Goal: Task Accomplishment & Management: Use online tool/utility

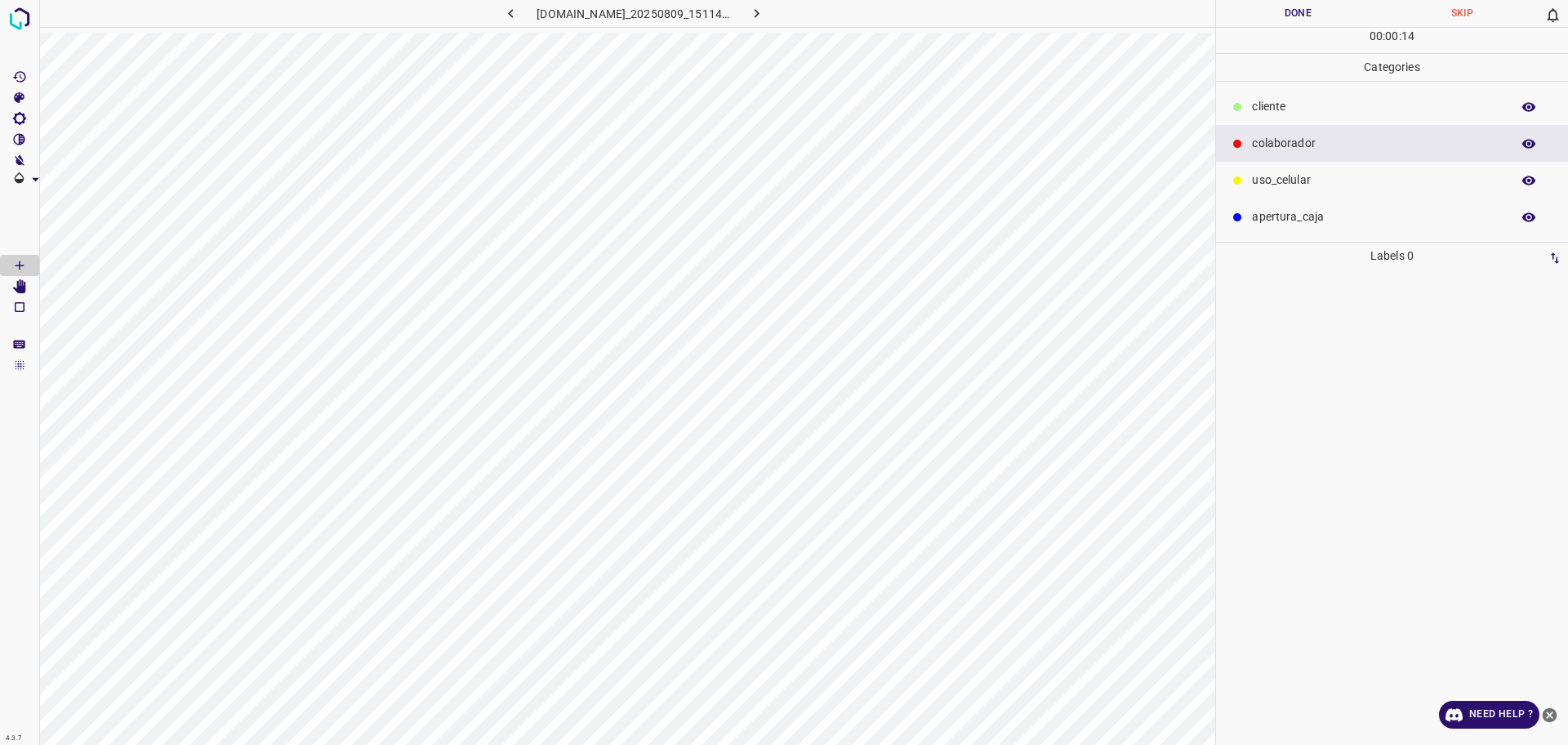
drag, startPoint x: 1306, startPoint y: 104, endPoint x: 1272, endPoint y: 122, distance: 38.5
click at [1306, 104] on p "​​cliente" at bounding box center [1377, 106] width 251 height 18
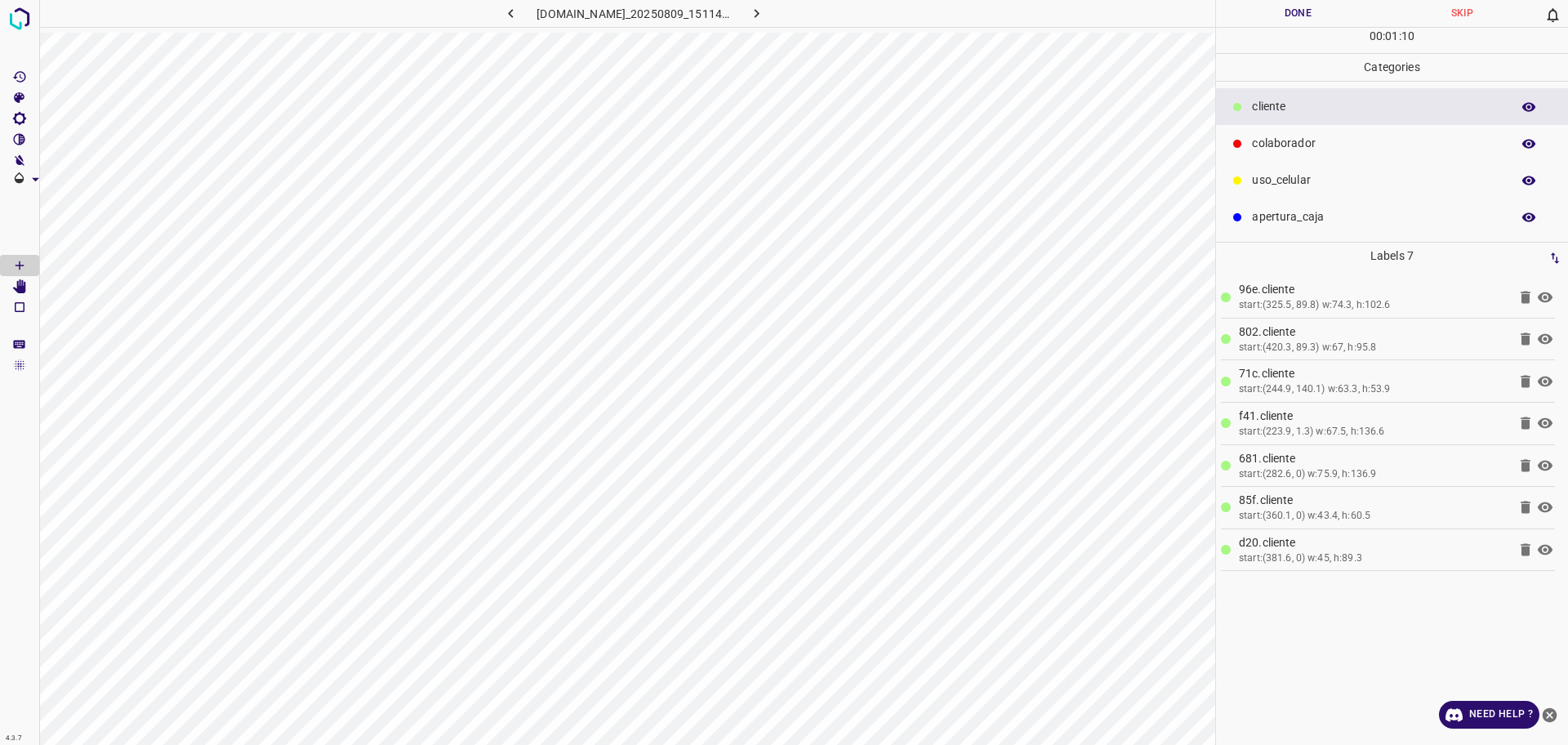
click at [413, 31] on div "[DOMAIN_NAME]_20250809_151148_000001530.jpg" at bounding box center [626, 16] width 1176 height 32
click at [419, 31] on div "[DOMAIN_NAME]_20250809_151148_000001530.jpg" at bounding box center [626, 372] width 1176 height 745
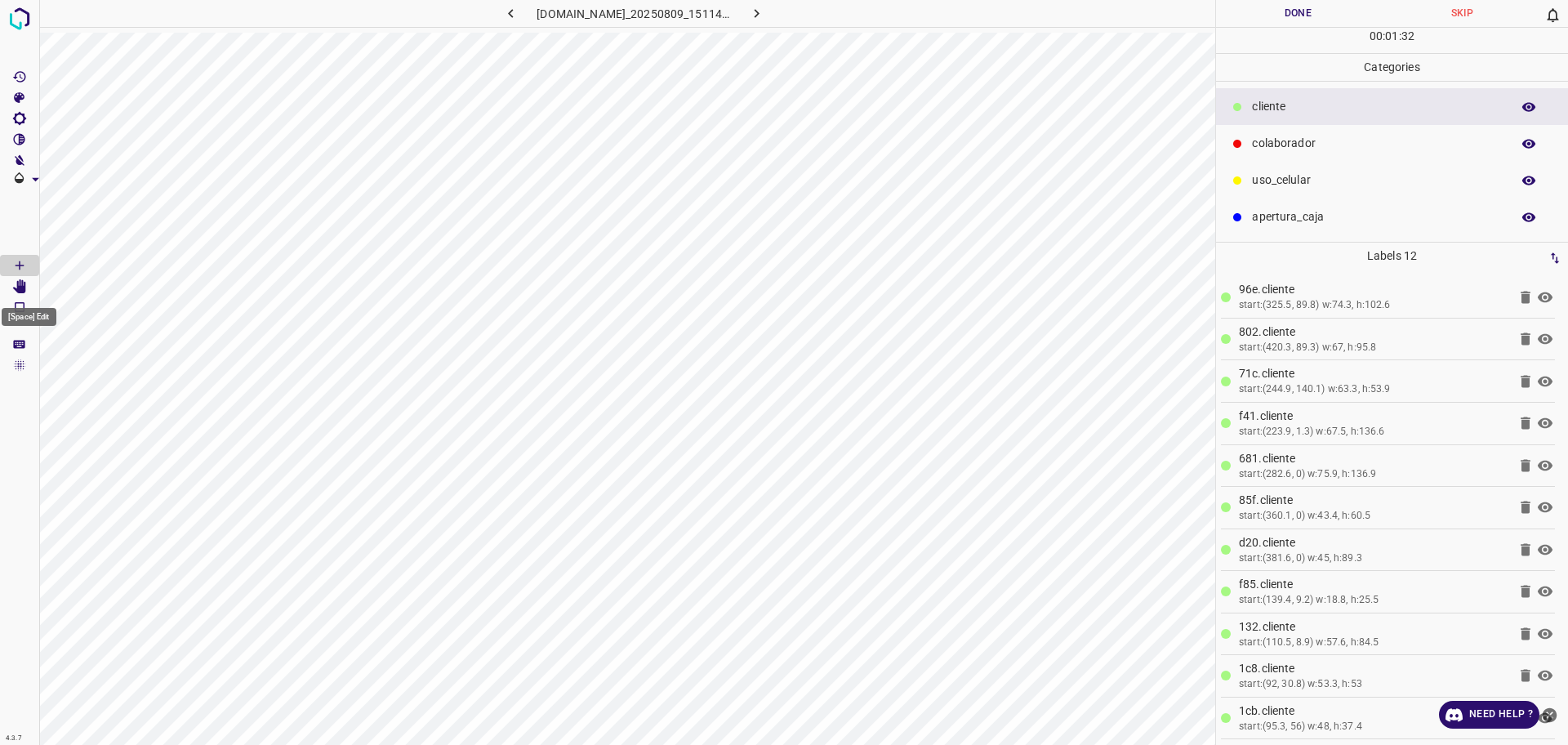
click at [27, 289] on Edit"] "[Space] Edit" at bounding box center [19, 286] width 39 height 21
click at [20, 262] on icon "[Space] Draw" at bounding box center [19, 266] width 15 height 15
click at [1365, 145] on p "colaborador" at bounding box center [1377, 143] width 251 height 18
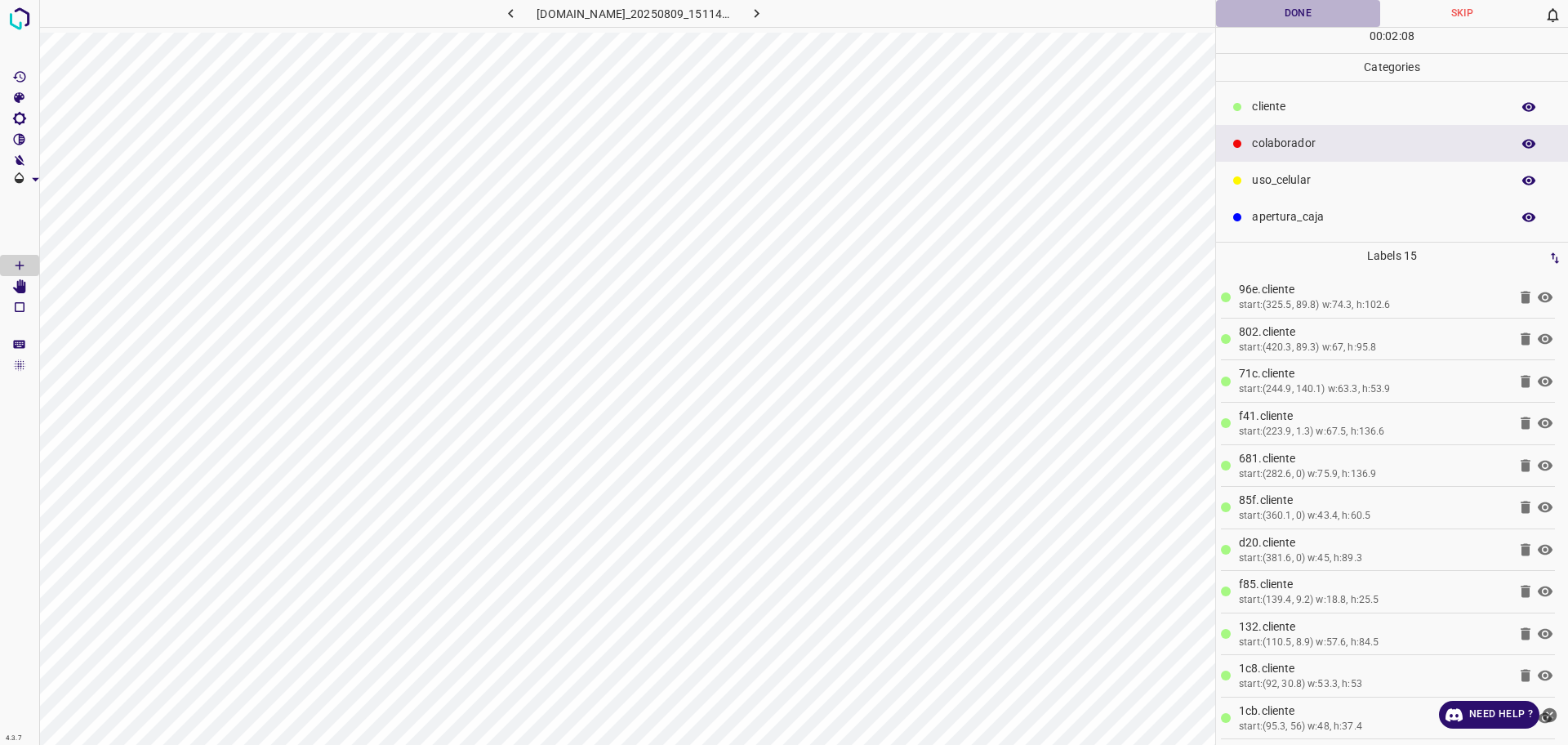
click at [1306, 19] on button "Done" at bounding box center [1297, 13] width 164 height 27
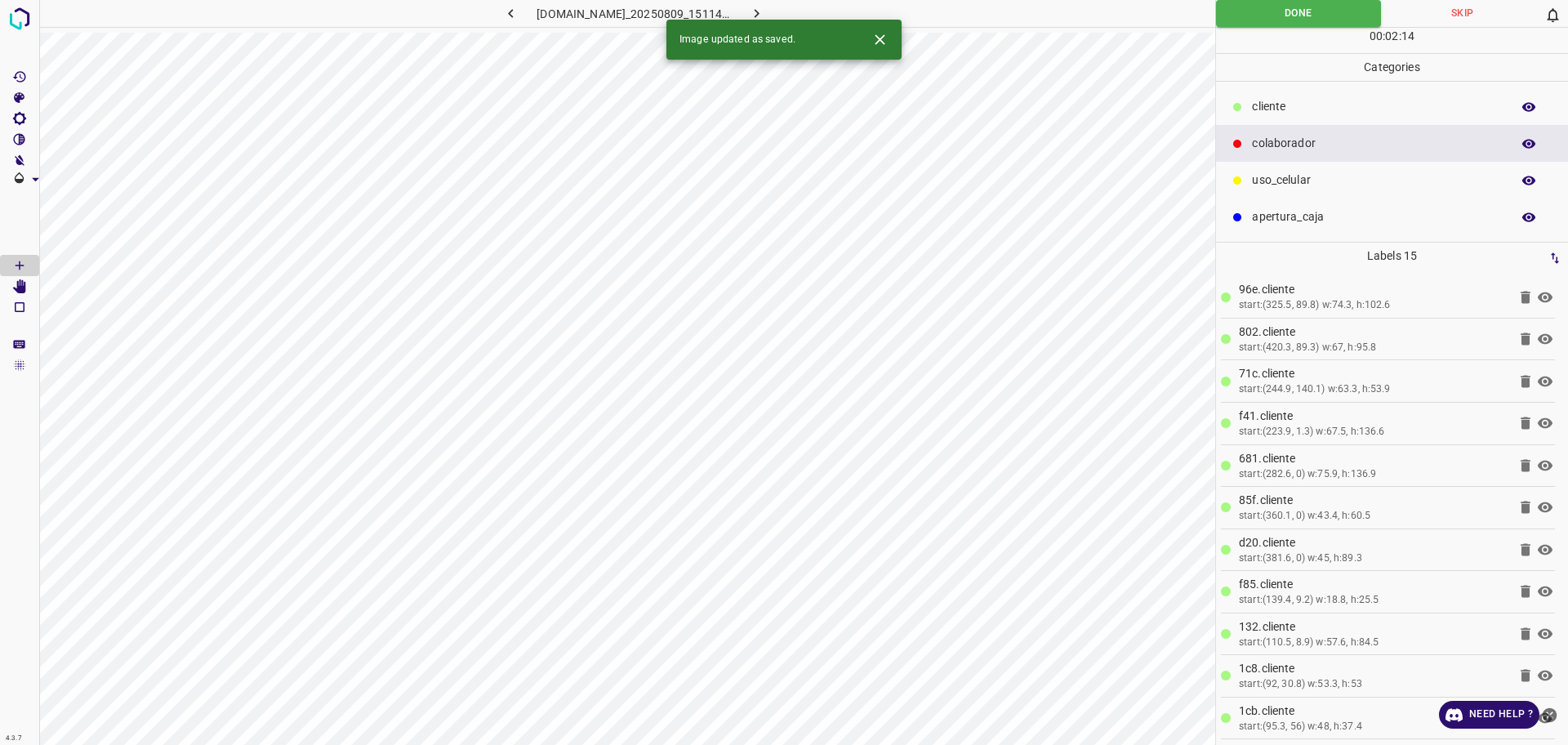
click at [765, 7] on icon "button" at bounding box center [756, 13] width 18 height 18
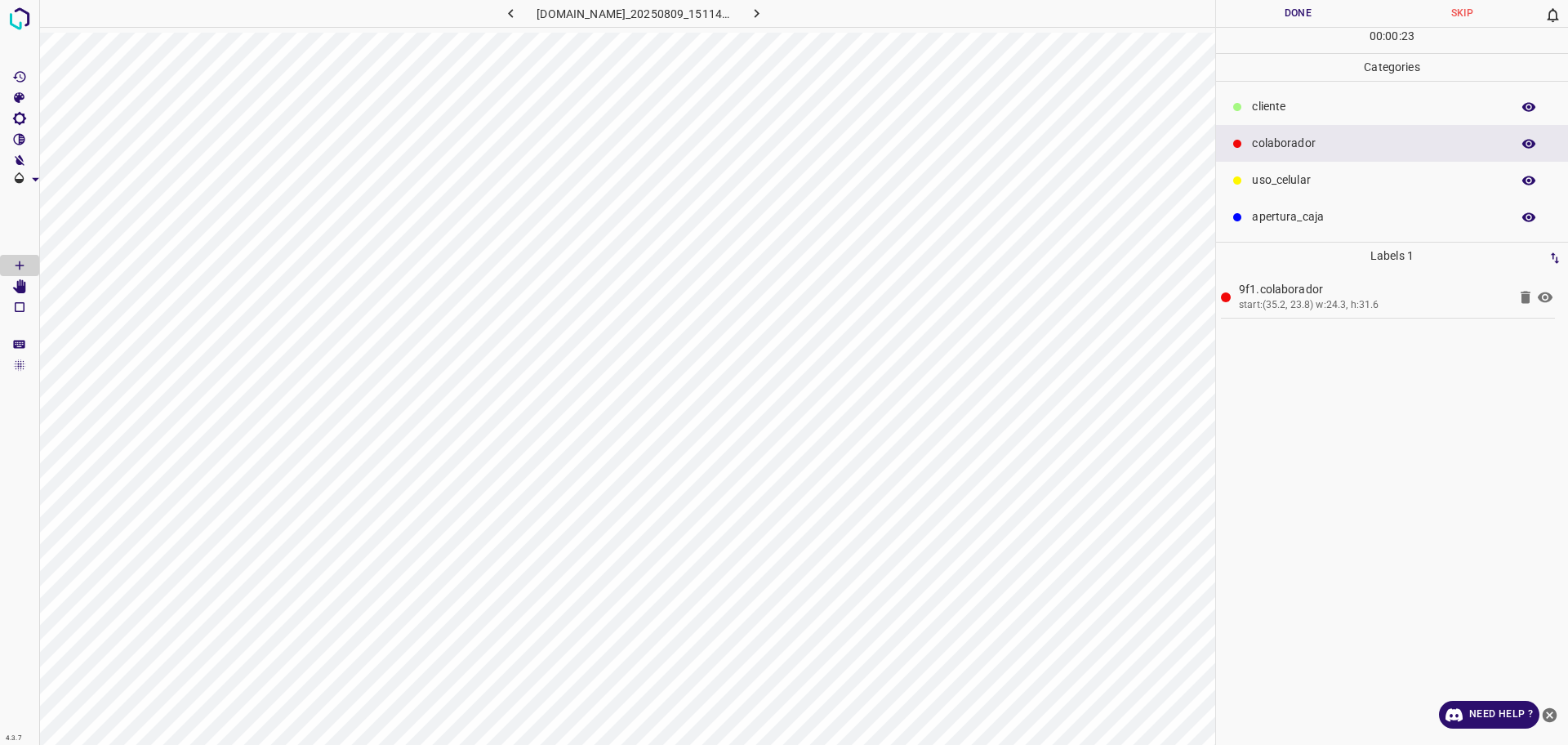
click at [1285, 106] on p "​​cliente" at bounding box center [1377, 106] width 251 height 18
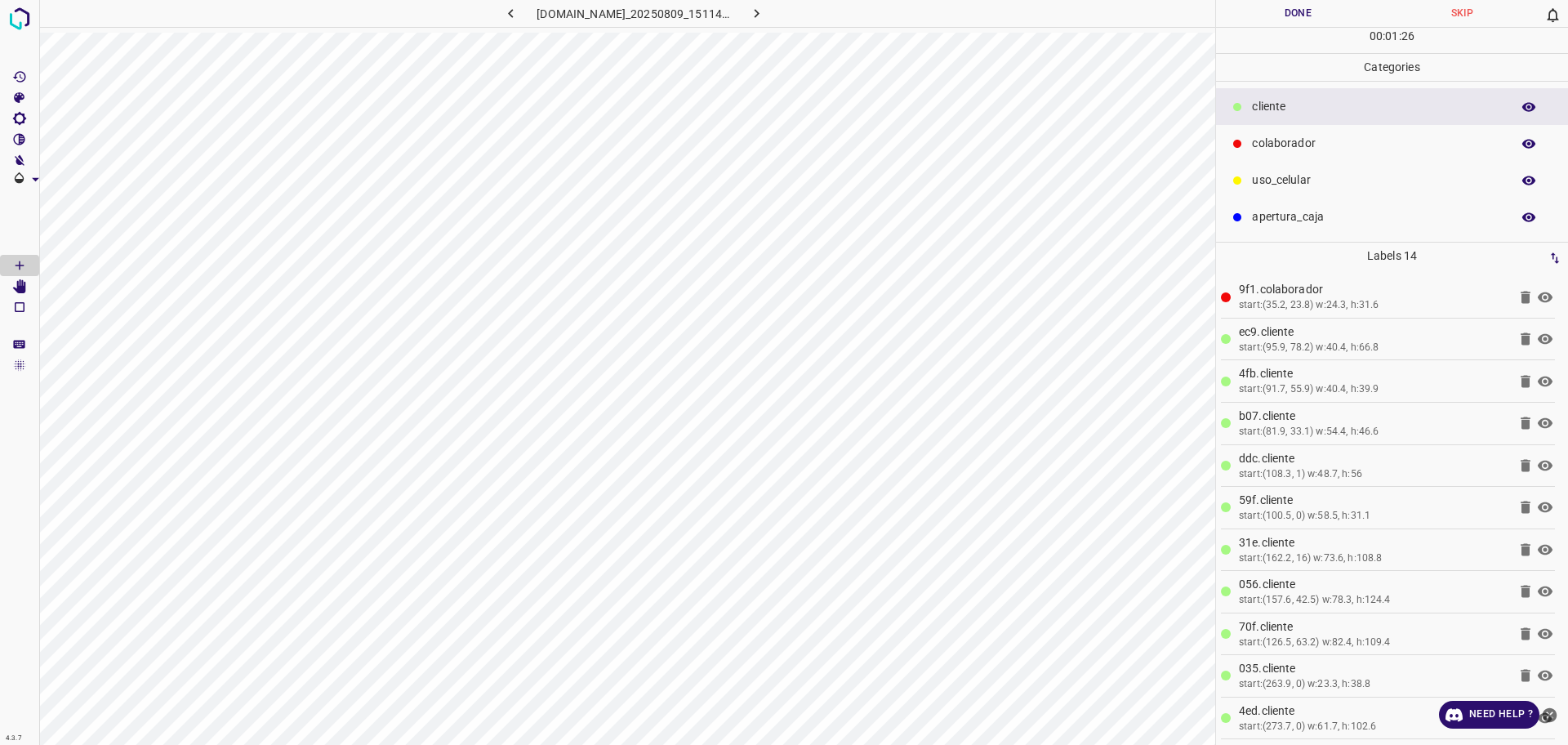
click at [1248, 27] on hr at bounding box center [1391, 27] width 352 height 1
click at [1253, 18] on button "Done" at bounding box center [1297, 13] width 164 height 27
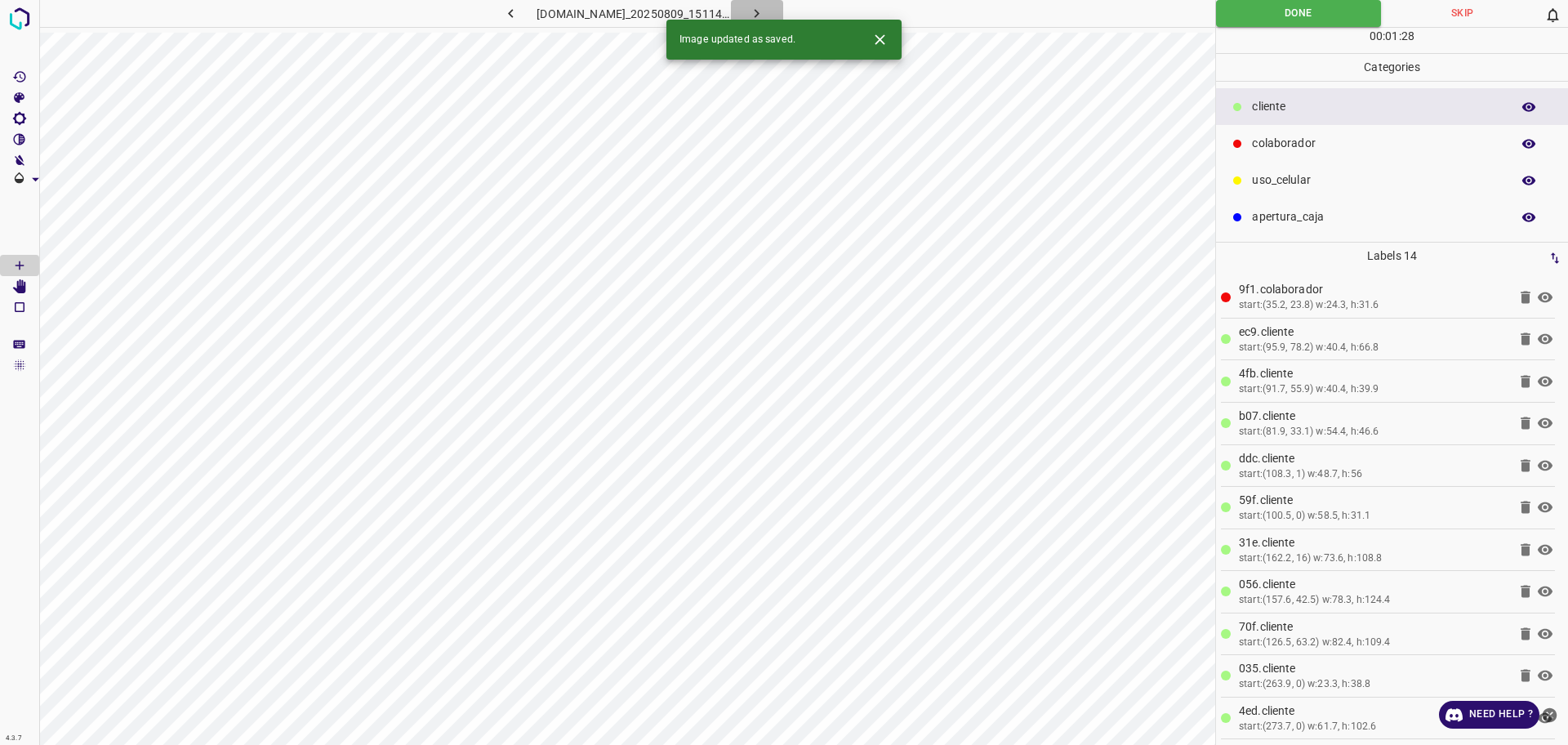
click at [765, 13] on icon "button" at bounding box center [756, 13] width 18 height 18
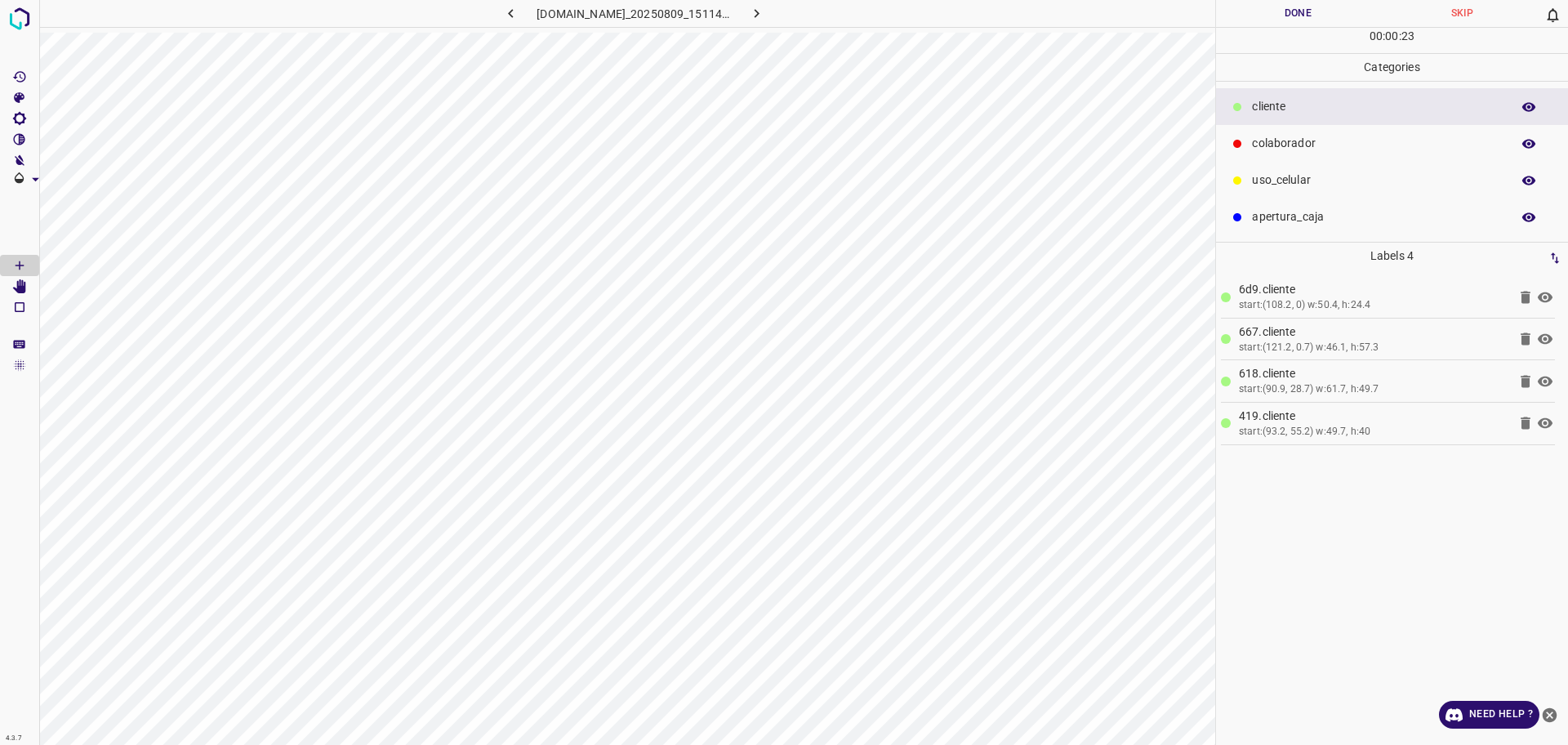
click at [1300, 193] on div "uso_celular" at bounding box center [1391, 180] width 352 height 37
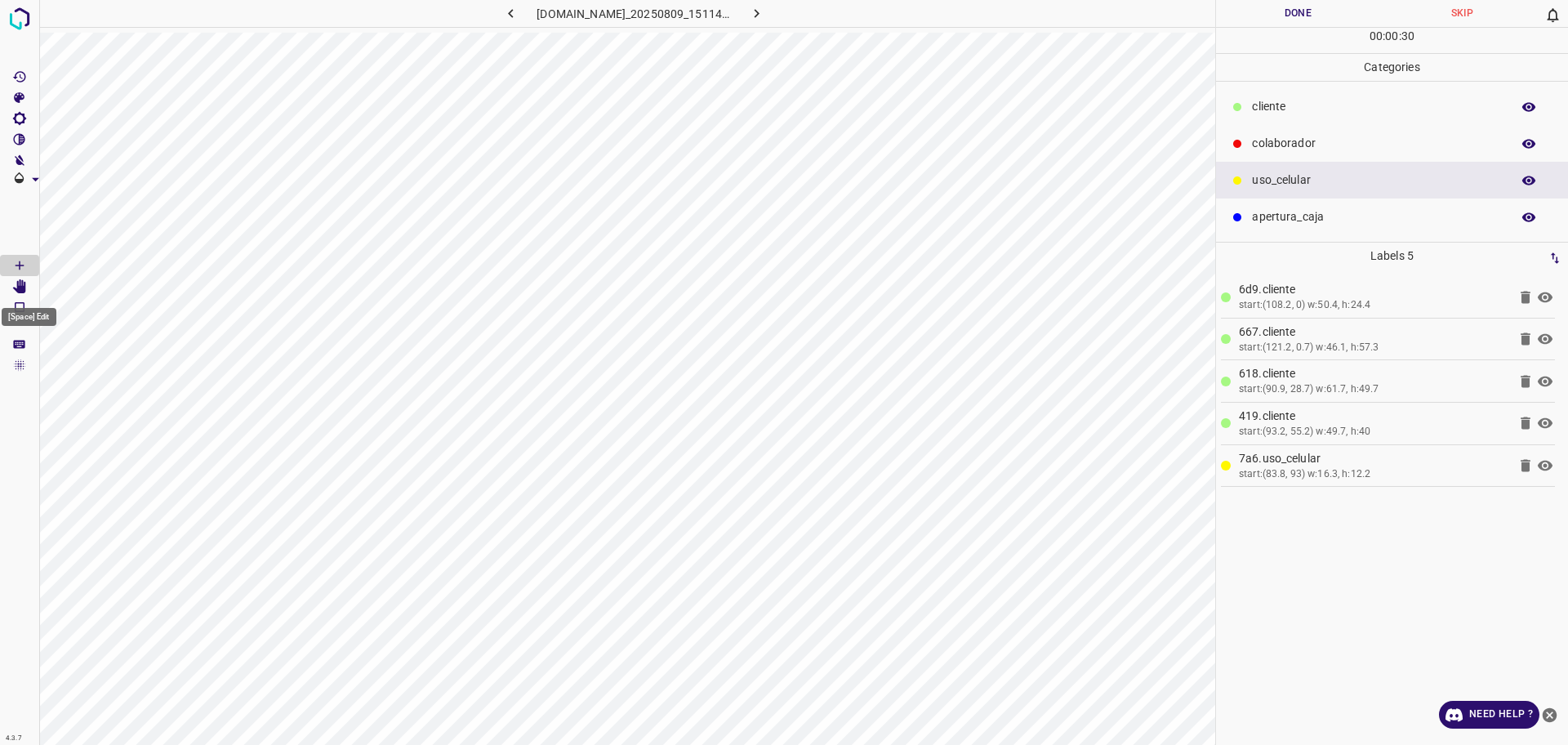
click at [24, 283] on icon "[Space] Edit" at bounding box center [19, 287] width 13 height 15
click at [1273, 113] on p "​​cliente" at bounding box center [1377, 106] width 251 height 18
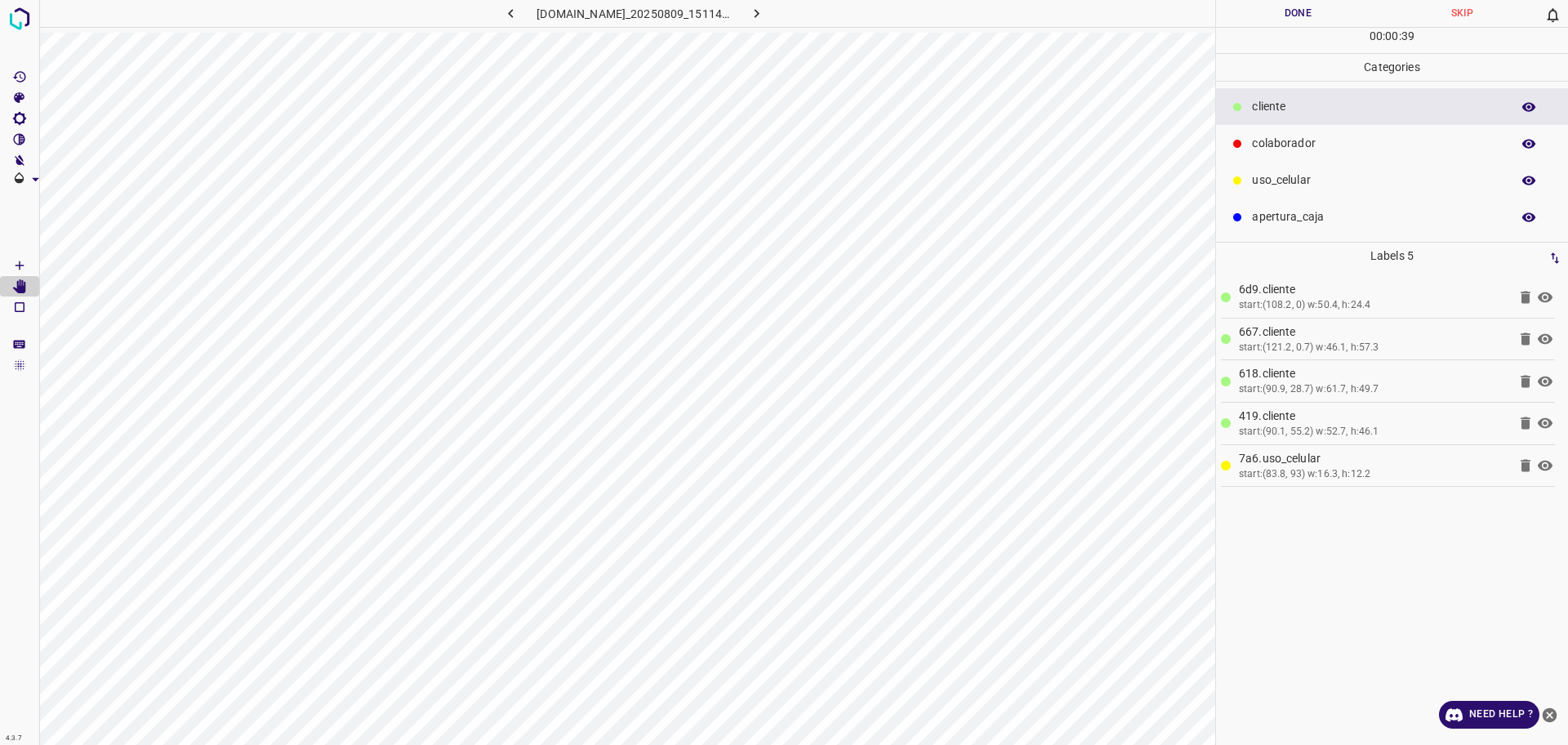
click at [28, 264] on Draw"] "[Space] Draw" at bounding box center [19, 265] width 39 height 21
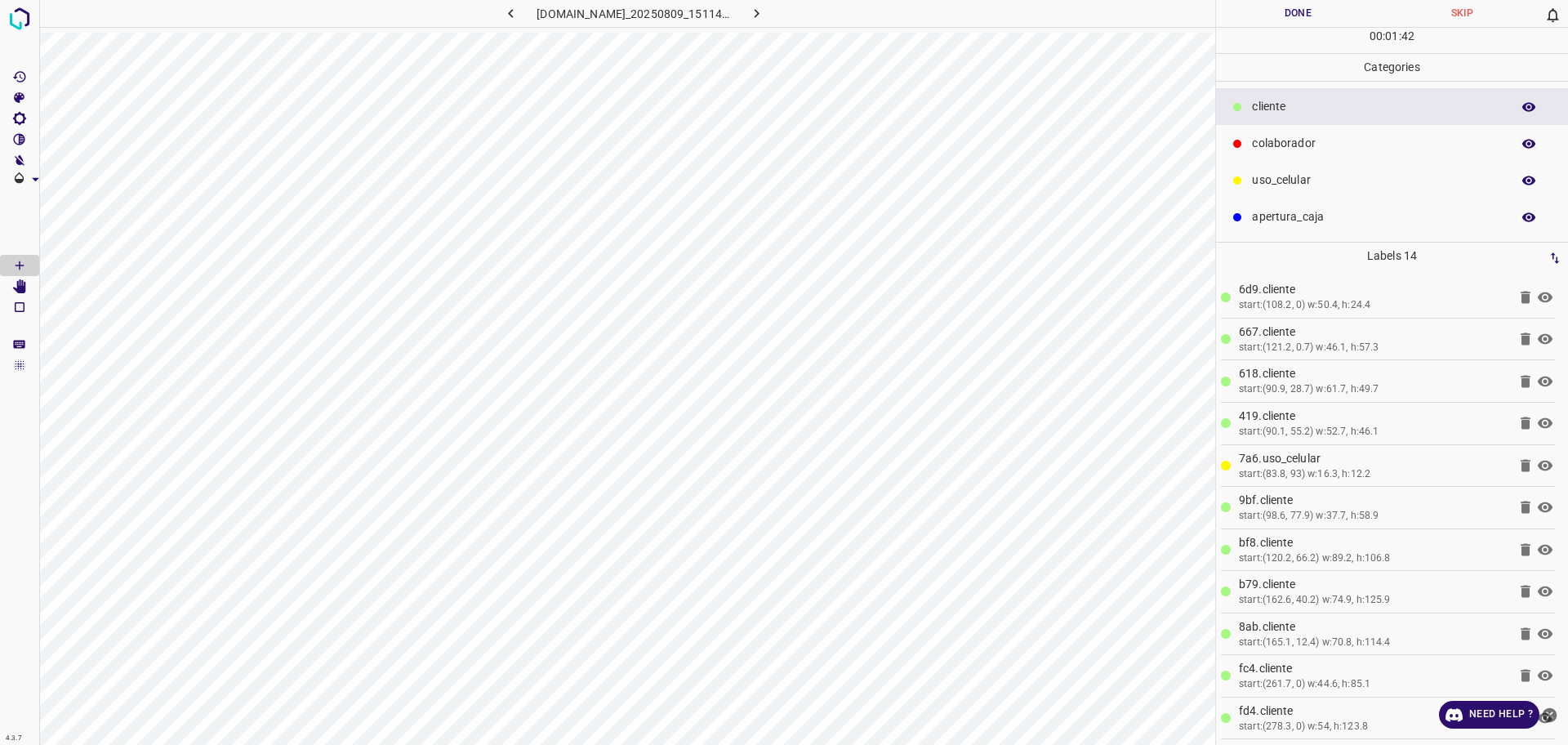
click at [1286, 185] on p "uso_celular" at bounding box center [1377, 180] width 251 height 18
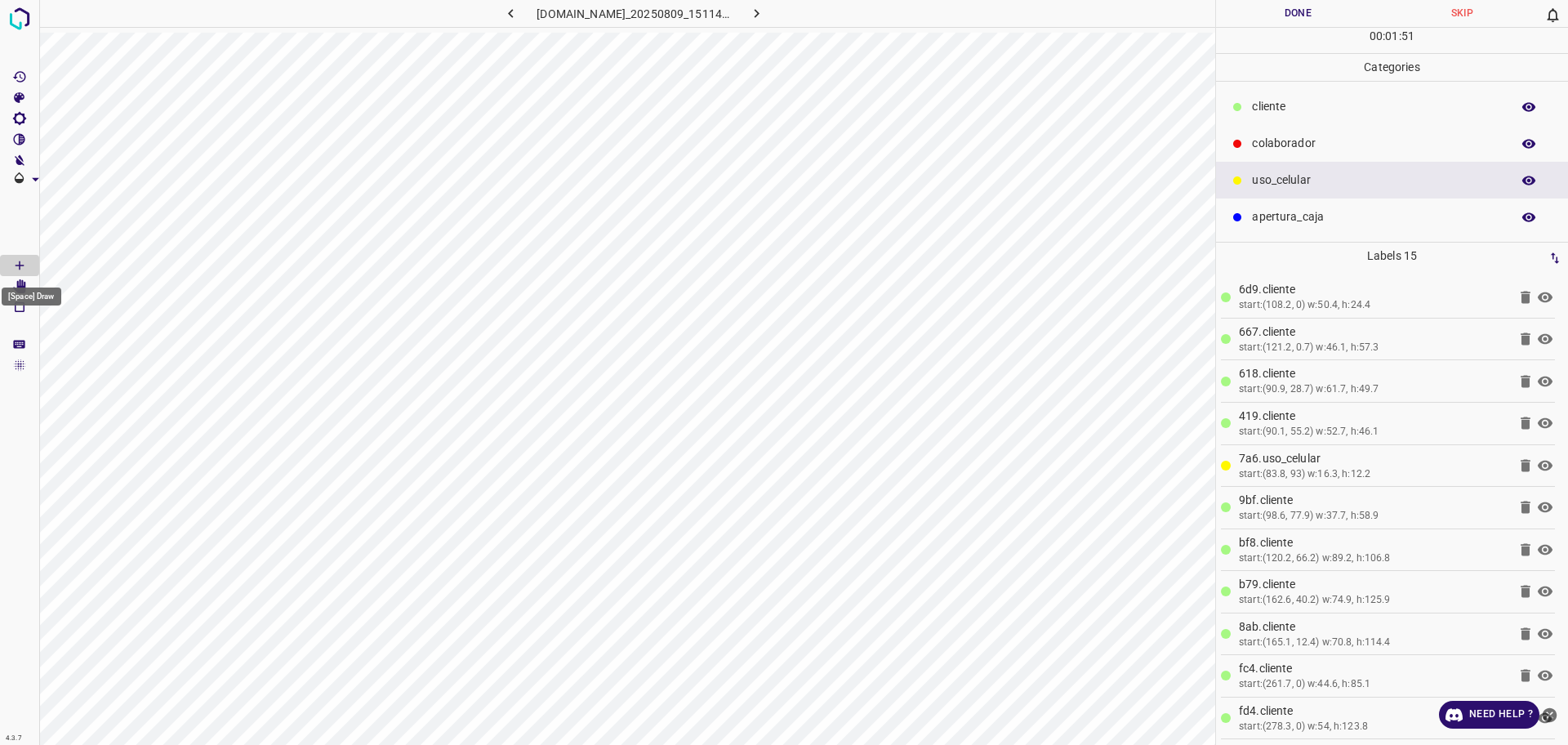
click at [20, 286] on div "[Space] Draw" at bounding box center [31, 292] width 63 height 31
click at [14, 296] on button "Magic Bounding Box" at bounding box center [19, 306] width 39 height 21
click at [24, 276] on div "[Space] Draw" at bounding box center [31, 292] width 63 height 31
click at [25, 280] on div "[Space] Draw" at bounding box center [31, 292] width 63 height 31
click at [18, 284] on div "[Space] Draw" at bounding box center [31, 292] width 63 height 31
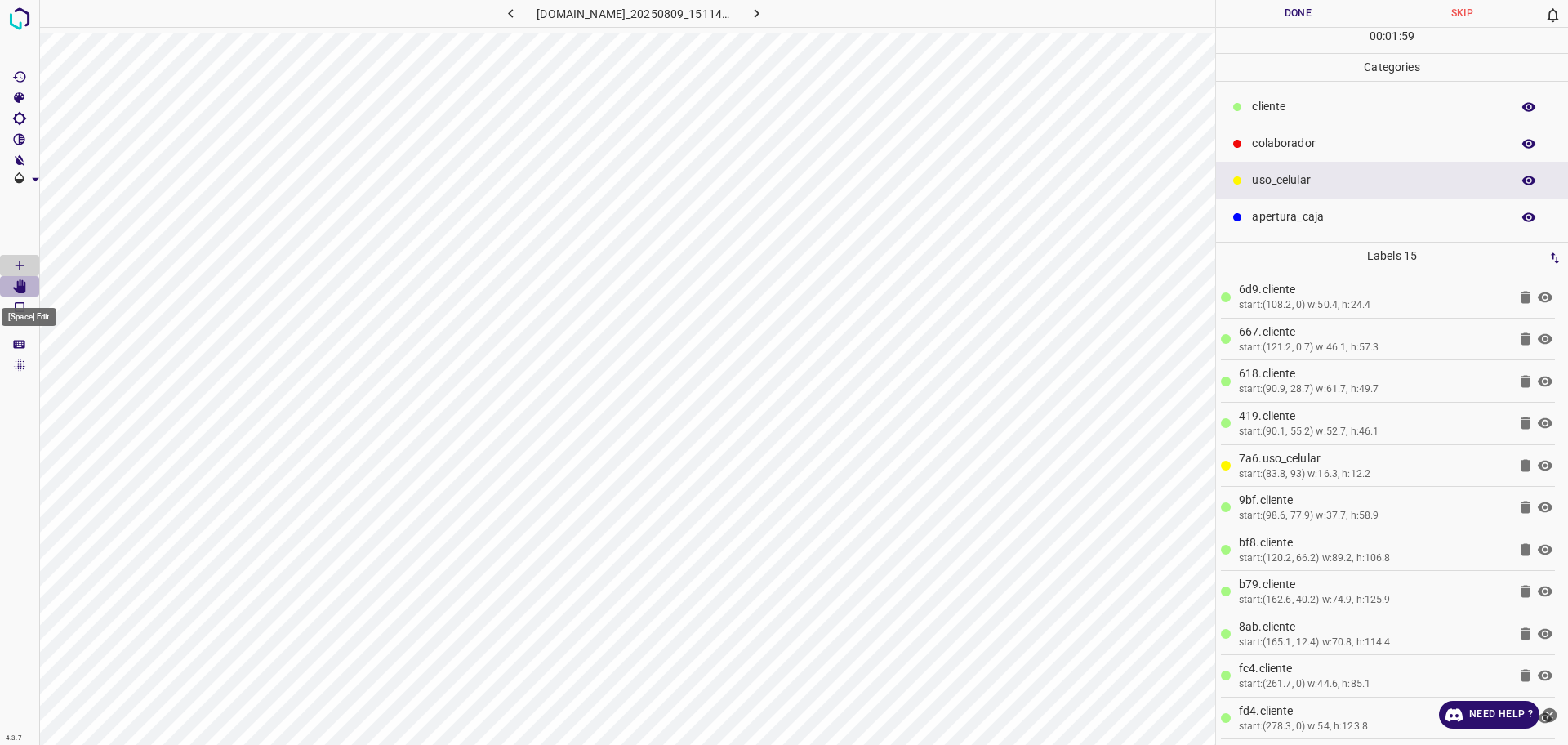
click at [19, 289] on icon "[Space] Edit" at bounding box center [19, 287] width 13 height 15
click at [769, 685] on div at bounding box center [784, 372] width 1568 height 745
click at [763, 597] on div at bounding box center [784, 372] width 1568 height 745
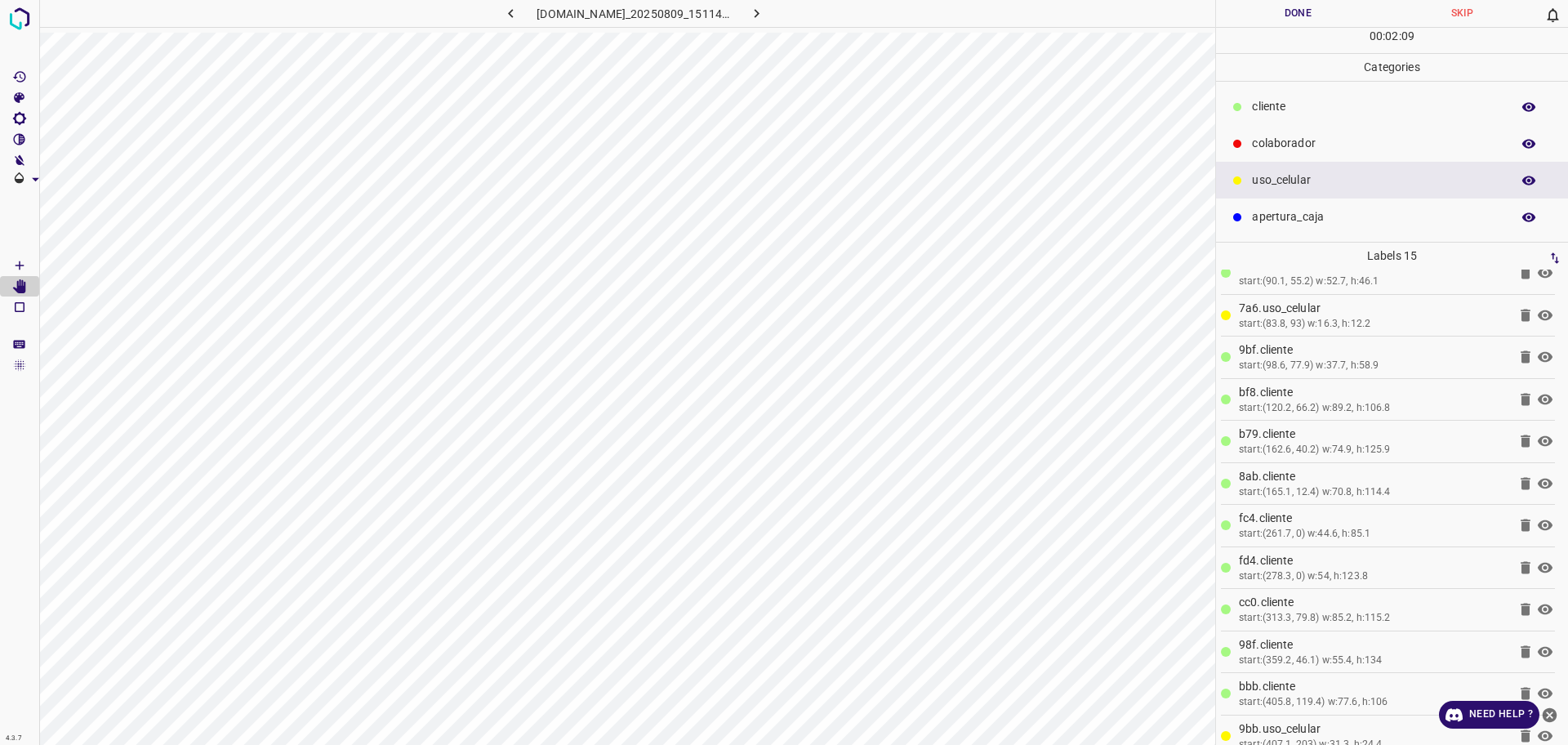
scroll to position [169, 0]
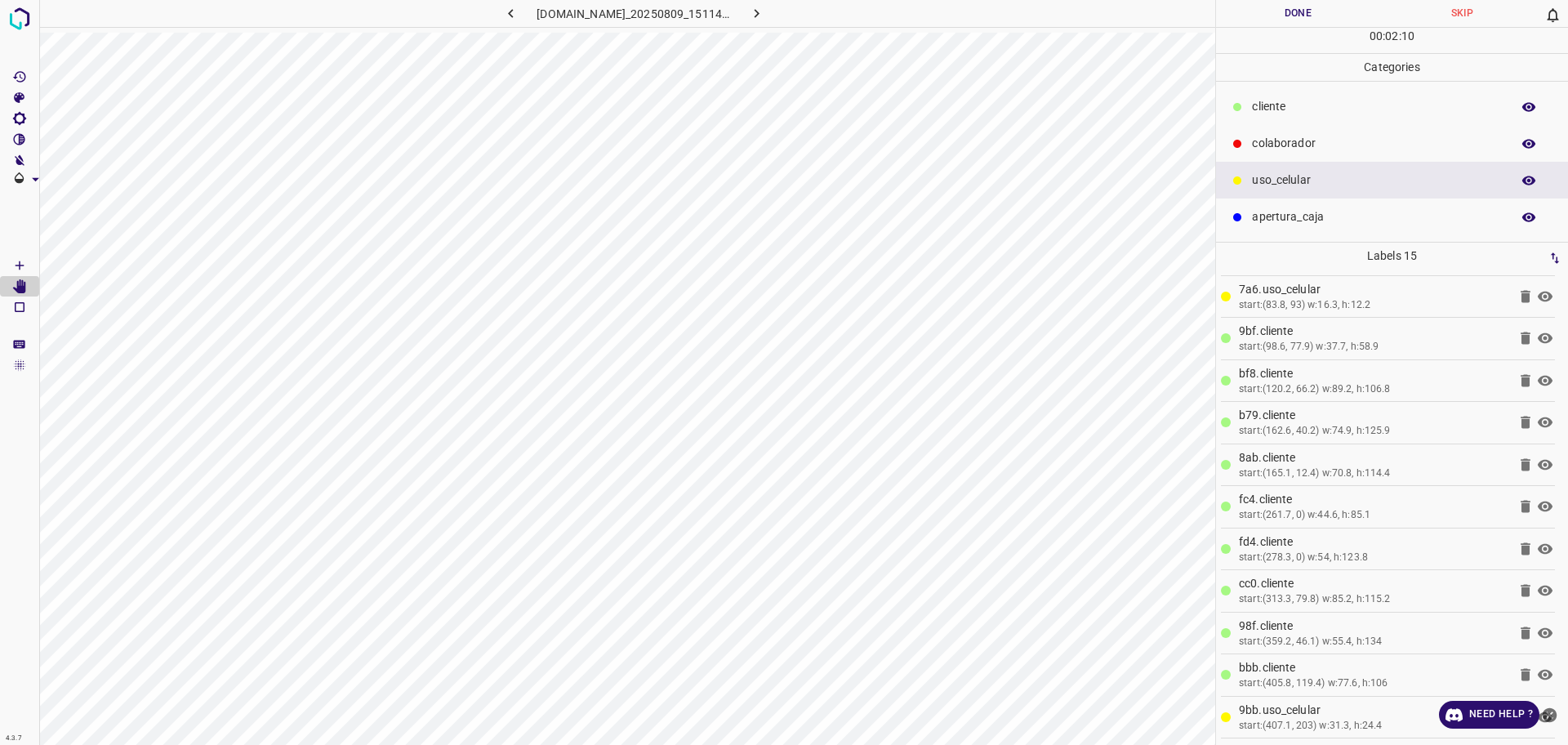
click at [1264, 726] on div "start:(407.1, 203) w:31.3, h:24.4" at bounding box center [1373, 726] width 268 height 15
click at [751, 699] on div at bounding box center [784, 372] width 1568 height 745
click at [737, 645] on div at bounding box center [784, 372] width 1568 height 745
click at [683, 686] on div at bounding box center [784, 372] width 1568 height 745
click at [1308, 712] on p "9bb.uso_celular" at bounding box center [1373, 710] width 268 height 18
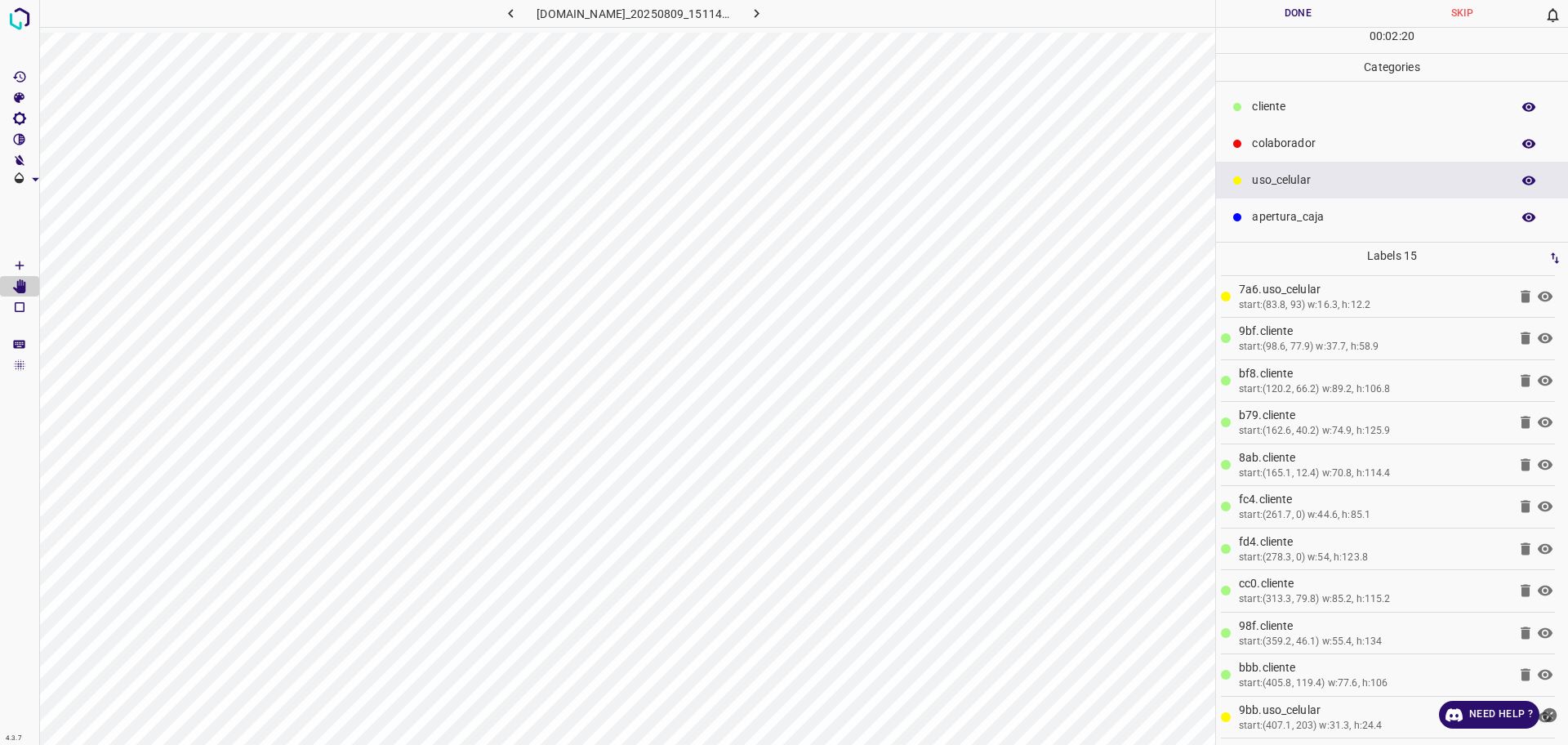
click at [1251, 720] on div "start:(407.1, 203) w:31.3, h:24.4" at bounding box center [1373, 726] width 268 height 15
click at [1310, 13] on button "Done" at bounding box center [1297, 13] width 164 height 27
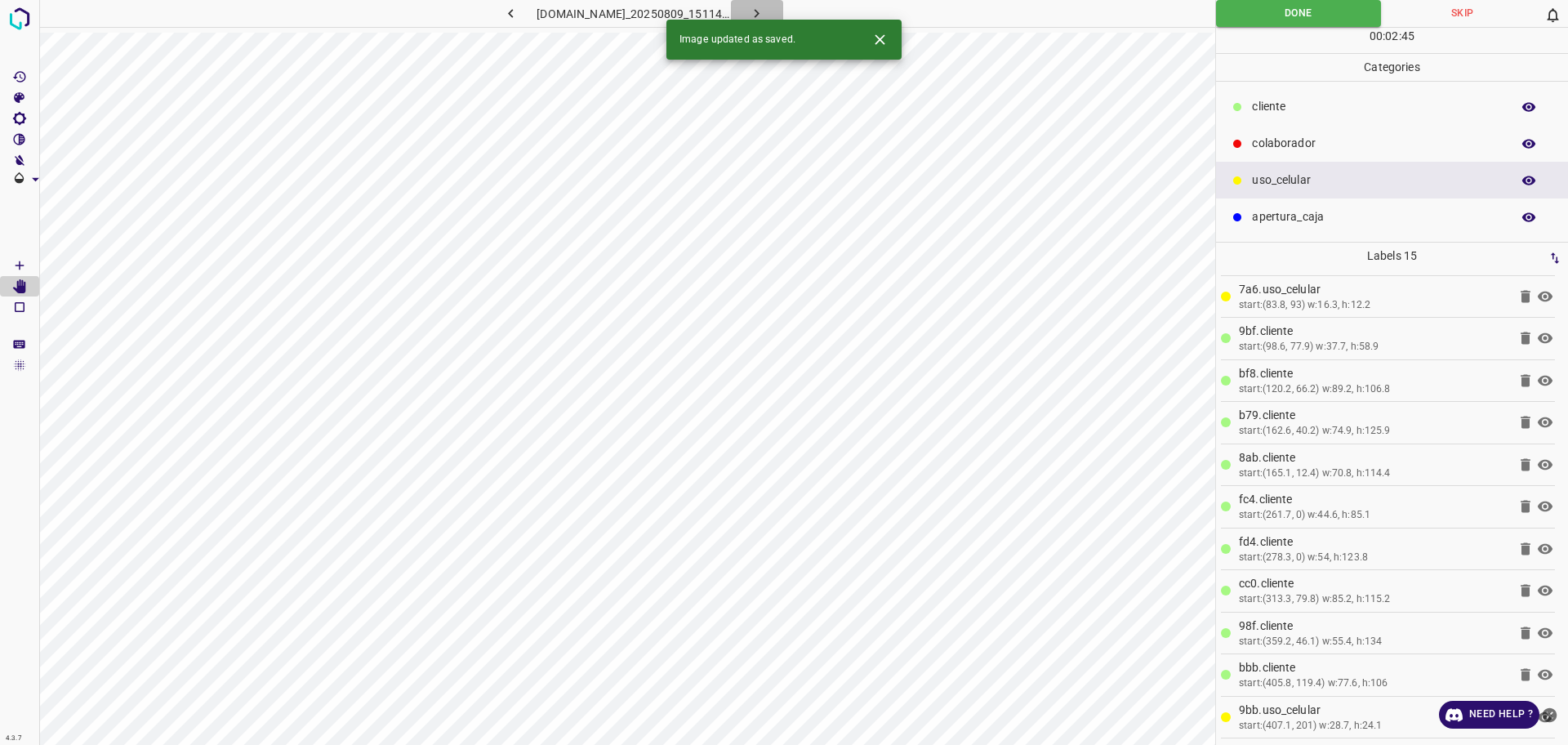
click at [765, 17] on icon "button" at bounding box center [756, 13] width 18 height 18
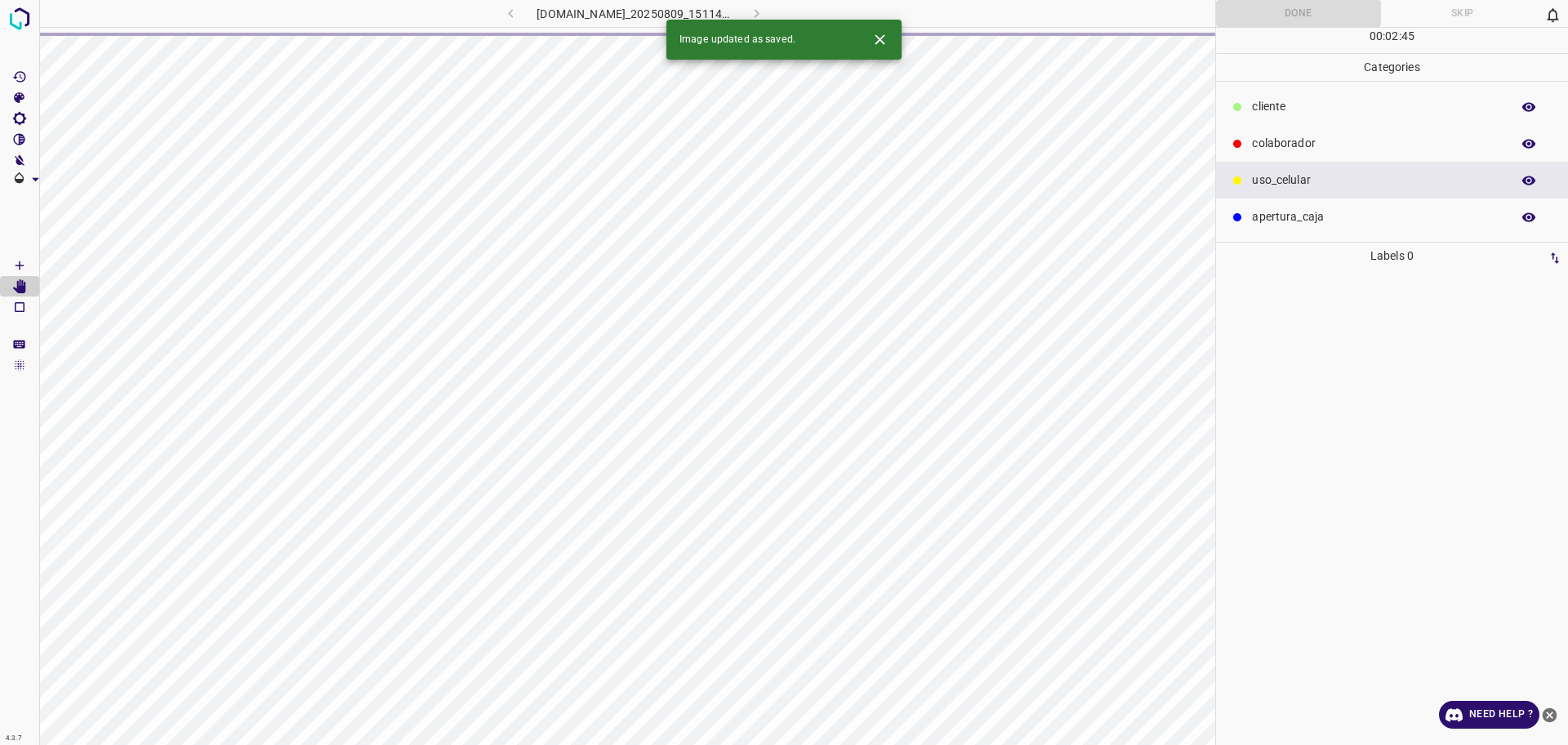
scroll to position [0, 0]
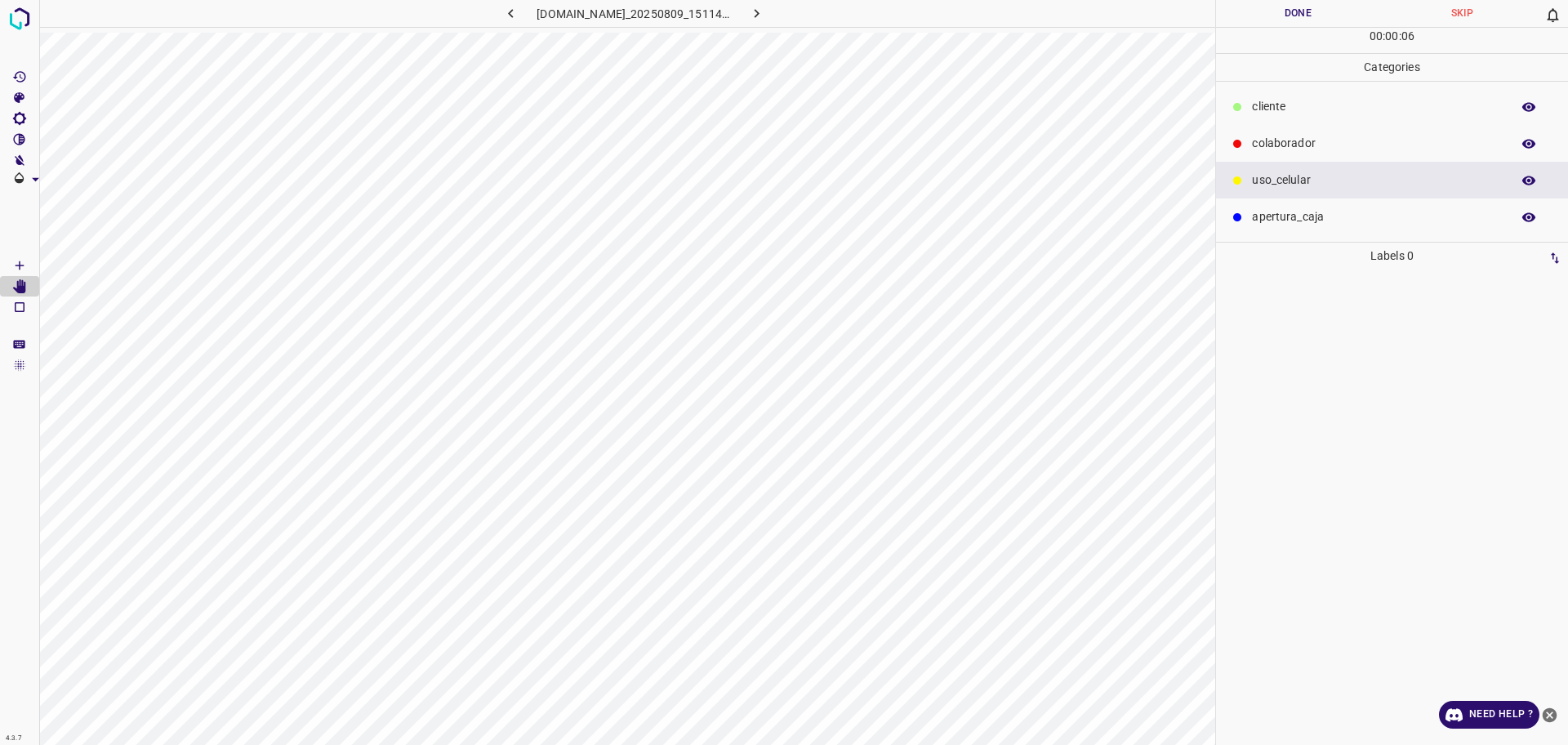
click at [1326, 132] on div "colaborador" at bounding box center [1391, 143] width 352 height 37
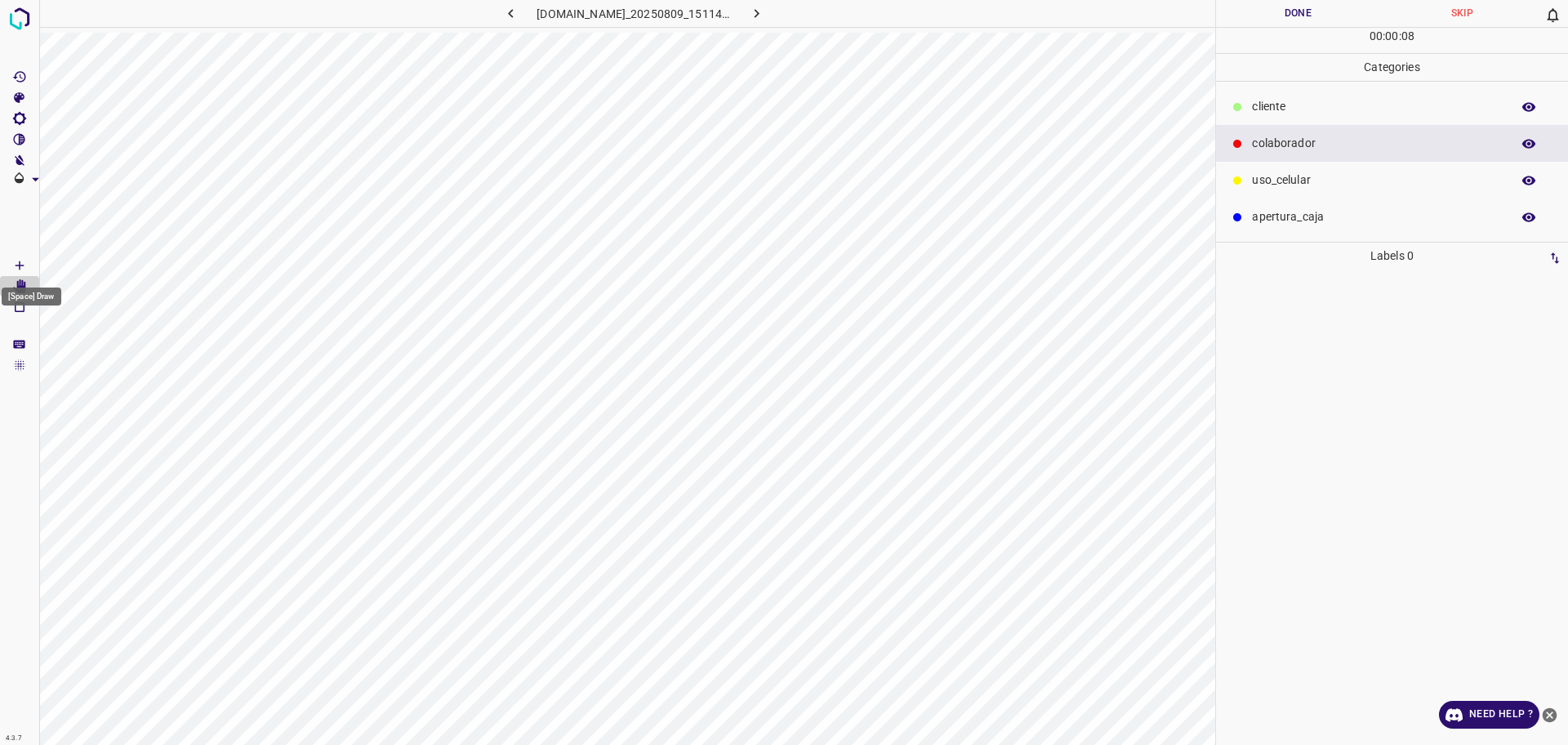
click at [22, 259] on icon "[Space] Draw" at bounding box center [19, 266] width 15 height 15
click at [1301, 102] on p "​​cliente" at bounding box center [1377, 106] width 251 height 18
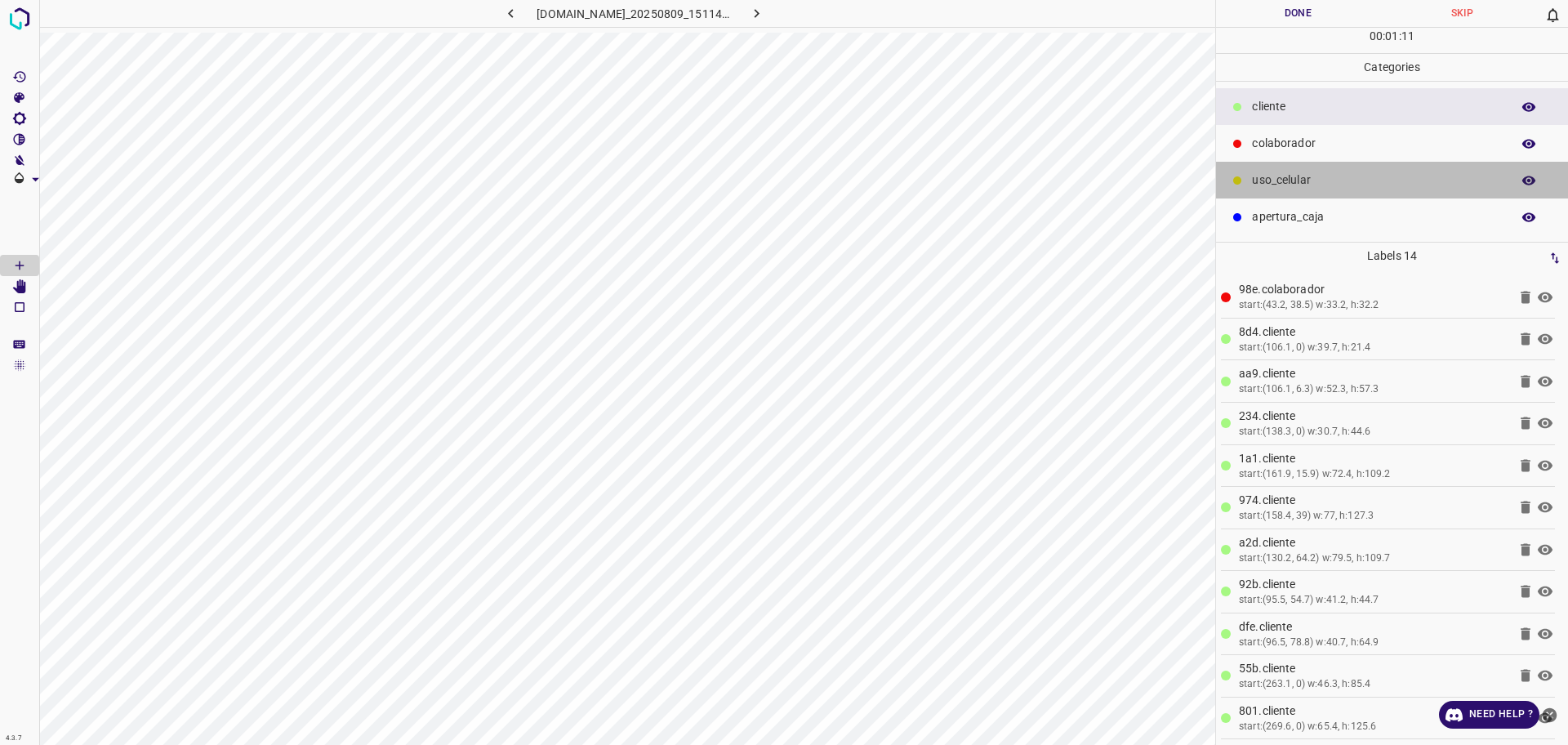
click at [1253, 185] on p "uso_celular" at bounding box center [1377, 180] width 251 height 18
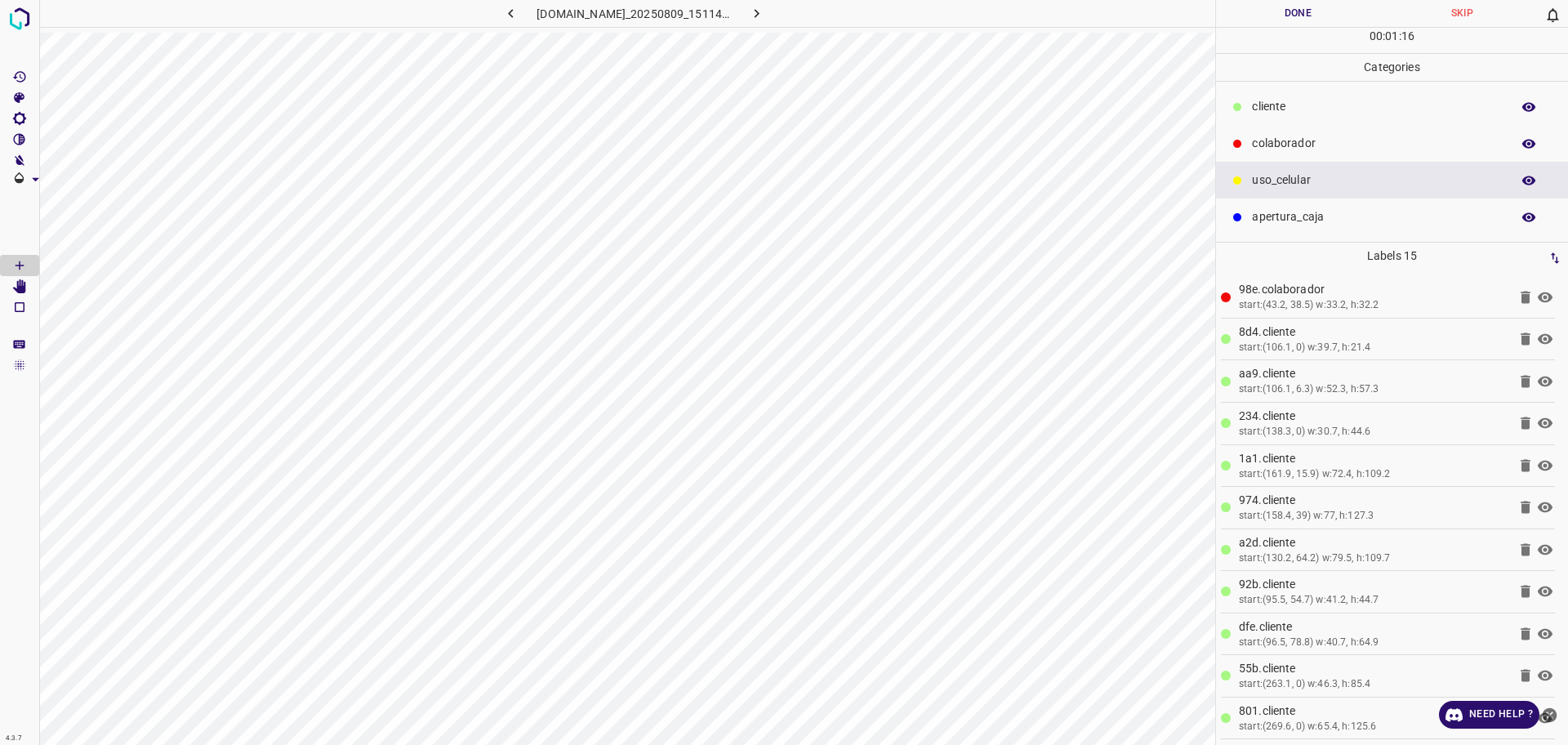
click at [1274, 31] on div "00 : 01 : 16" at bounding box center [1391, 40] width 352 height 25
click at [1273, 12] on button "Done" at bounding box center [1297, 13] width 164 height 27
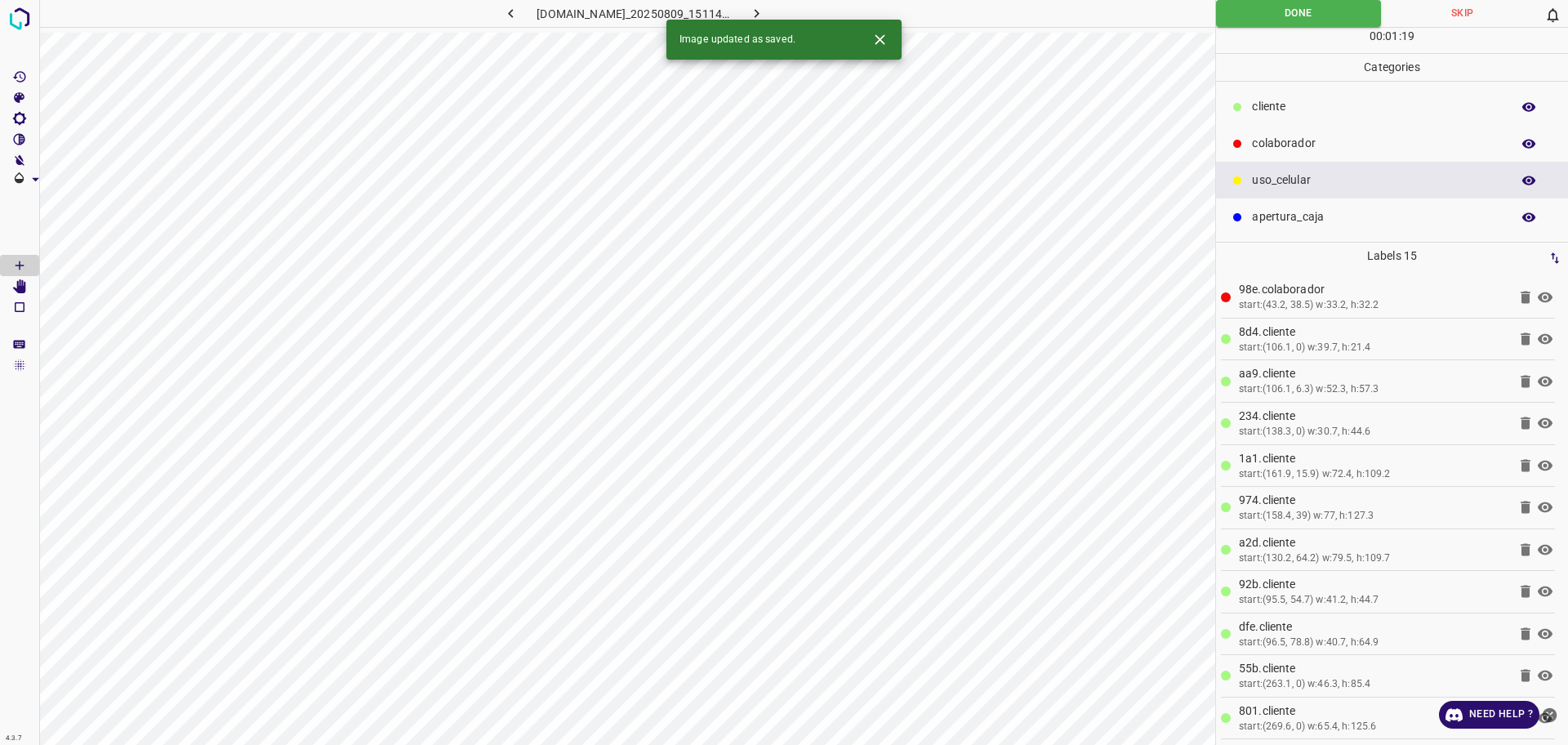
click at [767, 6] on button "button" at bounding box center [757, 13] width 52 height 27
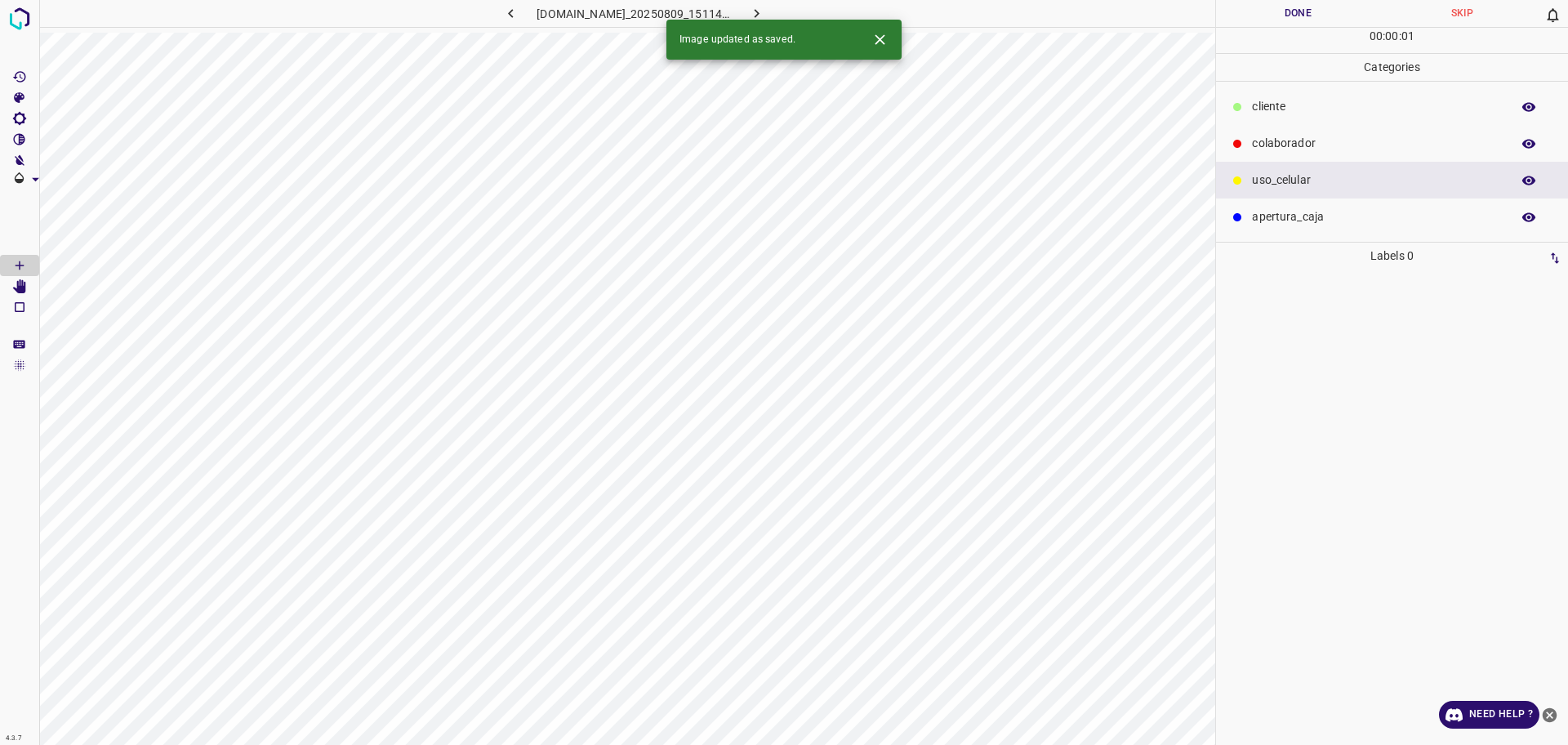
click at [1291, 130] on div "colaborador" at bounding box center [1391, 143] width 352 height 37
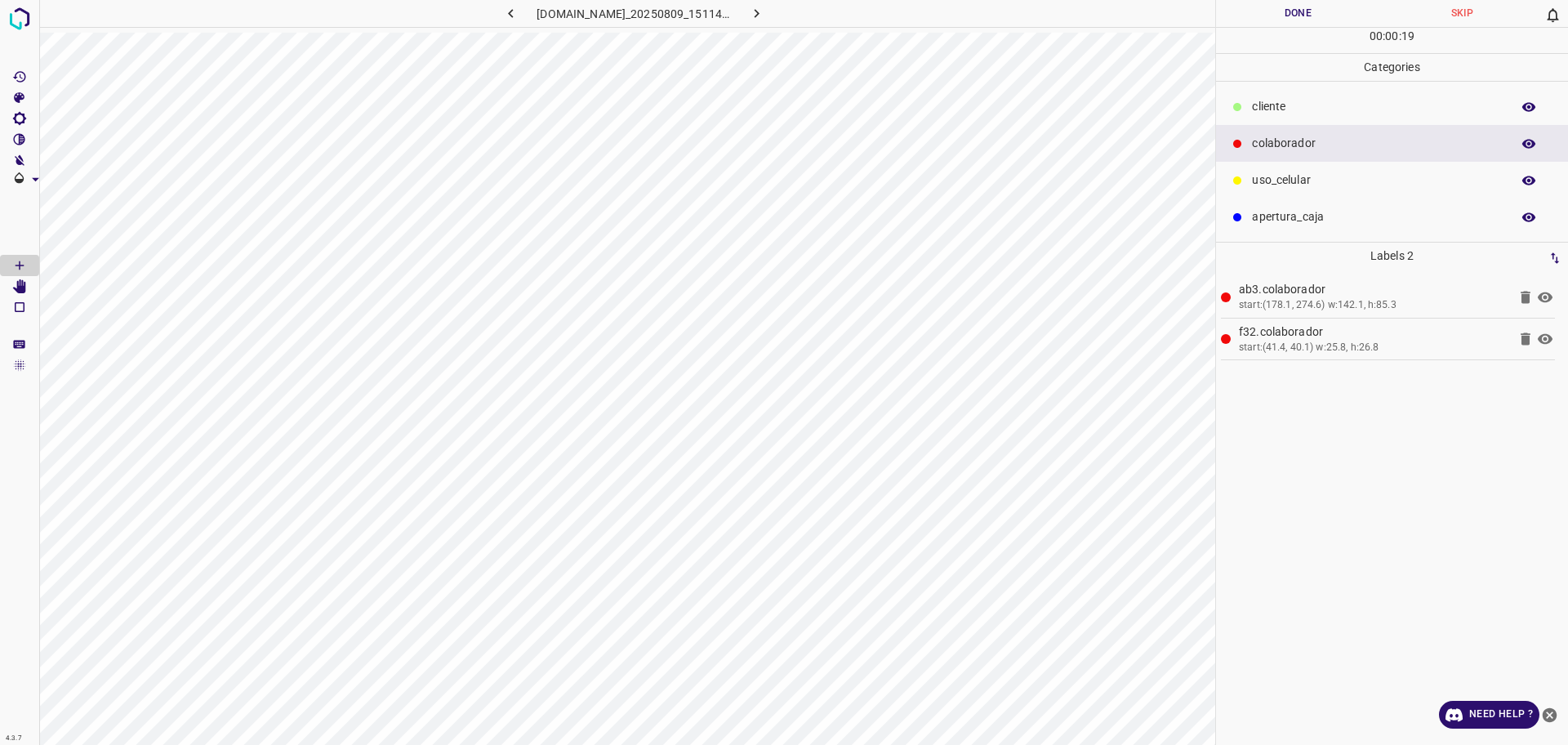
click at [1302, 97] on div "​​cliente" at bounding box center [1391, 106] width 352 height 37
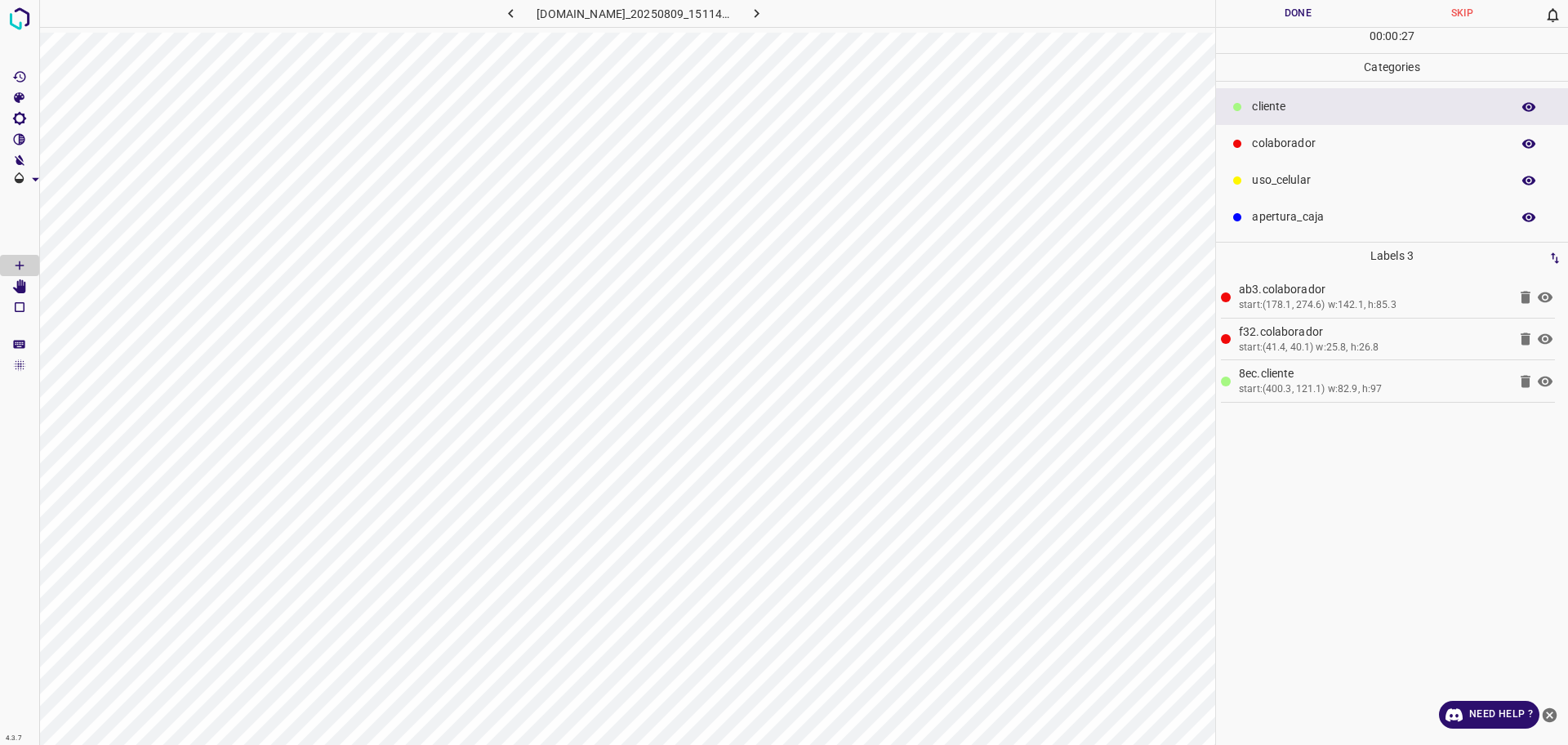
click at [1252, 178] on p "uso_celular" at bounding box center [1377, 180] width 251 height 18
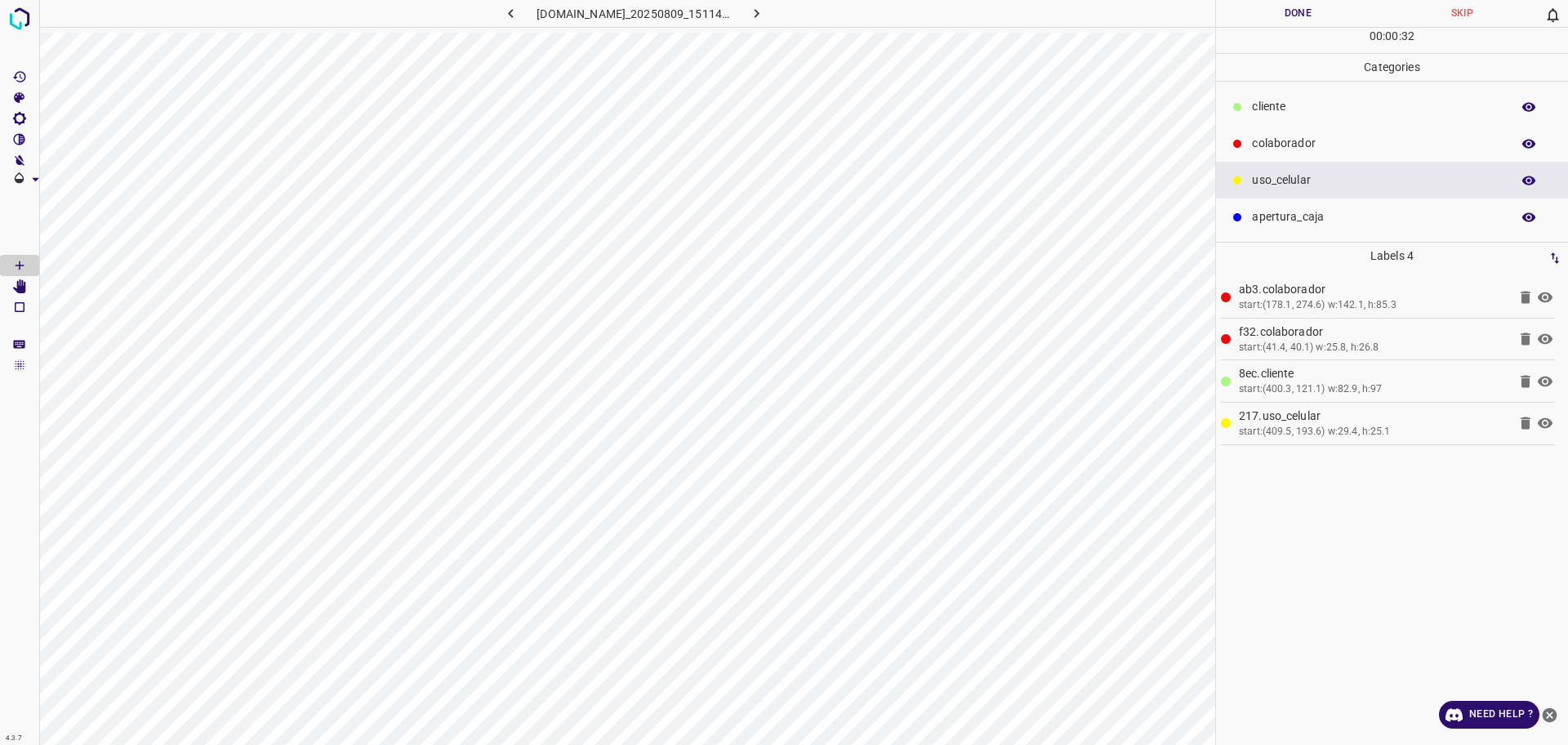
click at [1280, 111] on p "​​cliente" at bounding box center [1377, 106] width 251 height 18
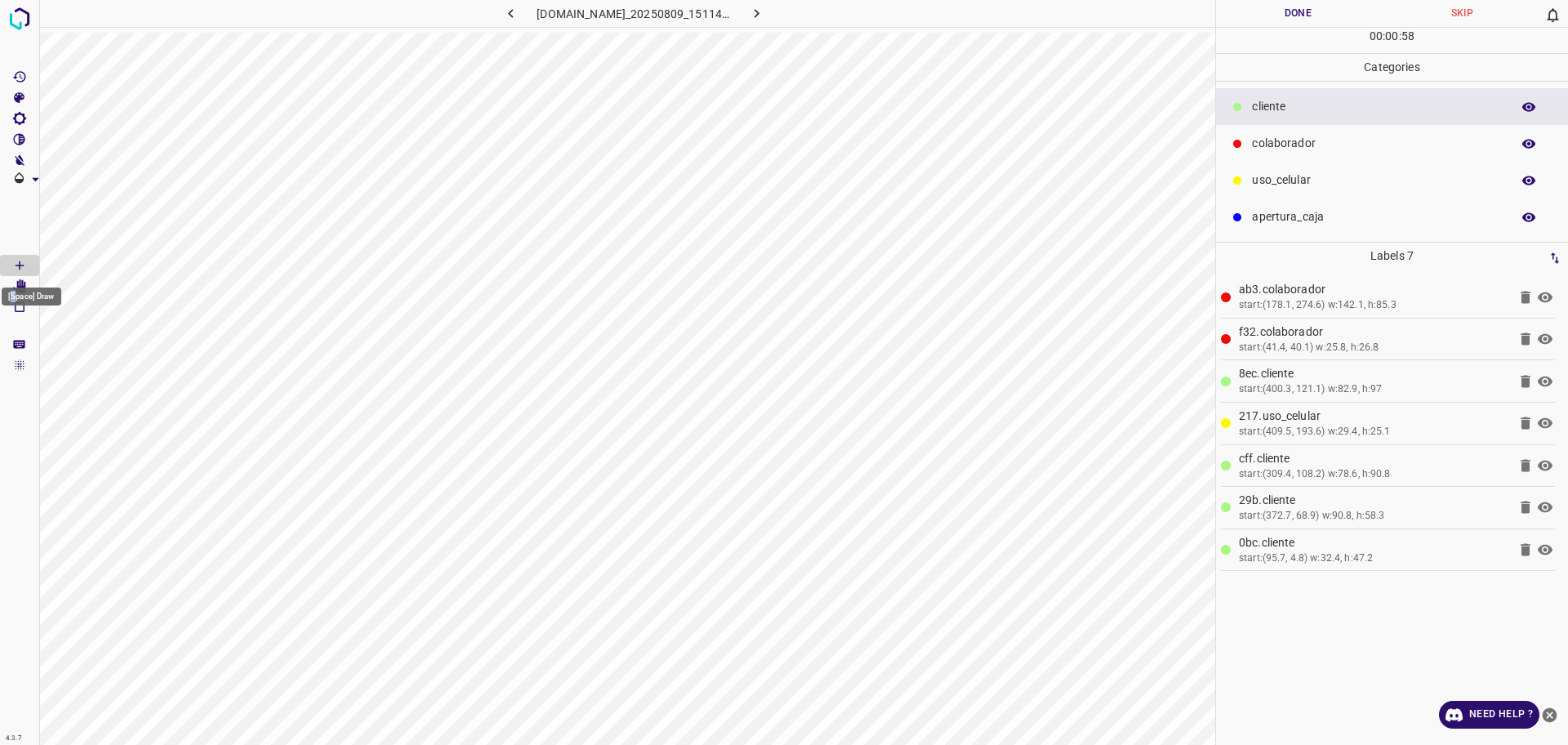
click at [14, 286] on div "[Space] Draw" at bounding box center [31, 292] width 63 height 31
click at [19, 291] on icon "[Space] Edit" at bounding box center [19, 287] width 13 height 15
click at [3, 269] on Draw"] "[Space] Draw" at bounding box center [19, 265] width 39 height 21
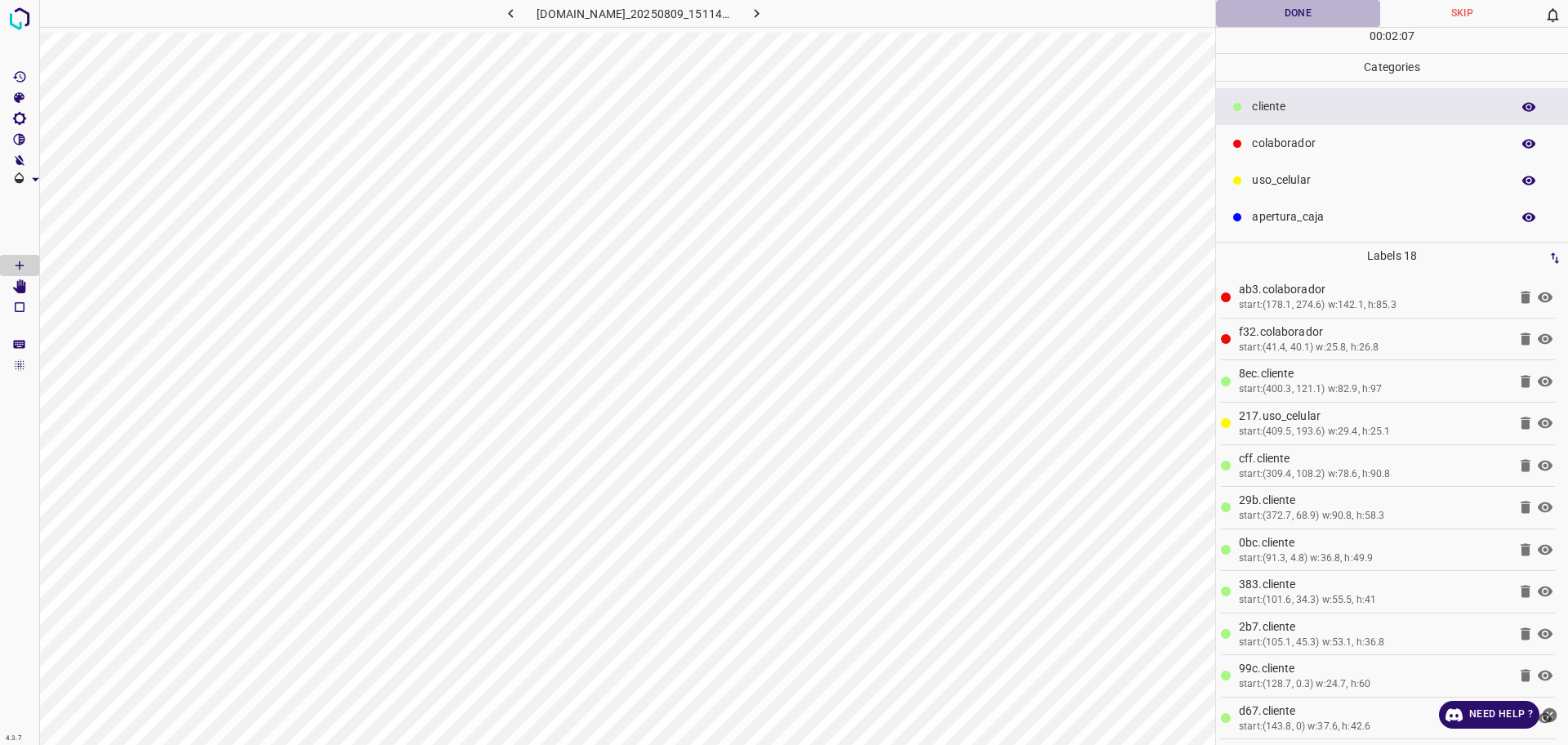
click at [1297, 18] on button "Done" at bounding box center [1297, 13] width 164 height 27
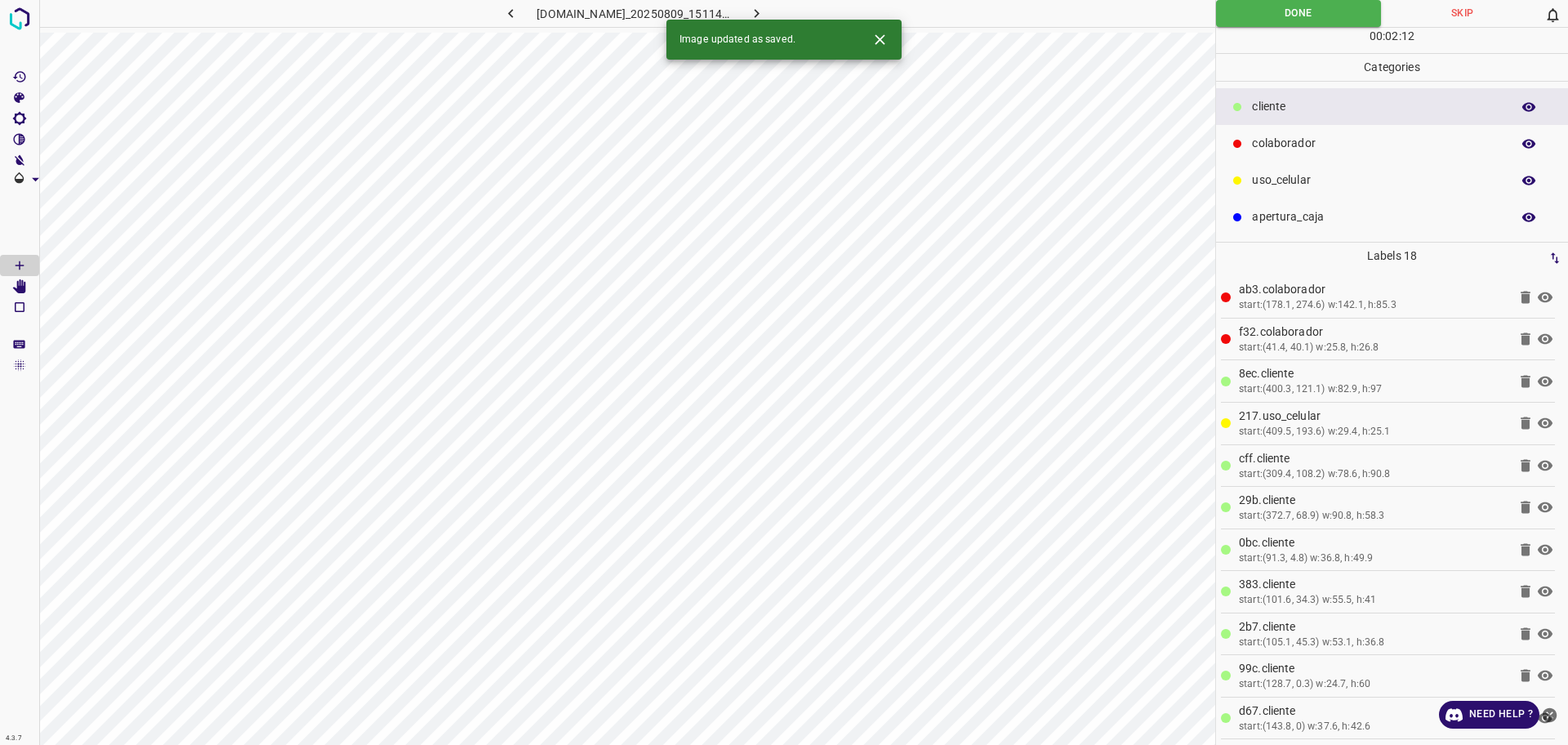
click at [765, 11] on icon "button" at bounding box center [756, 13] width 18 height 18
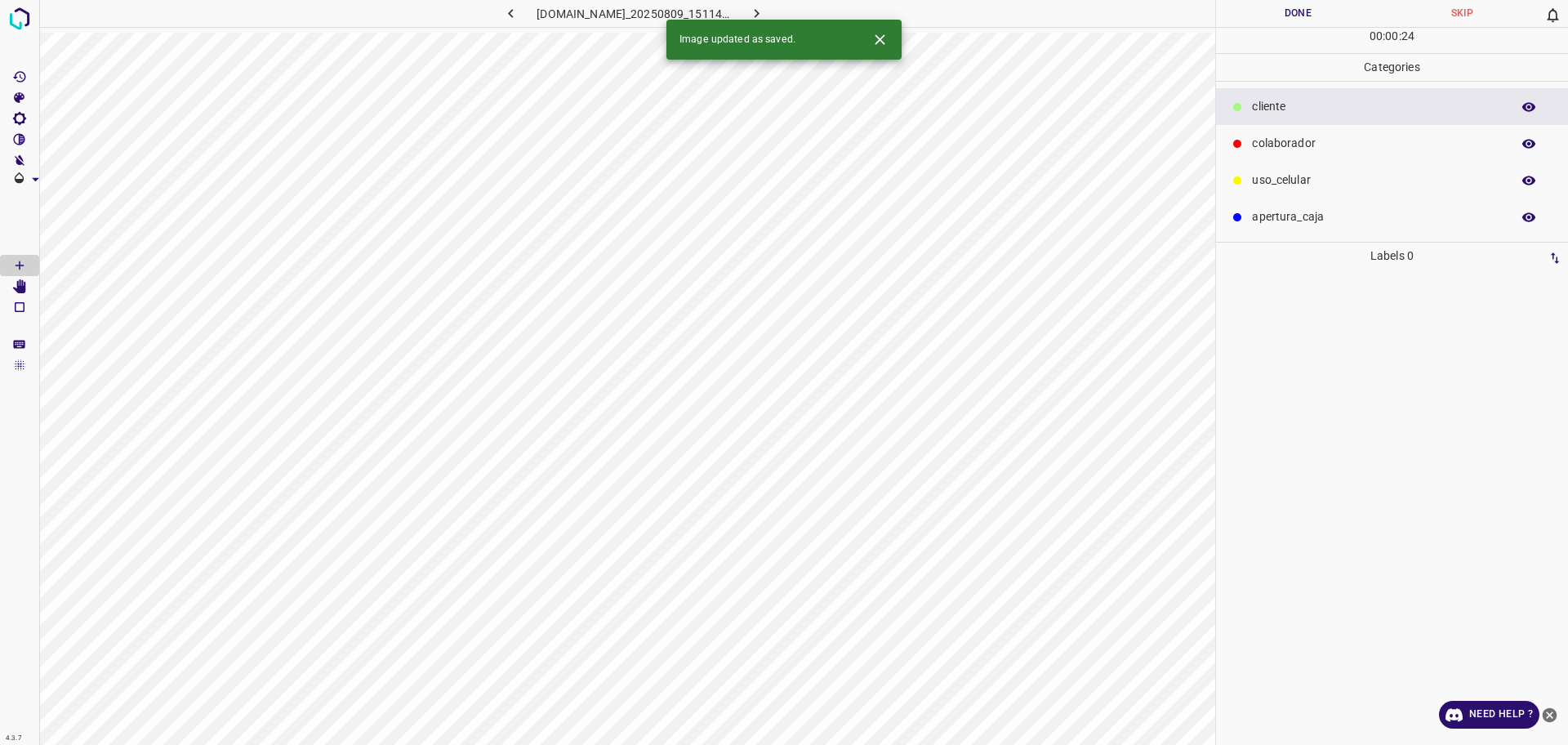
click at [1262, 153] on div "colaborador" at bounding box center [1391, 143] width 352 height 37
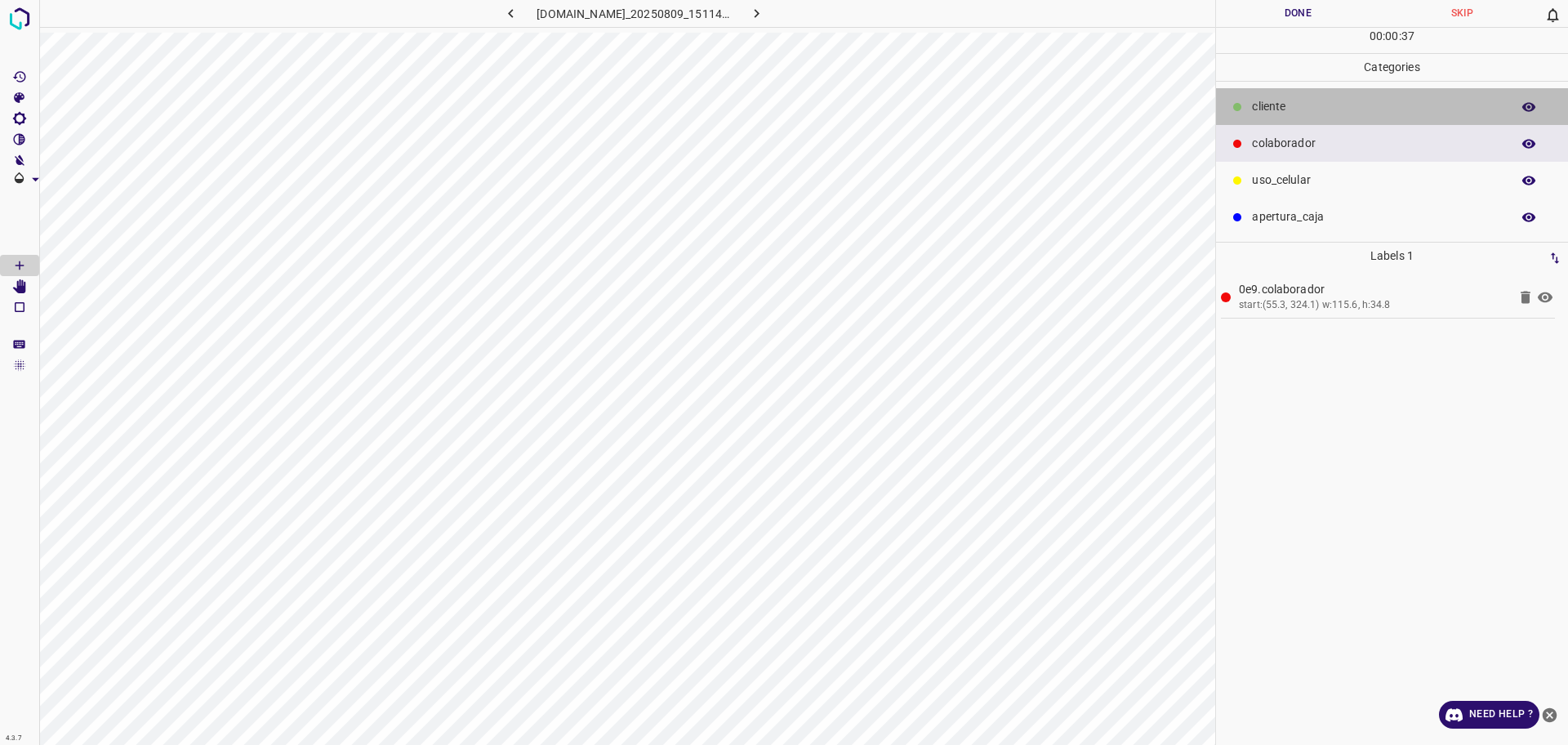
click at [1332, 111] on p "​​cliente" at bounding box center [1377, 106] width 251 height 18
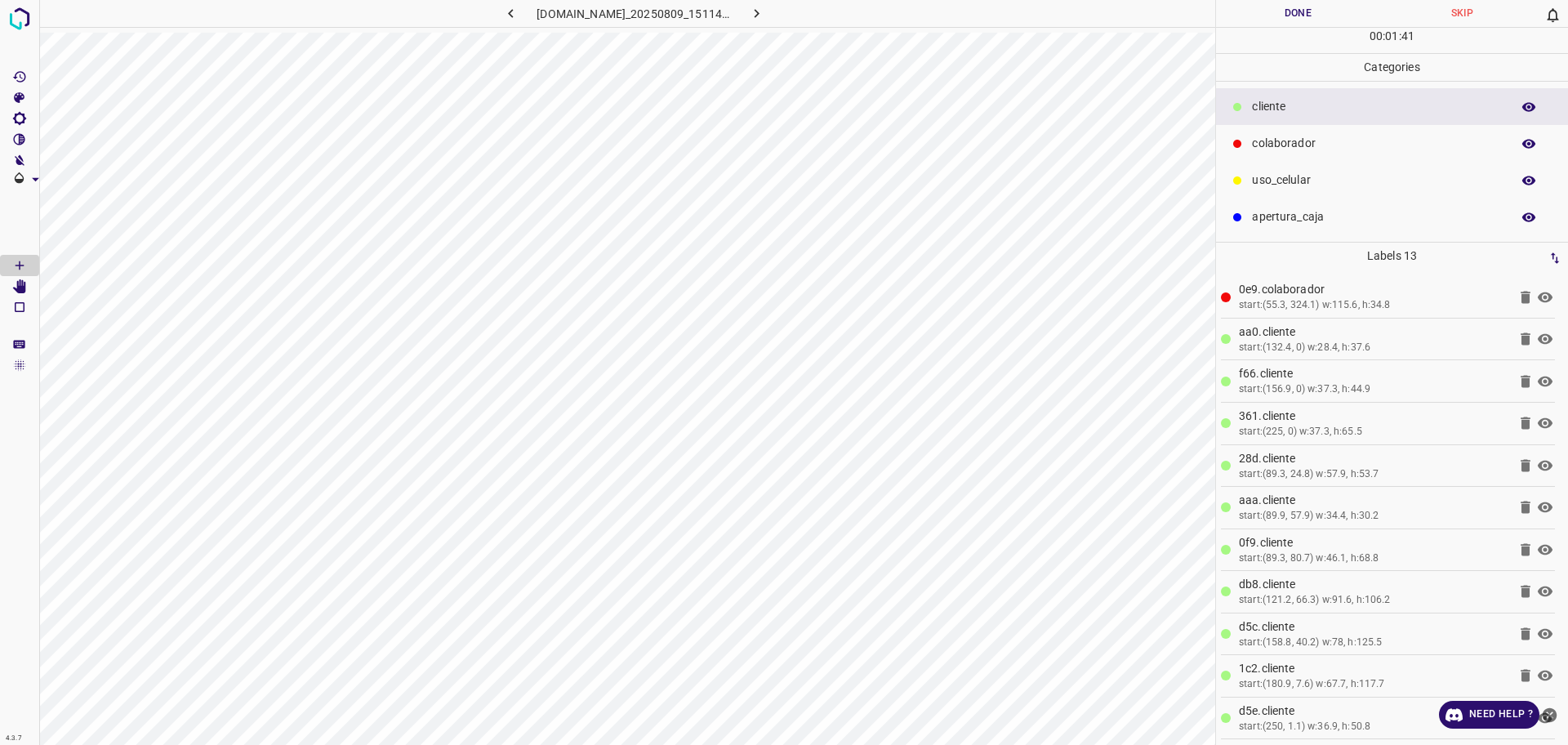
click at [1248, 189] on div "uso_celular" at bounding box center [1391, 180] width 352 height 37
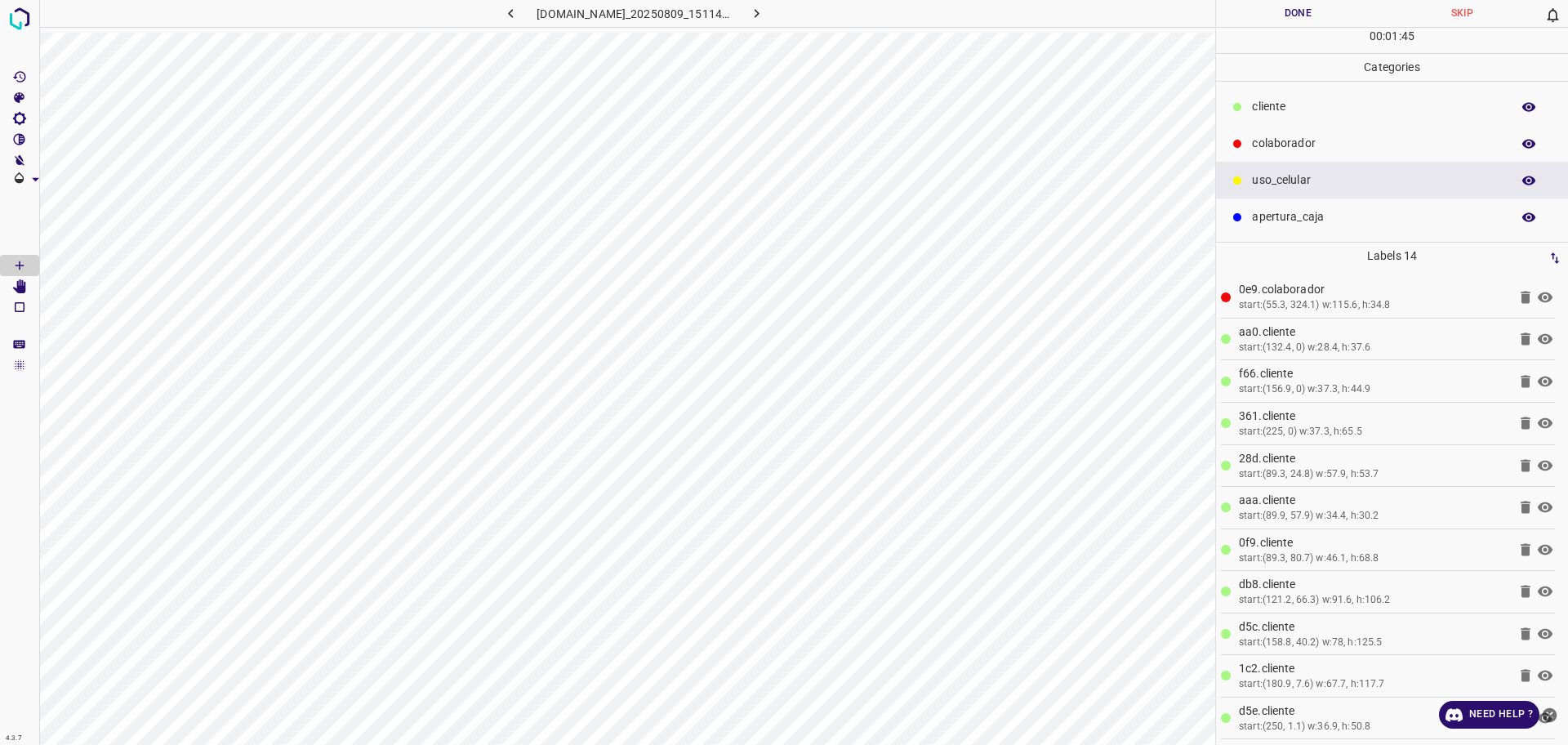
click at [1311, 14] on button "Done" at bounding box center [1297, 13] width 164 height 27
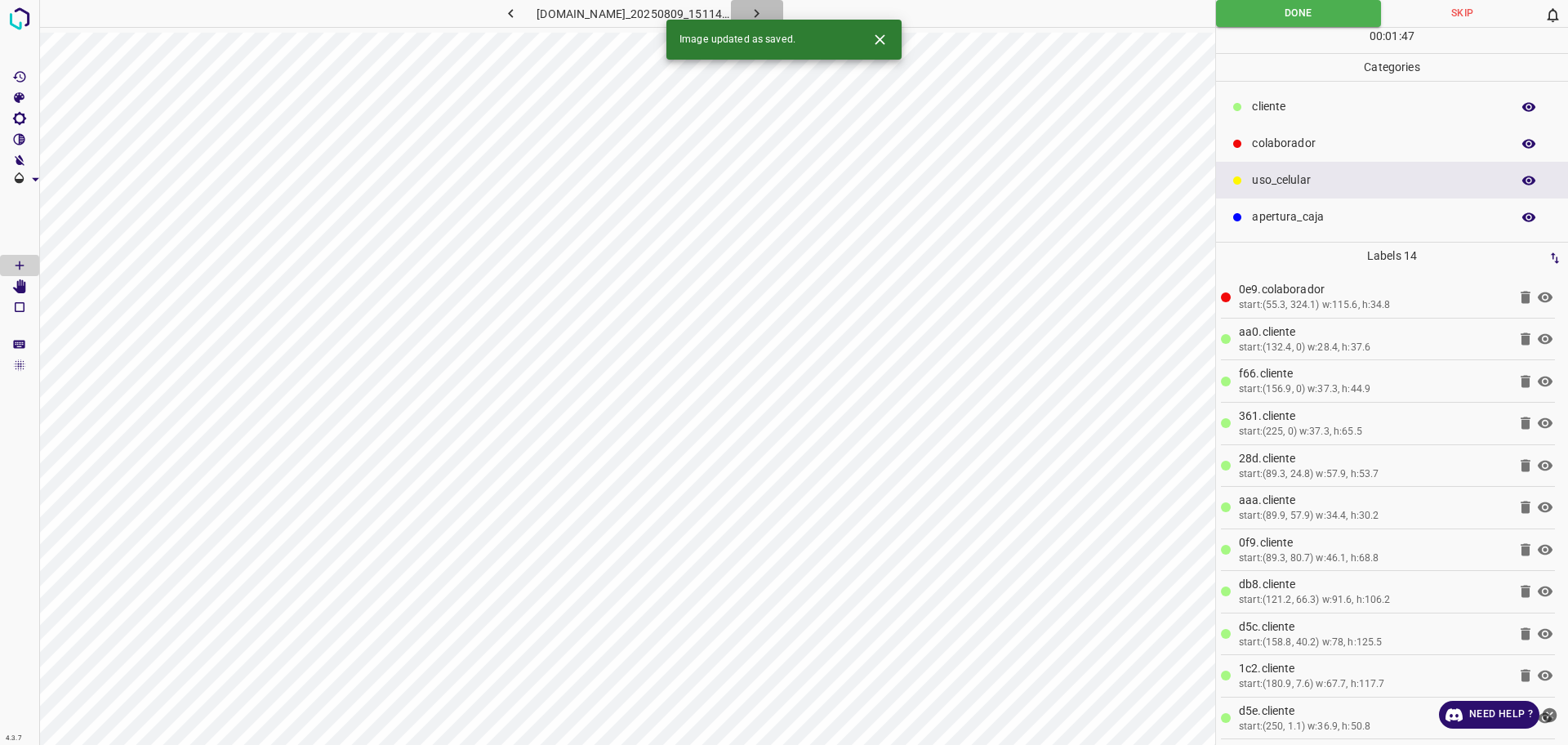
click at [765, 15] on icon "button" at bounding box center [756, 13] width 18 height 18
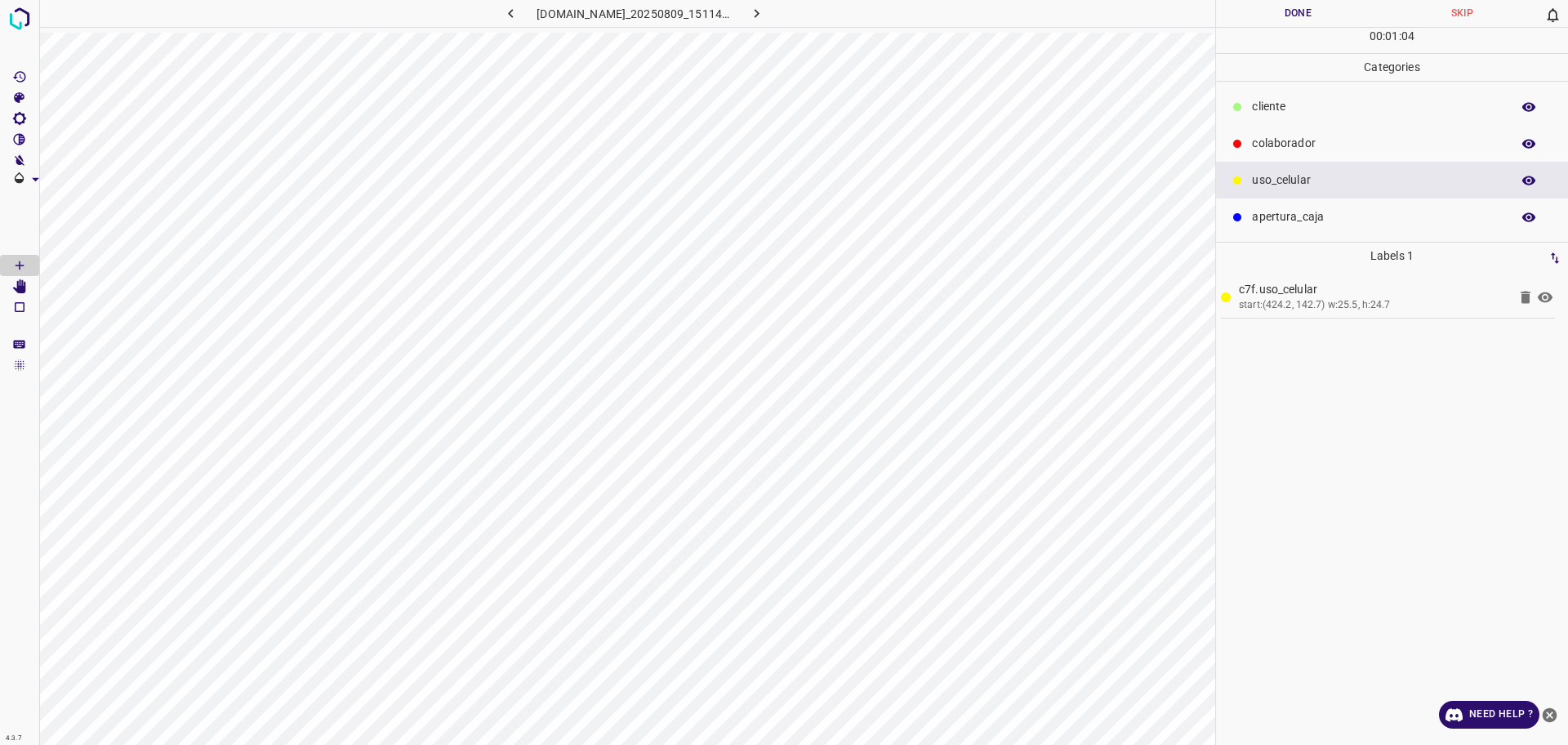
click at [1279, 107] on p "​​cliente" at bounding box center [1377, 106] width 251 height 18
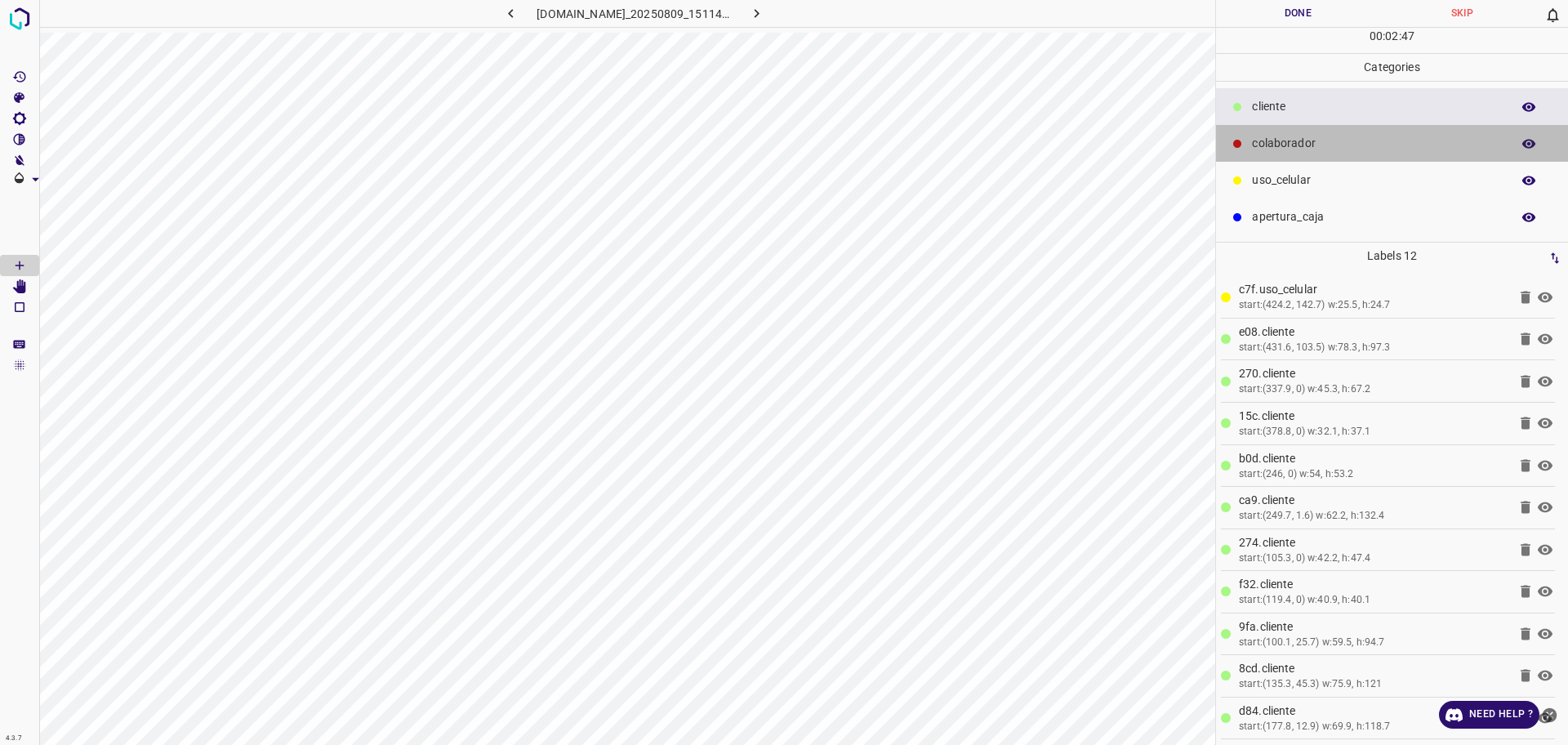
click at [1333, 139] on p "colaborador" at bounding box center [1377, 143] width 251 height 18
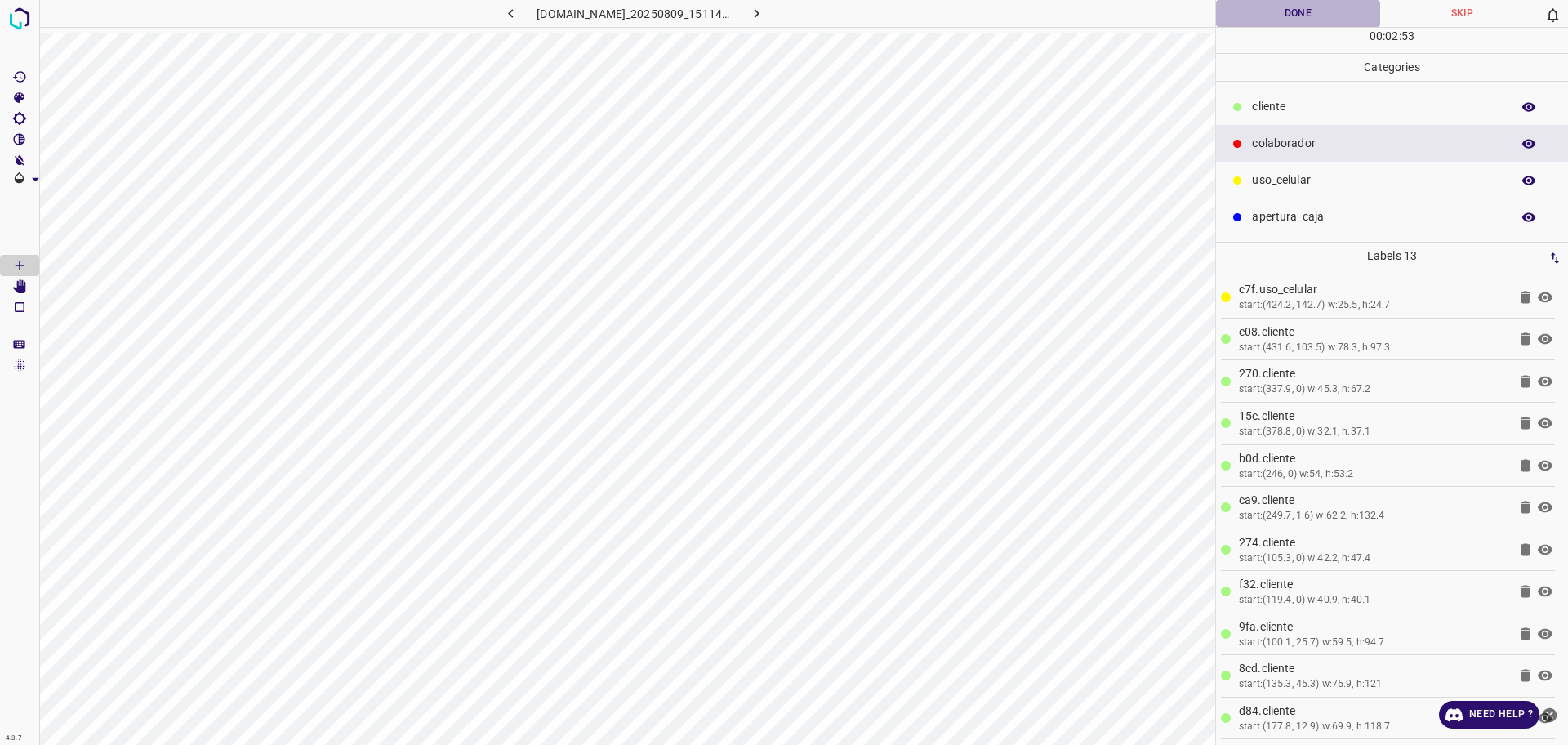
click at [1309, 21] on button "Done" at bounding box center [1297, 13] width 164 height 27
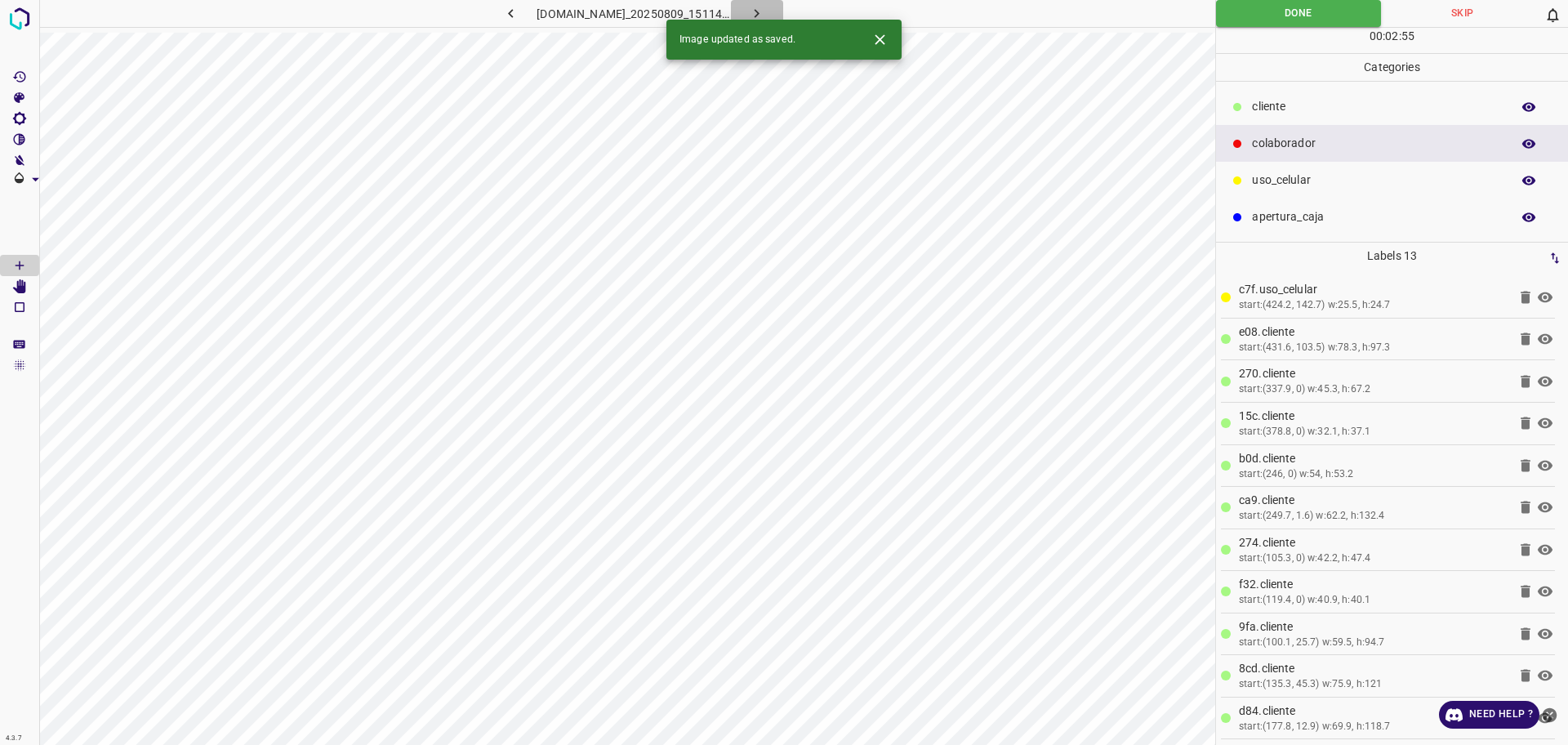
click at [765, 13] on icon "button" at bounding box center [756, 13] width 18 height 18
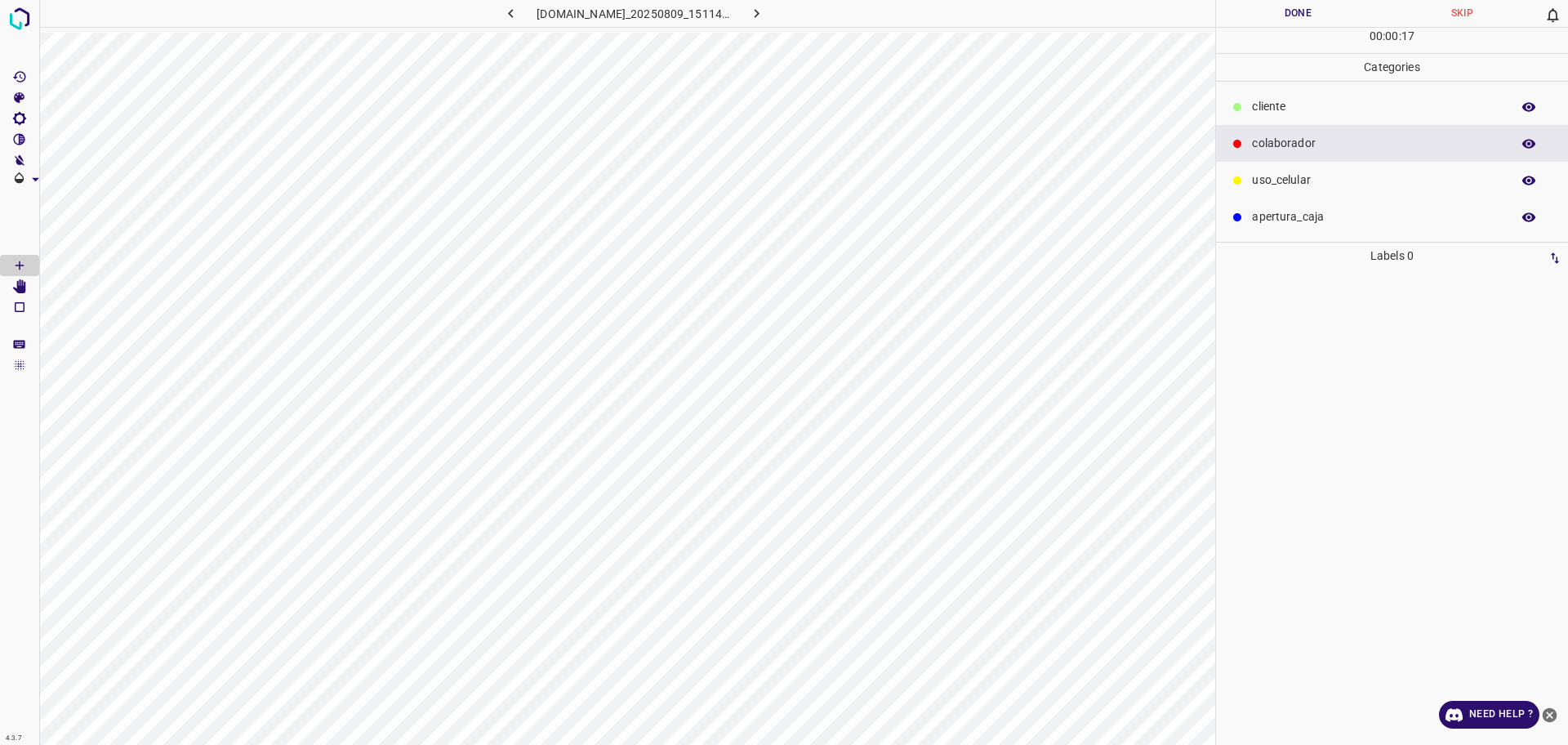
click at [1298, 193] on div "uso_celular" at bounding box center [1391, 180] width 352 height 37
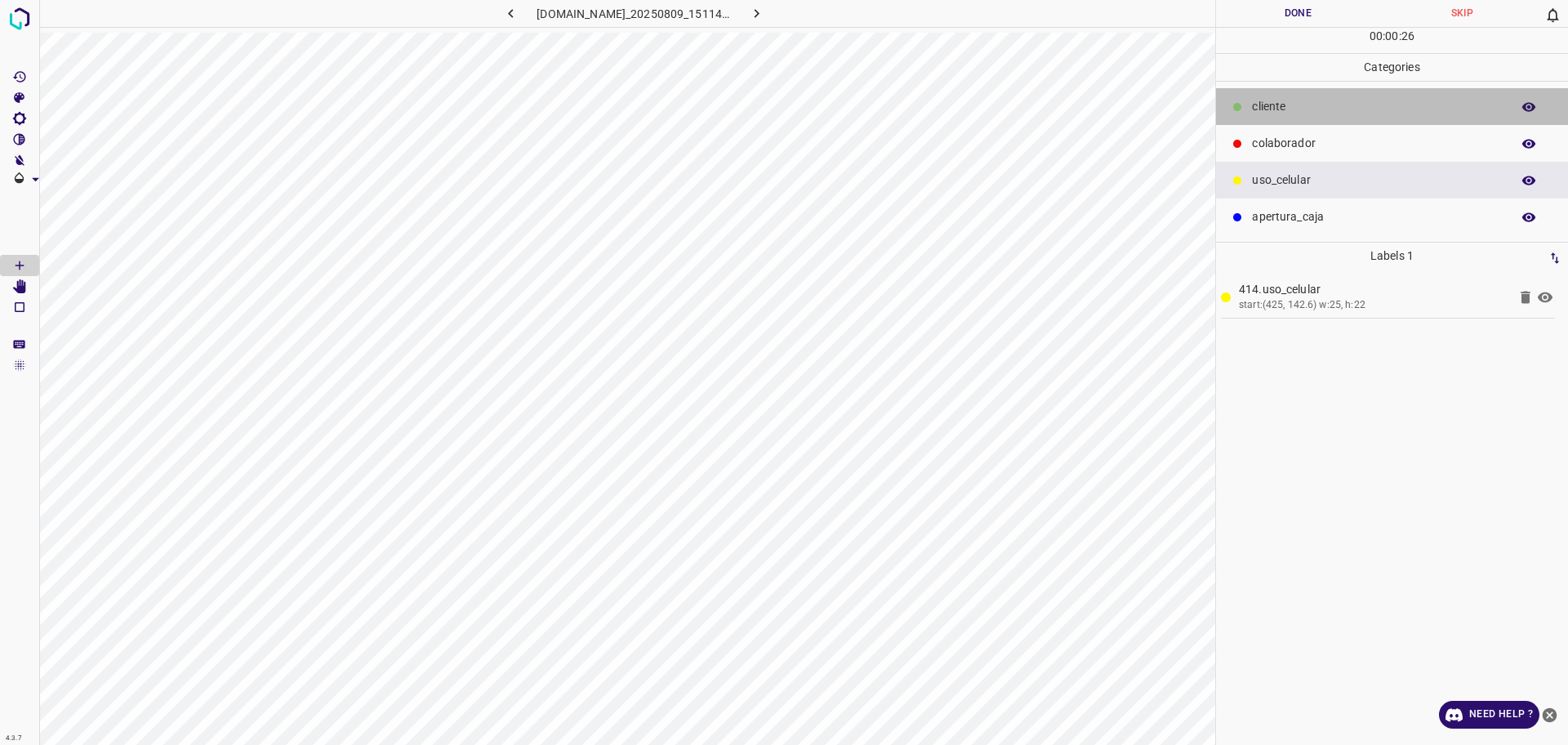
click at [1304, 99] on p "​​cliente" at bounding box center [1377, 106] width 251 height 18
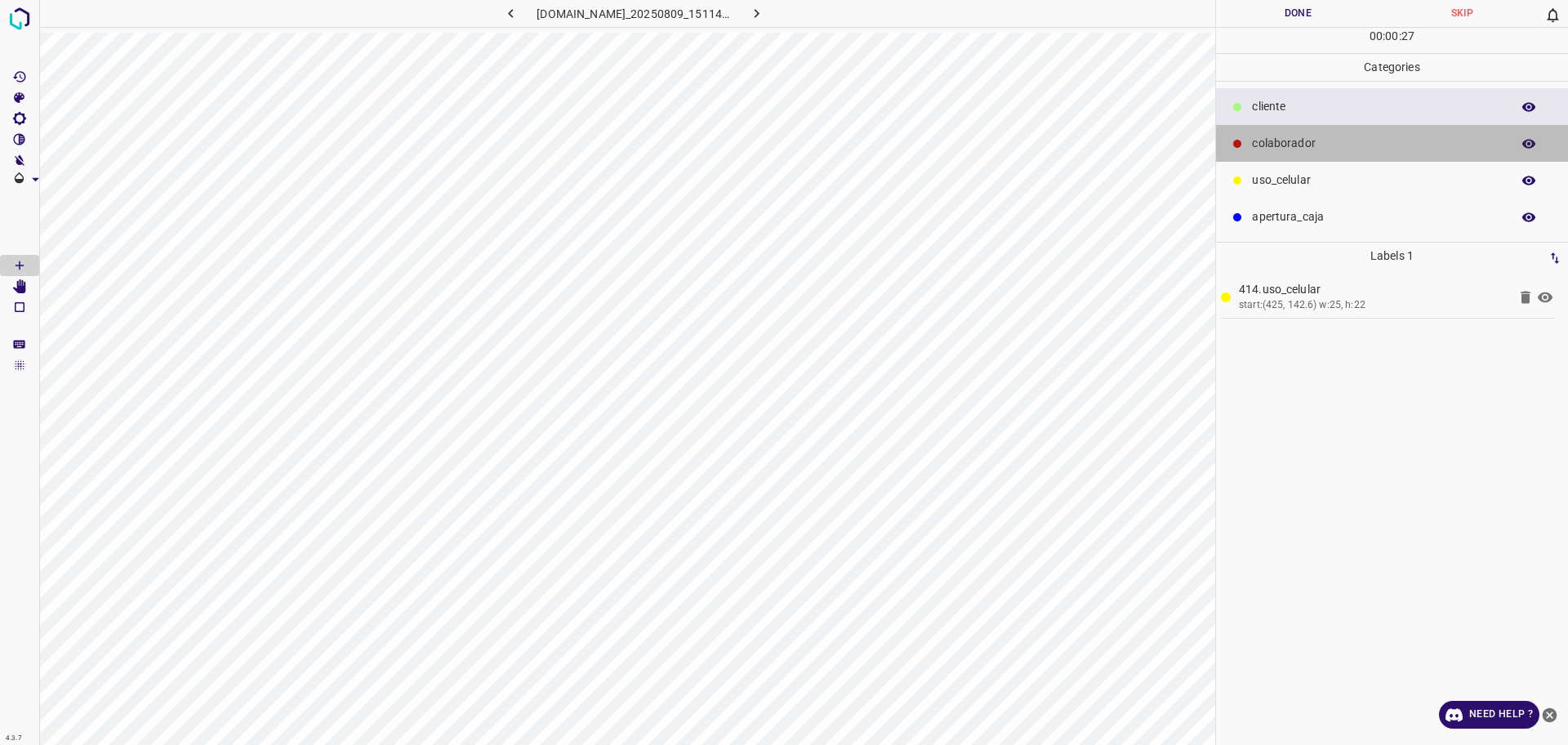
click at [1290, 139] on p "colaborador" at bounding box center [1377, 143] width 251 height 18
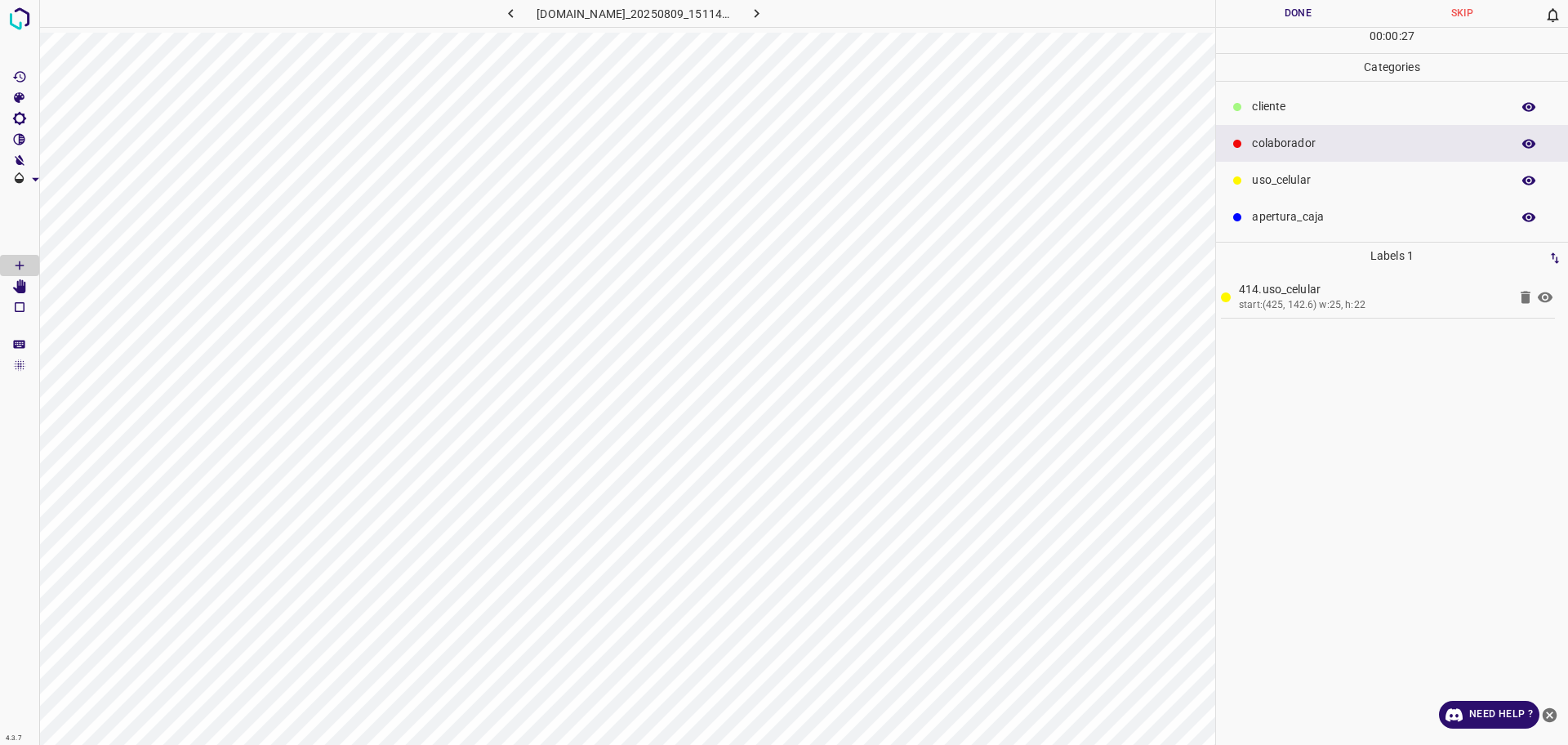
click at [1283, 104] on p "​​cliente" at bounding box center [1377, 106] width 251 height 18
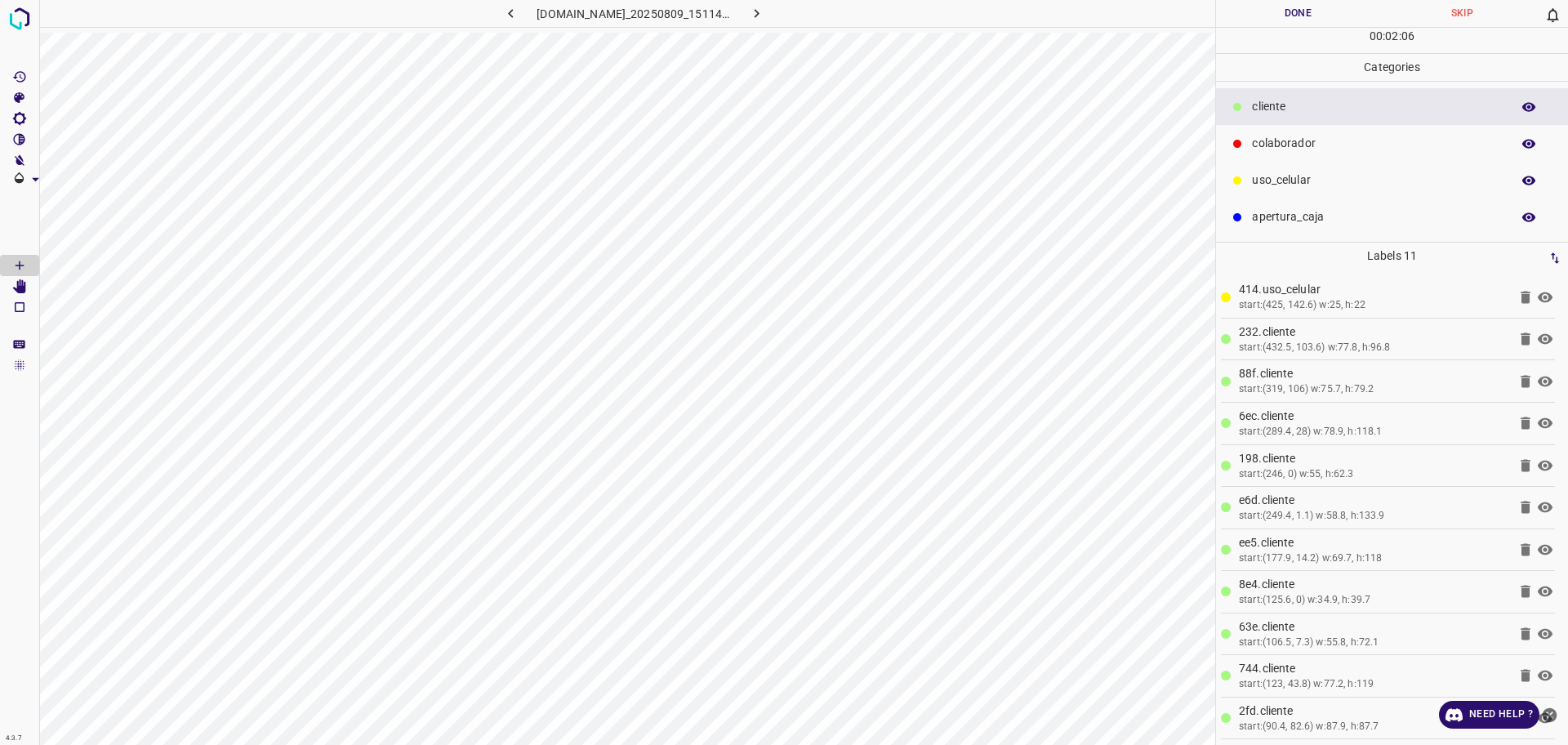
click at [1262, 147] on p "colaborador" at bounding box center [1377, 143] width 251 height 18
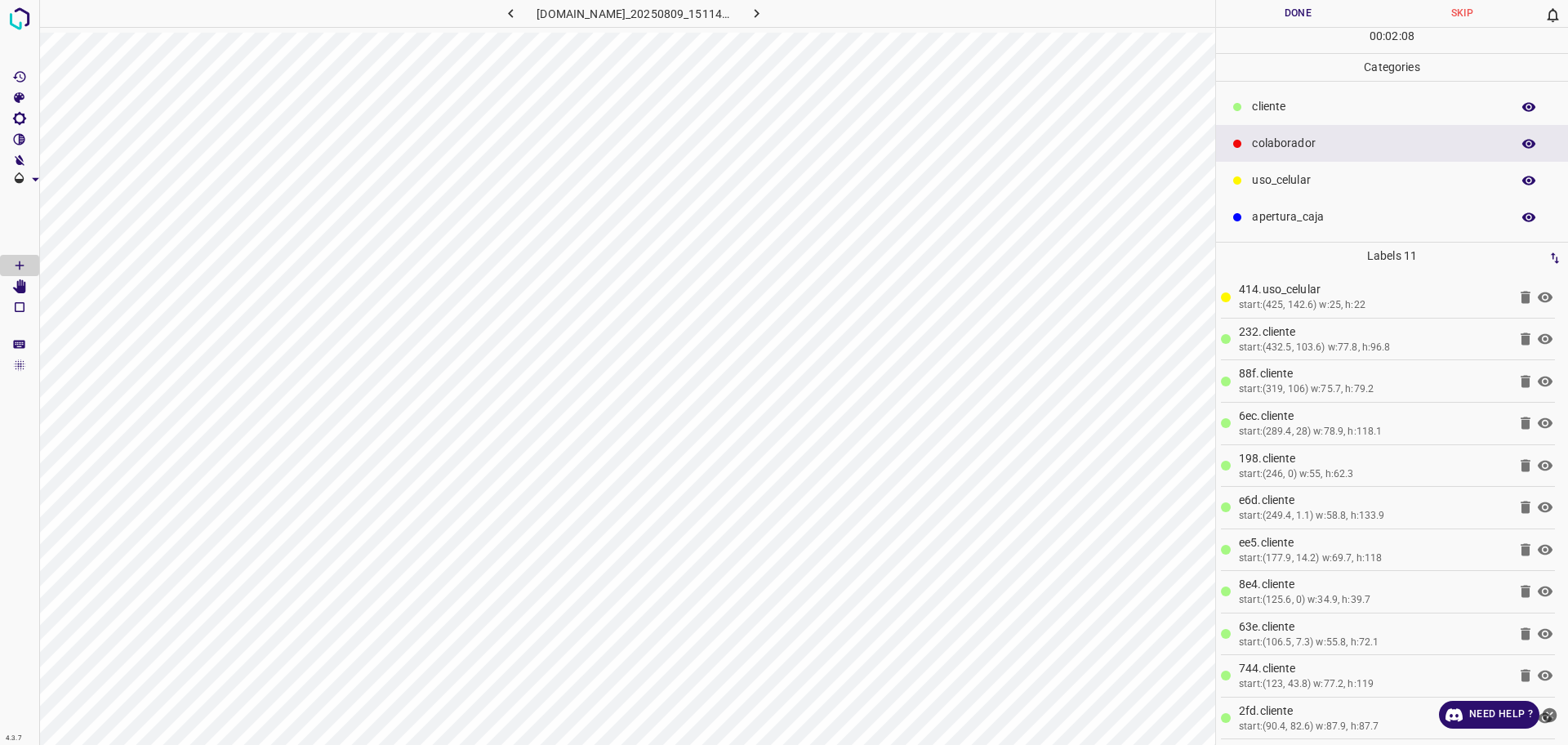
click at [1278, 11] on button "Done" at bounding box center [1297, 13] width 164 height 27
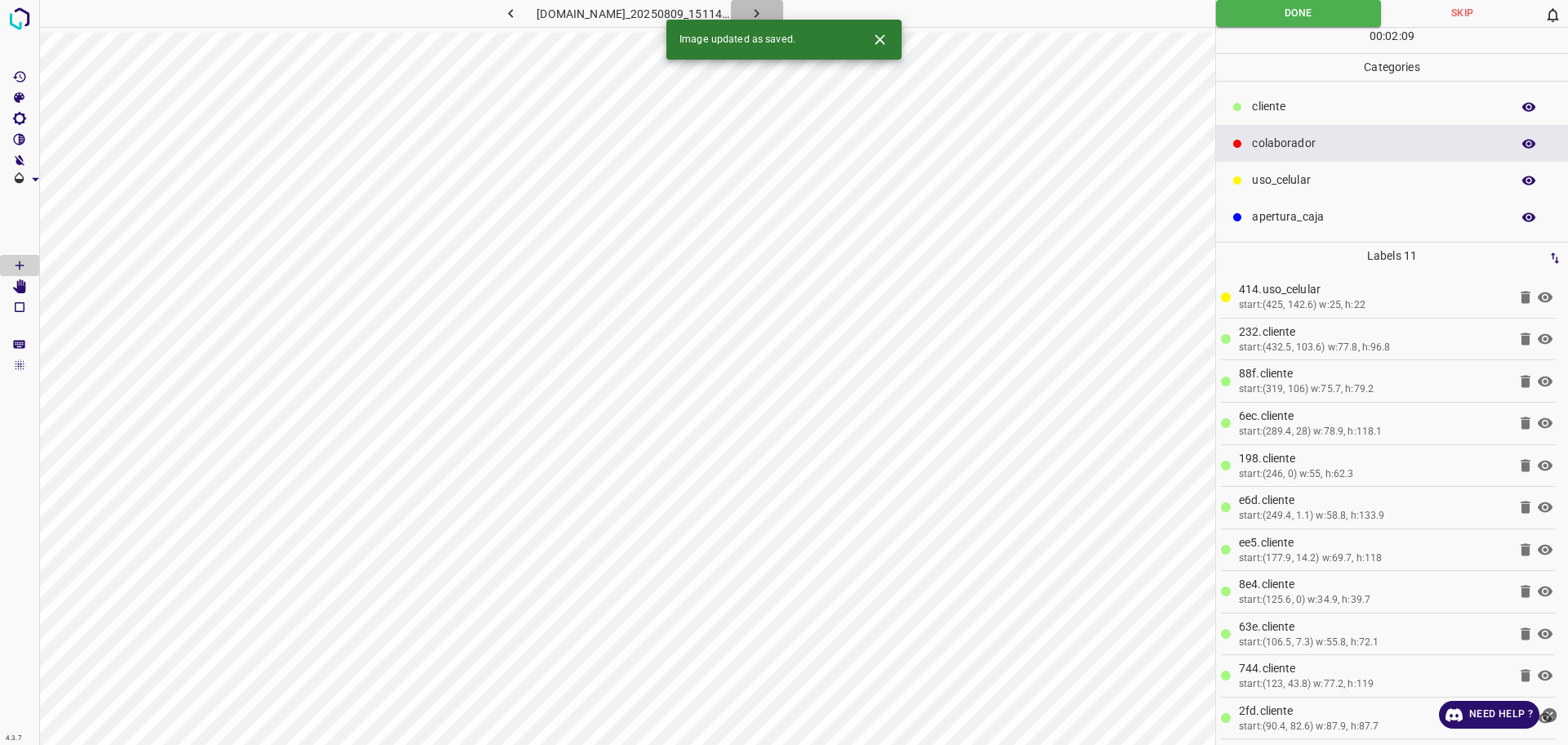
click at [783, 9] on button "button" at bounding box center [757, 13] width 52 height 27
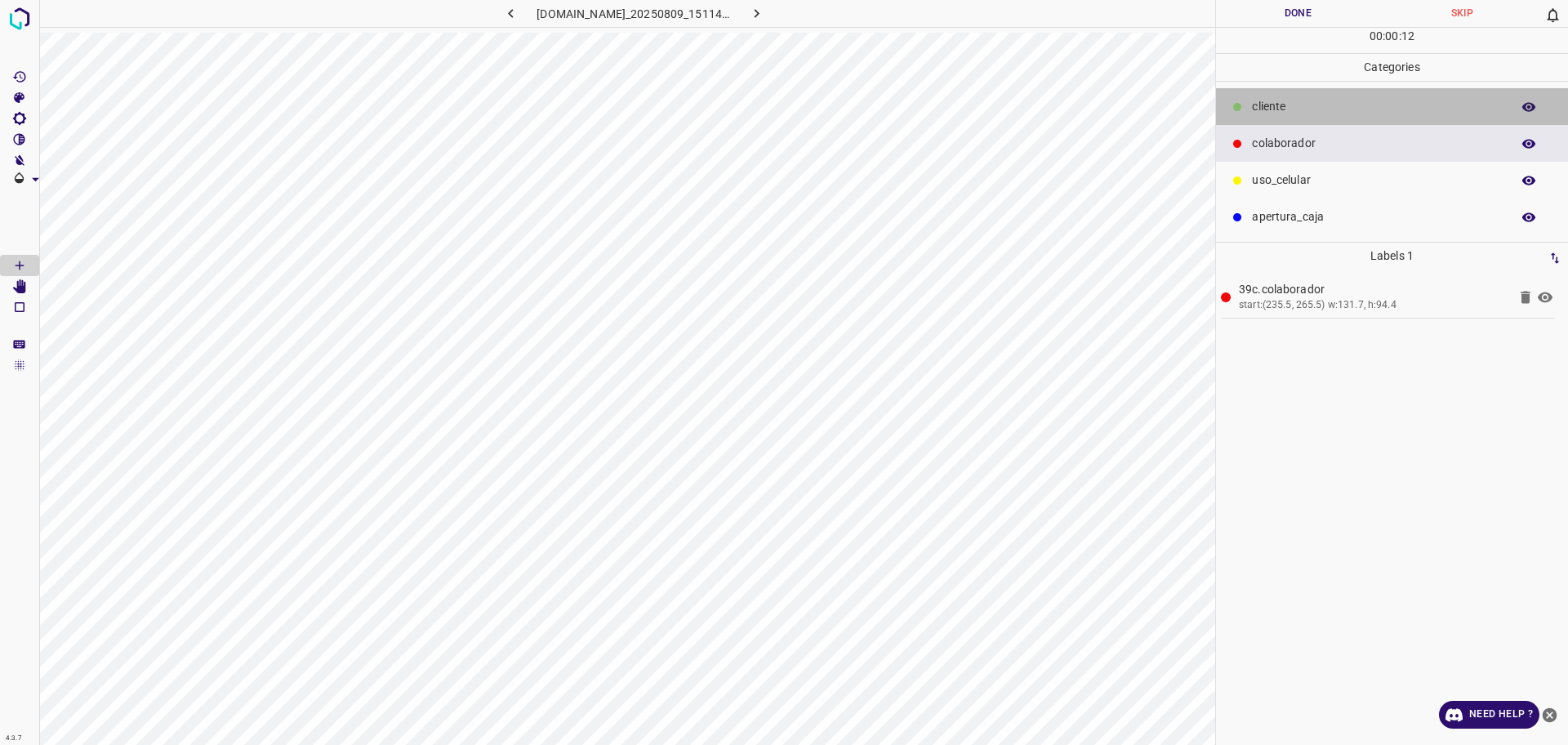
drag, startPoint x: 1347, startPoint y: 113, endPoint x: 1219, endPoint y: 144, distance: 131.7
click at [1346, 113] on p "​​cliente" at bounding box center [1377, 106] width 251 height 18
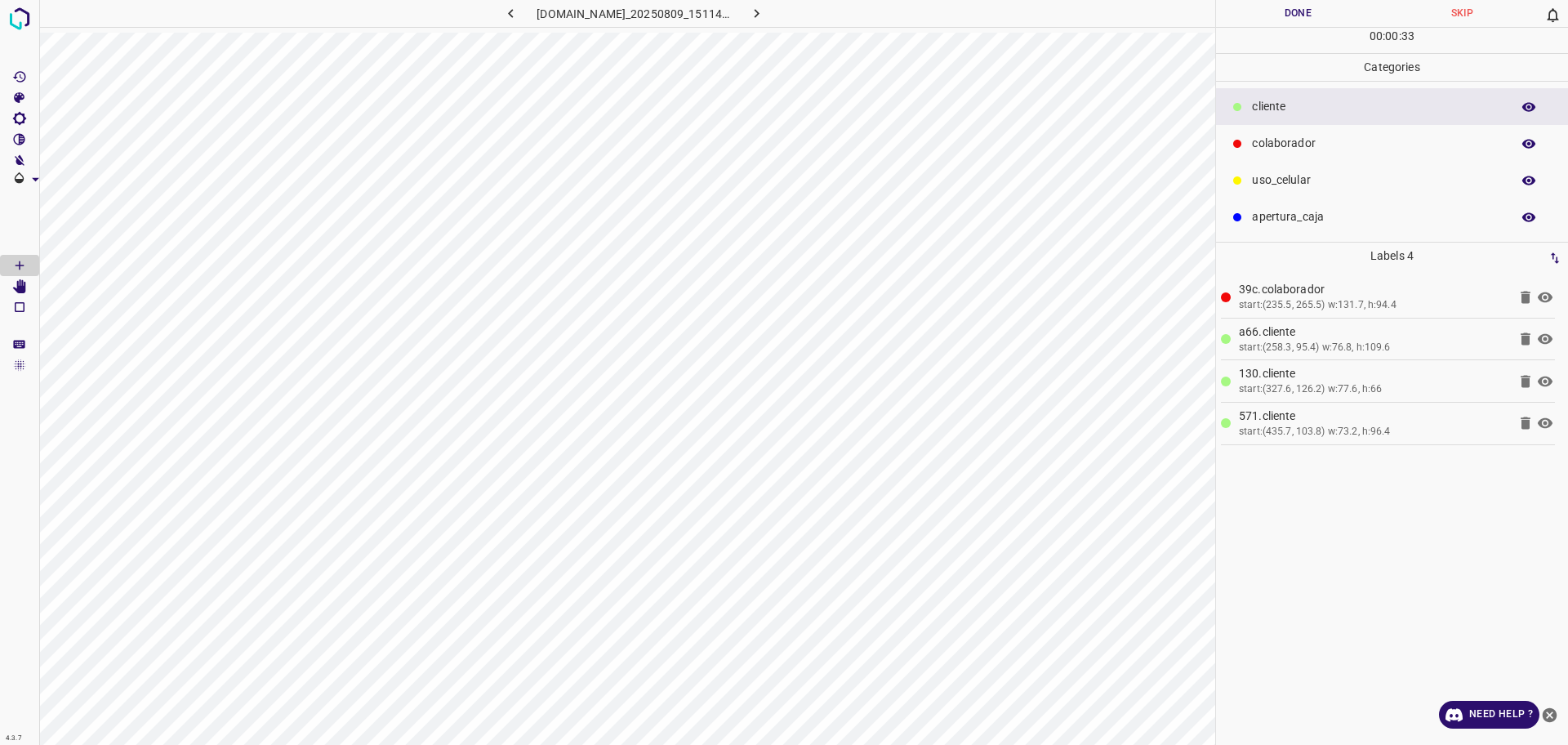
click at [1269, 179] on p "uso_celular" at bounding box center [1377, 180] width 251 height 18
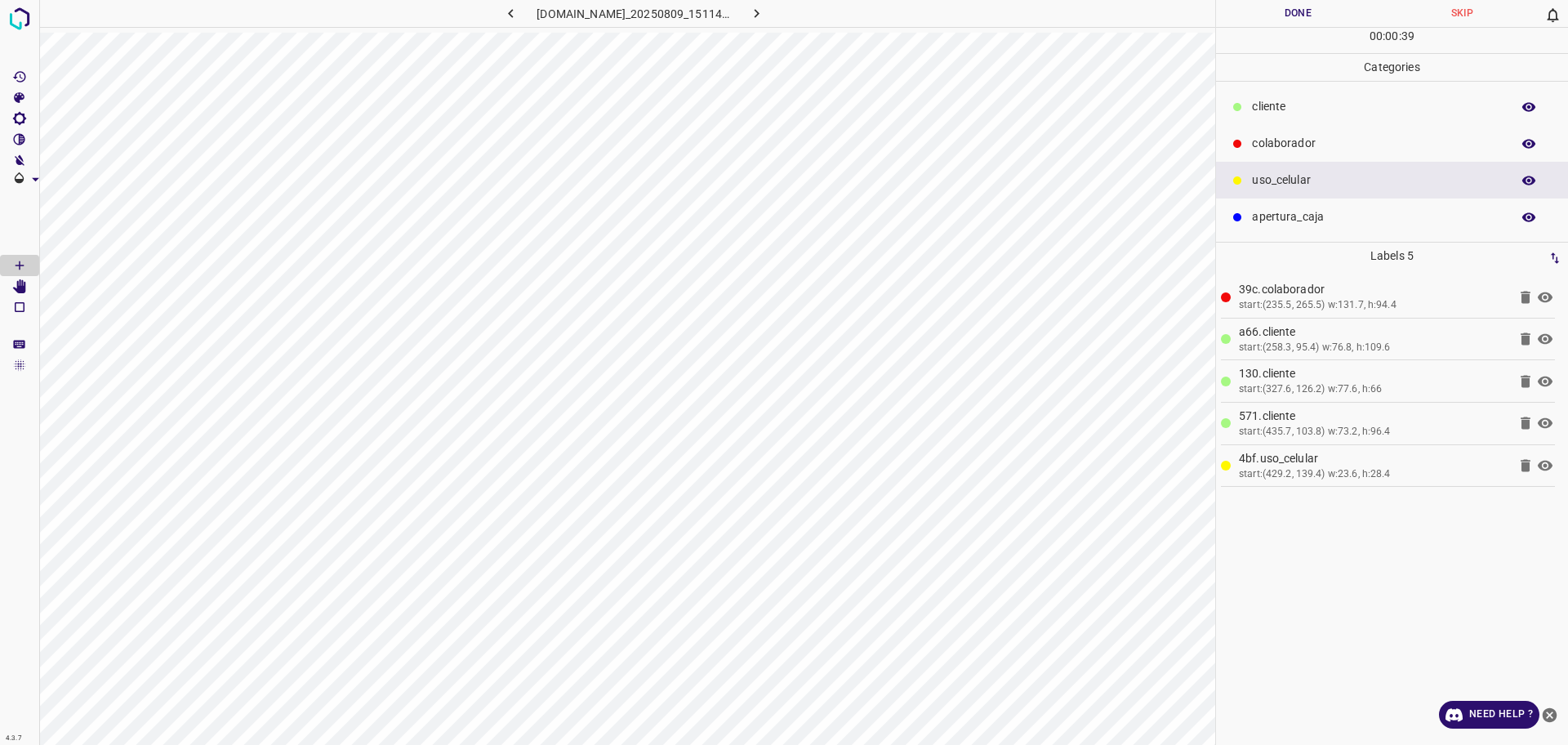
click at [1340, 113] on p "​​cliente" at bounding box center [1377, 106] width 251 height 18
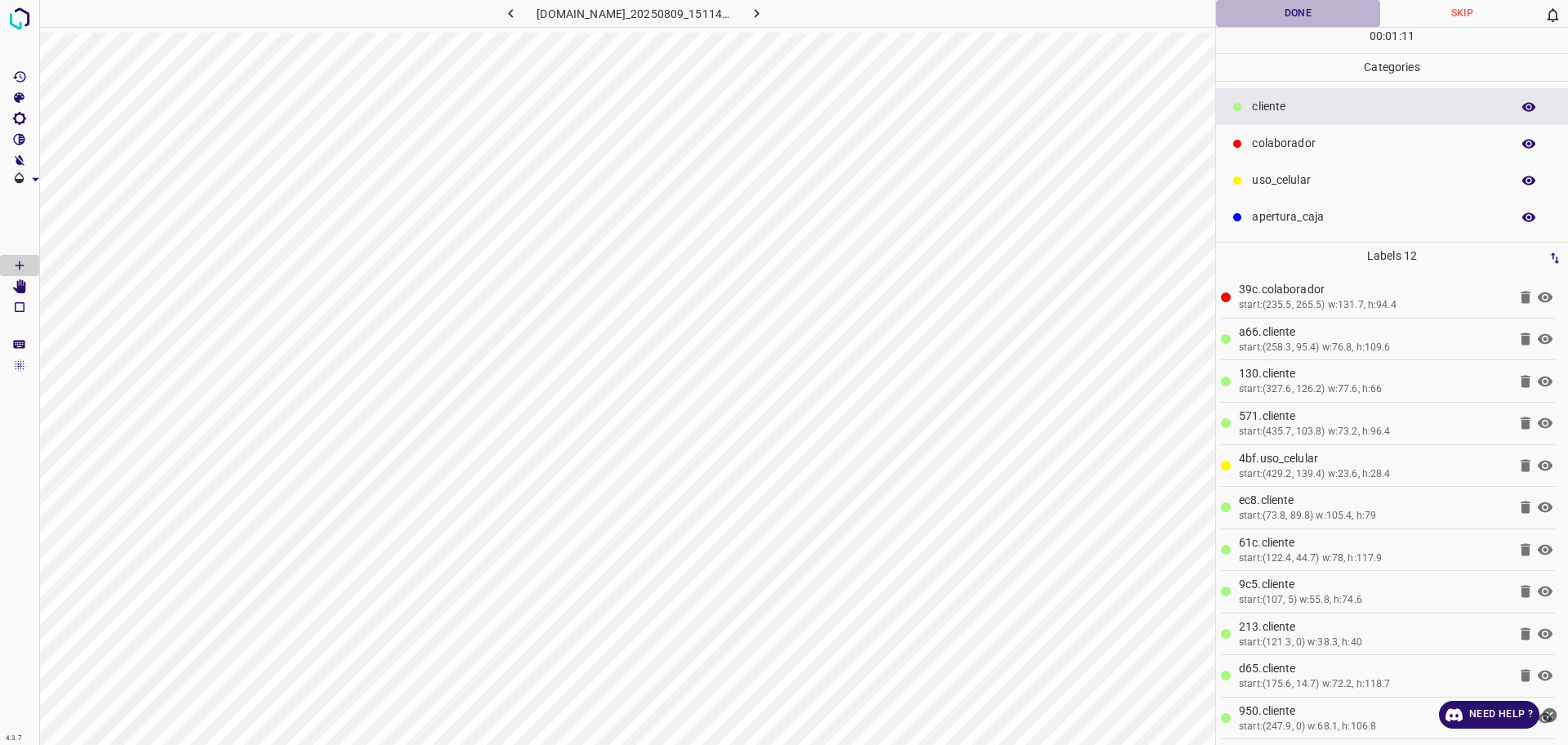
click at [1304, 5] on button "Done" at bounding box center [1297, 13] width 164 height 27
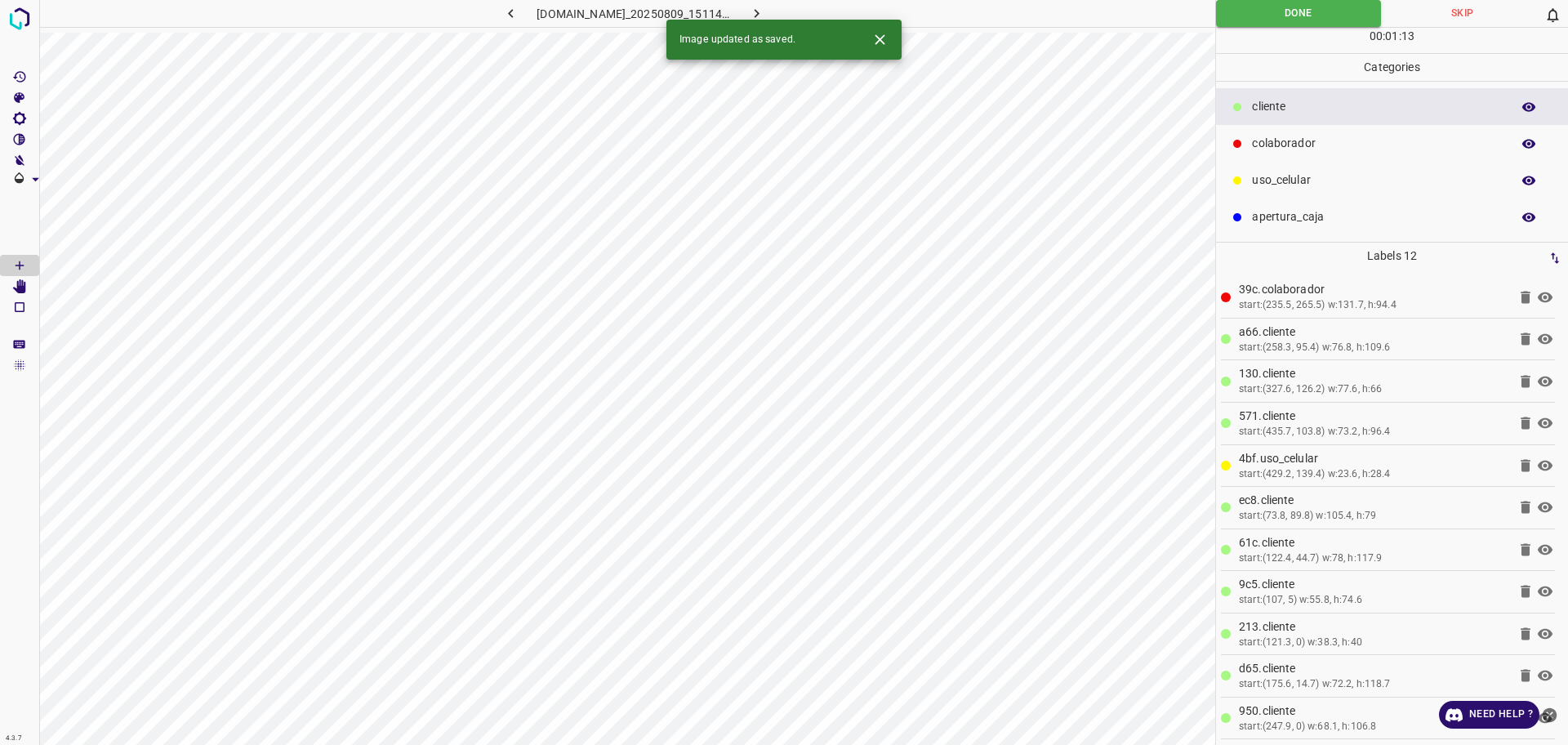
click at [783, 15] on button "button" at bounding box center [757, 13] width 52 height 27
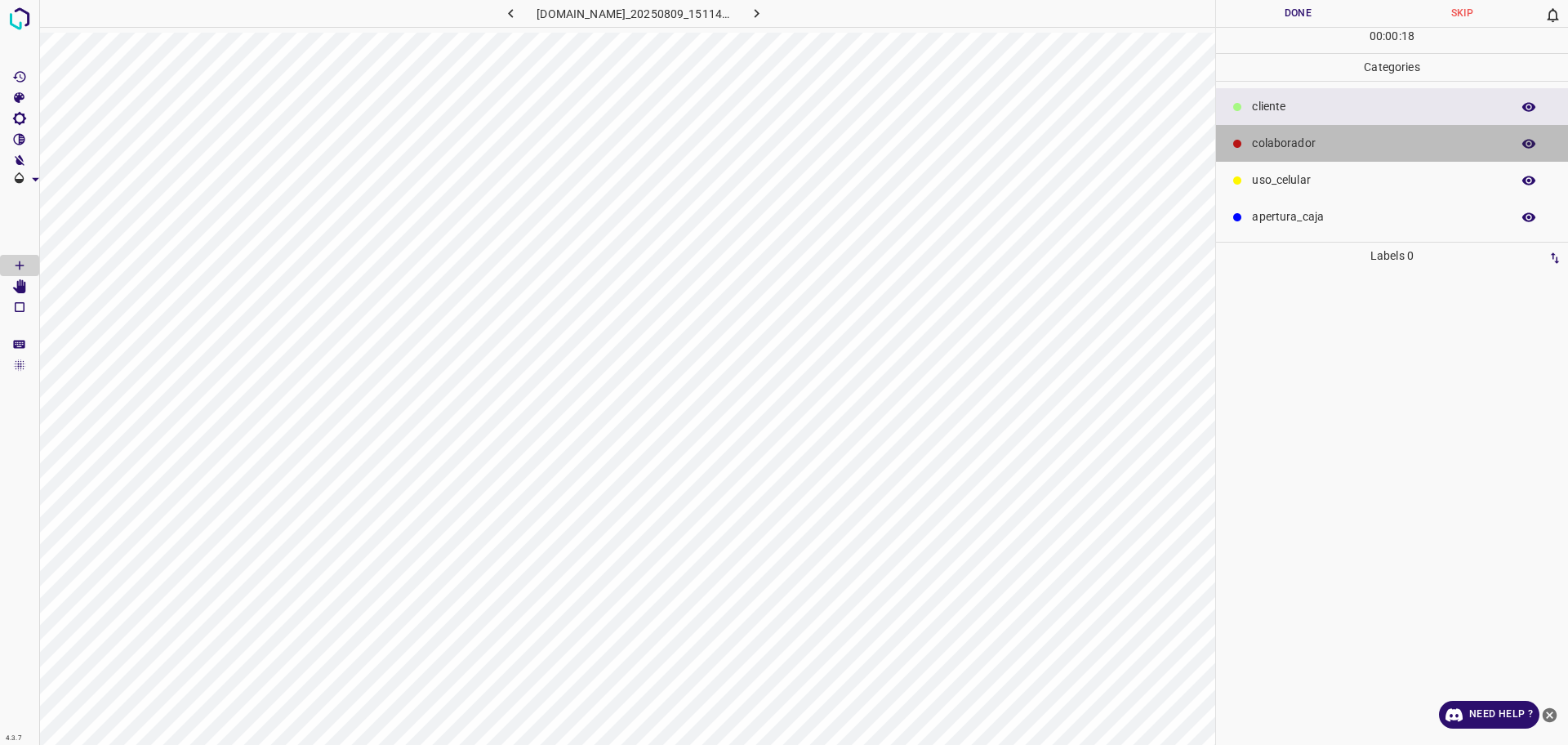
click at [1255, 143] on p "colaborador" at bounding box center [1377, 143] width 251 height 18
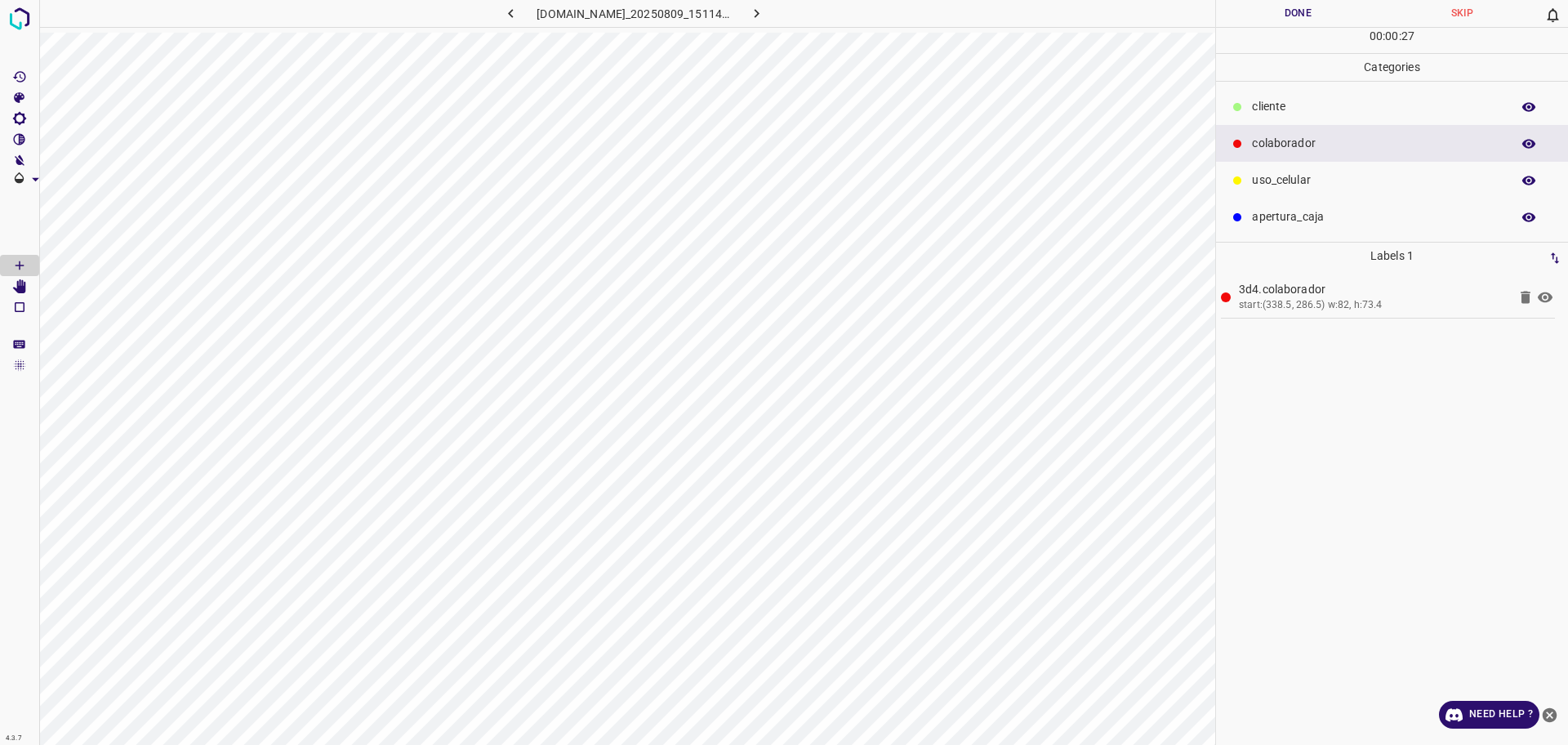
click at [1262, 102] on p "​​cliente" at bounding box center [1377, 106] width 251 height 18
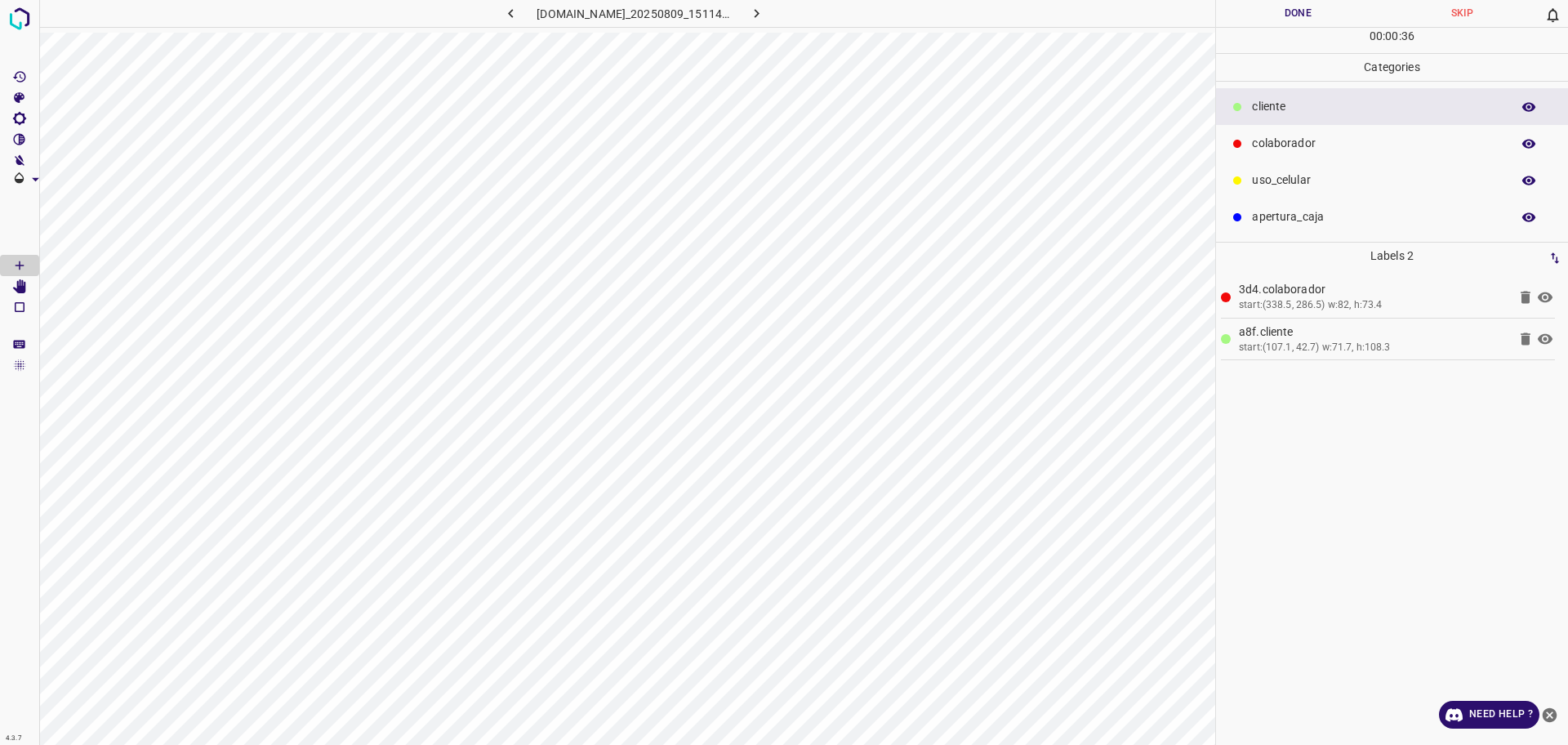
click at [1332, 144] on p "colaborador" at bounding box center [1377, 143] width 251 height 18
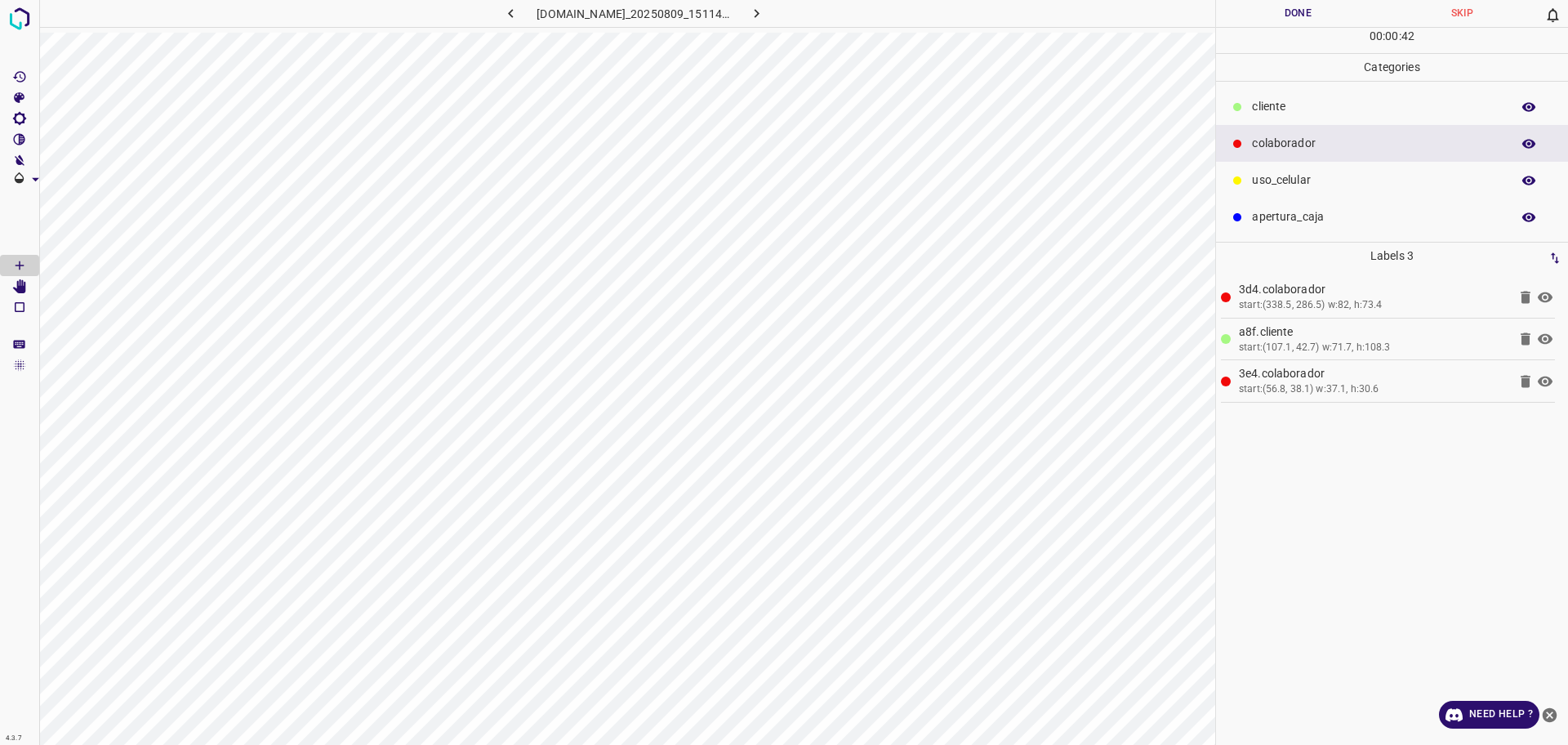
drag, startPoint x: 1280, startPoint y: 117, endPoint x: 1241, endPoint y: 131, distance: 41.4
click at [1282, 117] on div "​​cliente" at bounding box center [1391, 106] width 352 height 37
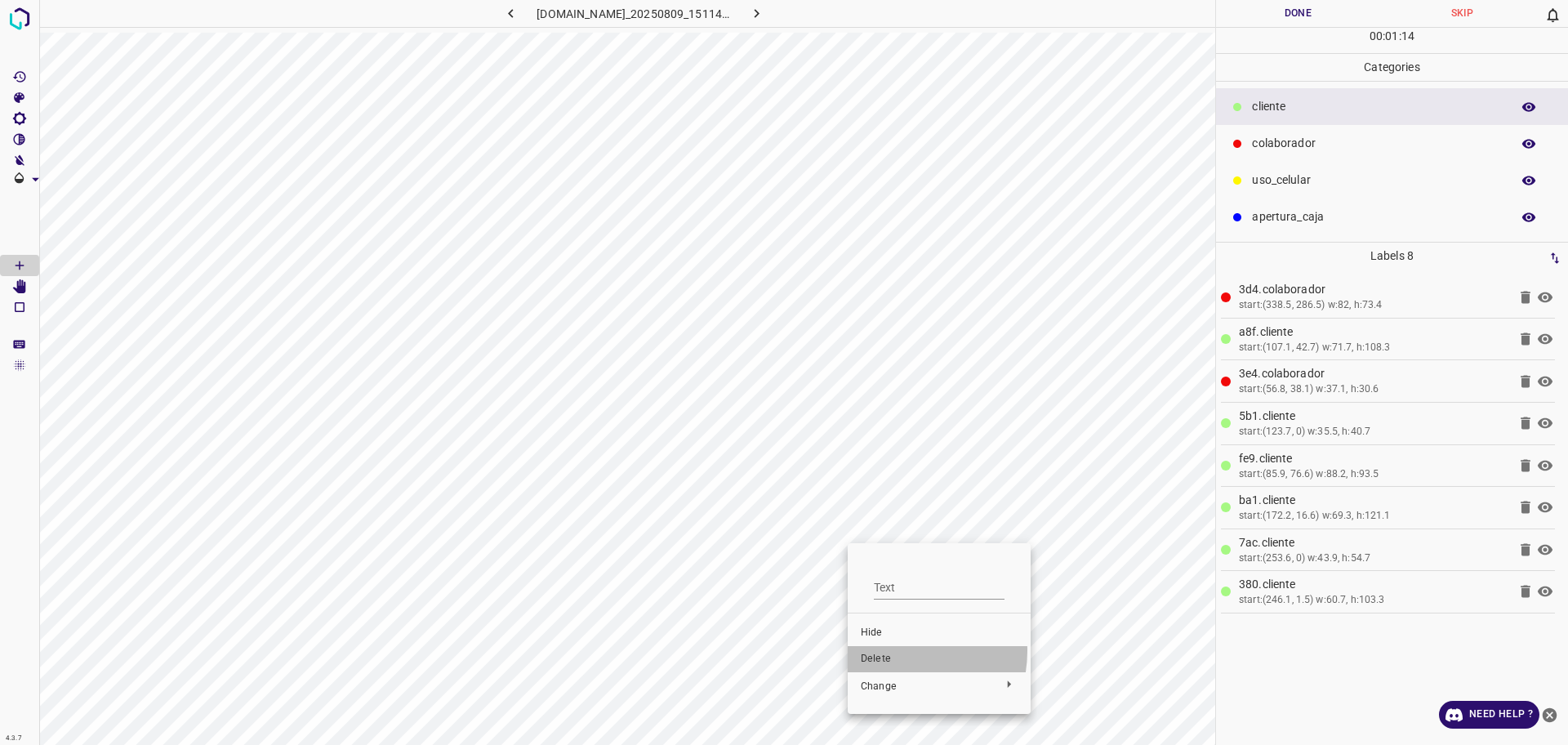
click at [893, 651] on li "Delete" at bounding box center [939, 659] width 183 height 26
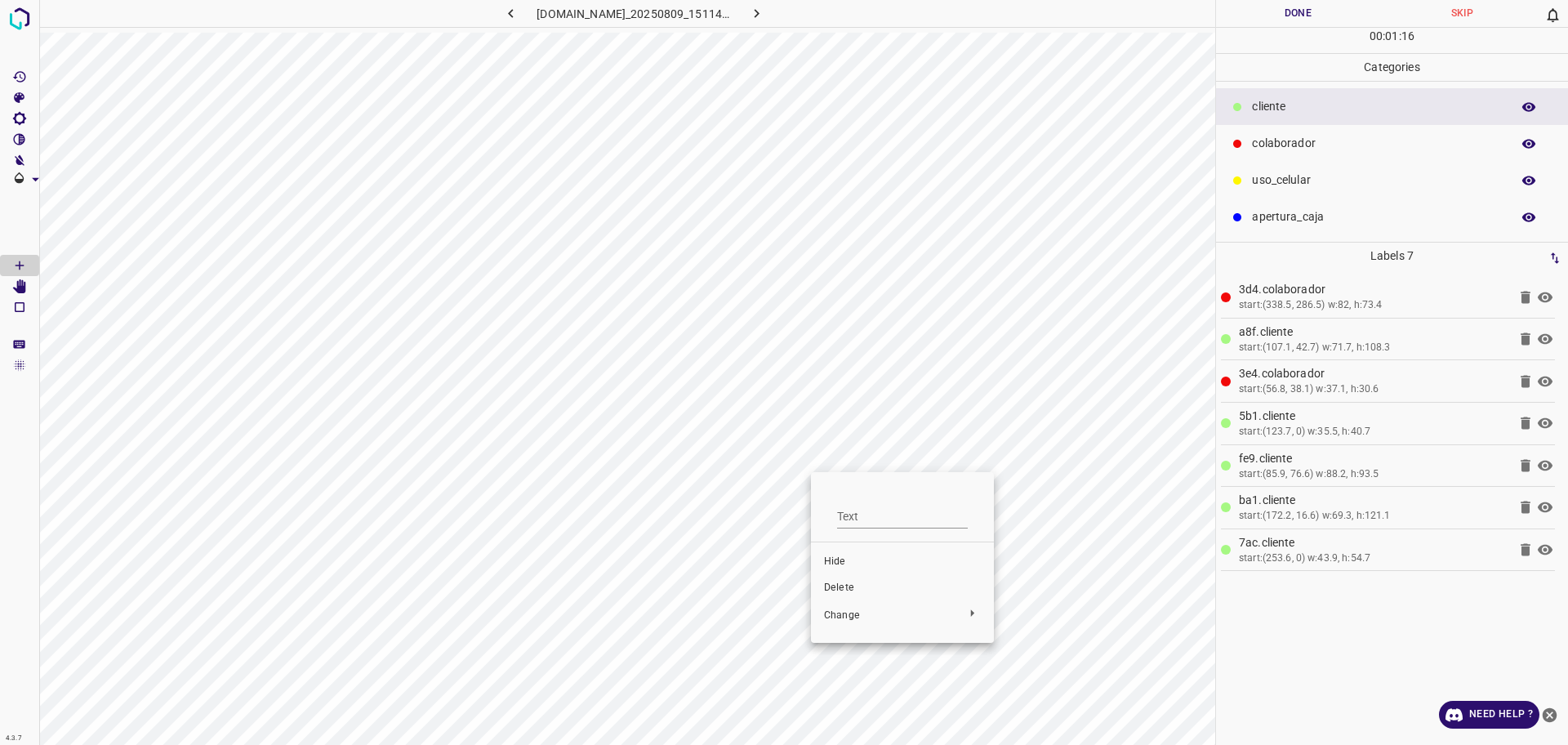
click at [1111, 572] on div at bounding box center [784, 372] width 1568 height 745
click at [878, 574] on div at bounding box center [784, 372] width 1568 height 745
click at [872, 574] on span "Delete" at bounding box center [927, 569] width 156 height 15
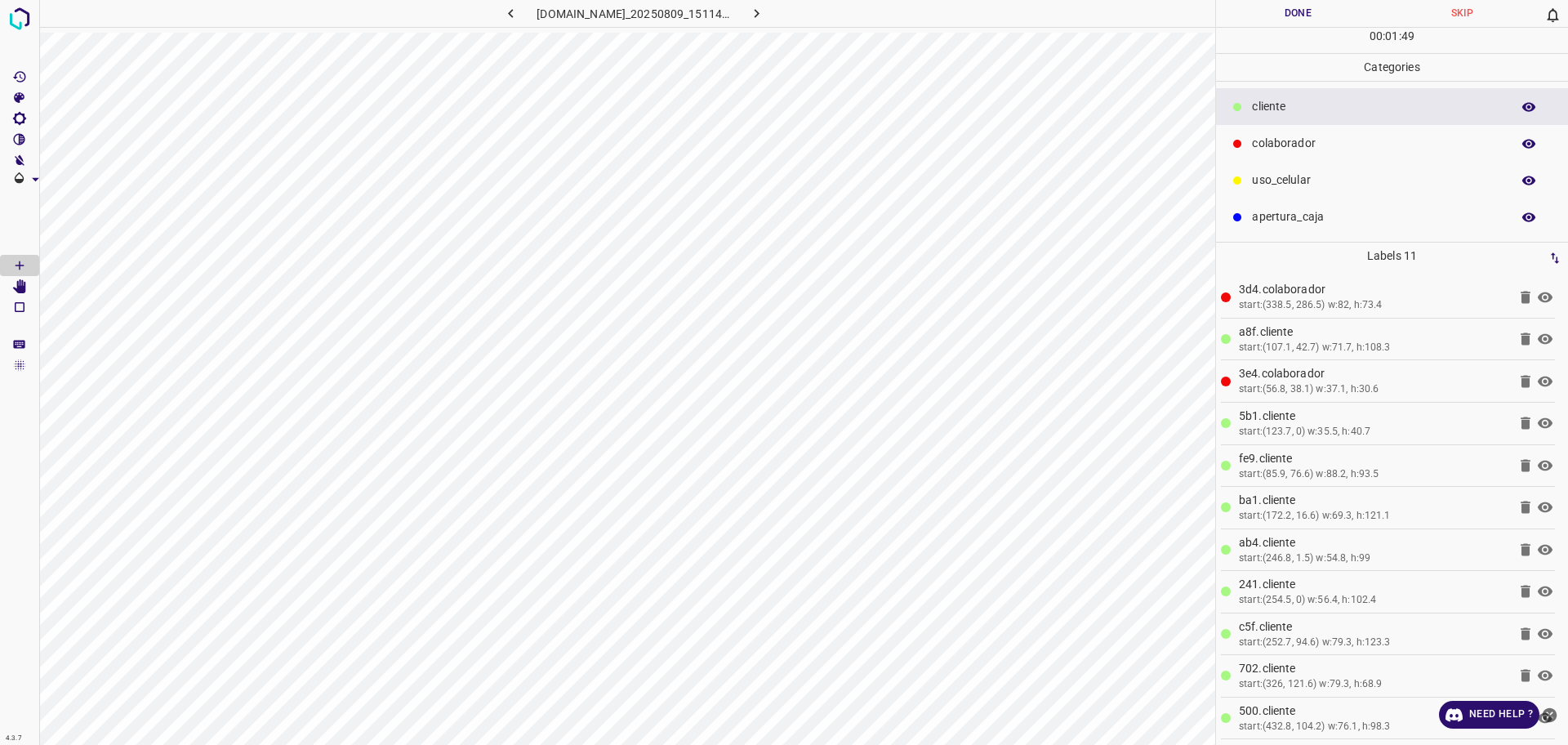
click at [1332, 188] on p "uso_celular" at bounding box center [1377, 180] width 251 height 18
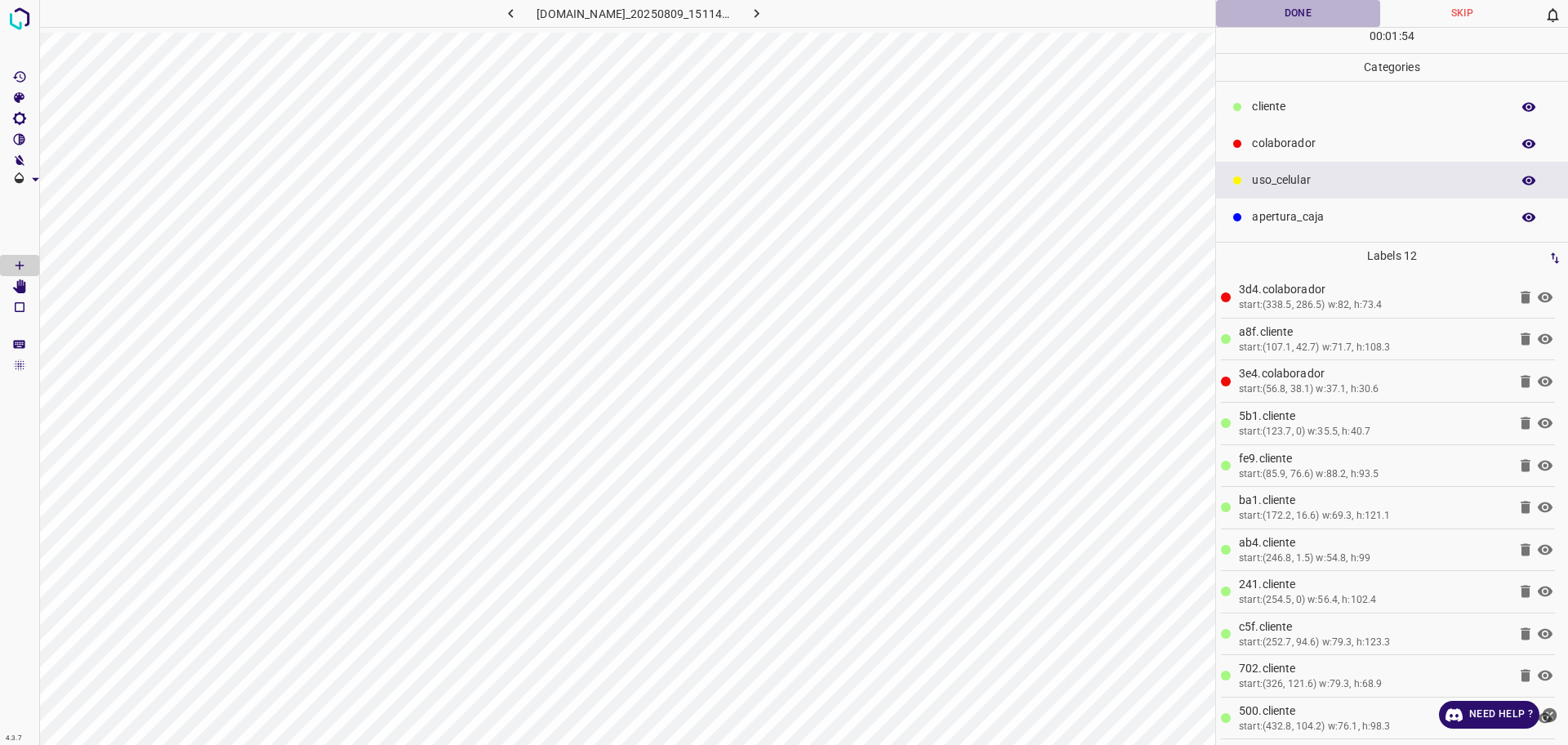
click at [1325, 6] on button "Done" at bounding box center [1297, 13] width 164 height 27
click at [783, 7] on button "button" at bounding box center [757, 13] width 52 height 27
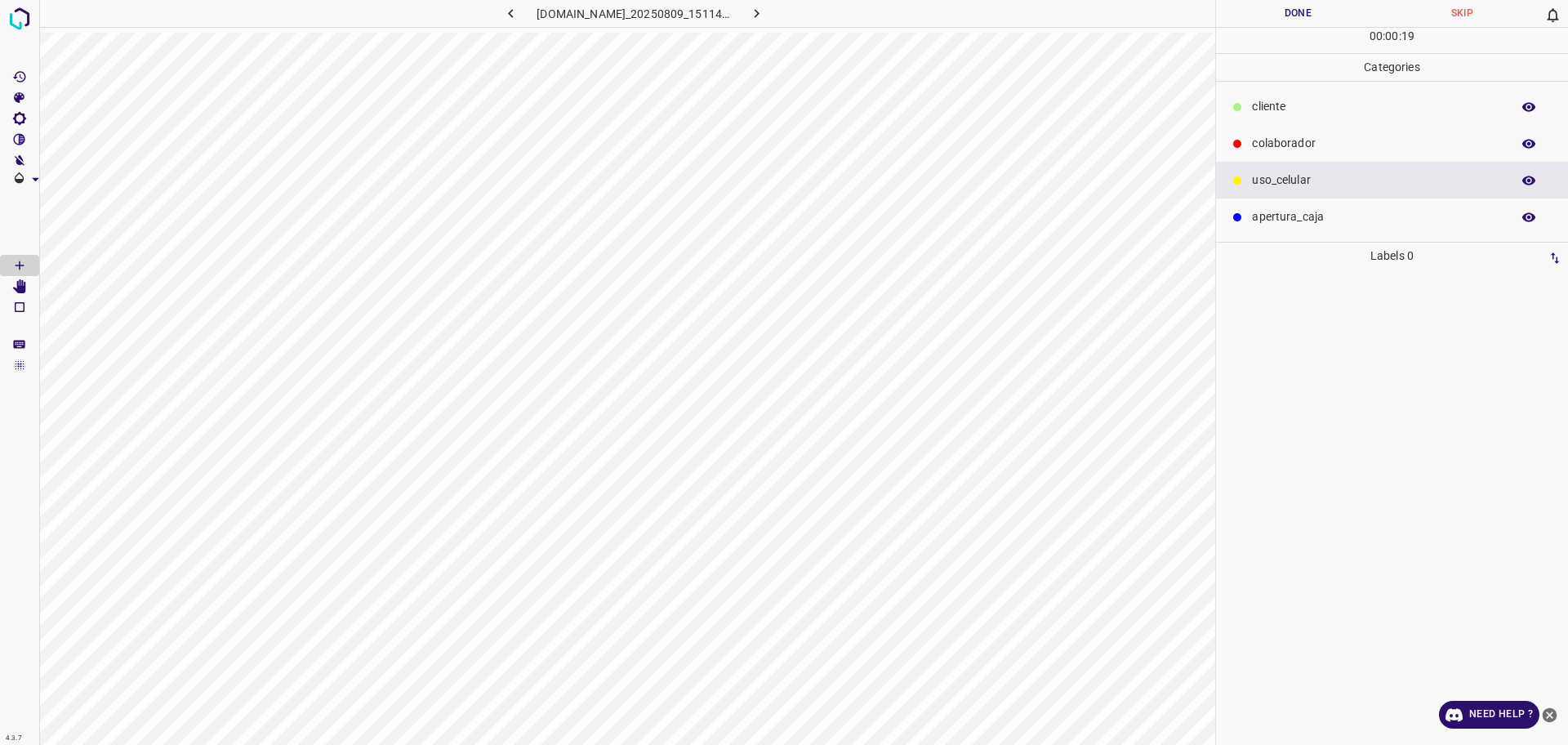
click at [1269, 129] on div "colaborador" at bounding box center [1391, 143] width 352 height 37
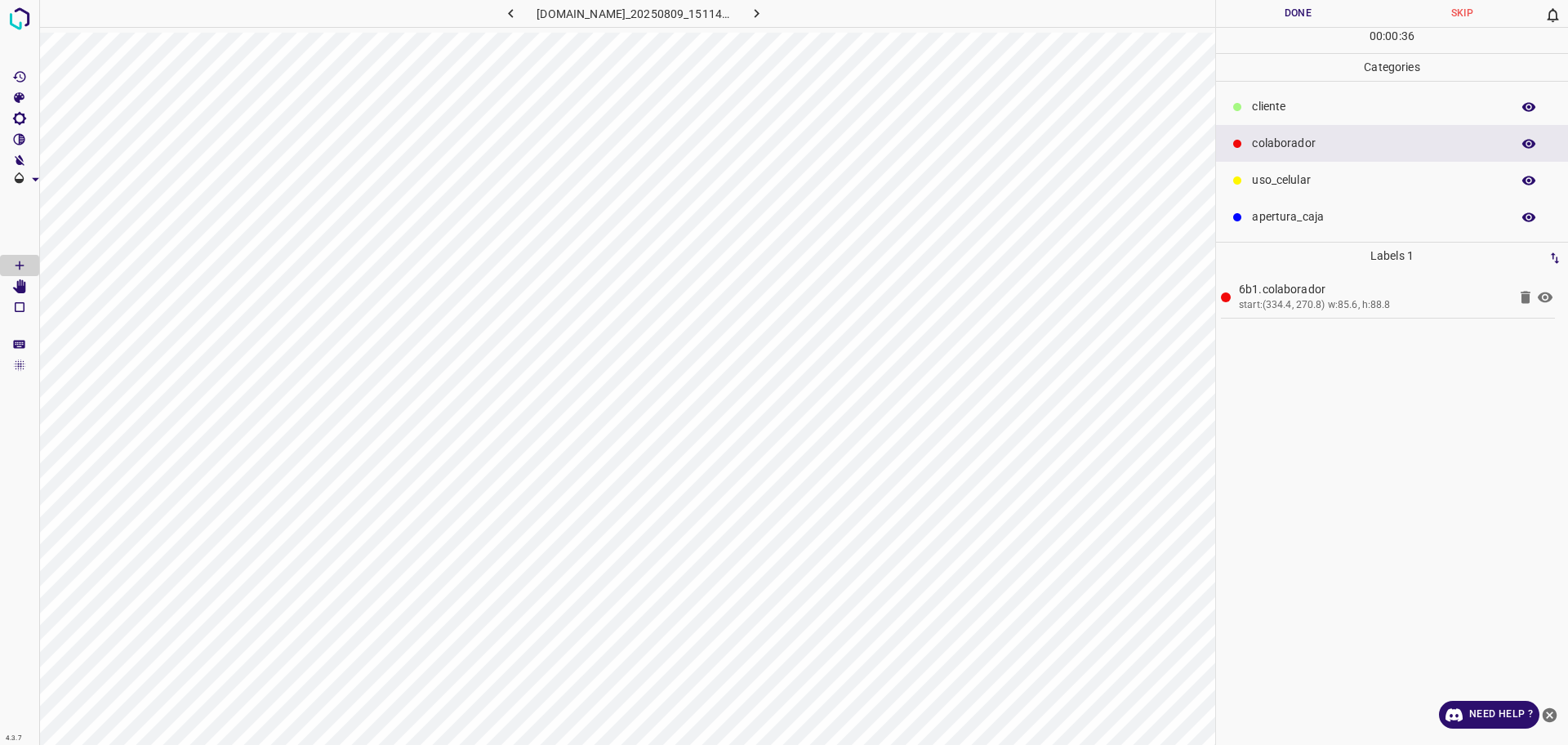
click at [1285, 173] on p "uso_celular" at bounding box center [1377, 180] width 251 height 18
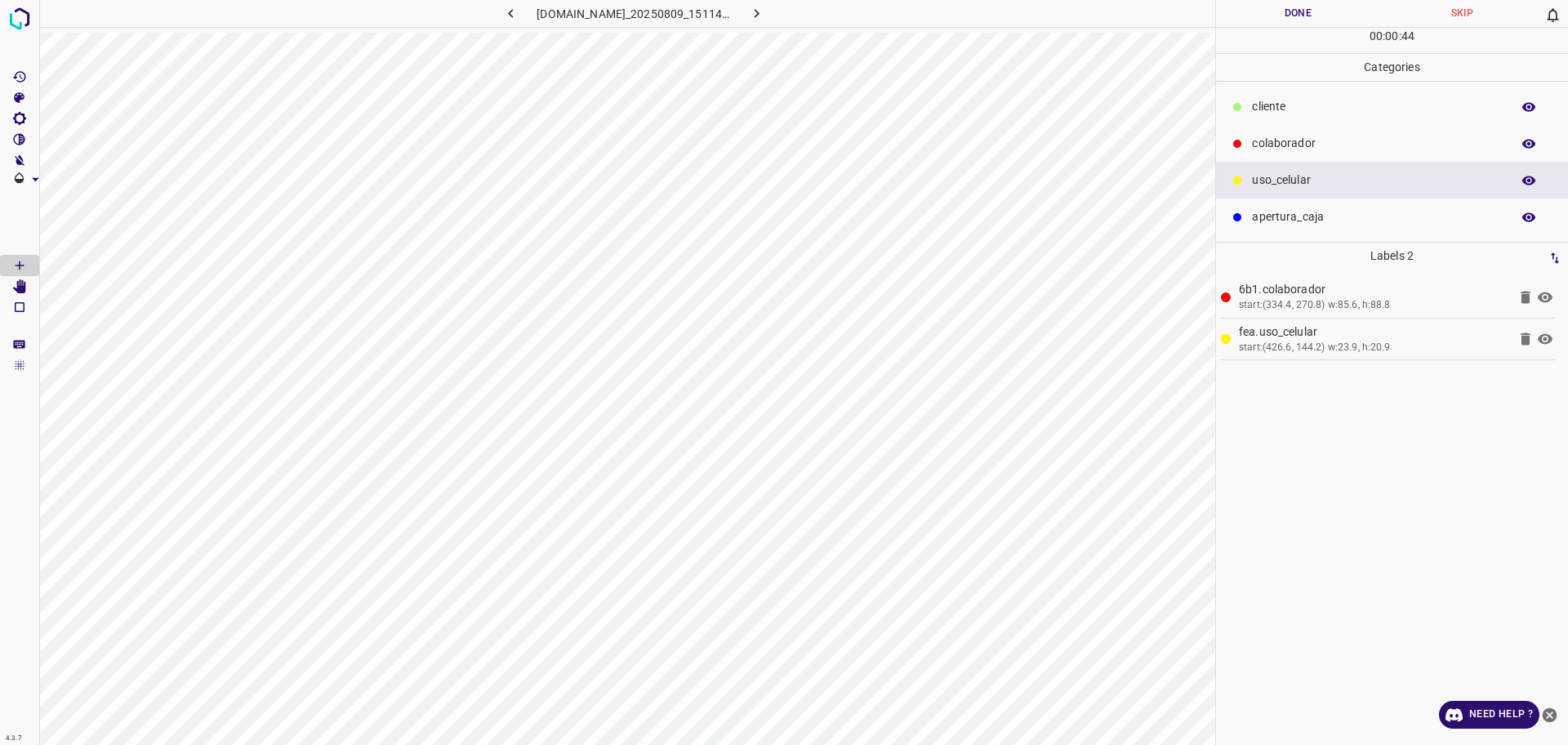
click at [1317, 103] on p "​​cliente" at bounding box center [1377, 106] width 251 height 18
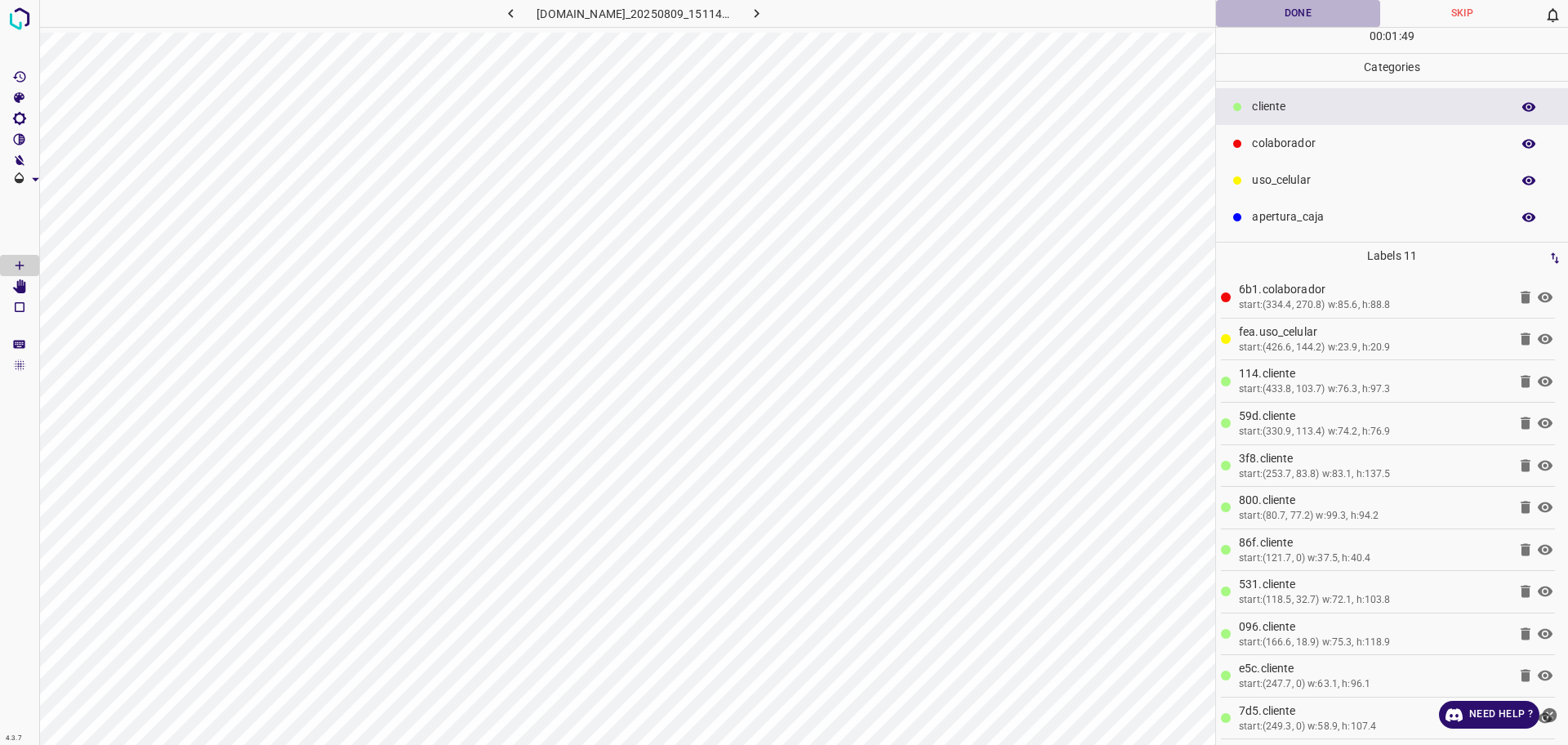
click at [1284, 16] on button "Done" at bounding box center [1297, 13] width 164 height 27
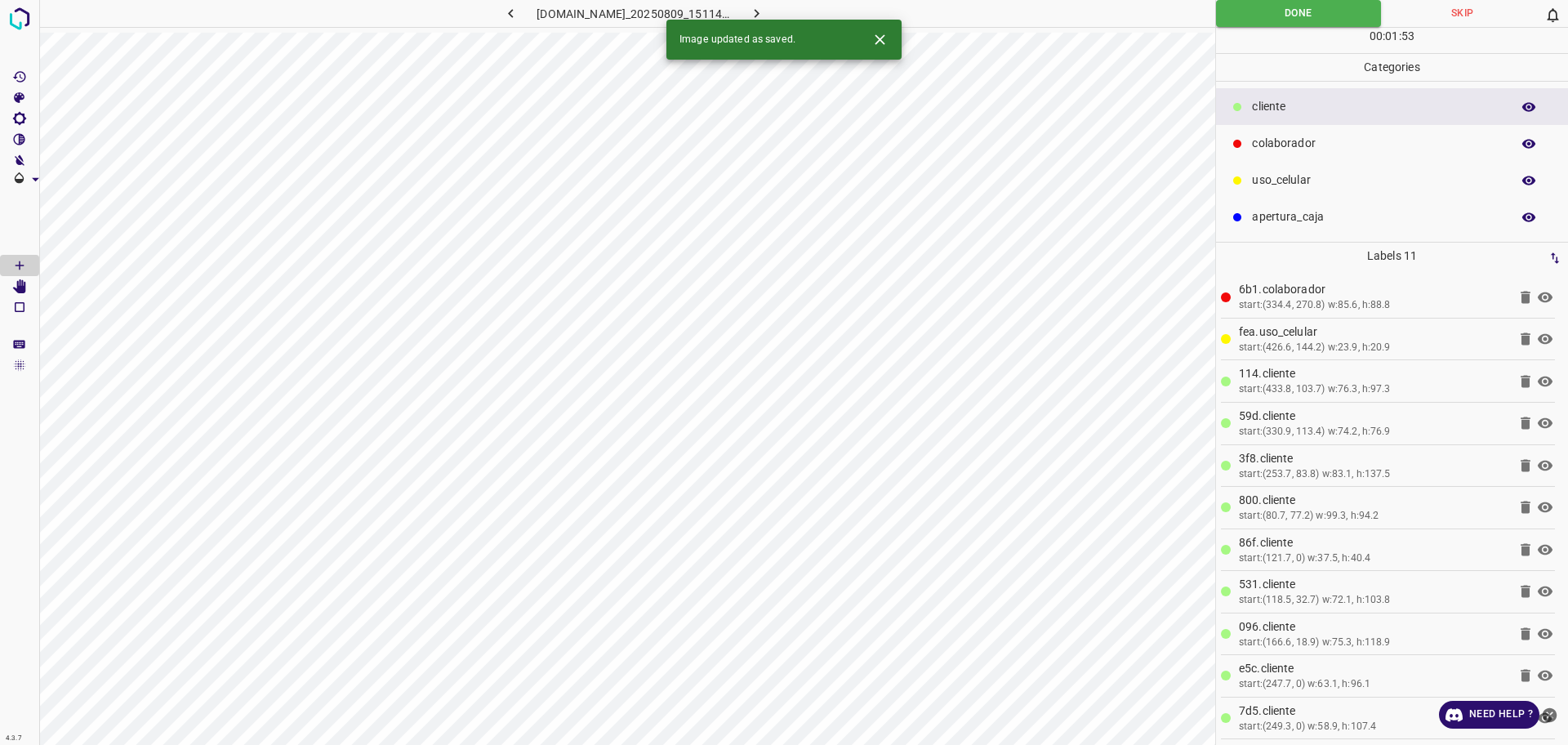
click at [759, 17] on icon "button" at bounding box center [757, 14] width 5 height 9
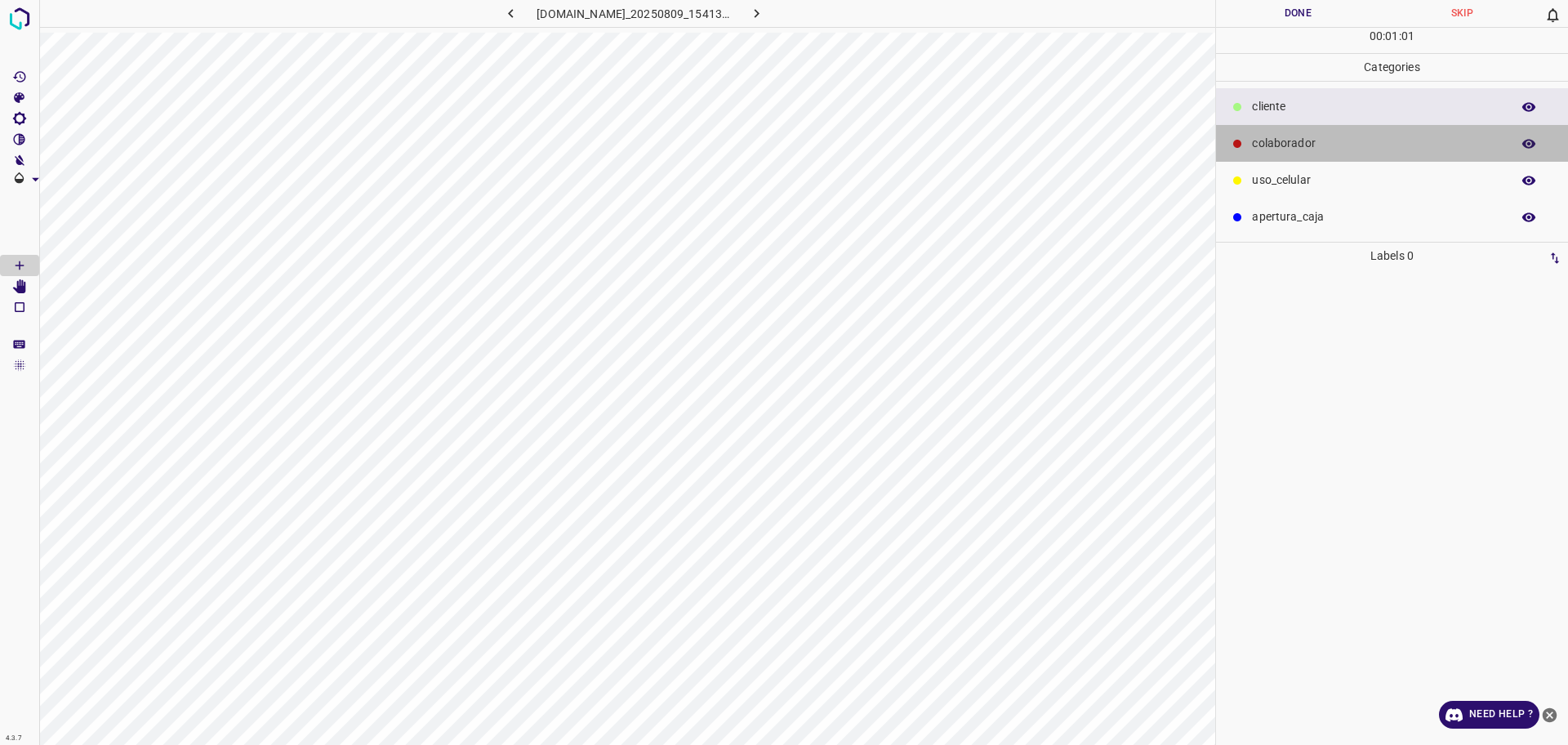
click at [1318, 155] on div "colaborador" at bounding box center [1391, 143] width 352 height 37
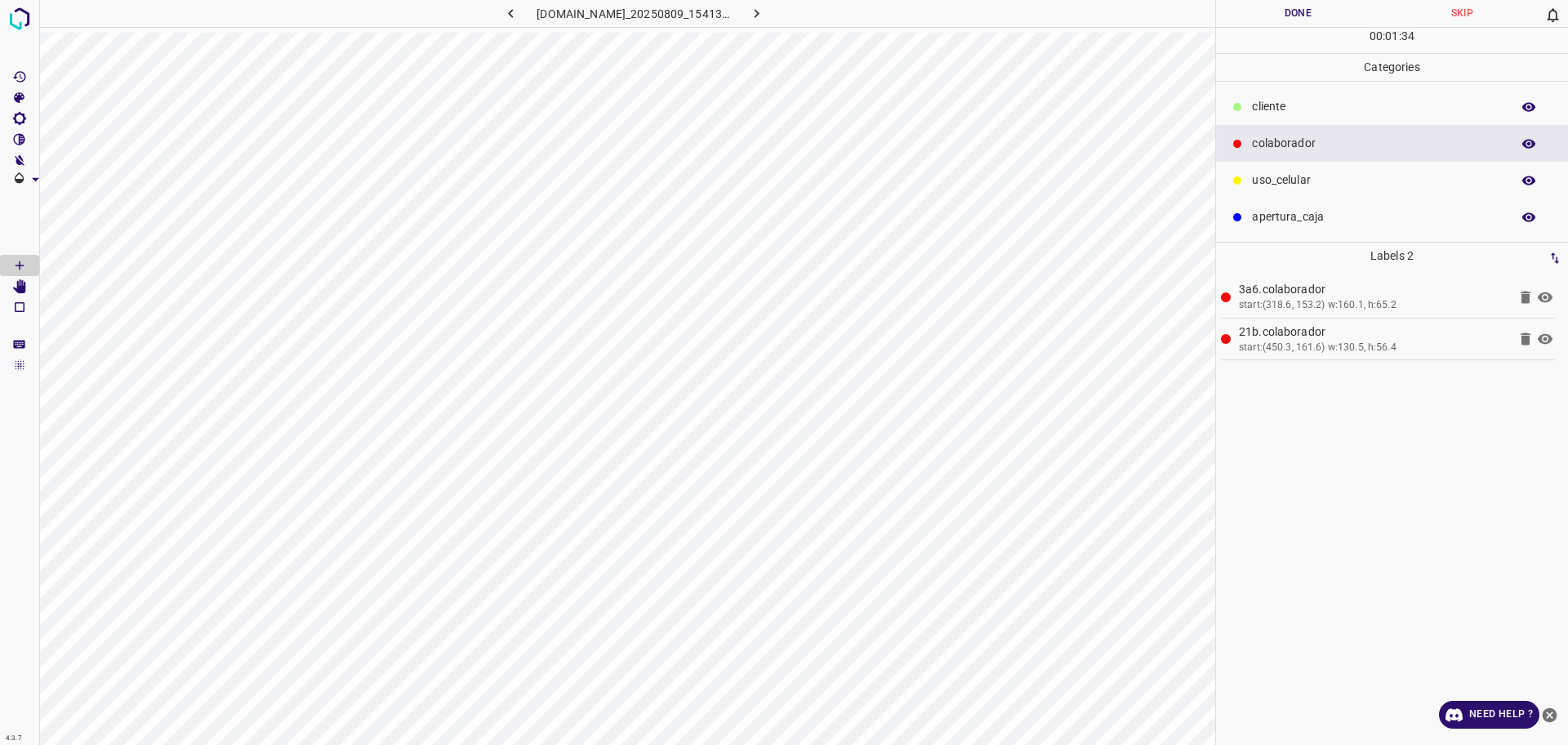
click at [1323, 97] on div "​​cliente" at bounding box center [1391, 106] width 352 height 37
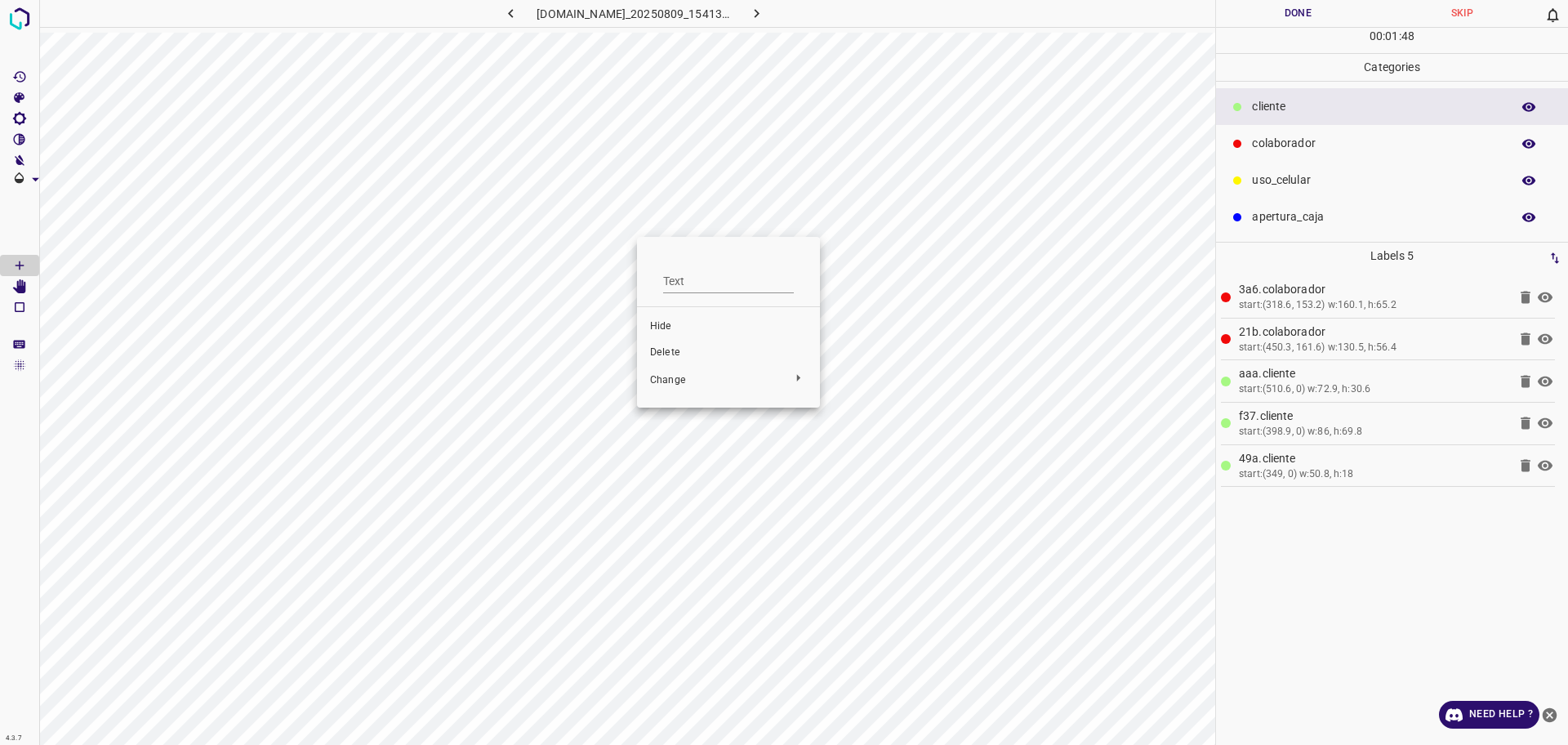
click at [672, 351] on span "Delete" at bounding box center [728, 353] width 156 height 15
click at [1314, 21] on button "Done" at bounding box center [1297, 13] width 164 height 27
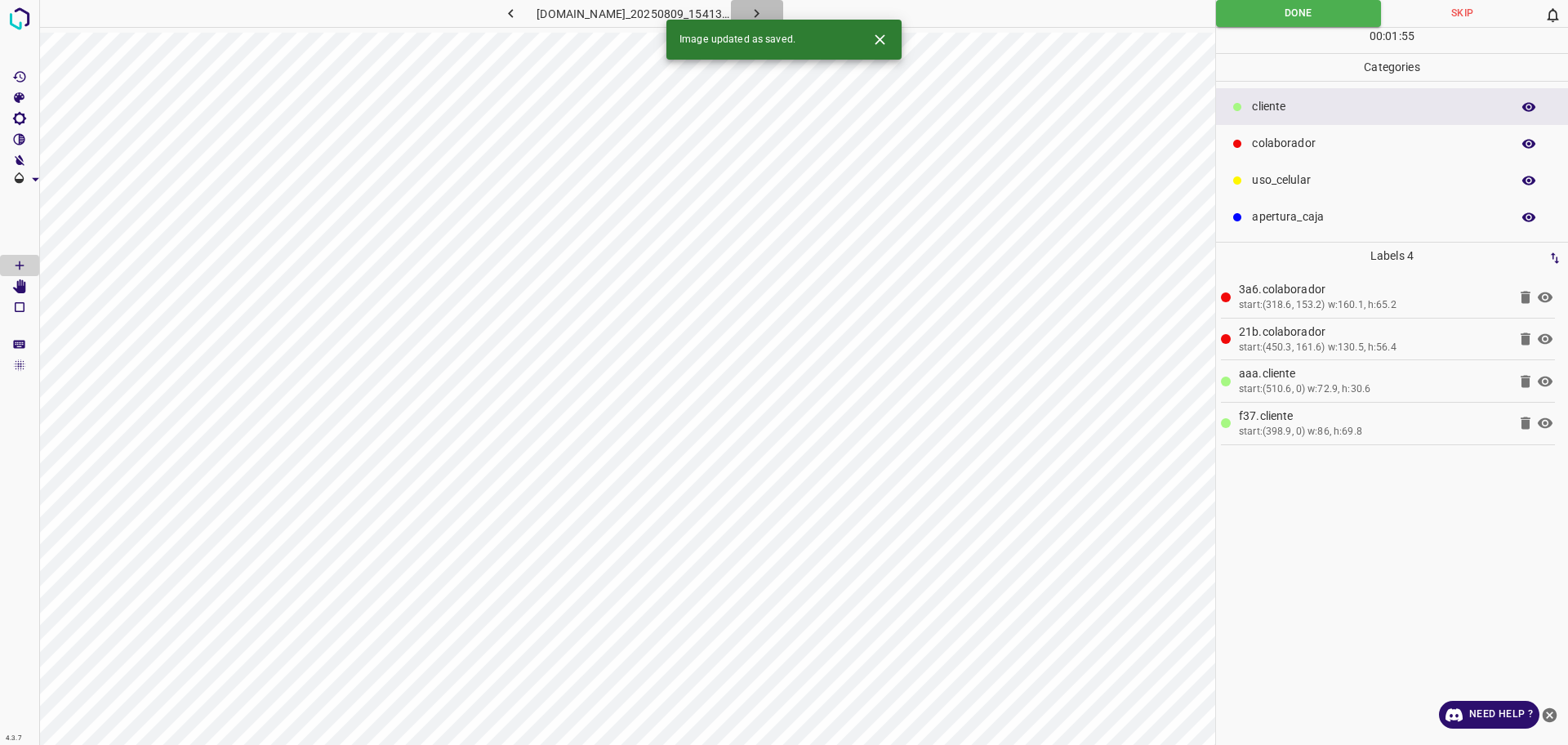
click at [765, 6] on icon "button" at bounding box center [756, 13] width 18 height 18
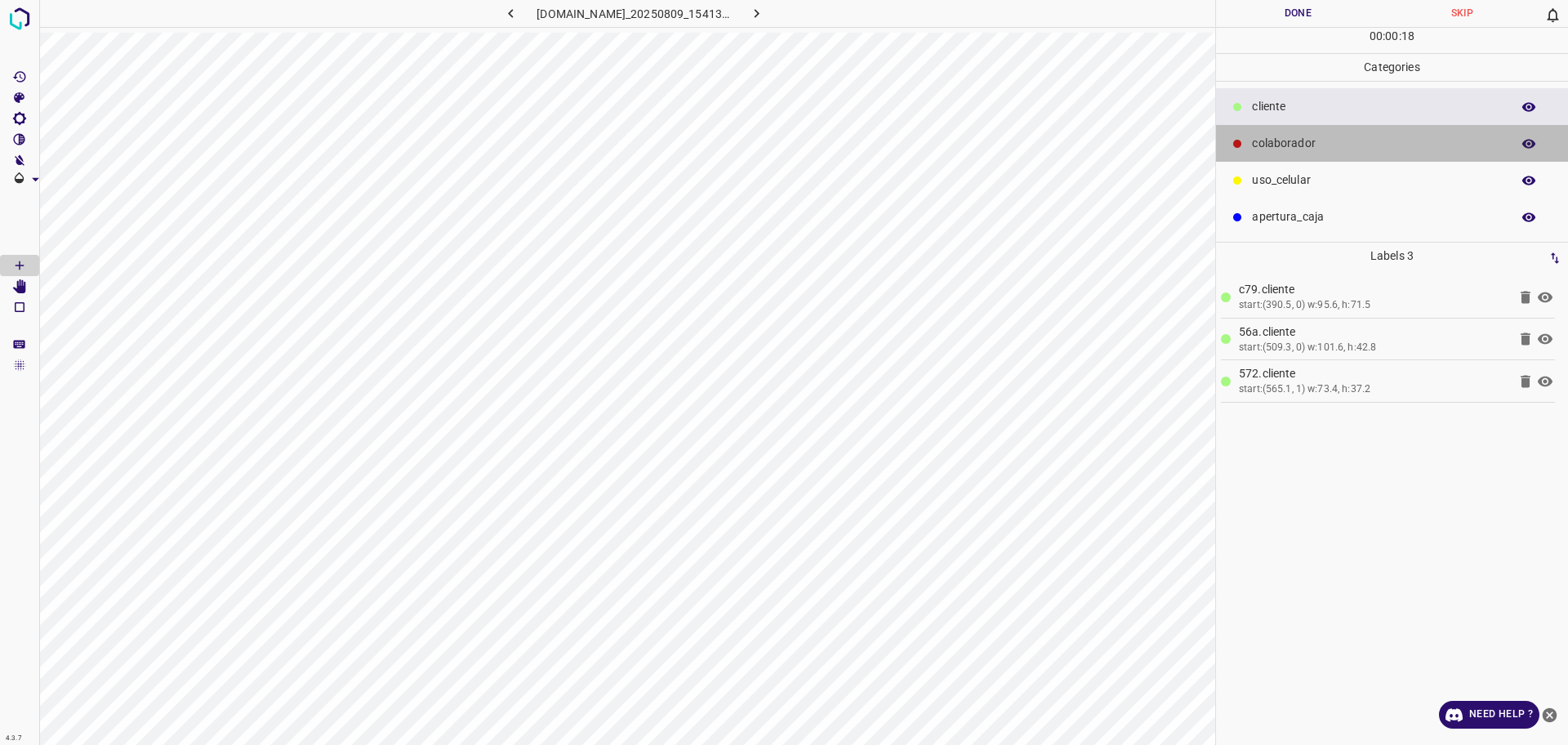
click at [1351, 146] on p "colaborador" at bounding box center [1377, 143] width 251 height 18
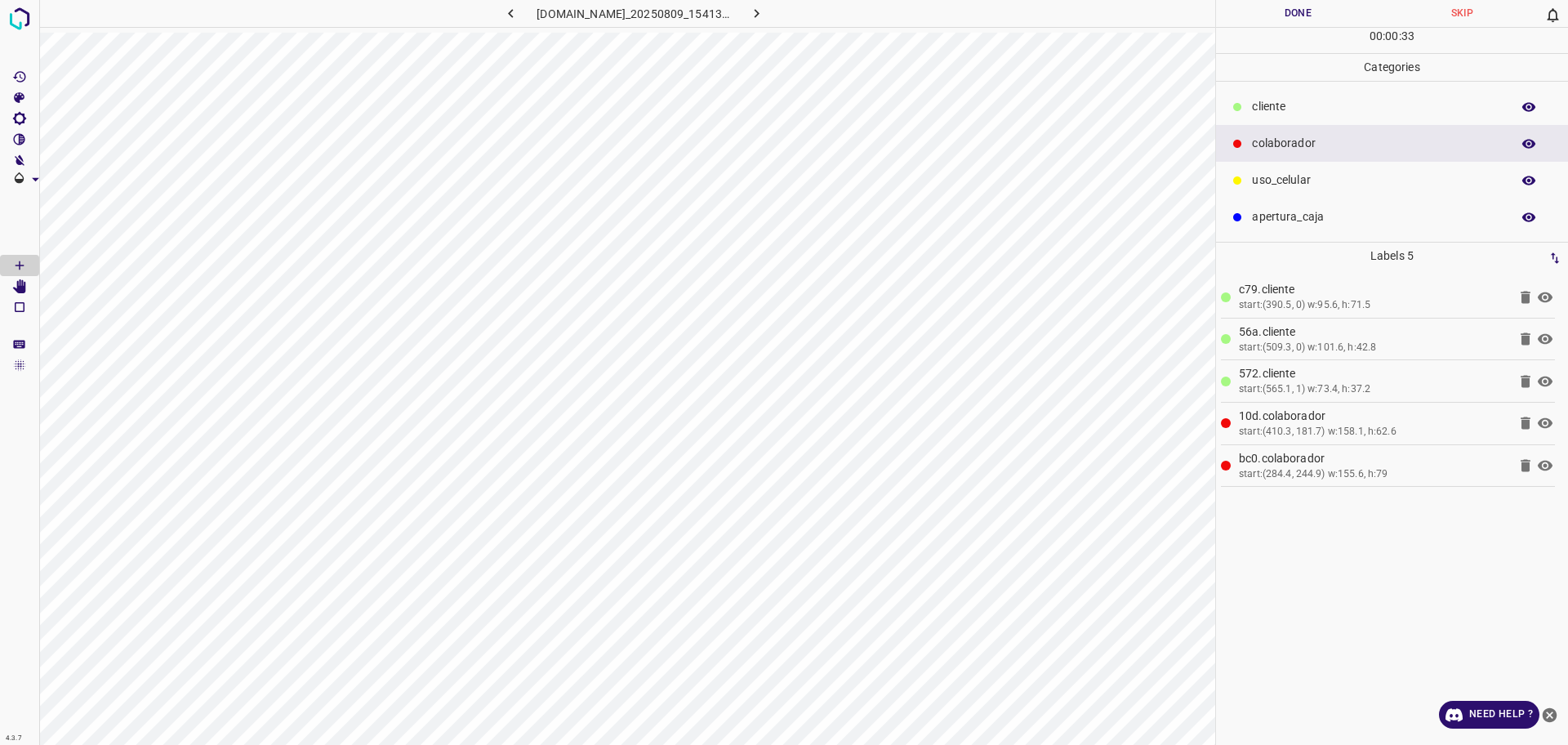
click at [1302, 13] on button "Done" at bounding box center [1297, 13] width 164 height 27
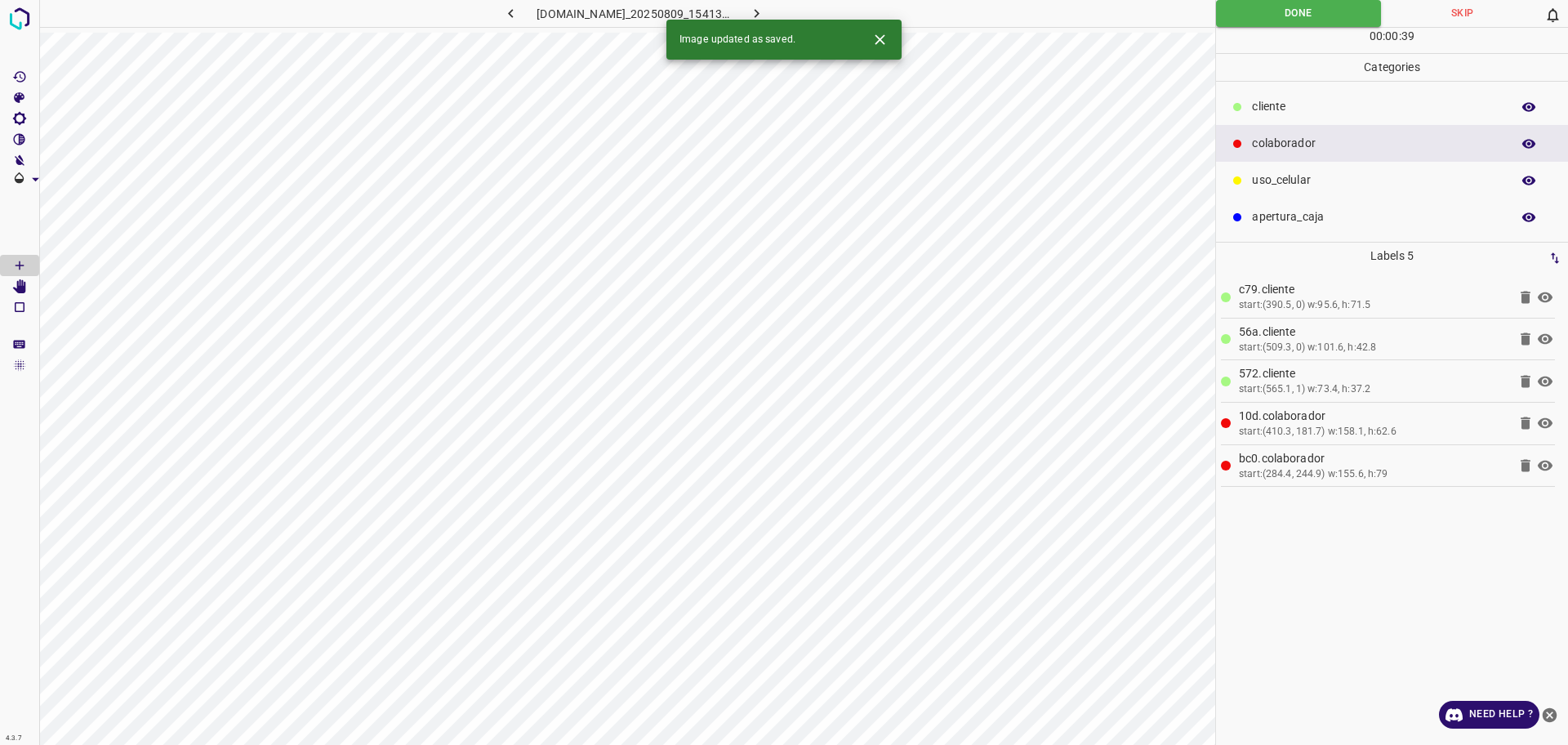
click at [765, 8] on icon "button" at bounding box center [756, 13] width 18 height 18
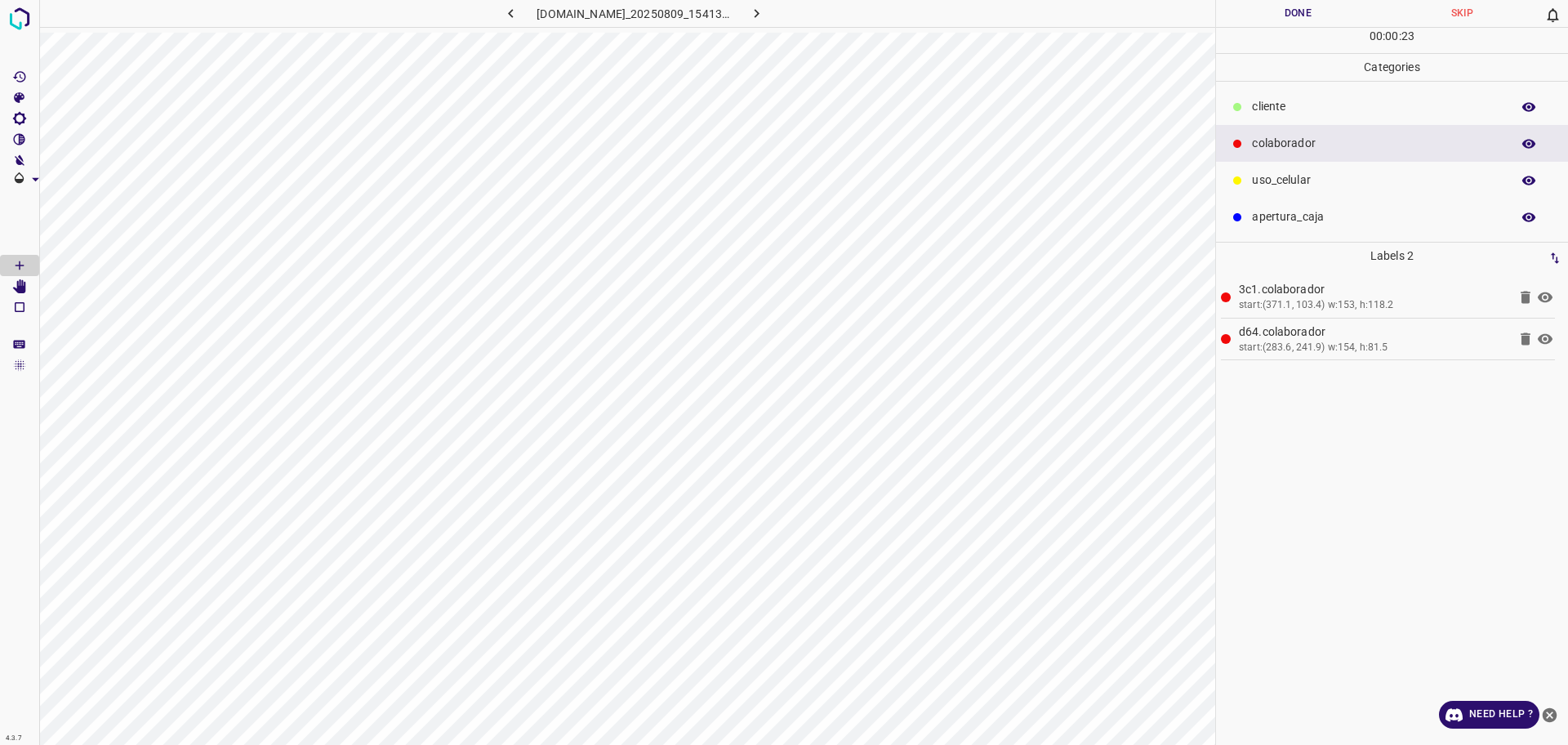
click at [1241, 100] on div at bounding box center [1237, 107] width 17 height 17
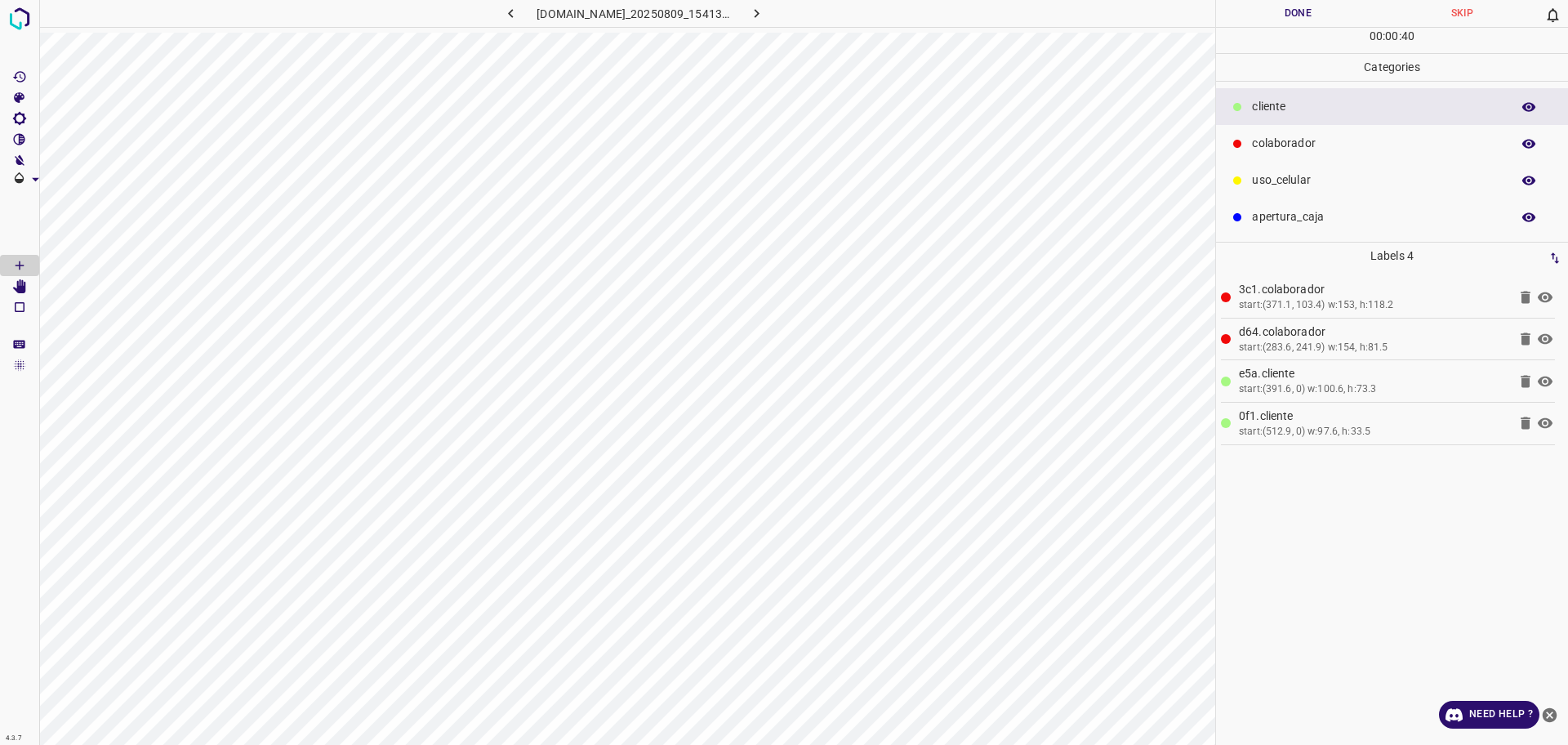
click at [1321, 20] on button "Done" at bounding box center [1297, 13] width 164 height 27
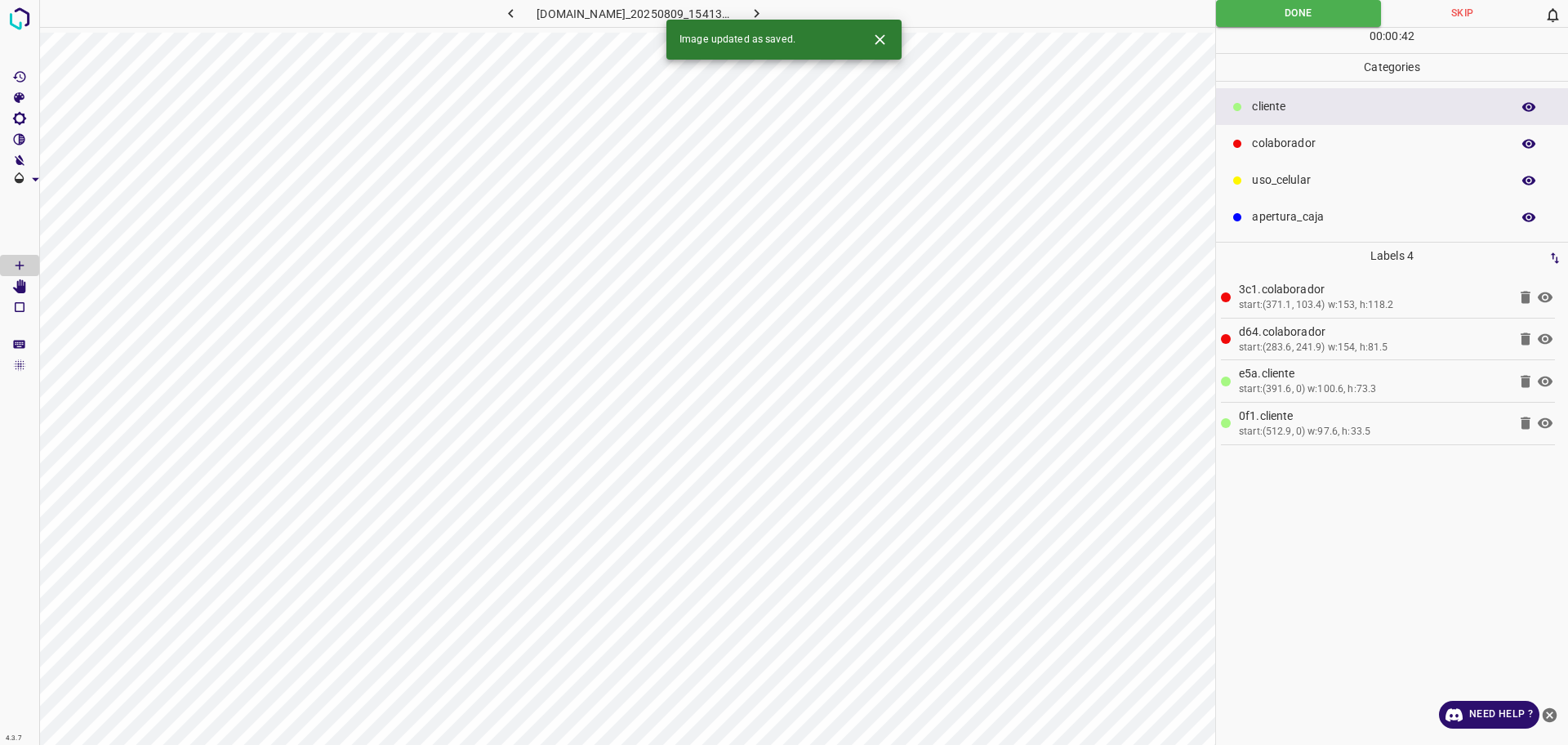
click at [765, 8] on icon "button" at bounding box center [756, 13] width 18 height 18
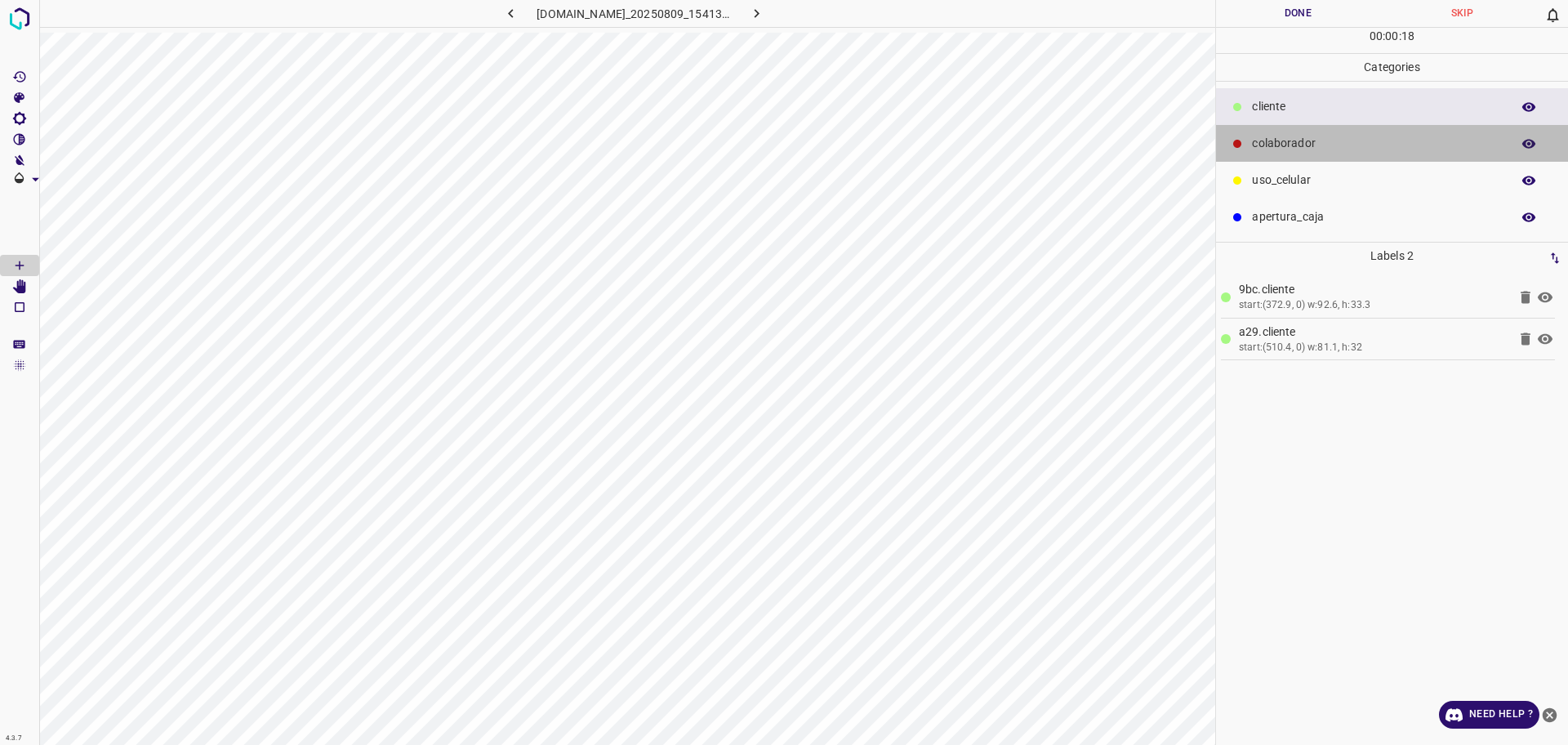
click at [1302, 138] on p "colaborador" at bounding box center [1377, 143] width 251 height 18
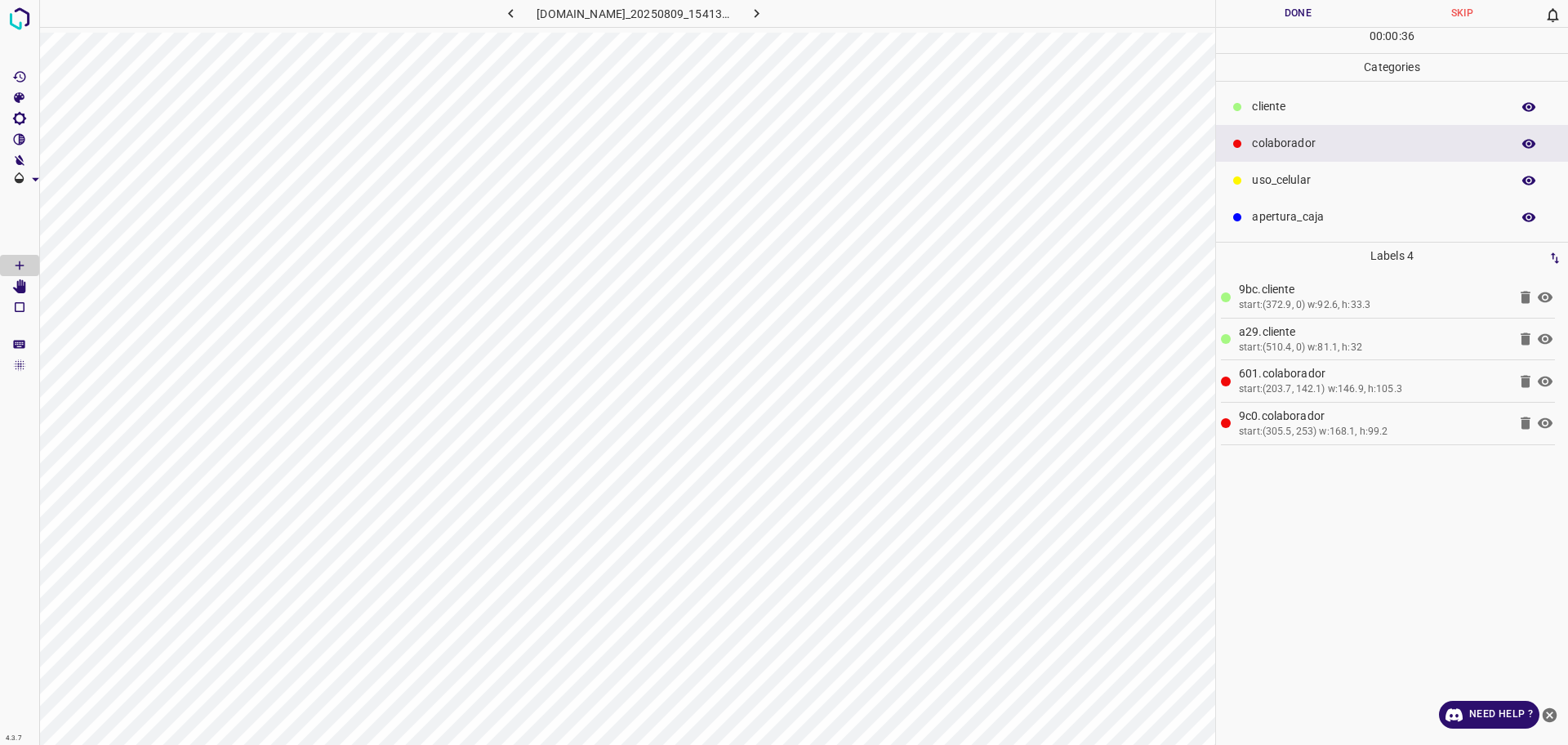
click at [1293, 115] on p "​​cliente" at bounding box center [1377, 106] width 251 height 18
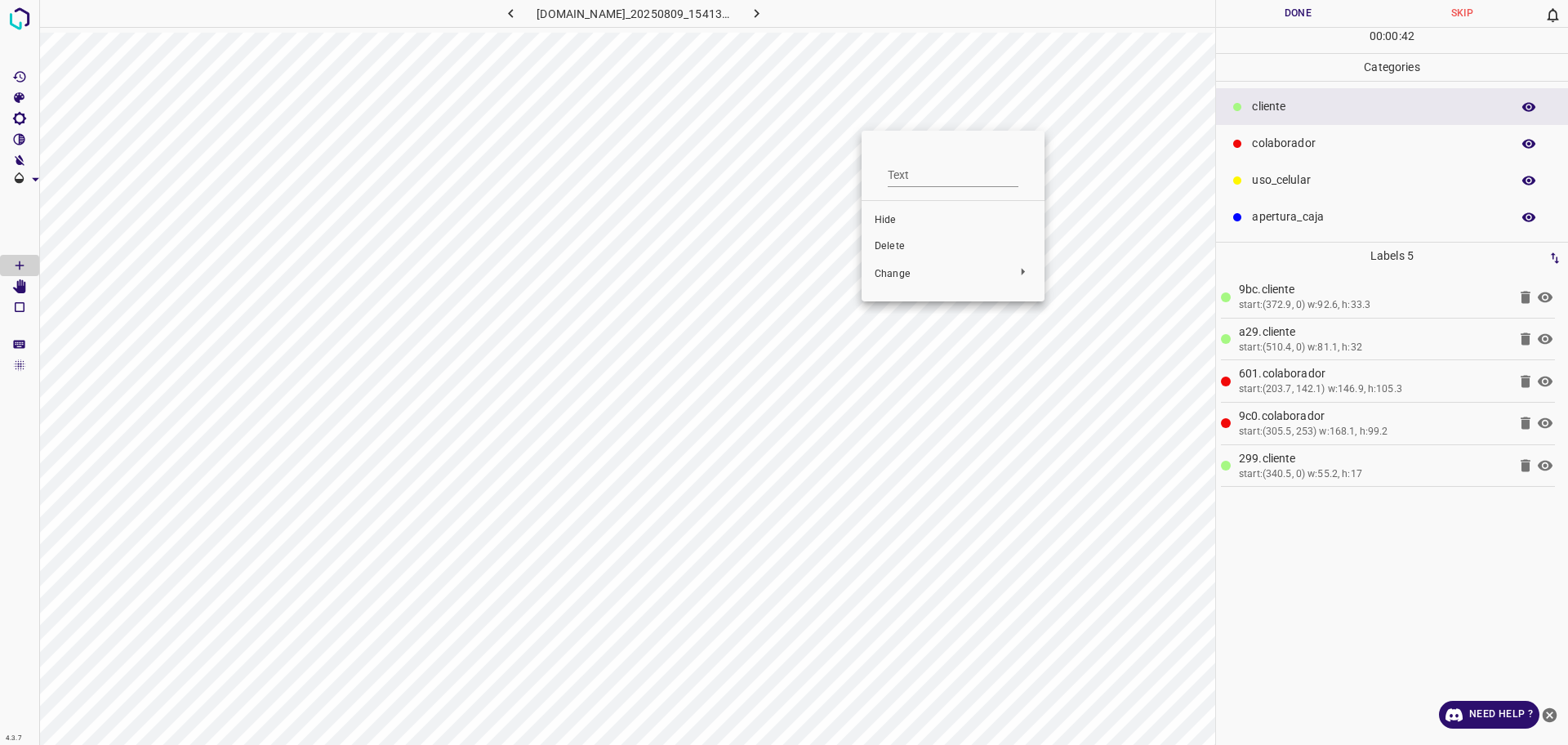
click at [892, 249] on span "Delete" at bounding box center [952, 247] width 156 height 15
click at [1317, 18] on button "Done" at bounding box center [1297, 13] width 164 height 27
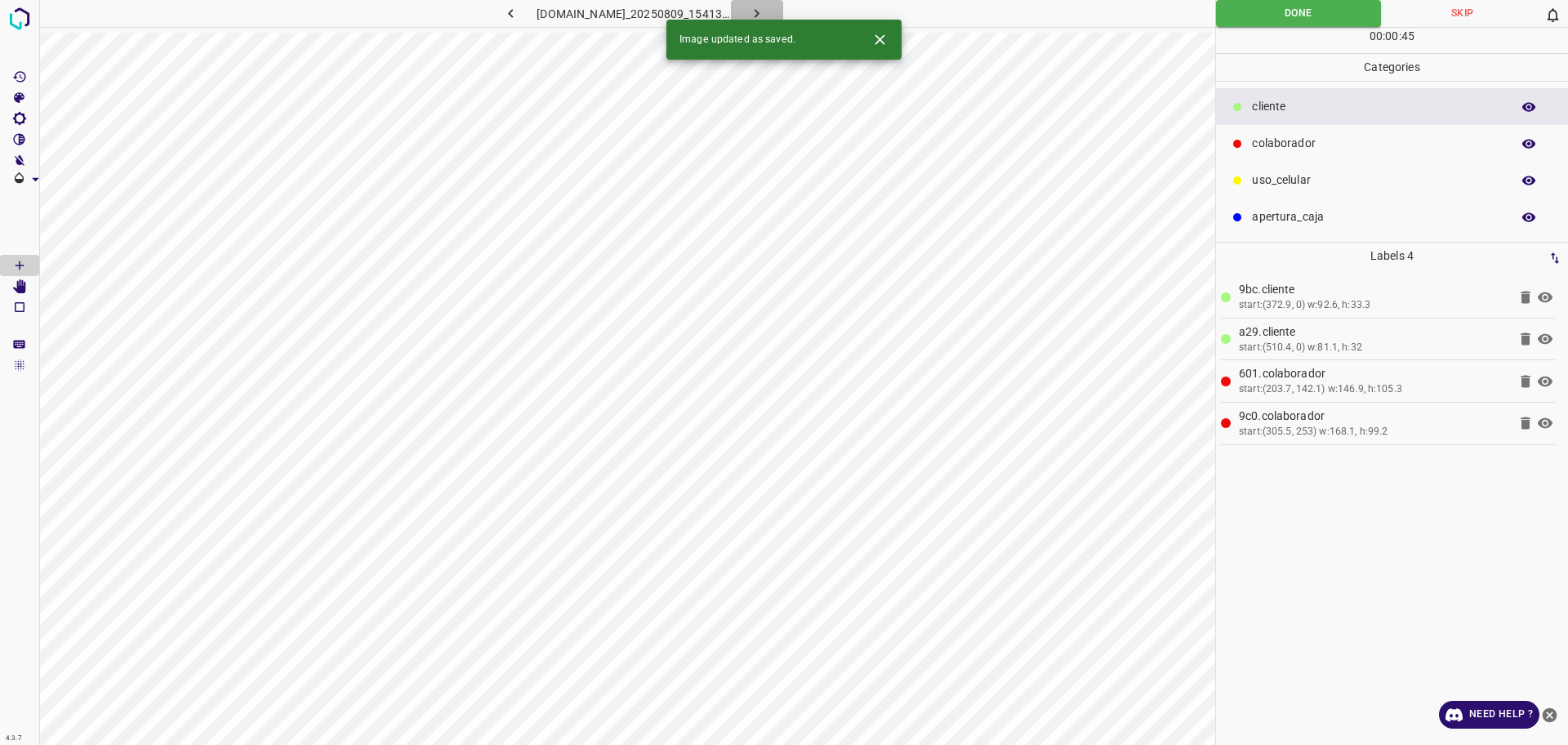
click at [765, 13] on icon "button" at bounding box center [756, 13] width 18 height 18
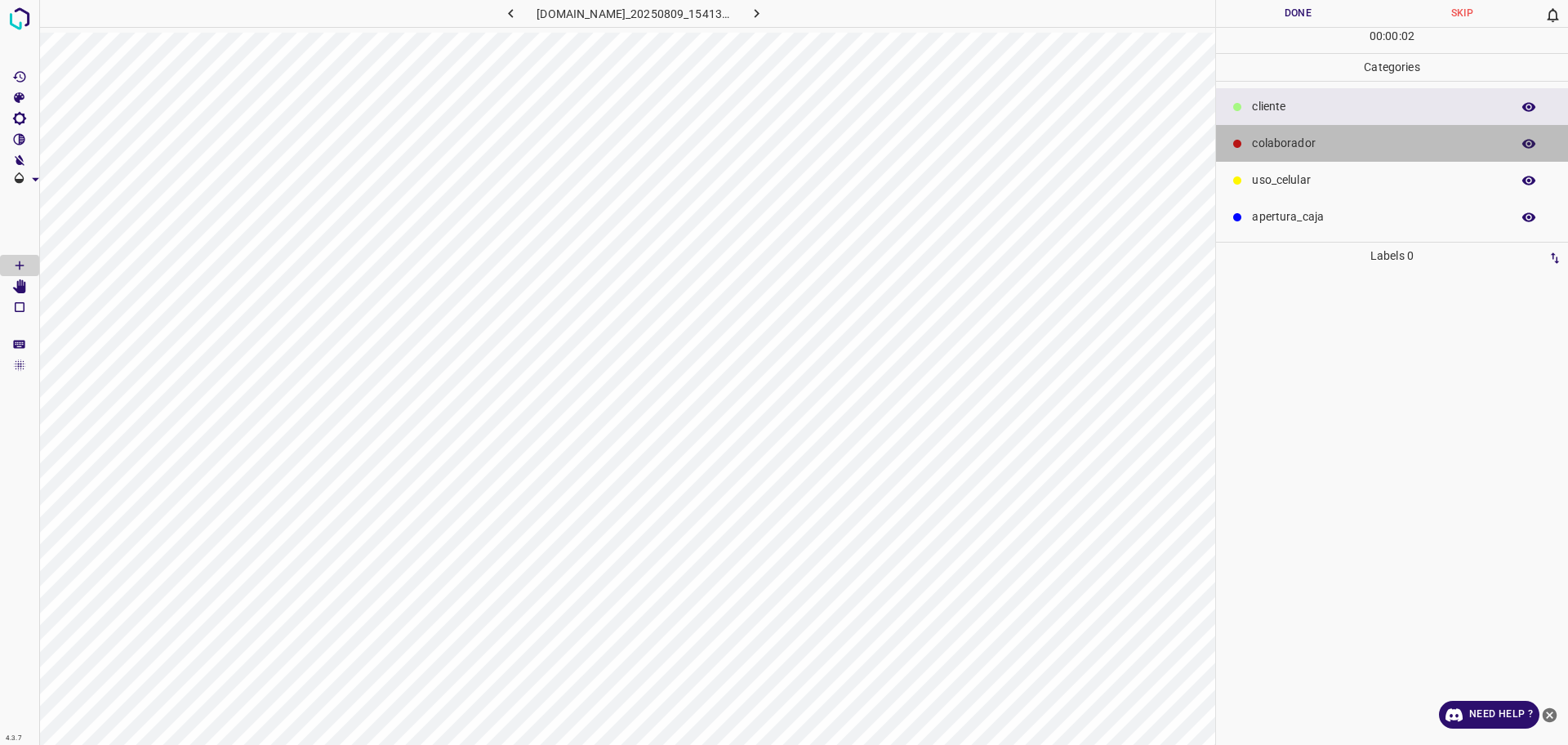
click at [1307, 149] on p "colaborador" at bounding box center [1377, 143] width 251 height 18
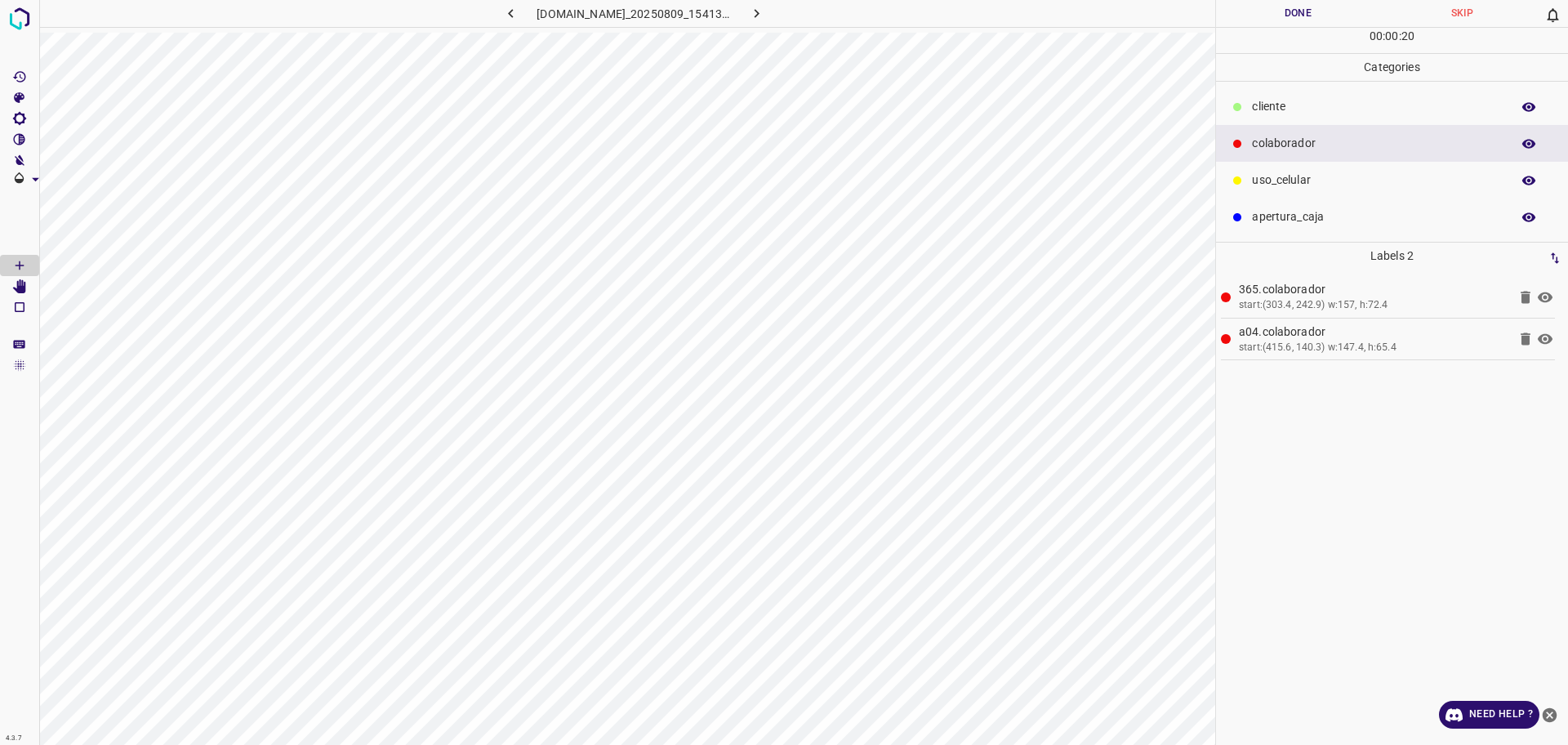
click at [1346, 109] on p "​​cliente" at bounding box center [1377, 106] width 251 height 18
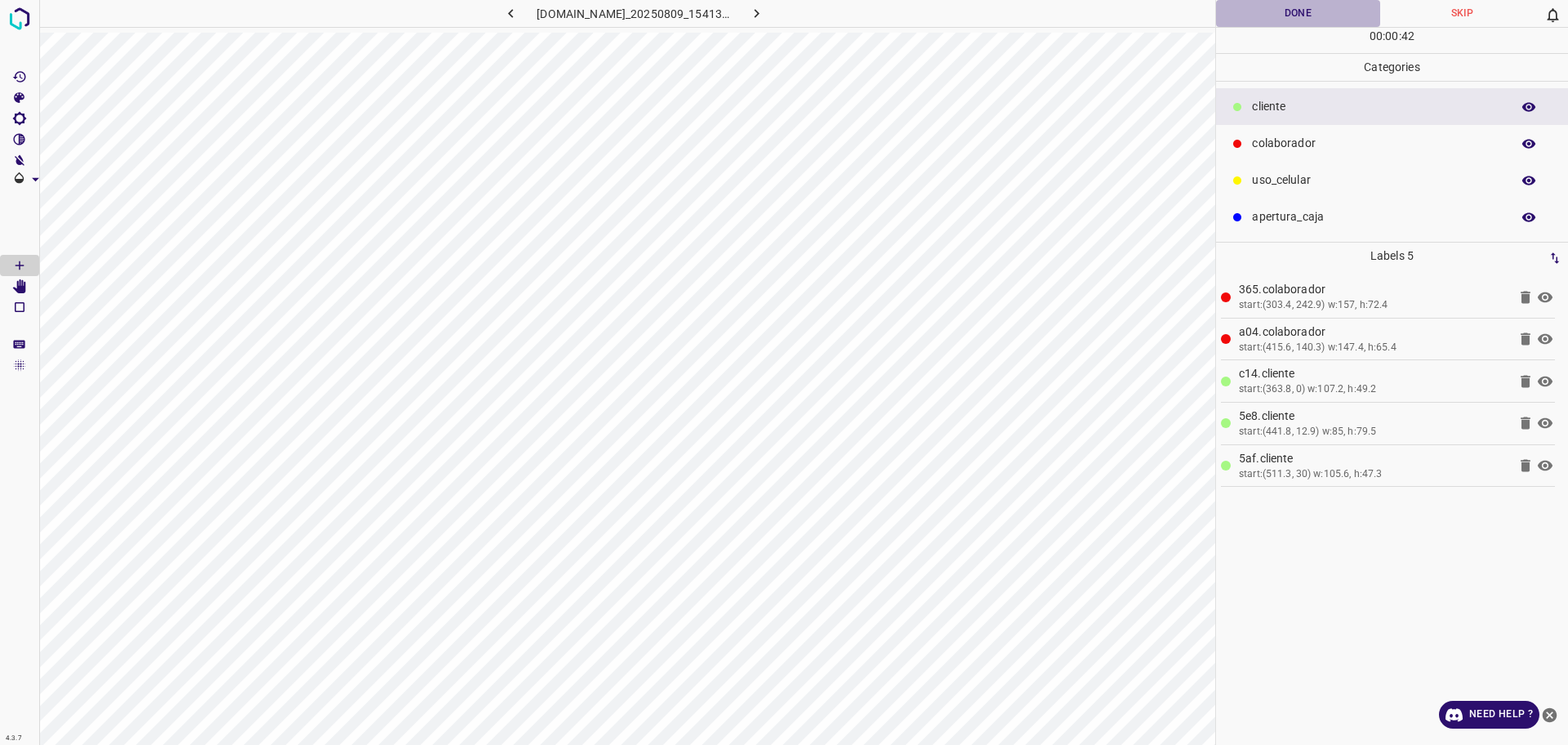
click at [1264, 18] on button "Done" at bounding box center [1297, 13] width 164 height 27
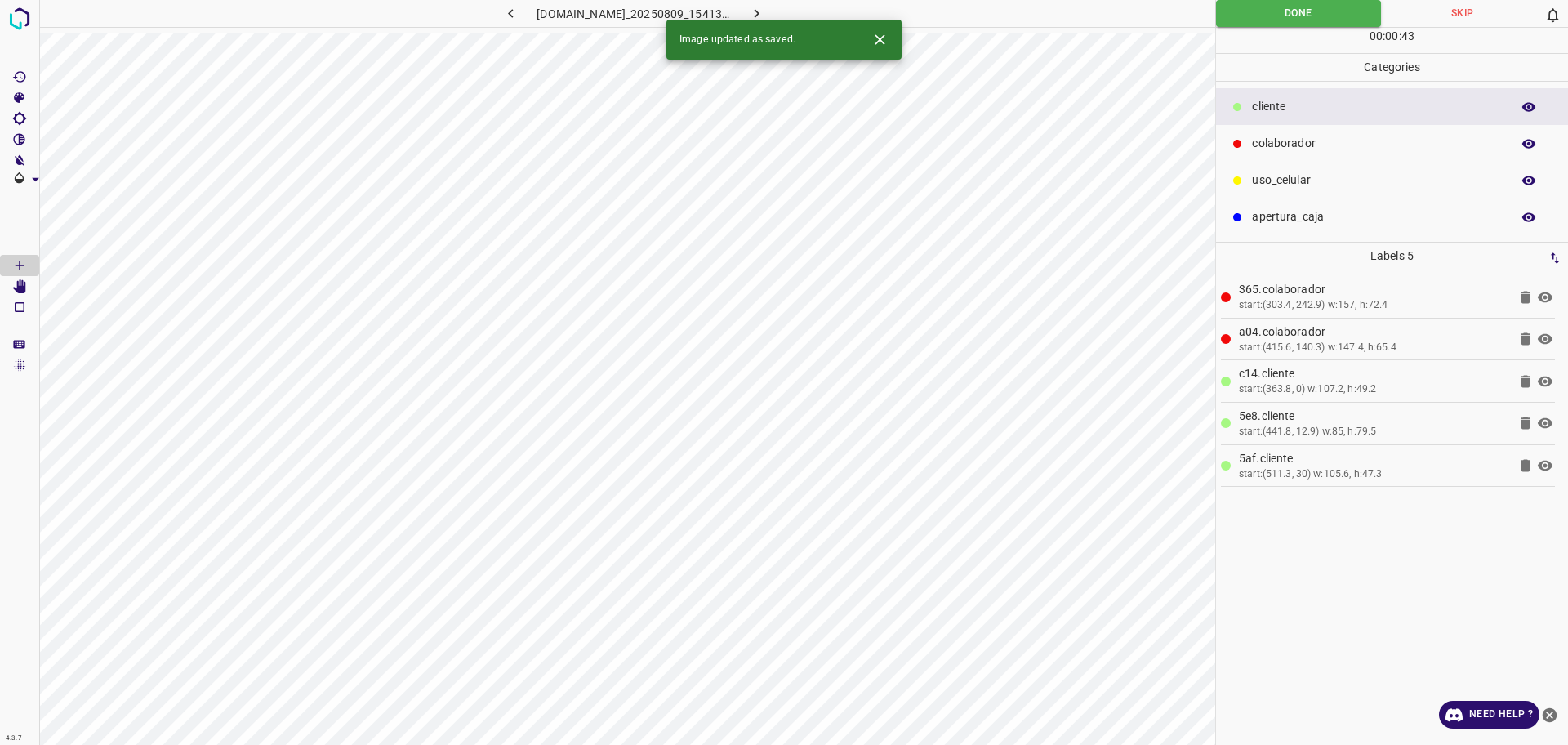
click at [765, 12] on icon "button" at bounding box center [756, 13] width 18 height 18
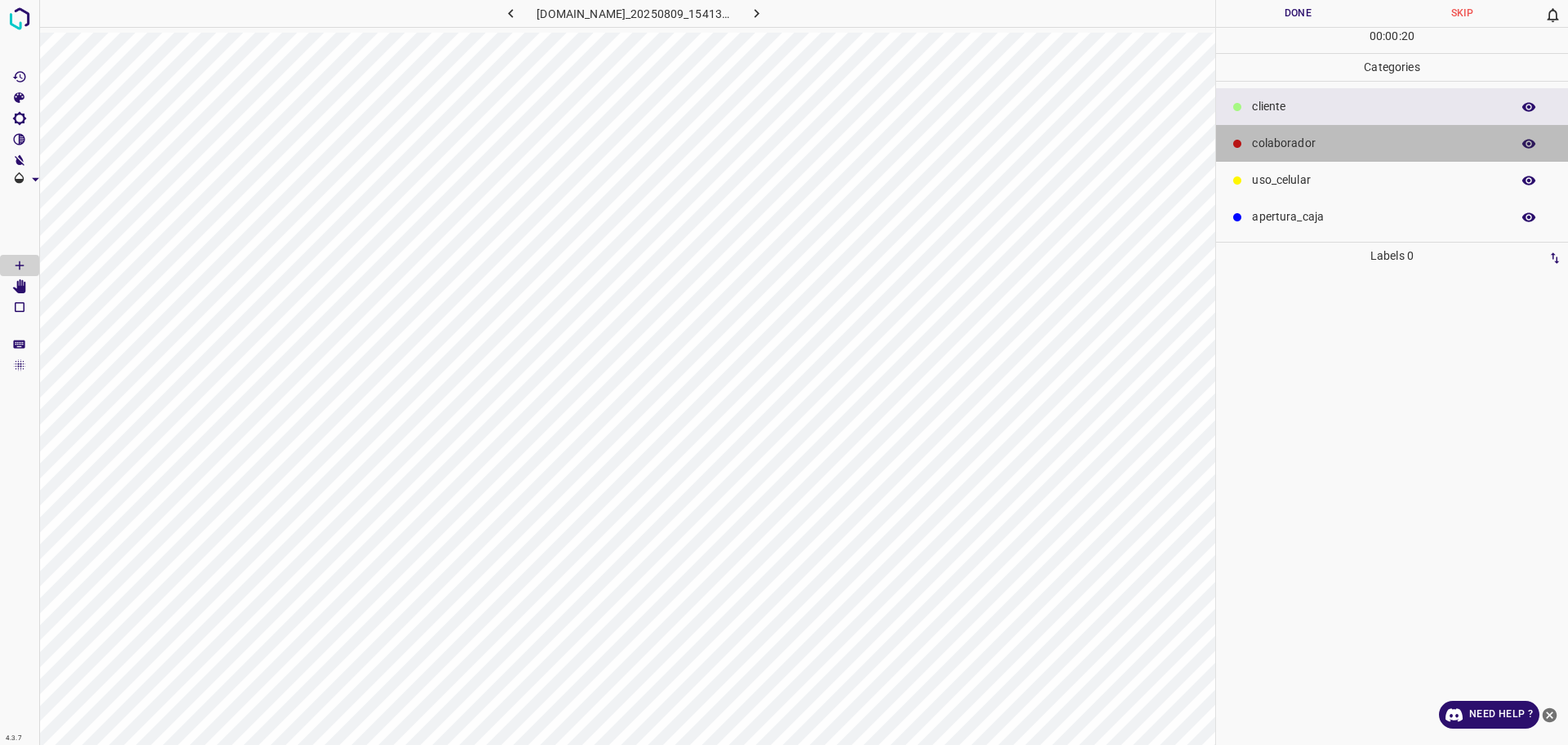
click at [1262, 147] on p "colaborador" at bounding box center [1377, 143] width 251 height 18
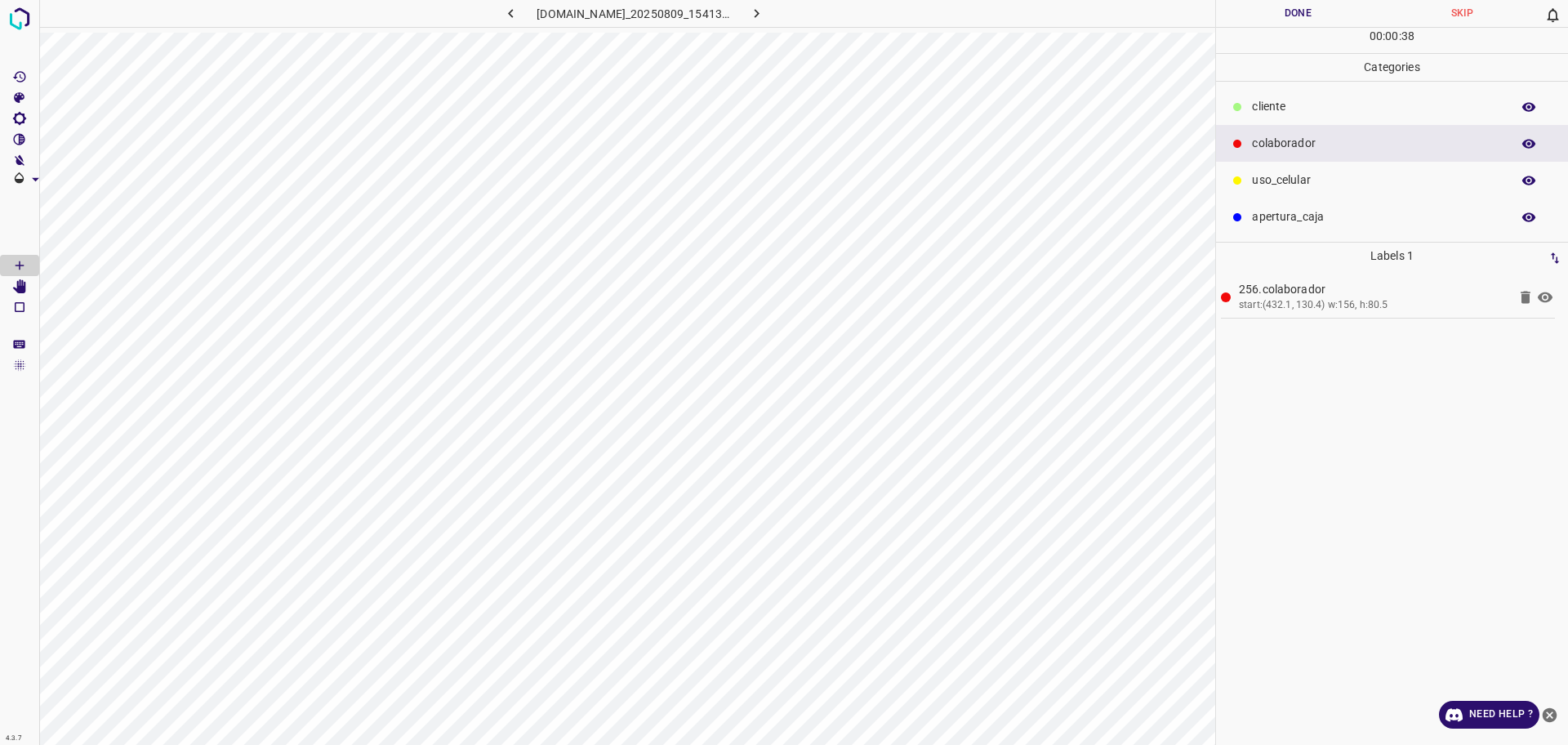
click at [1283, 108] on p "​​cliente" at bounding box center [1377, 106] width 251 height 18
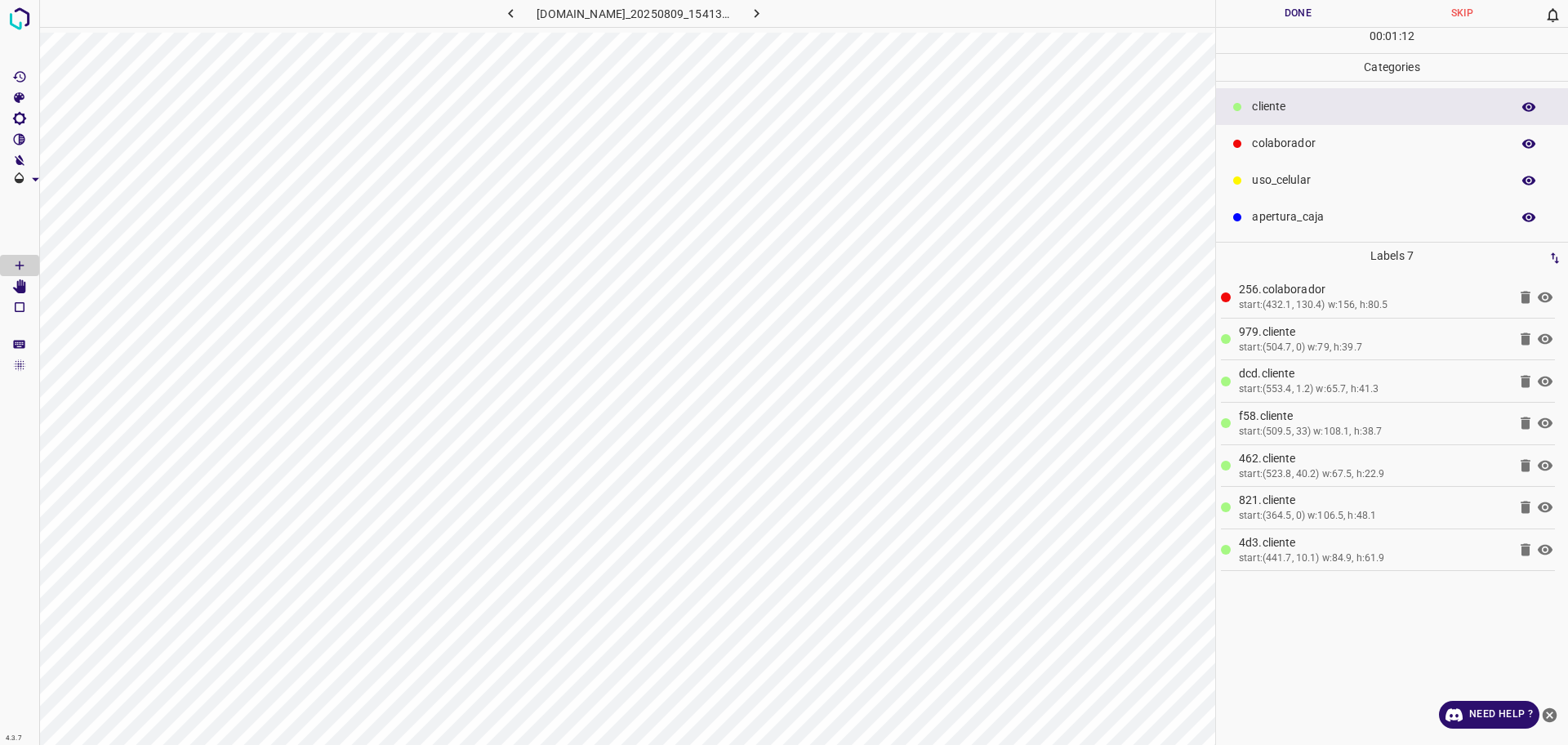
click at [1277, 21] on button "Done" at bounding box center [1297, 13] width 164 height 27
click at [765, 10] on icon "button" at bounding box center [756, 13] width 18 height 18
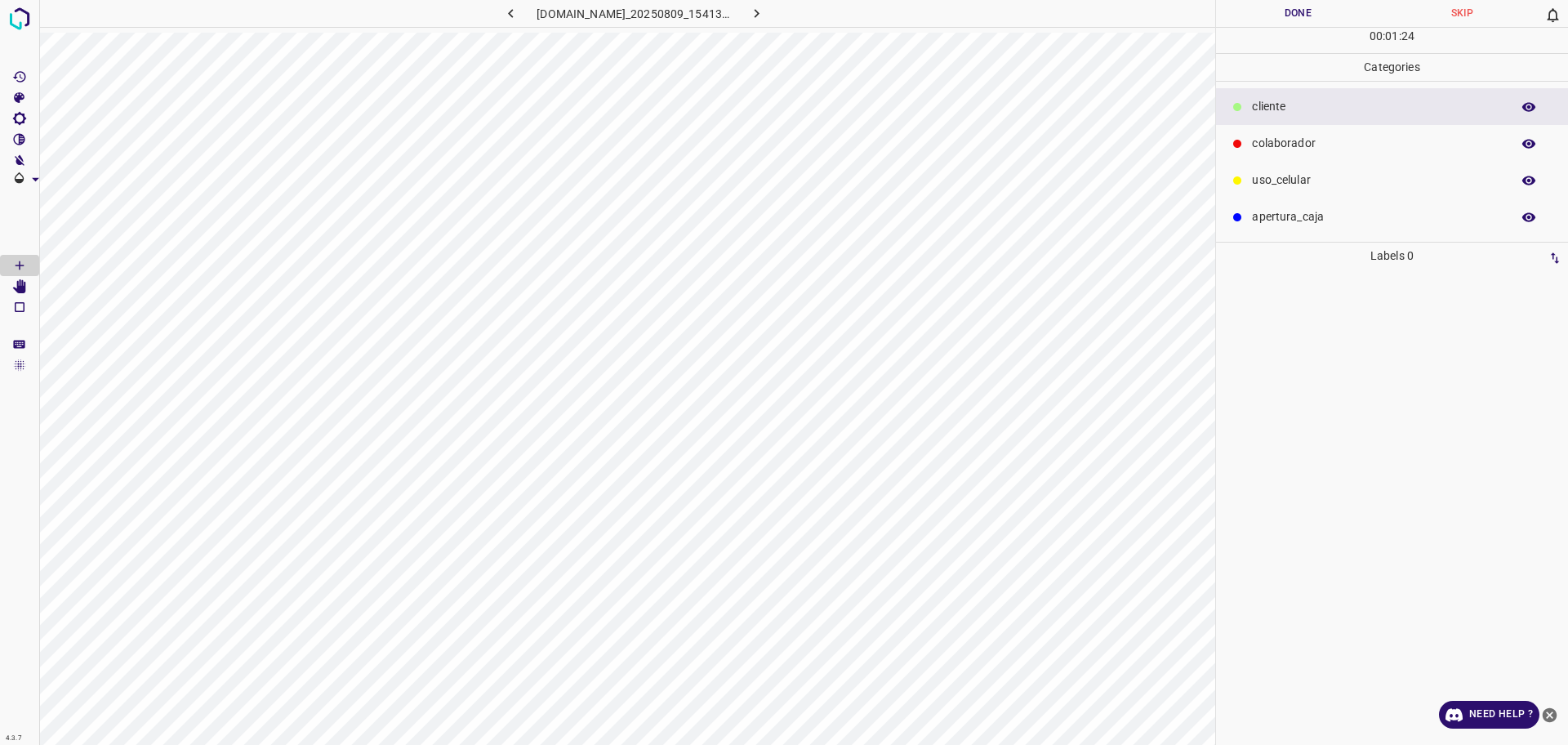
click at [1301, 147] on p "colaborador" at bounding box center [1377, 143] width 251 height 18
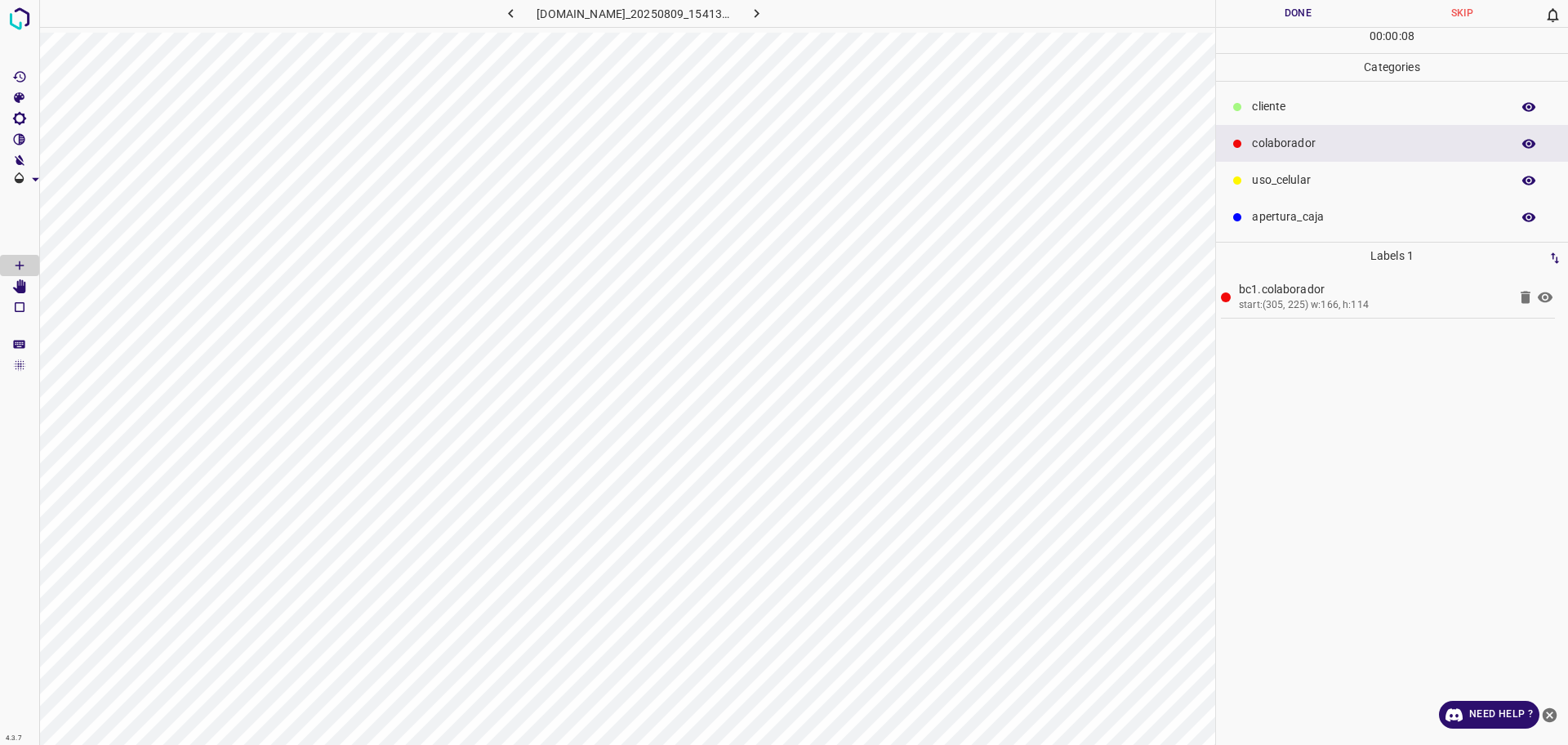
click at [1332, 110] on p "​​cliente" at bounding box center [1377, 106] width 251 height 18
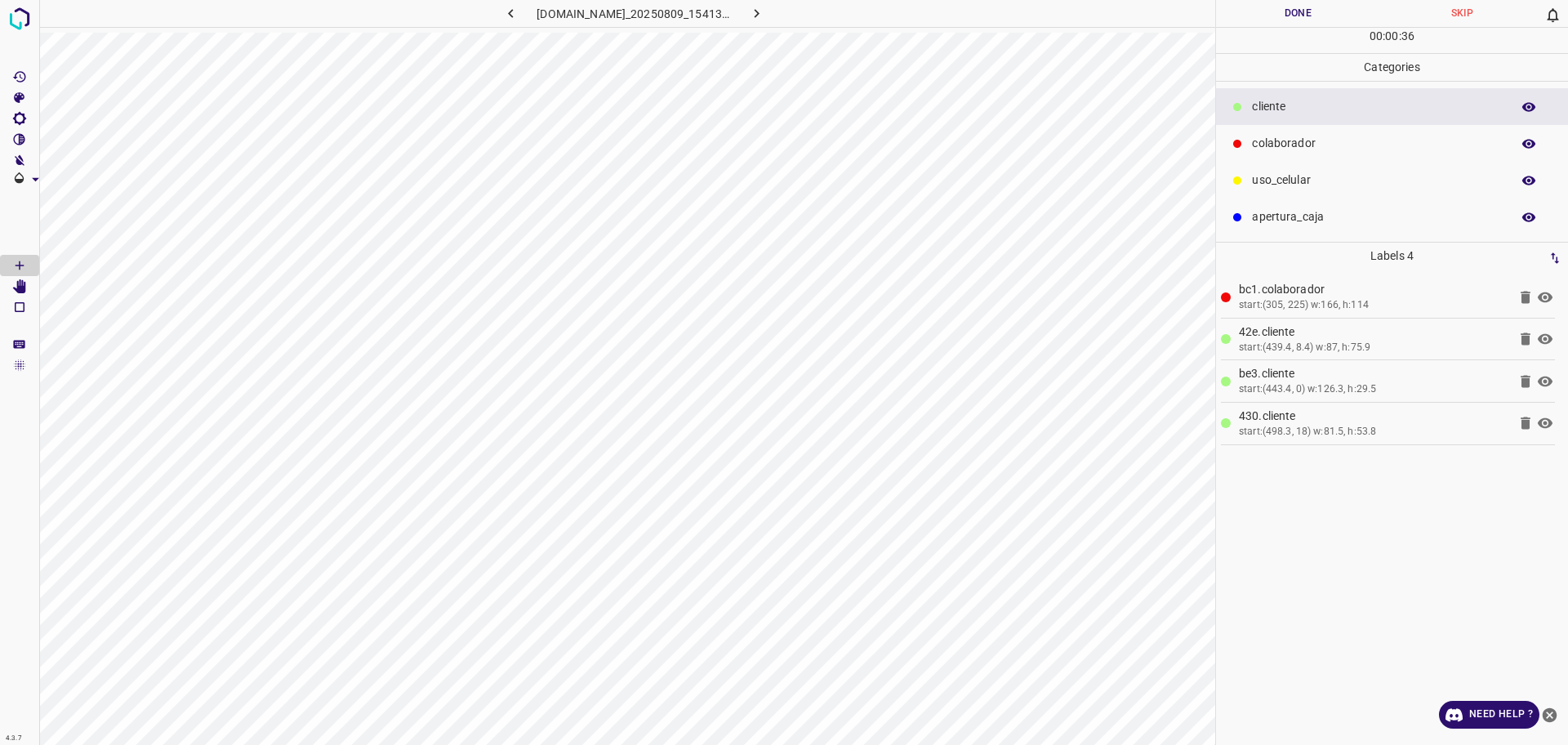
click at [1286, 10] on button "Done" at bounding box center [1297, 13] width 164 height 27
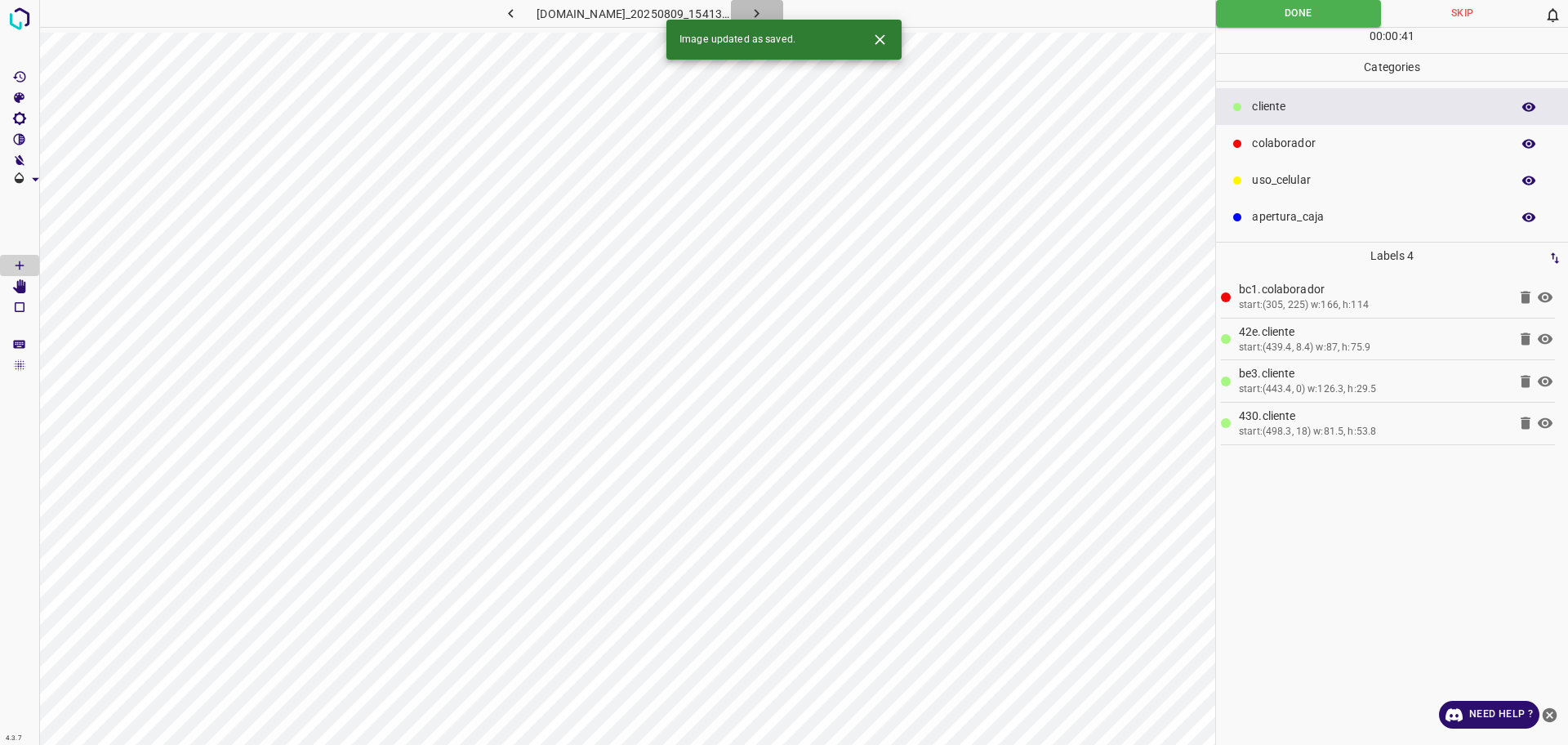
click at [765, 8] on icon "button" at bounding box center [756, 13] width 18 height 18
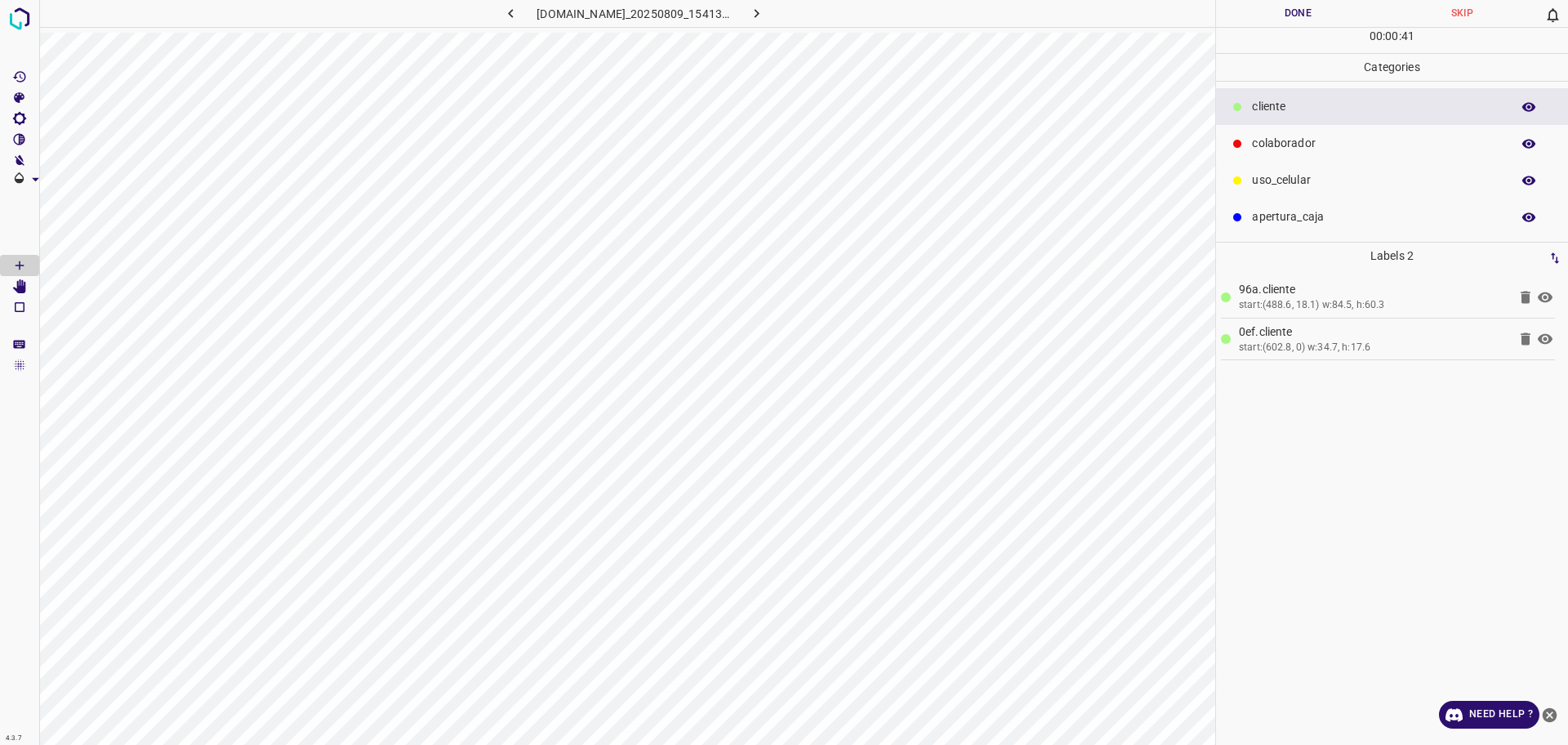
click at [1362, 159] on div "colaborador" at bounding box center [1391, 143] width 352 height 37
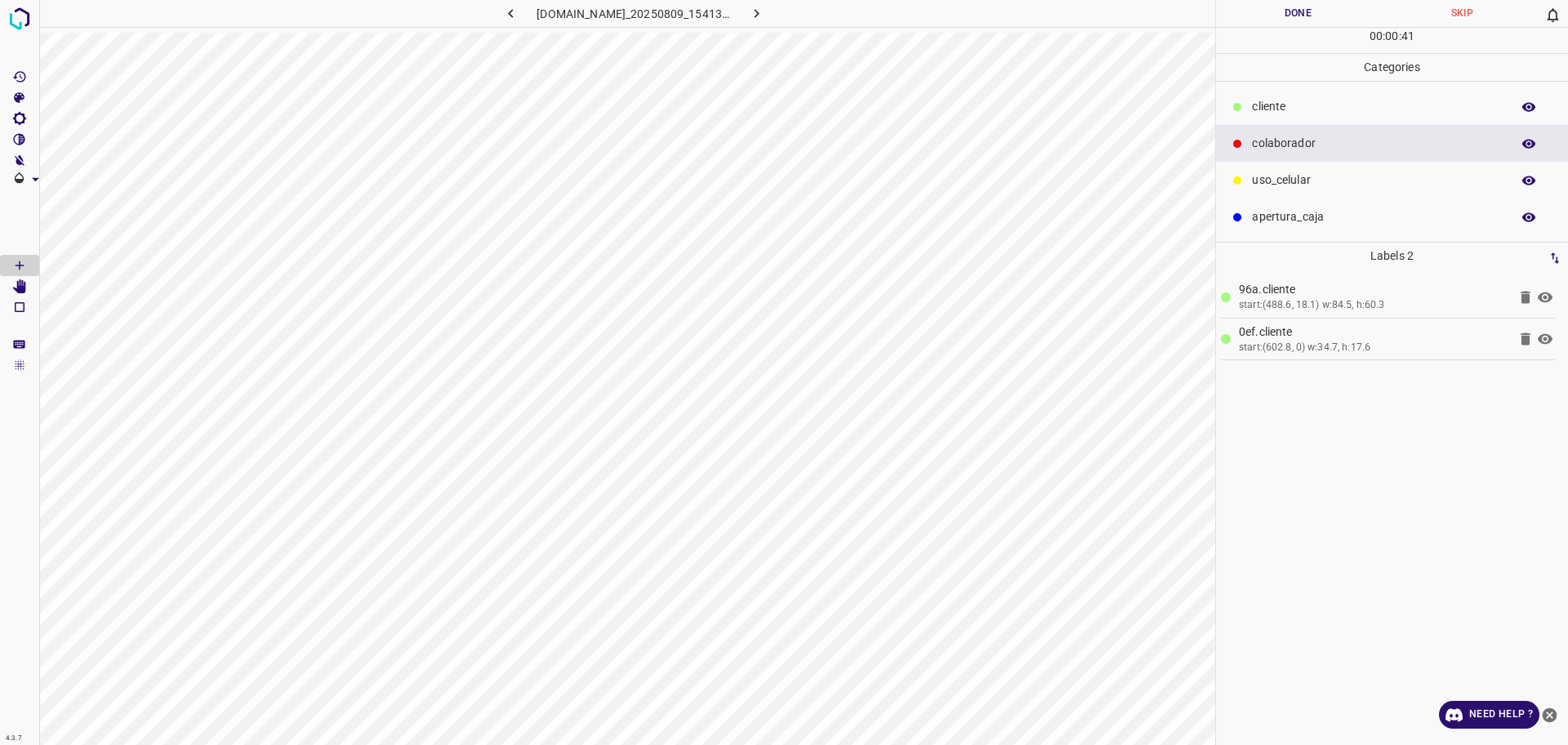
click at [1329, 213] on p "apertura_caja" at bounding box center [1377, 217] width 251 height 18
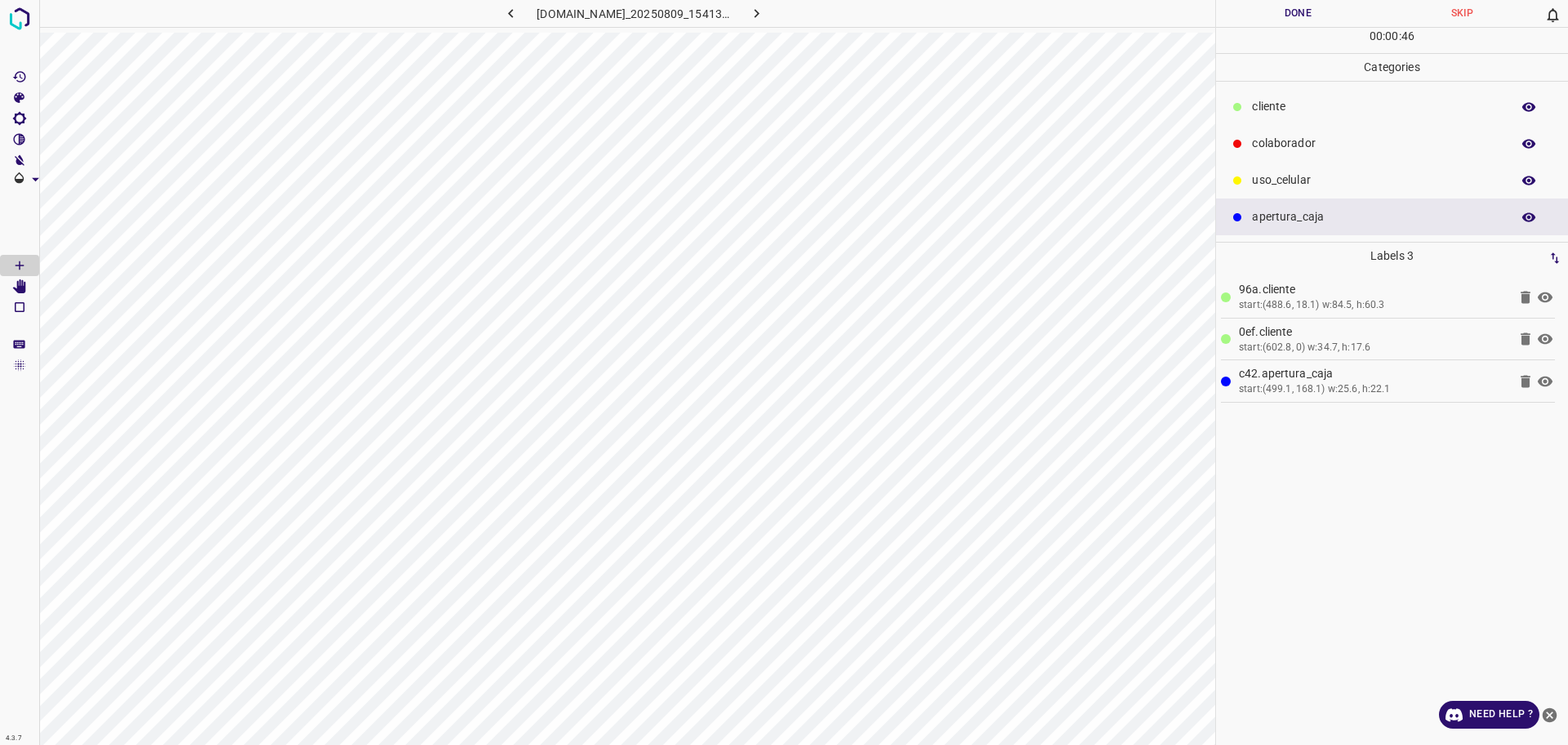
click at [1259, 149] on p "colaborador" at bounding box center [1377, 143] width 251 height 18
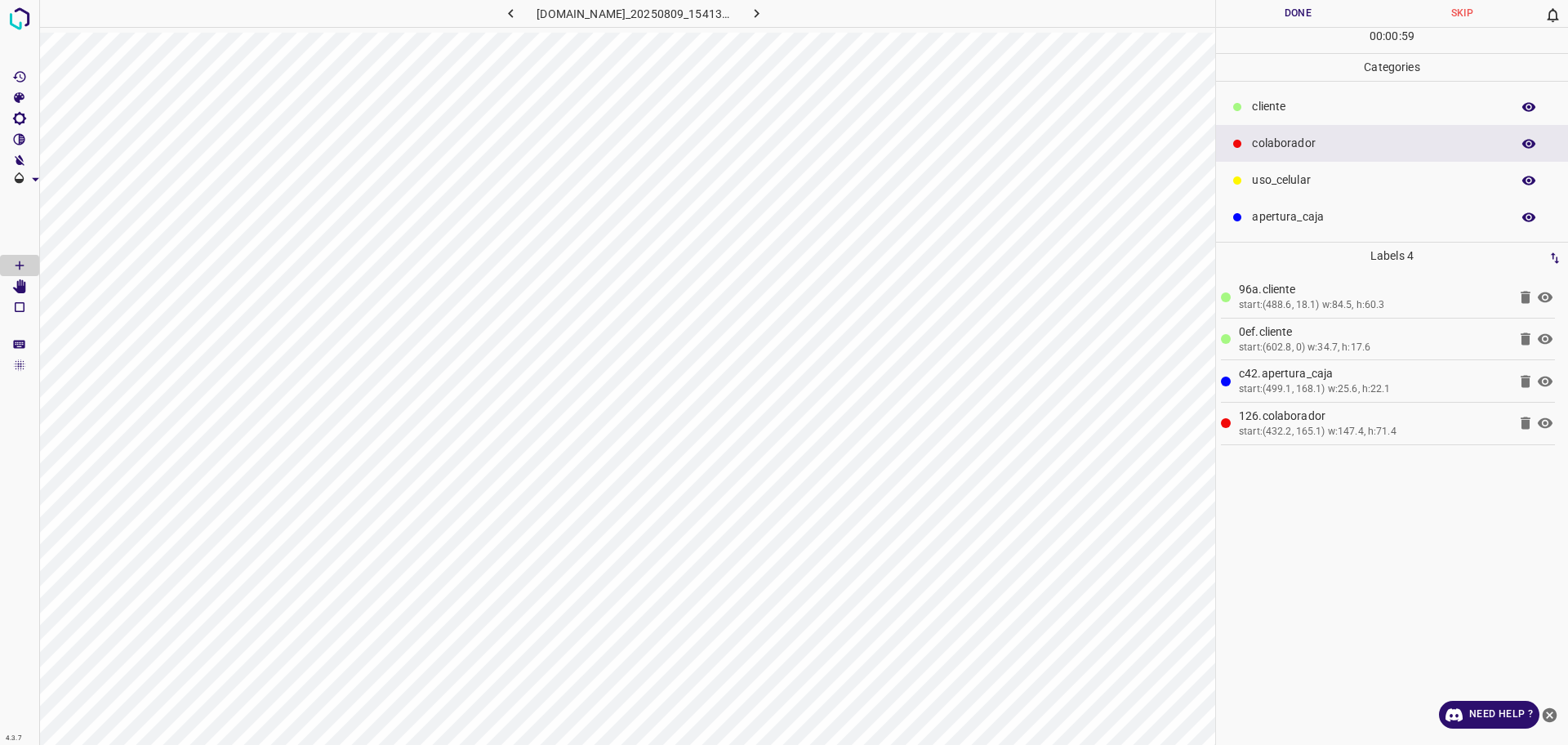
click at [1328, 28] on div "00 : 00 : 59" at bounding box center [1391, 40] width 352 height 25
click at [1315, 15] on button "Done" at bounding box center [1297, 13] width 164 height 27
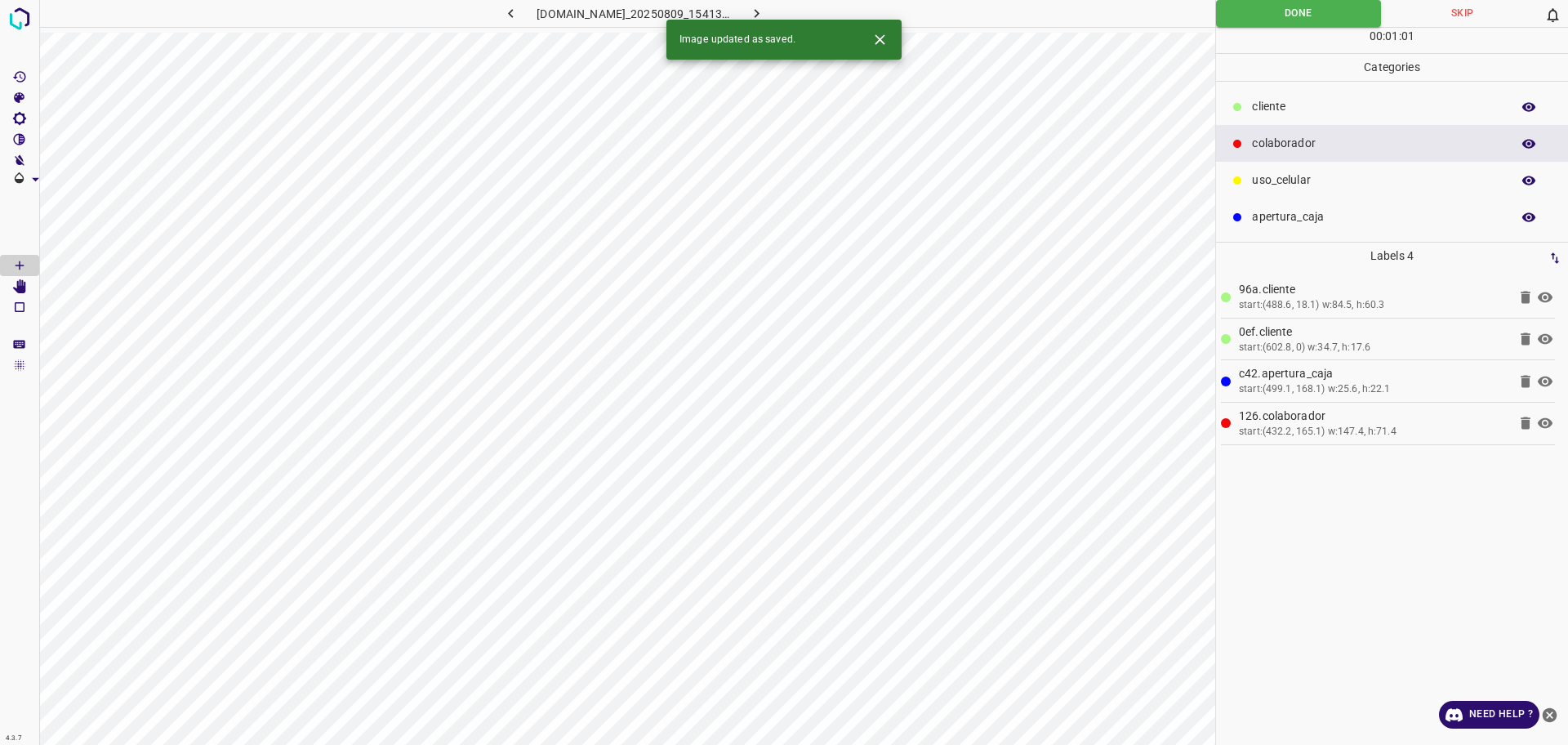
click at [765, 8] on icon "button" at bounding box center [756, 13] width 18 height 18
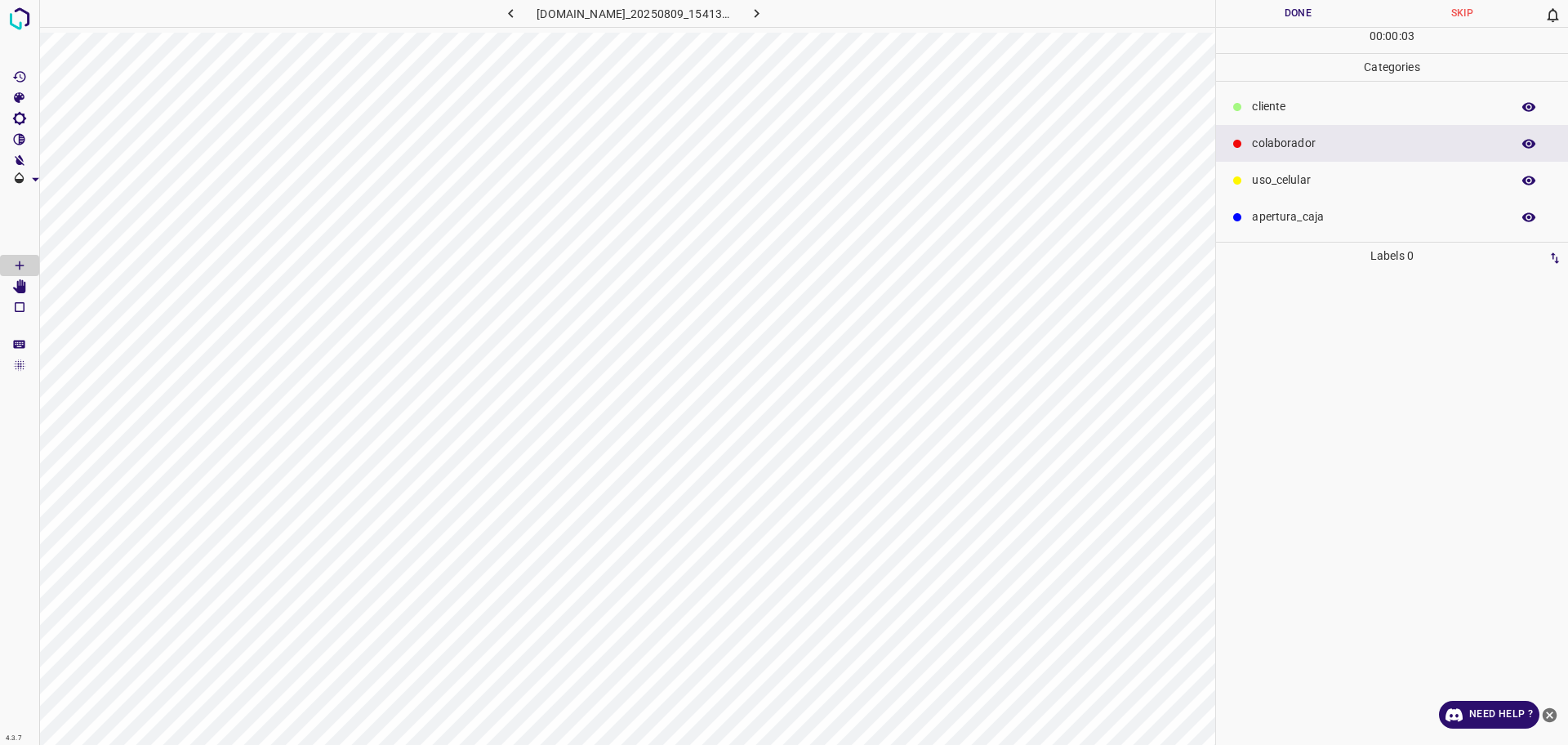
click at [1249, 113] on div "​​cliente" at bounding box center [1391, 106] width 352 height 37
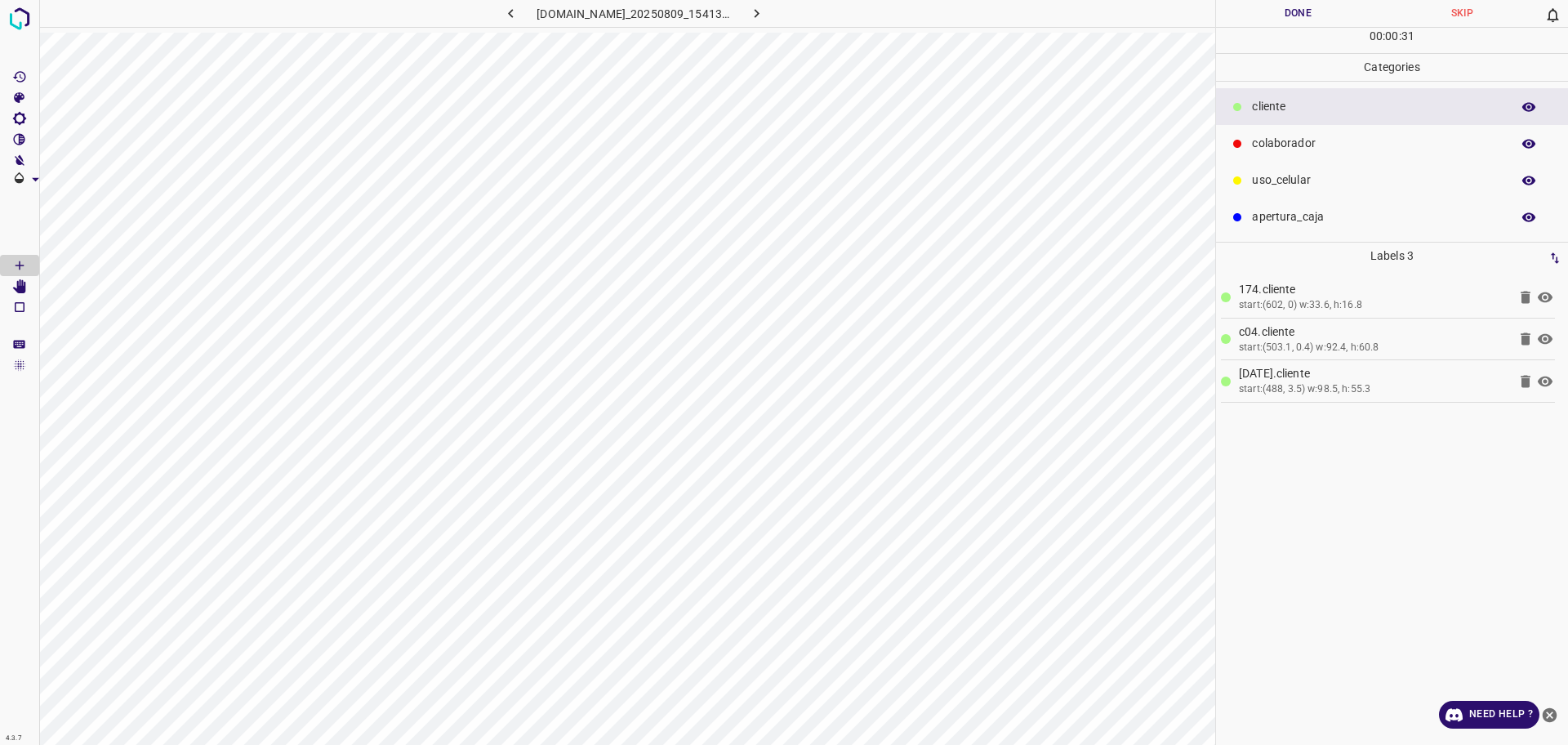
click at [1290, 148] on p "colaborador" at bounding box center [1377, 143] width 251 height 18
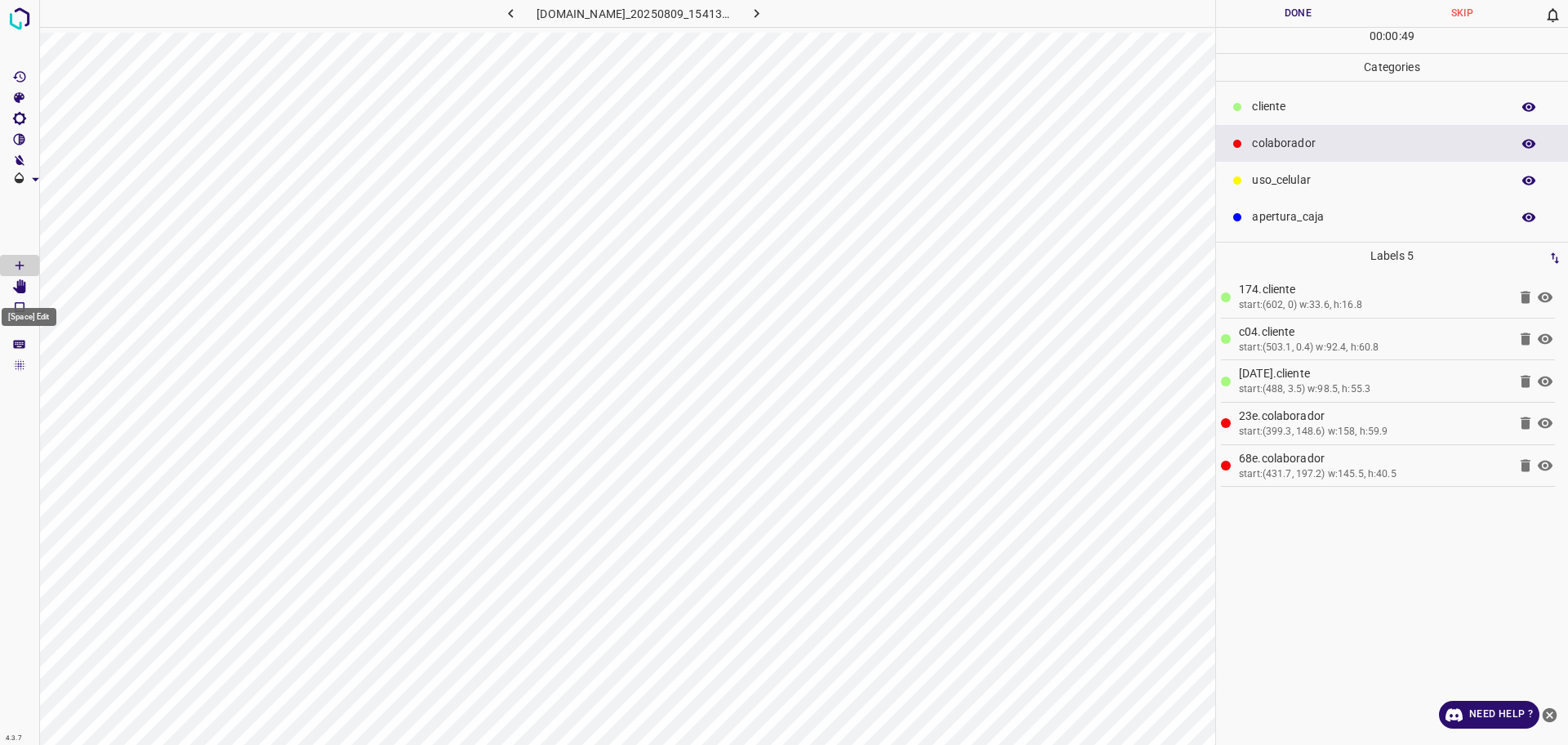
click at [30, 287] on Edit"] "[Space] Edit" at bounding box center [19, 286] width 39 height 21
click at [1252, 12] on button "Done" at bounding box center [1297, 13] width 164 height 27
click at [777, 23] on button "button" at bounding box center [757, 13] width 52 height 27
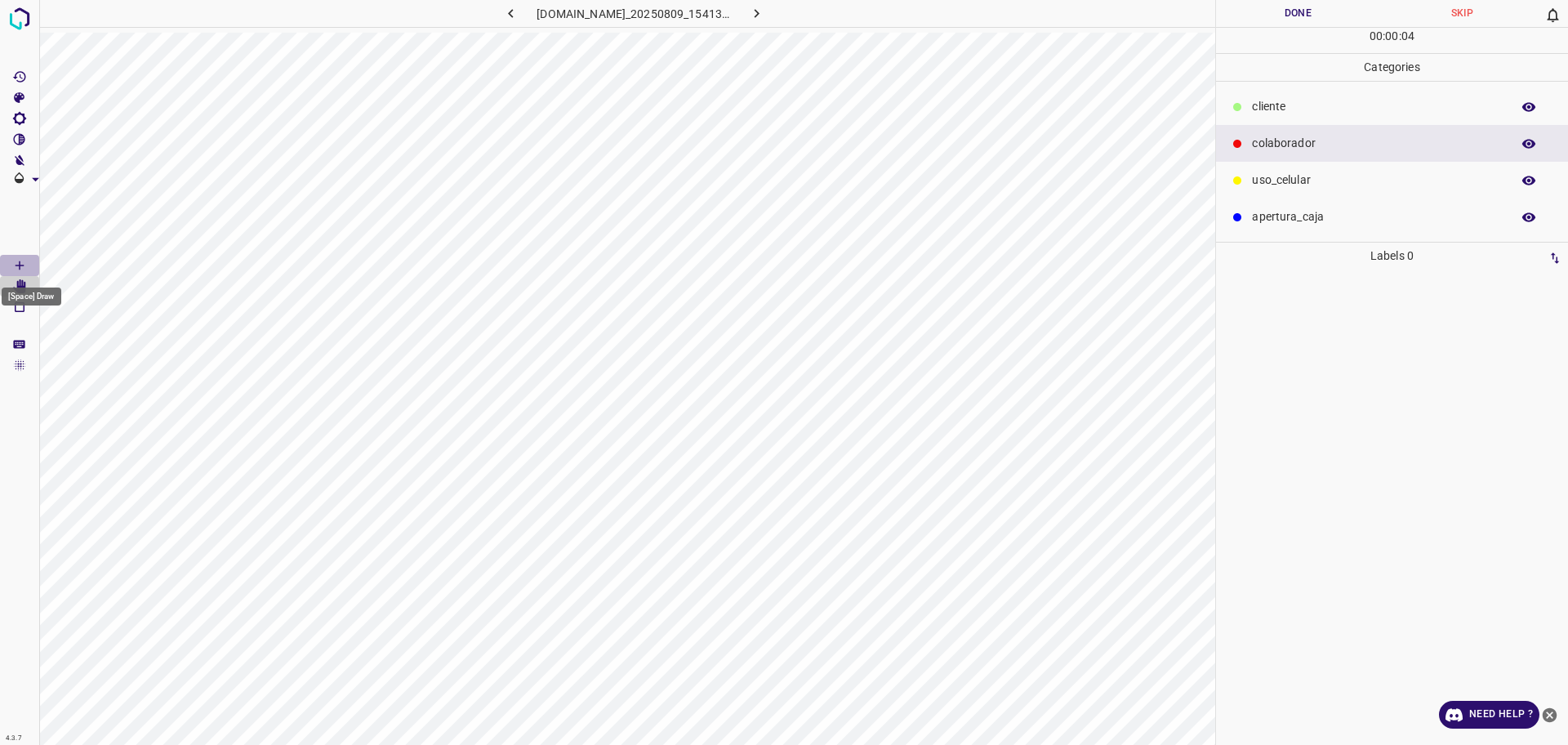
click at [4, 261] on Draw"] "[Space] Draw" at bounding box center [19, 265] width 39 height 21
click at [1269, 123] on div "​​cliente" at bounding box center [1391, 106] width 352 height 37
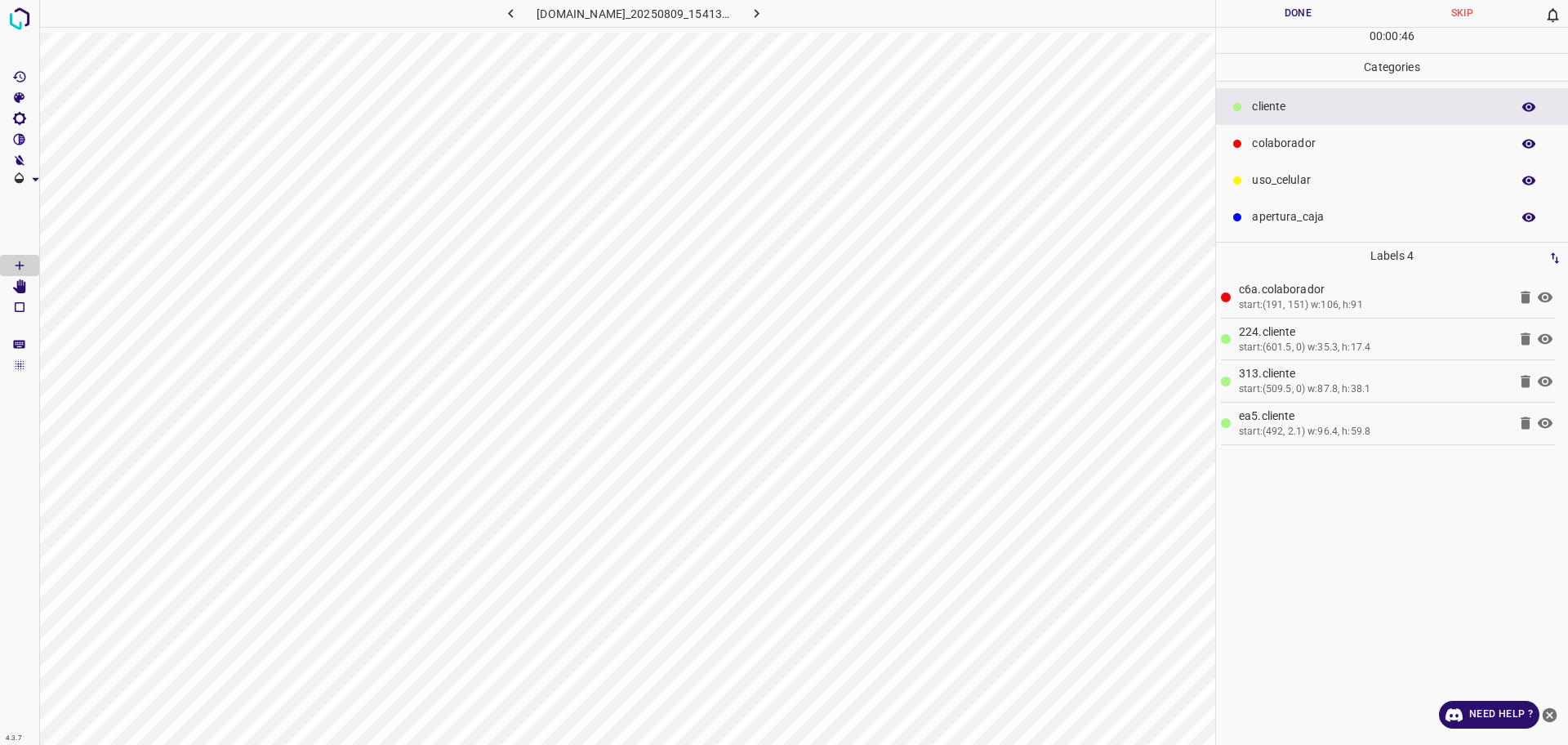
click at [1297, 14] on button "Done" at bounding box center [1297, 13] width 164 height 27
click at [765, 18] on icon "button" at bounding box center [756, 13] width 18 height 18
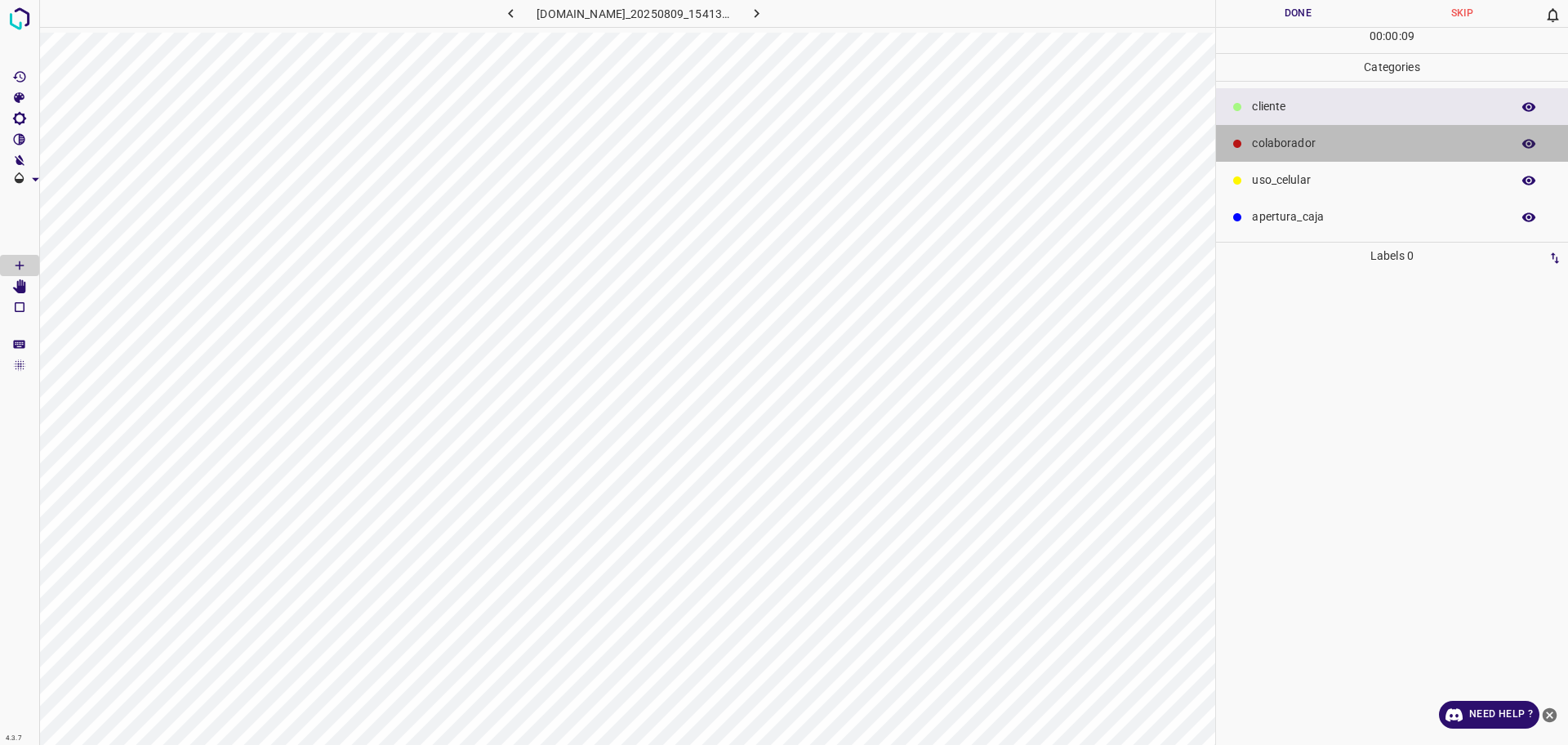
click at [1284, 131] on div "colaborador" at bounding box center [1391, 143] width 352 height 37
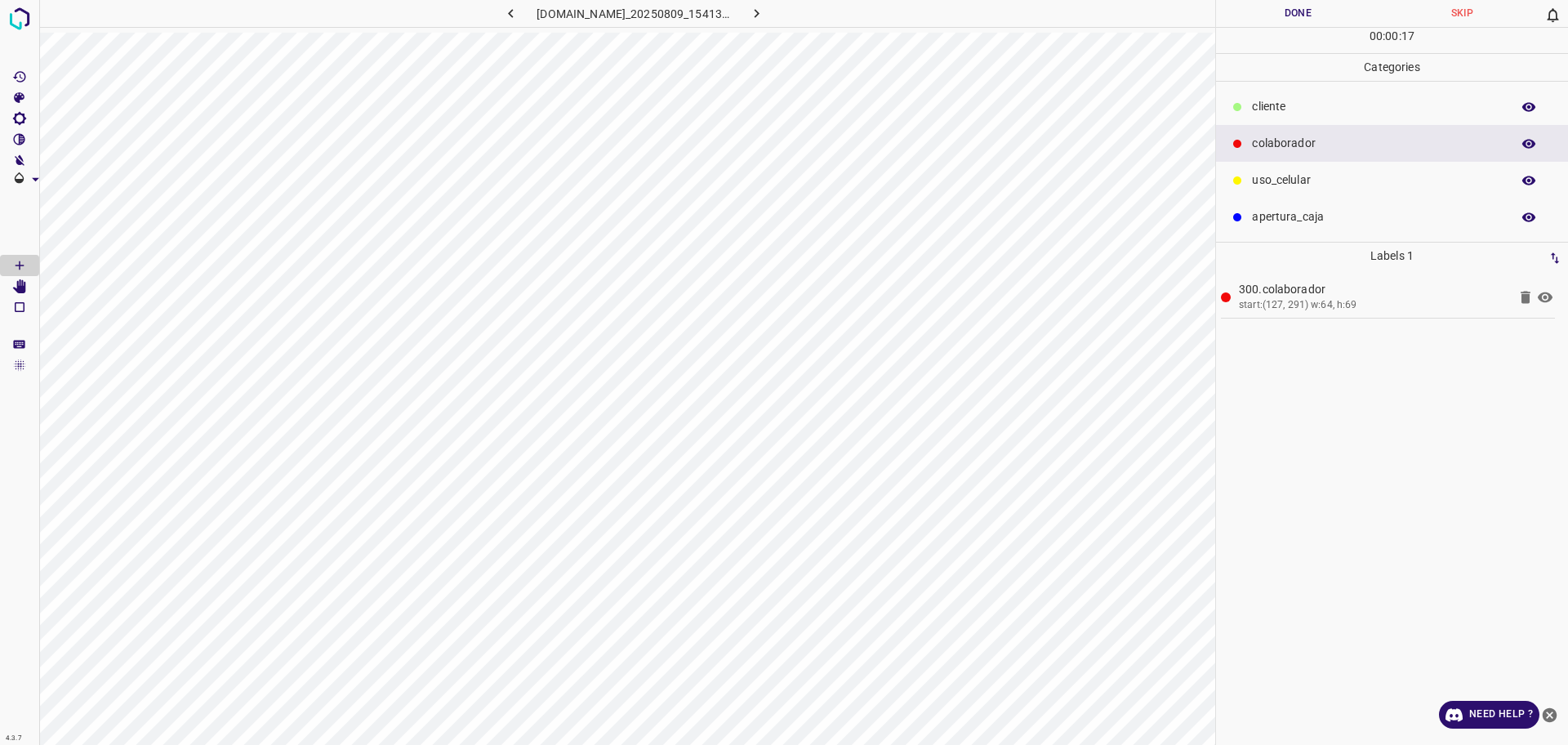
drag, startPoint x: 1273, startPoint y: 115, endPoint x: 1264, endPoint y: 128, distance: 15.8
click at [1273, 115] on p "​​cliente" at bounding box center [1377, 106] width 251 height 18
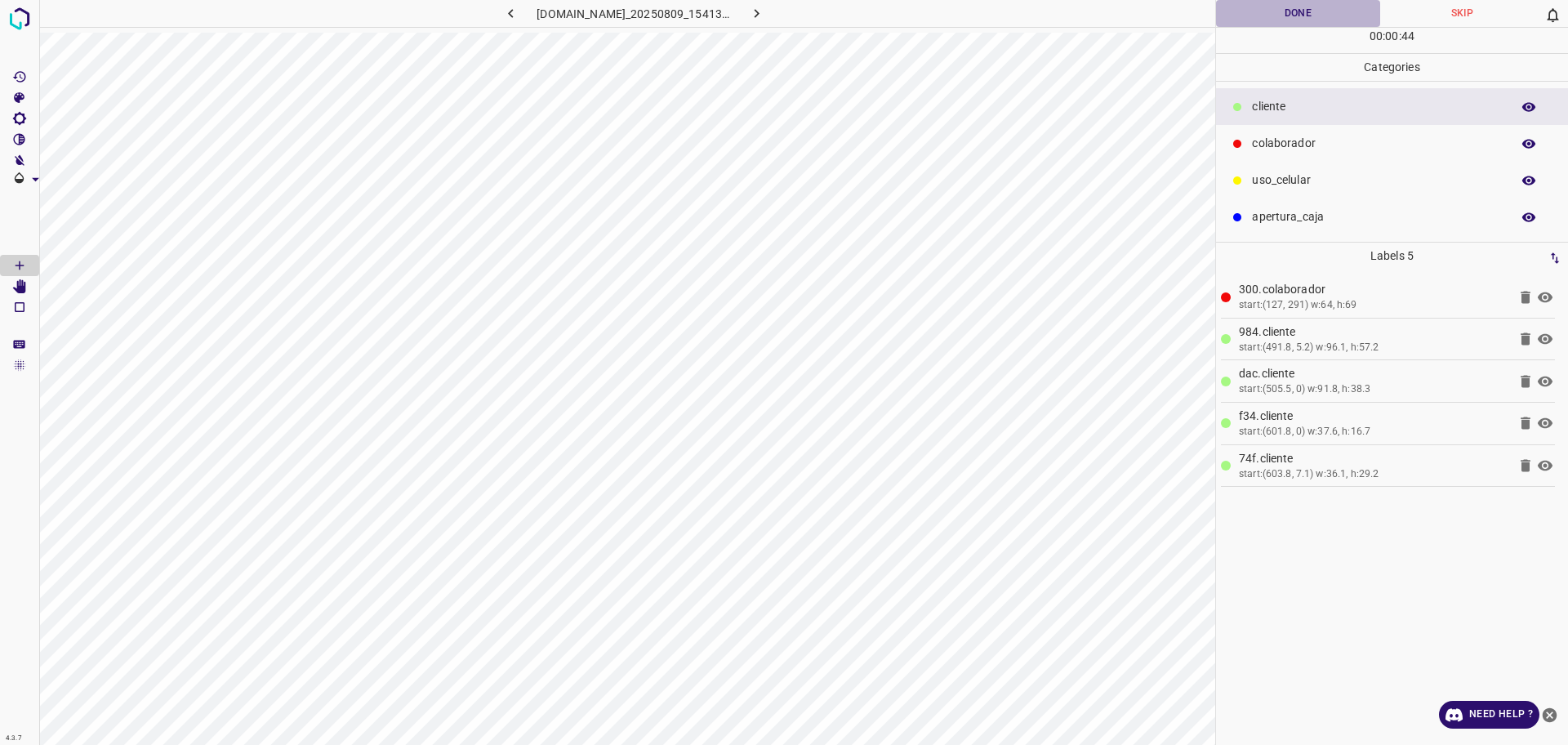
click at [1327, 12] on button "Done" at bounding box center [1297, 13] width 164 height 27
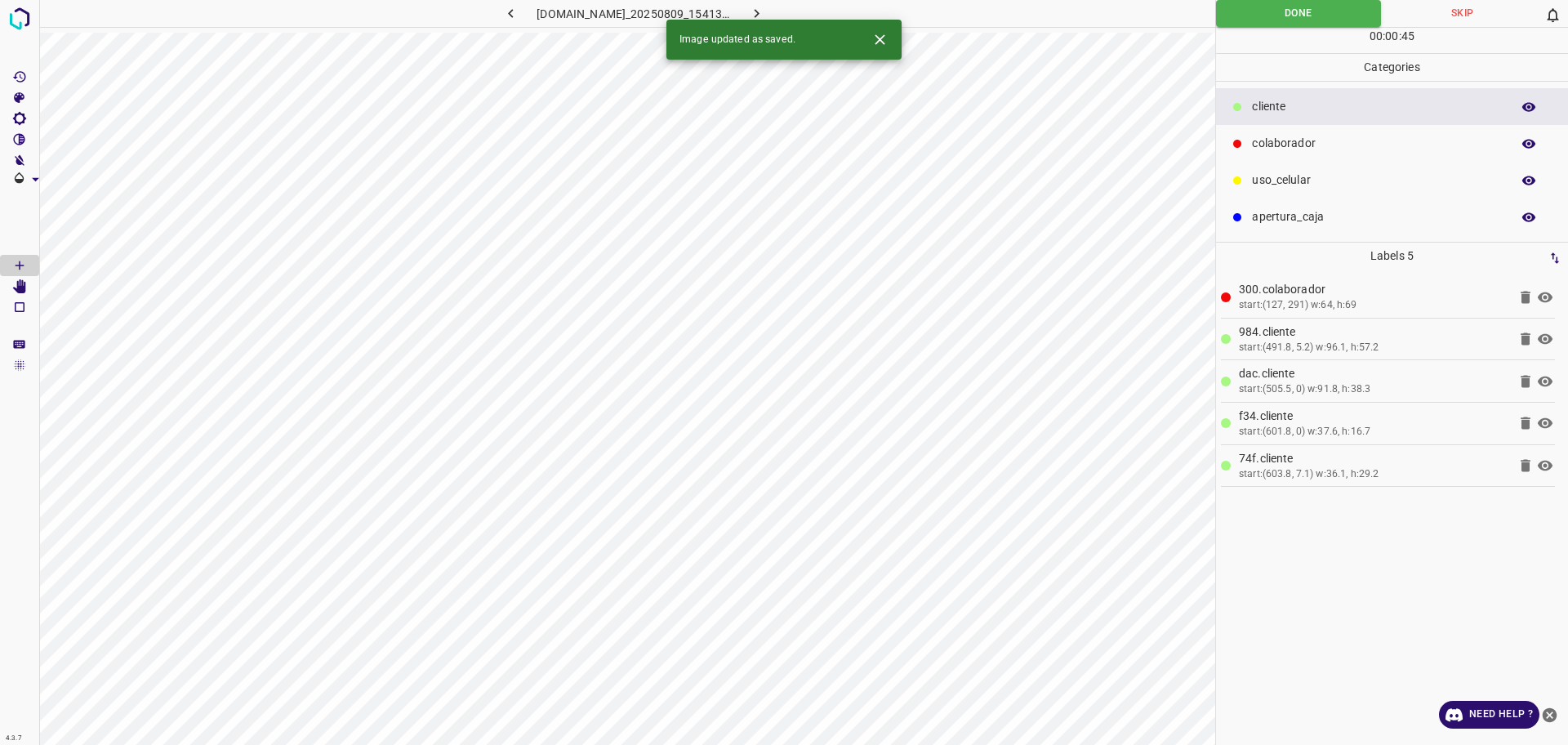
click at [765, 16] on icon "button" at bounding box center [756, 13] width 18 height 18
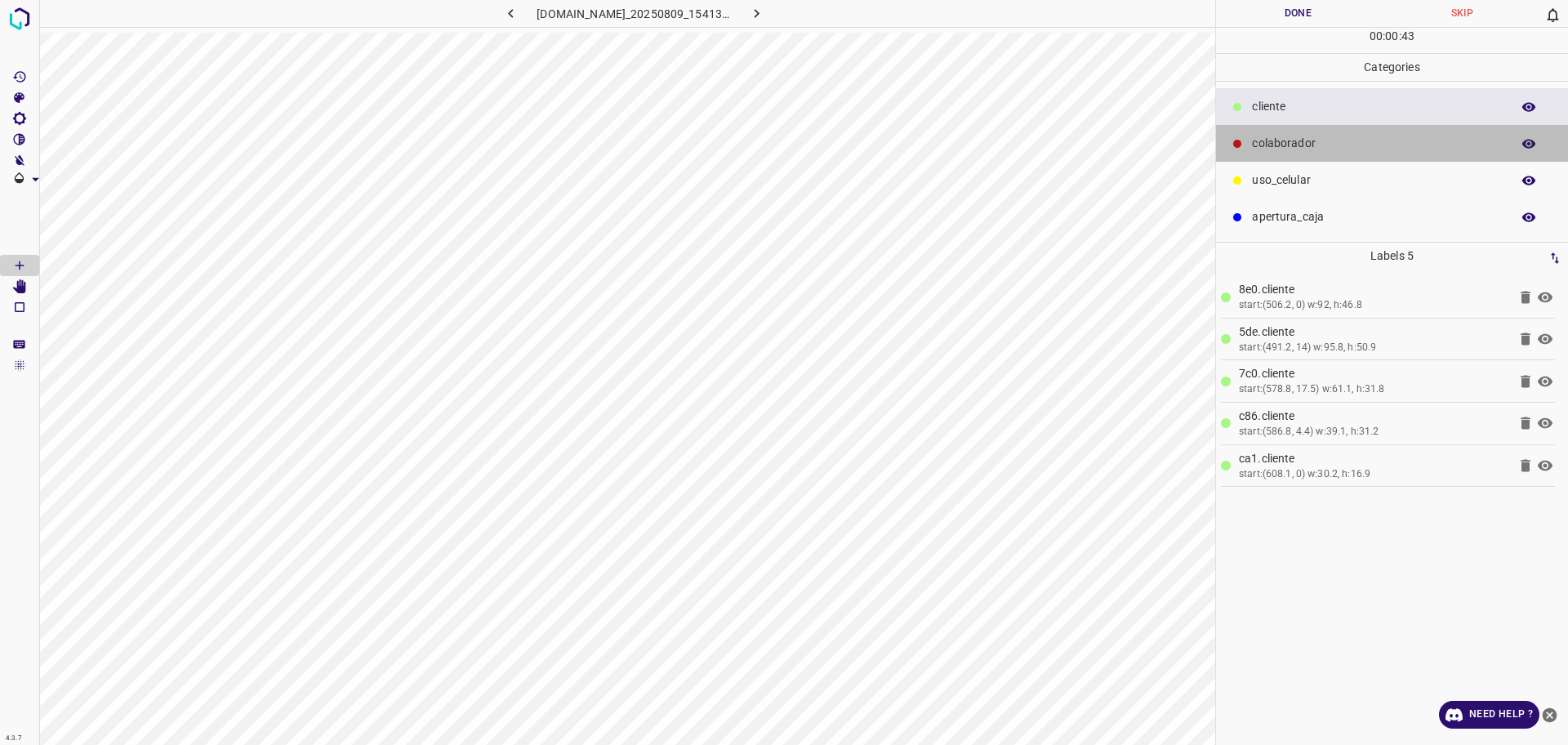
click at [1290, 146] on p "colaborador" at bounding box center [1377, 143] width 251 height 18
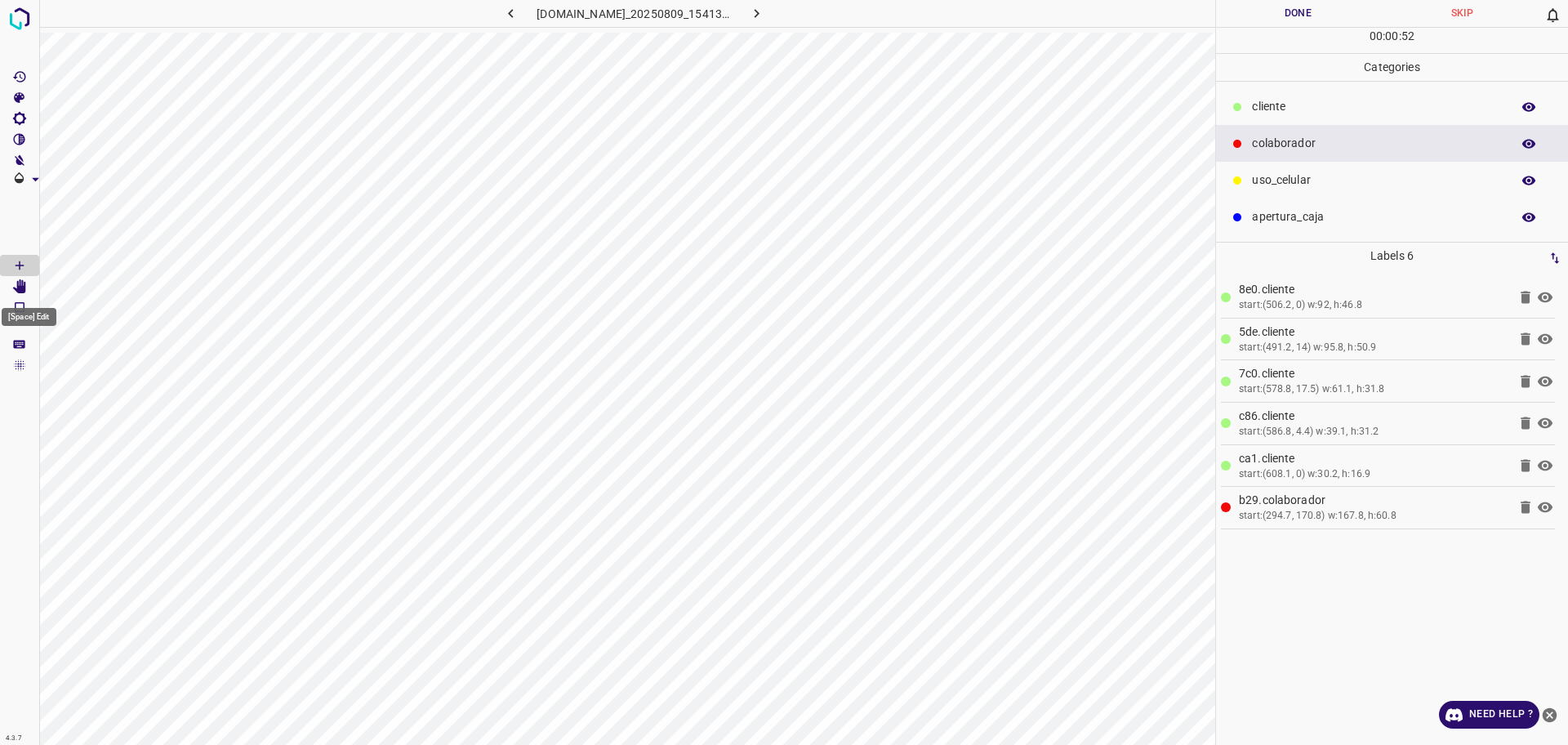
click at [19, 284] on icon "[Space] Edit" at bounding box center [19, 287] width 13 height 15
click at [1330, 19] on button "Done" at bounding box center [1297, 13] width 164 height 27
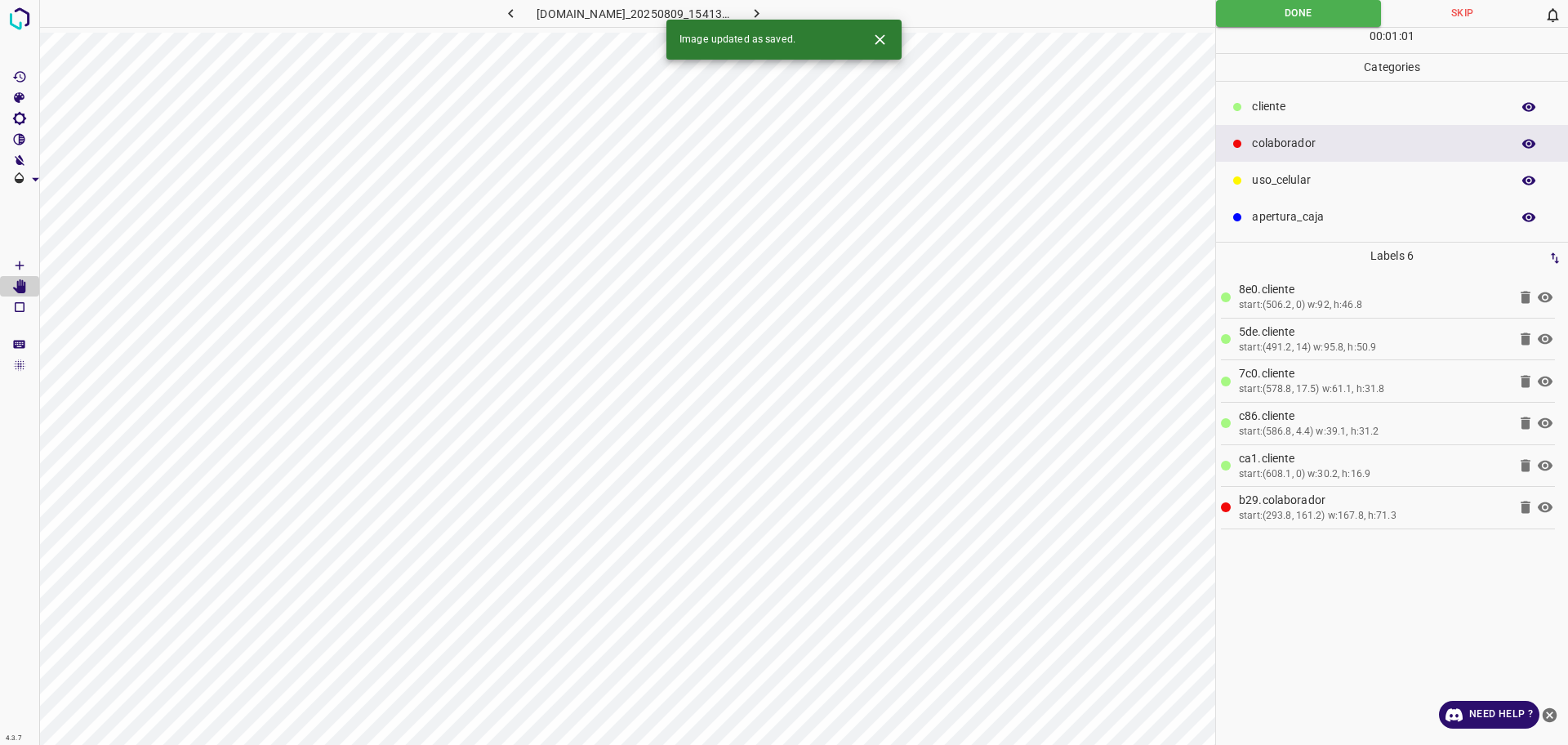
click at [774, 19] on div "Image updated as saved." at bounding box center [784, 39] width 235 height 40
click at [765, 11] on icon "button" at bounding box center [756, 13] width 18 height 18
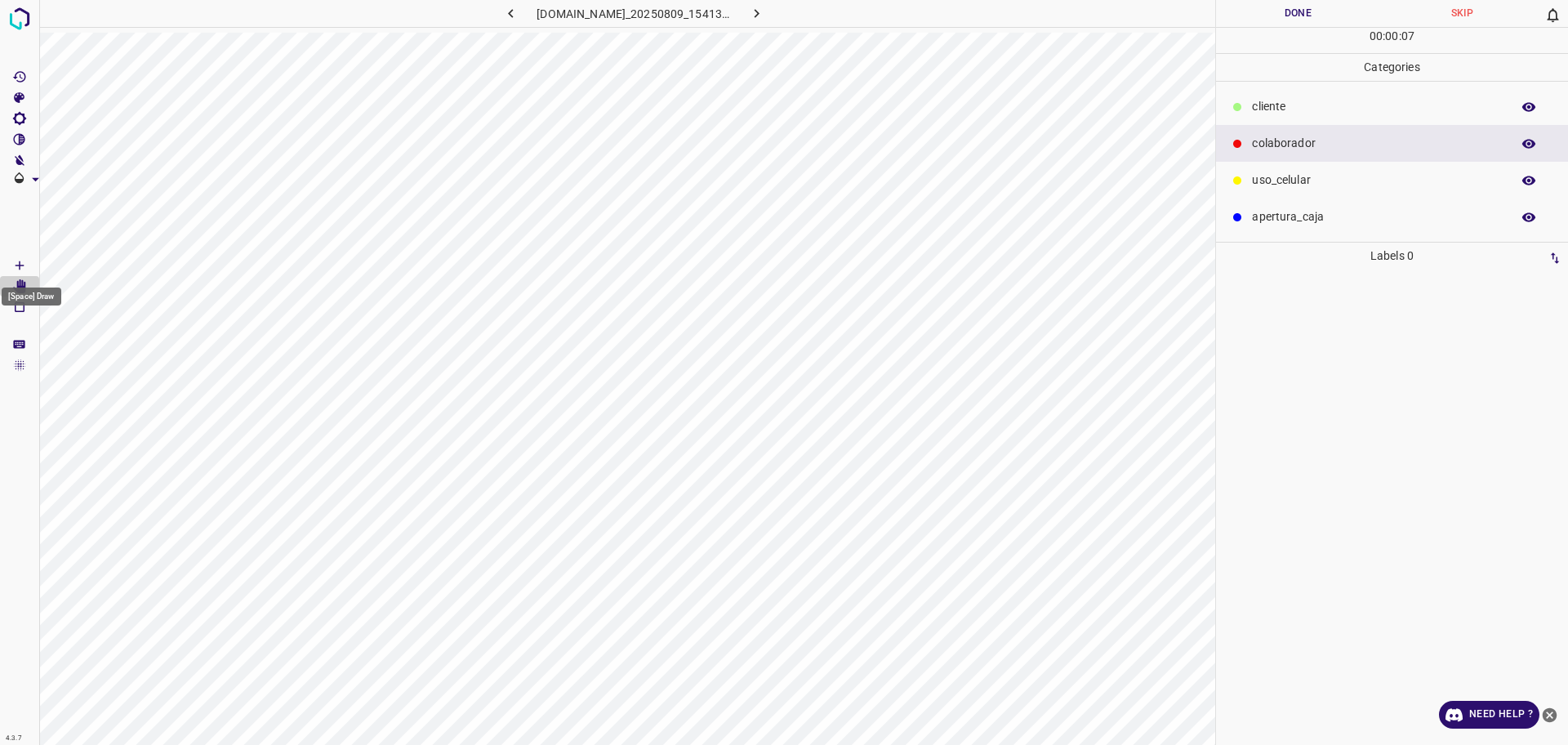
click at [7, 260] on Draw"] "[Space] Draw" at bounding box center [19, 265] width 39 height 21
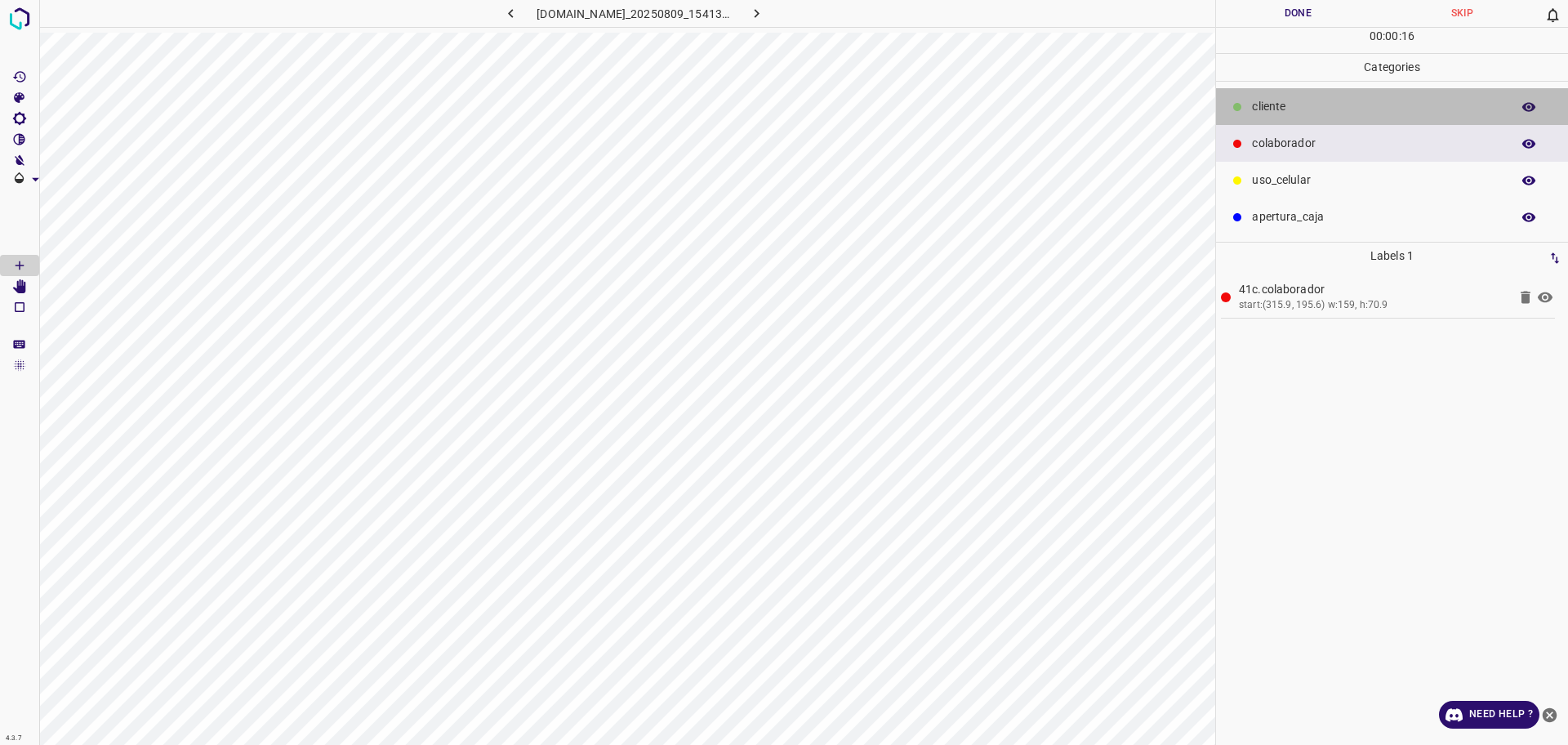
drag, startPoint x: 1267, startPoint y: 122, endPoint x: 1223, endPoint y: 136, distance: 46.2
click at [1268, 122] on div "​​cliente" at bounding box center [1391, 106] width 352 height 37
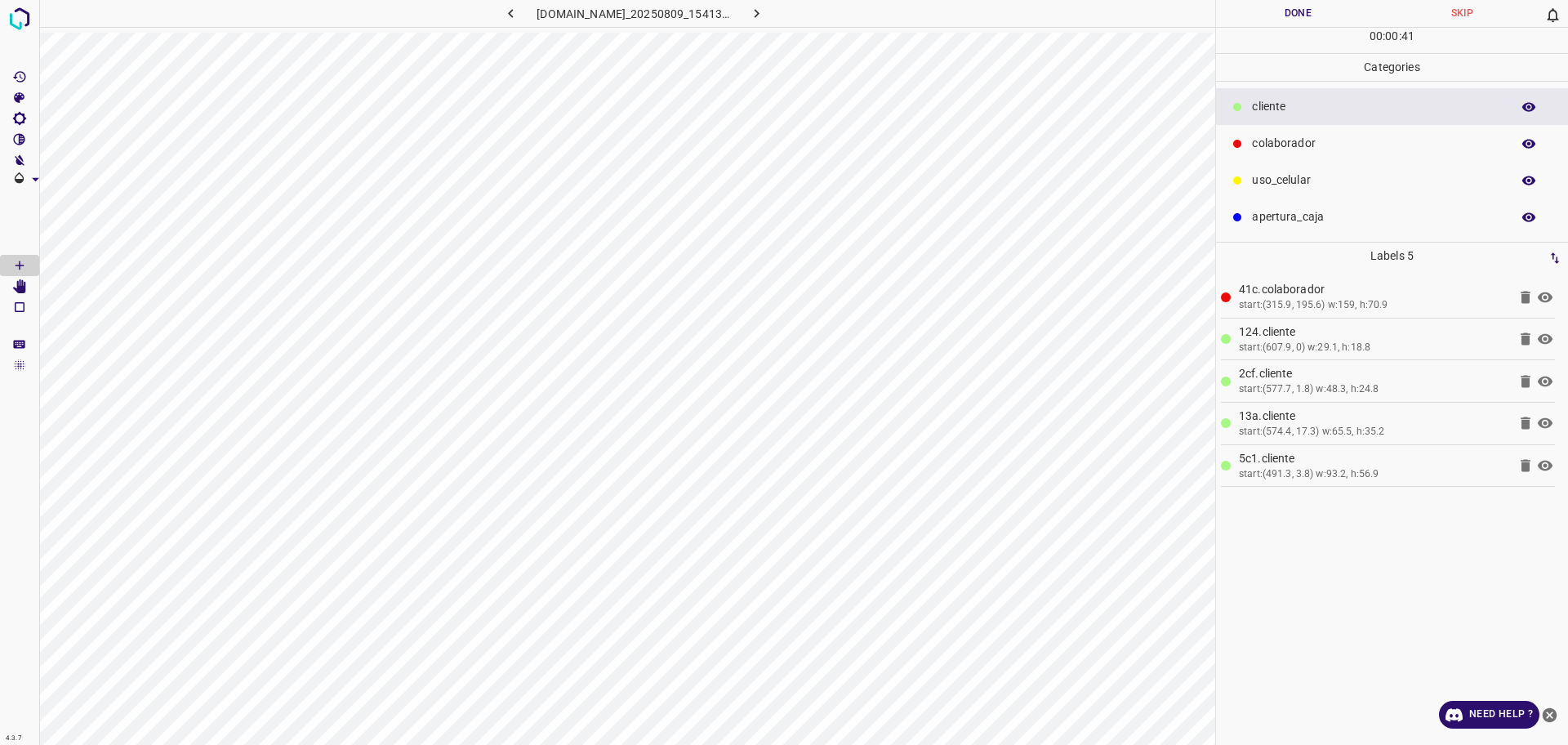
drag, startPoint x: 1278, startPoint y: 12, endPoint x: 1263, endPoint y: 20, distance: 17.0
click at [1277, 12] on button "Done" at bounding box center [1297, 13] width 164 height 27
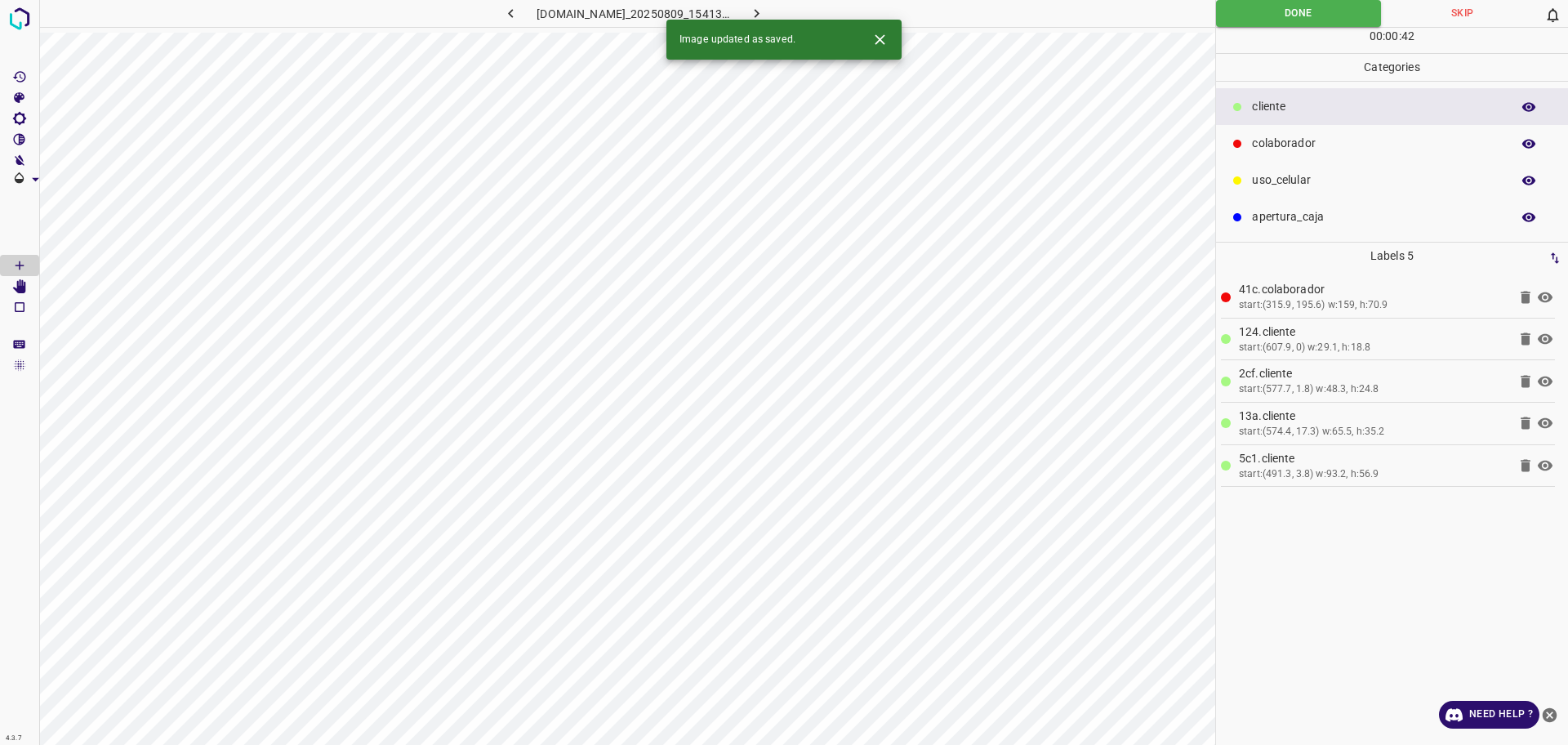
click at [765, 13] on icon "button" at bounding box center [756, 13] width 18 height 18
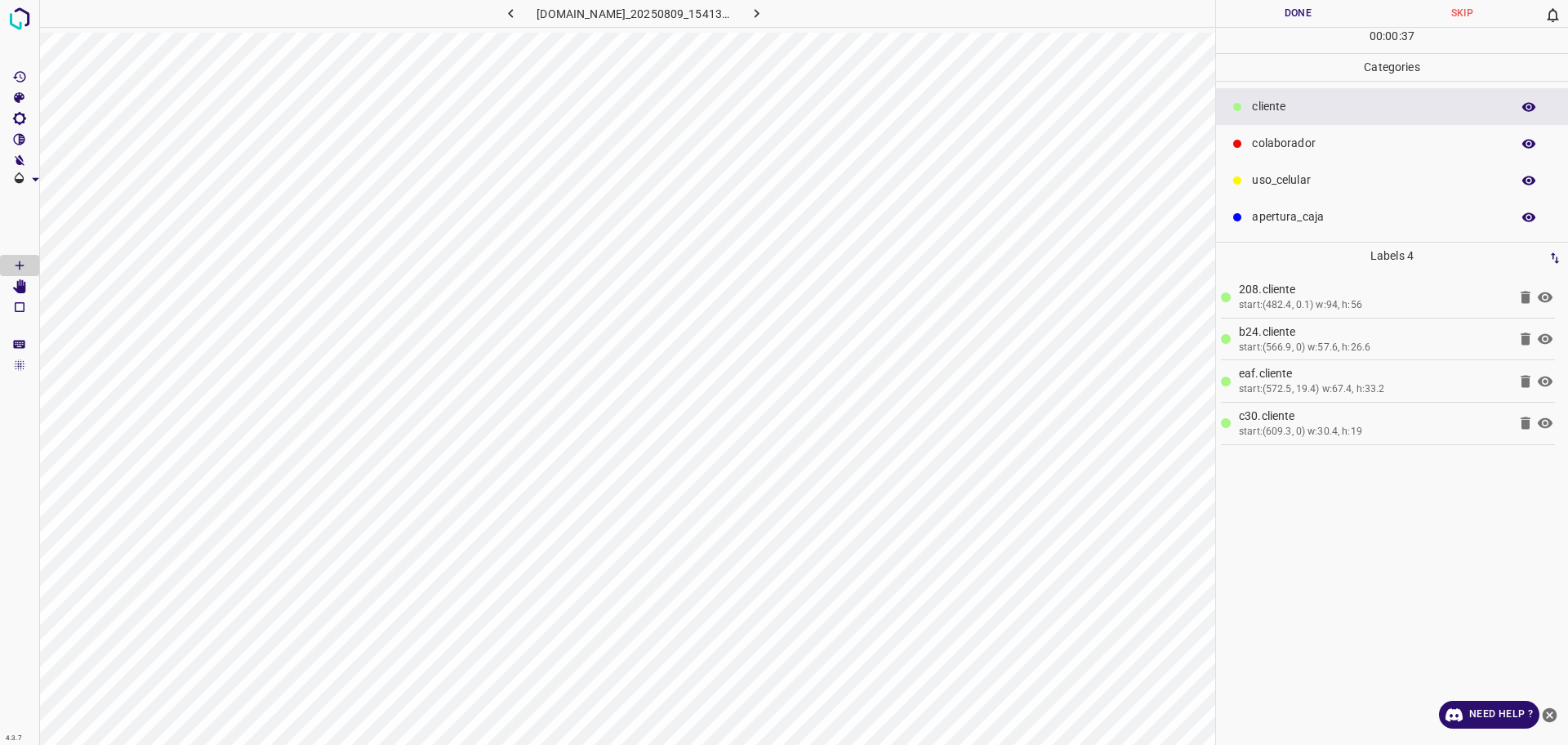
click at [1278, 140] on p "colaborador" at bounding box center [1377, 143] width 251 height 18
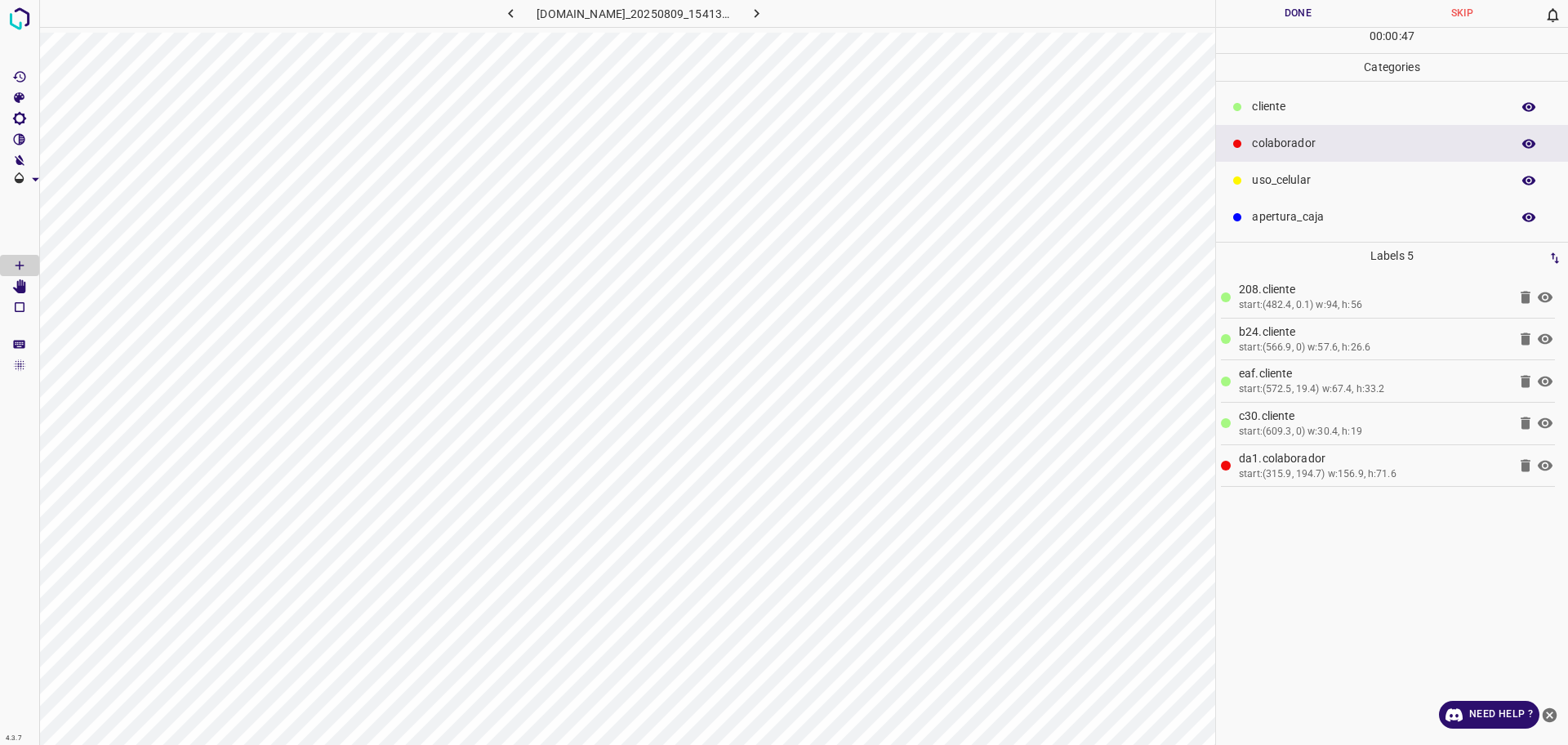
click at [1244, 36] on div "00 : 00 : 47" at bounding box center [1391, 40] width 352 height 25
click at [1249, 21] on button "Done" at bounding box center [1297, 13] width 164 height 27
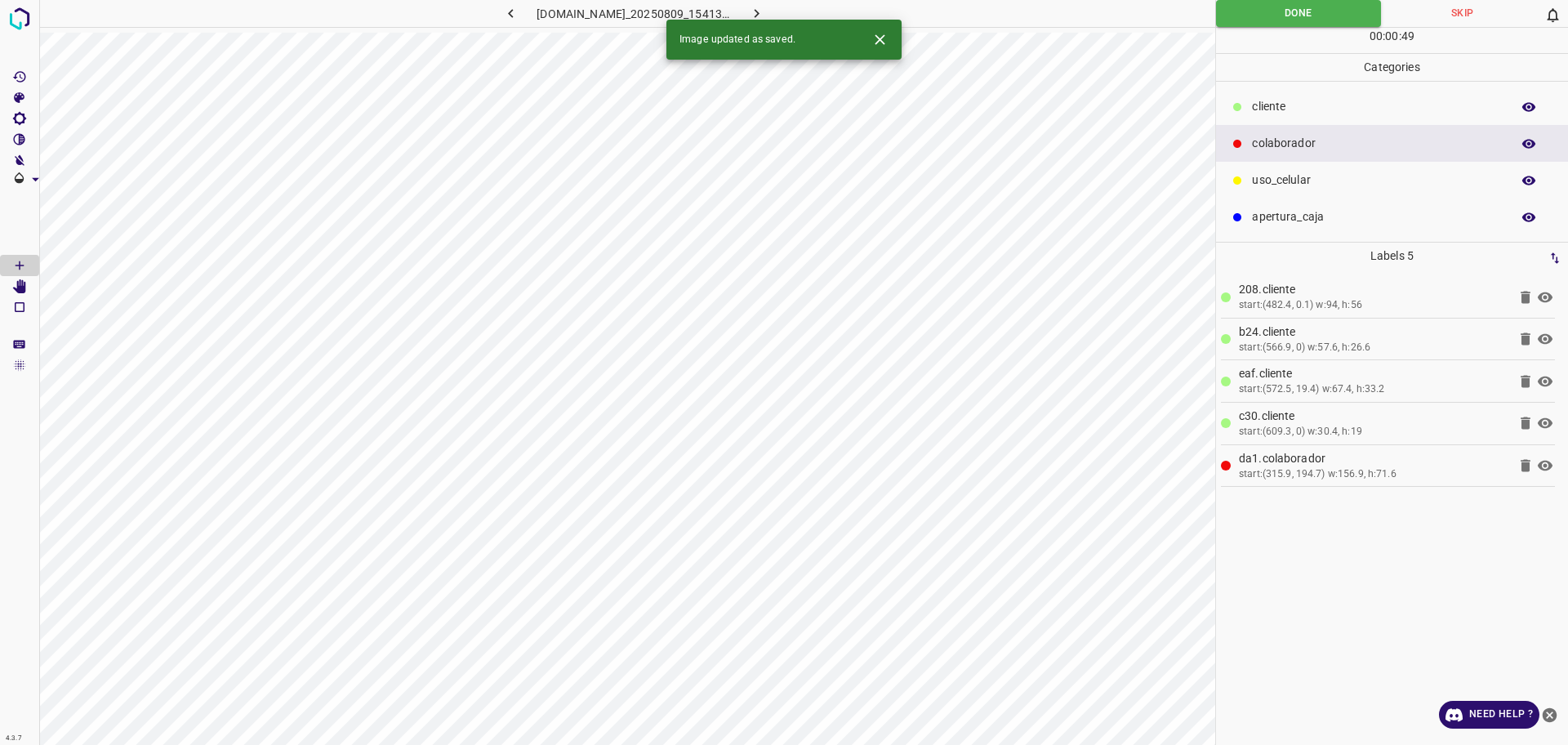
click at [761, 19] on div "Image updated as saved." at bounding box center [784, 39] width 235 height 40
click at [783, 10] on button "button" at bounding box center [757, 13] width 52 height 27
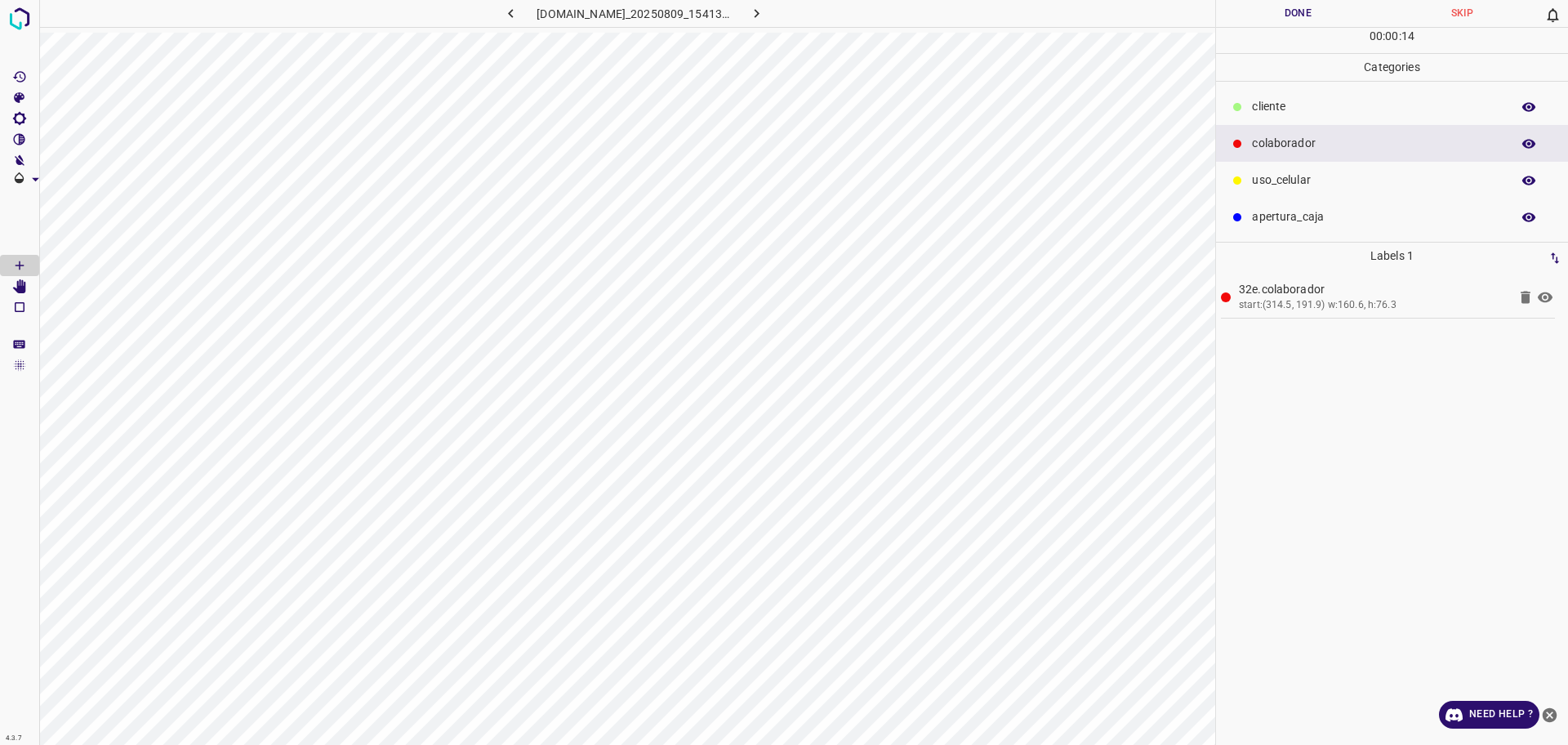
drag, startPoint x: 1264, startPoint y: 112, endPoint x: 1226, endPoint y: 150, distance: 53.7
click at [1262, 112] on p "​​cliente" at bounding box center [1377, 106] width 251 height 18
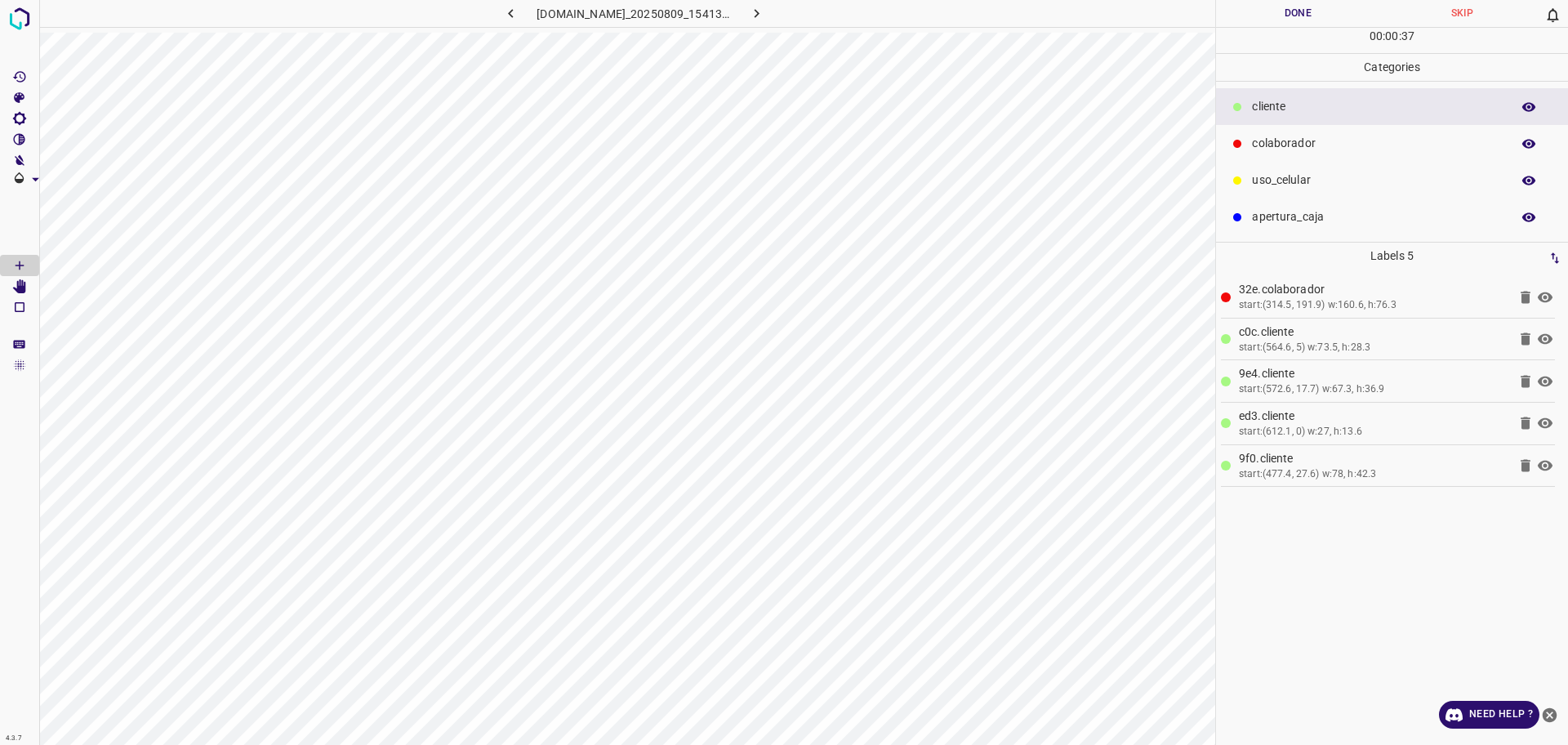
click at [1292, 15] on button "Done" at bounding box center [1297, 13] width 164 height 27
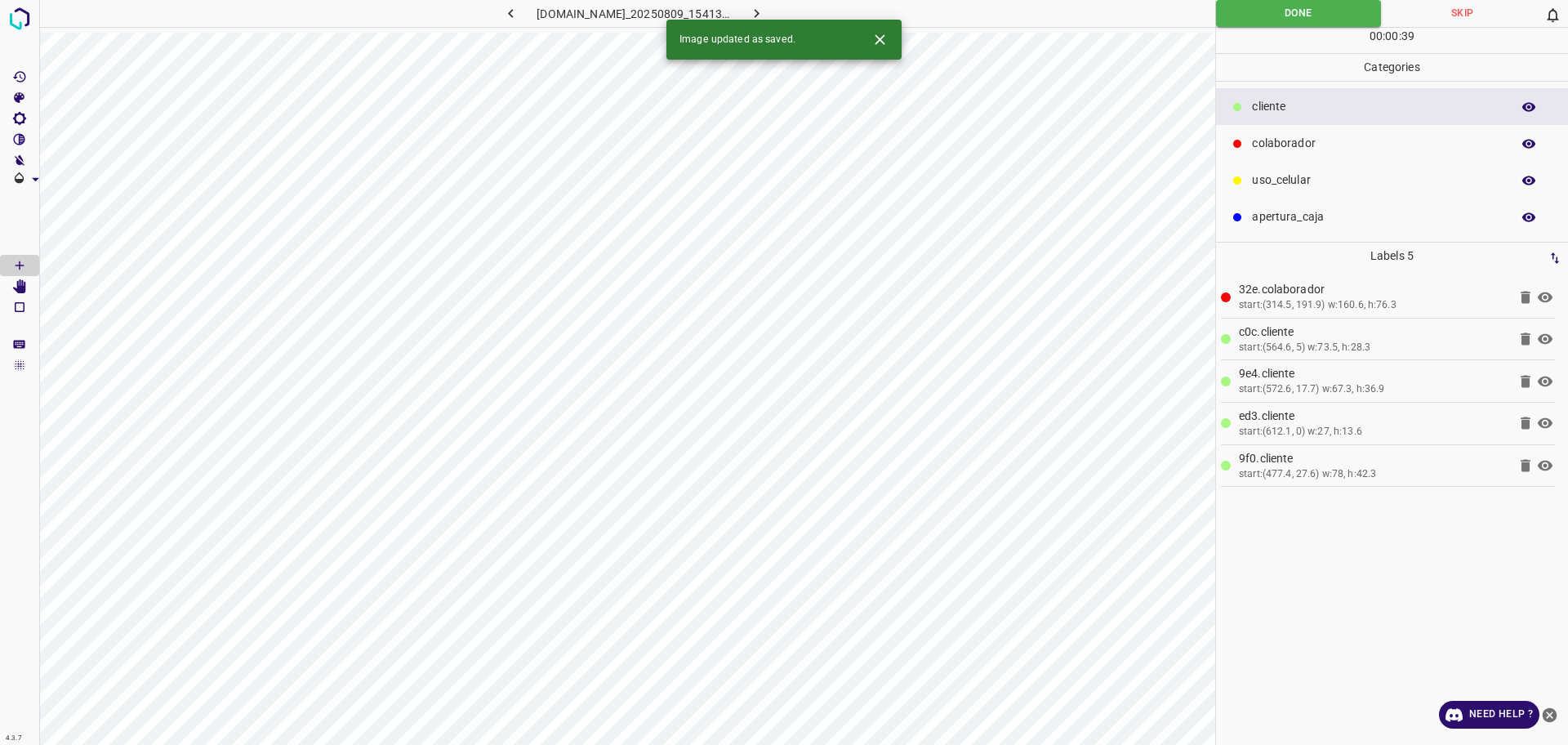
click at [765, 9] on icon "button" at bounding box center [756, 13] width 18 height 18
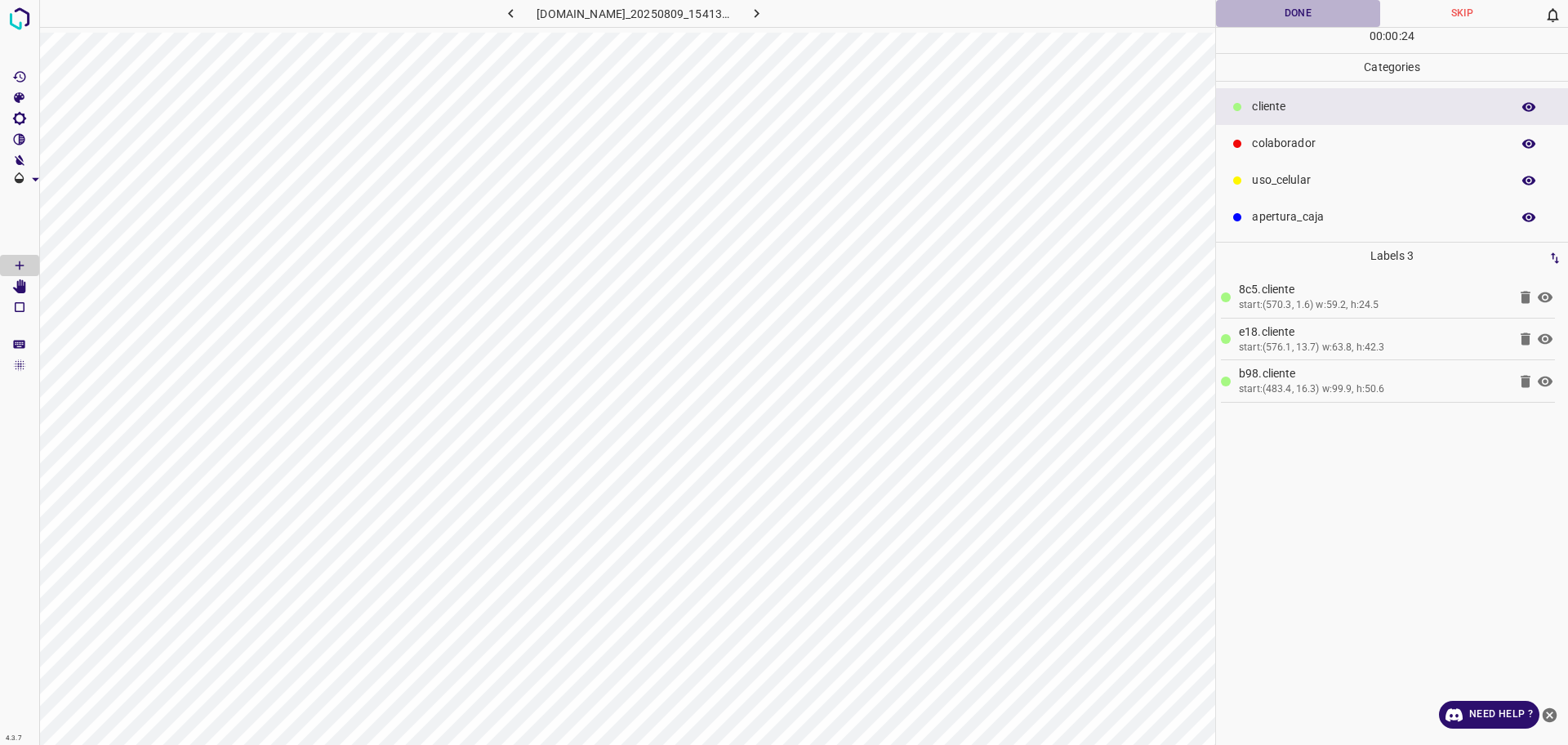
click at [1293, 24] on button "Done" at bounding box center [1297, 13] width 164 height 27
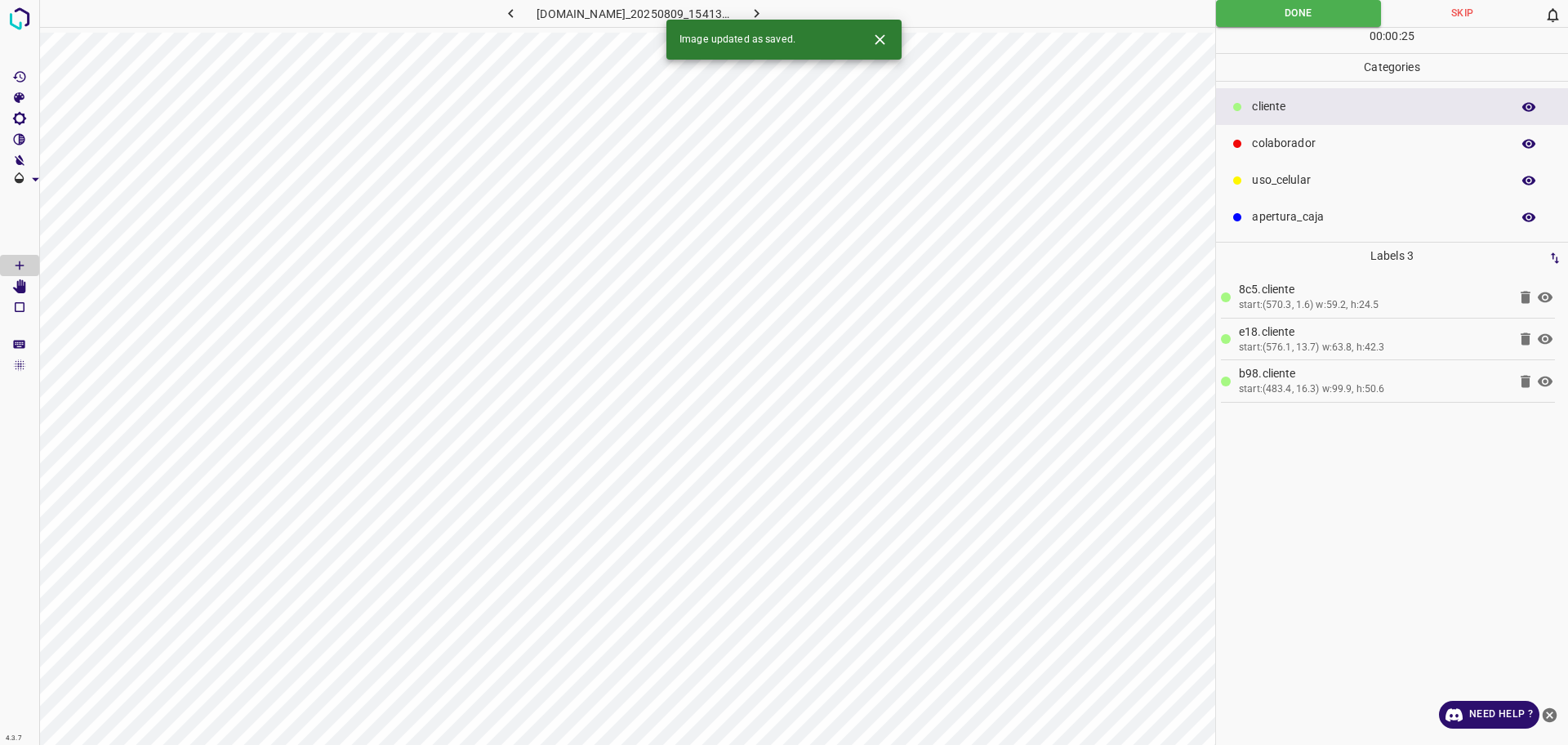
click at [1355, 138] on p "colaborador" at bounding box center [1377, 143] width 251 height 18
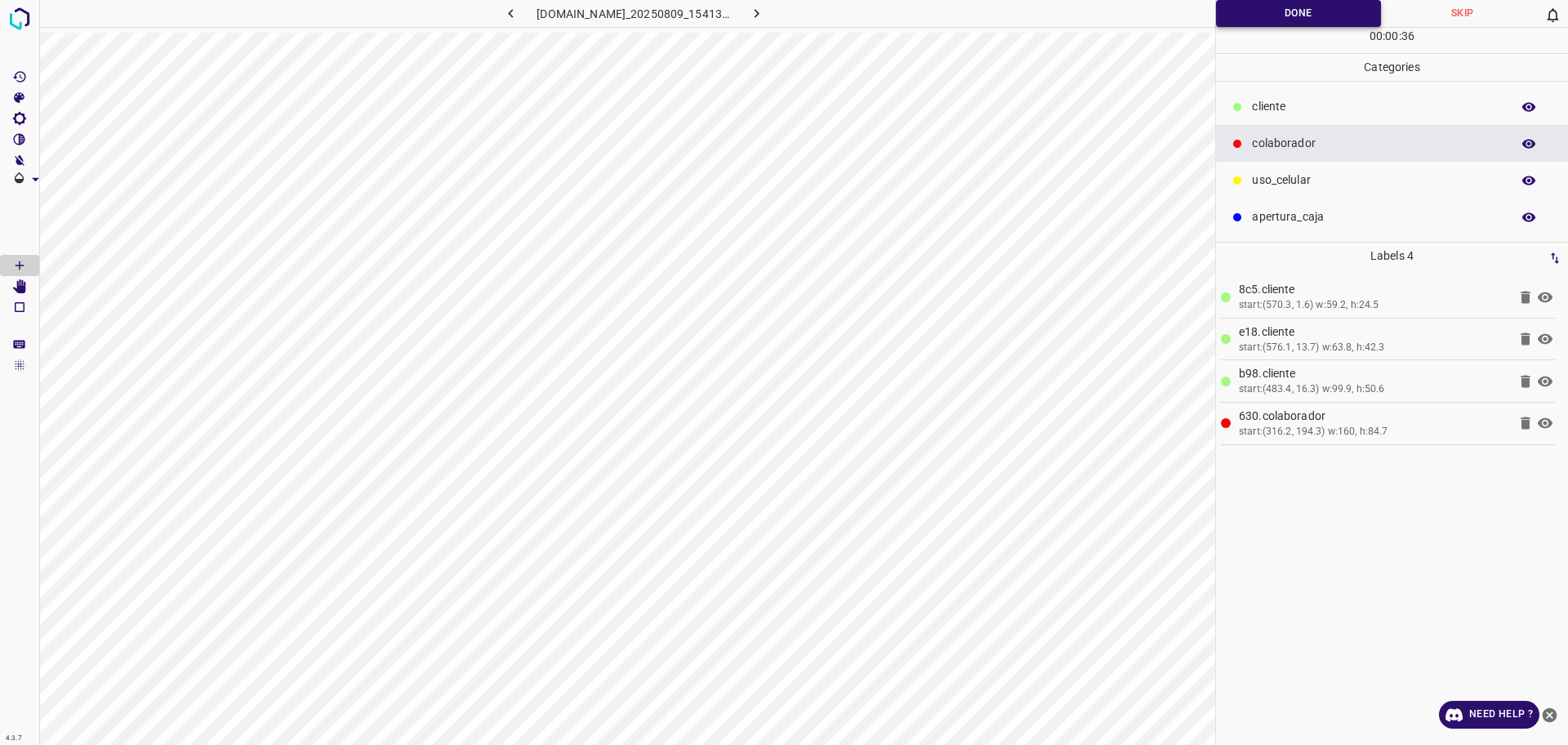
click at [1243, 11] on button "Done" at bounding box center [1298, 13] width 165 height 27
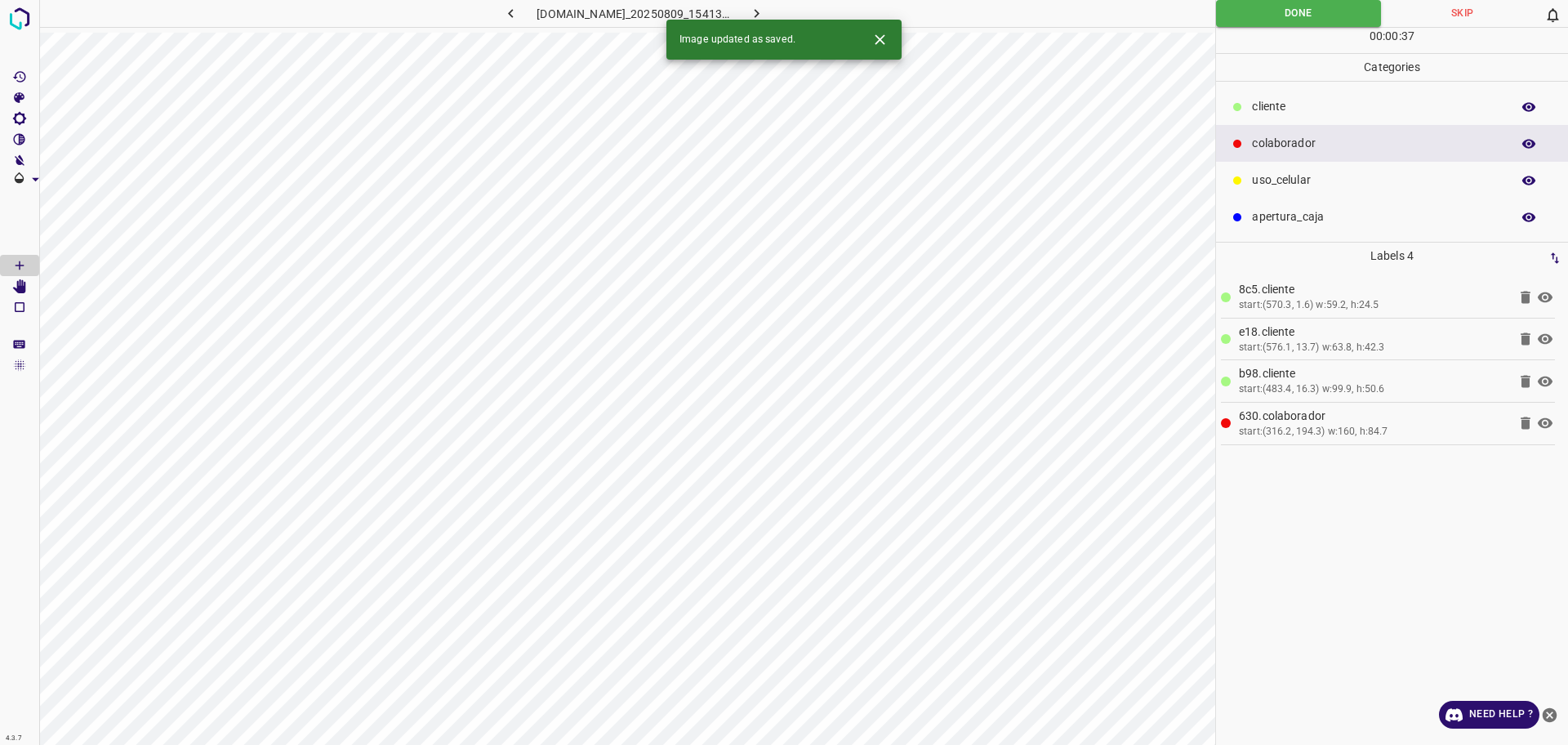
click at [765, 18] on icon "button" at bounding box center [756, 13] width 18 height 18
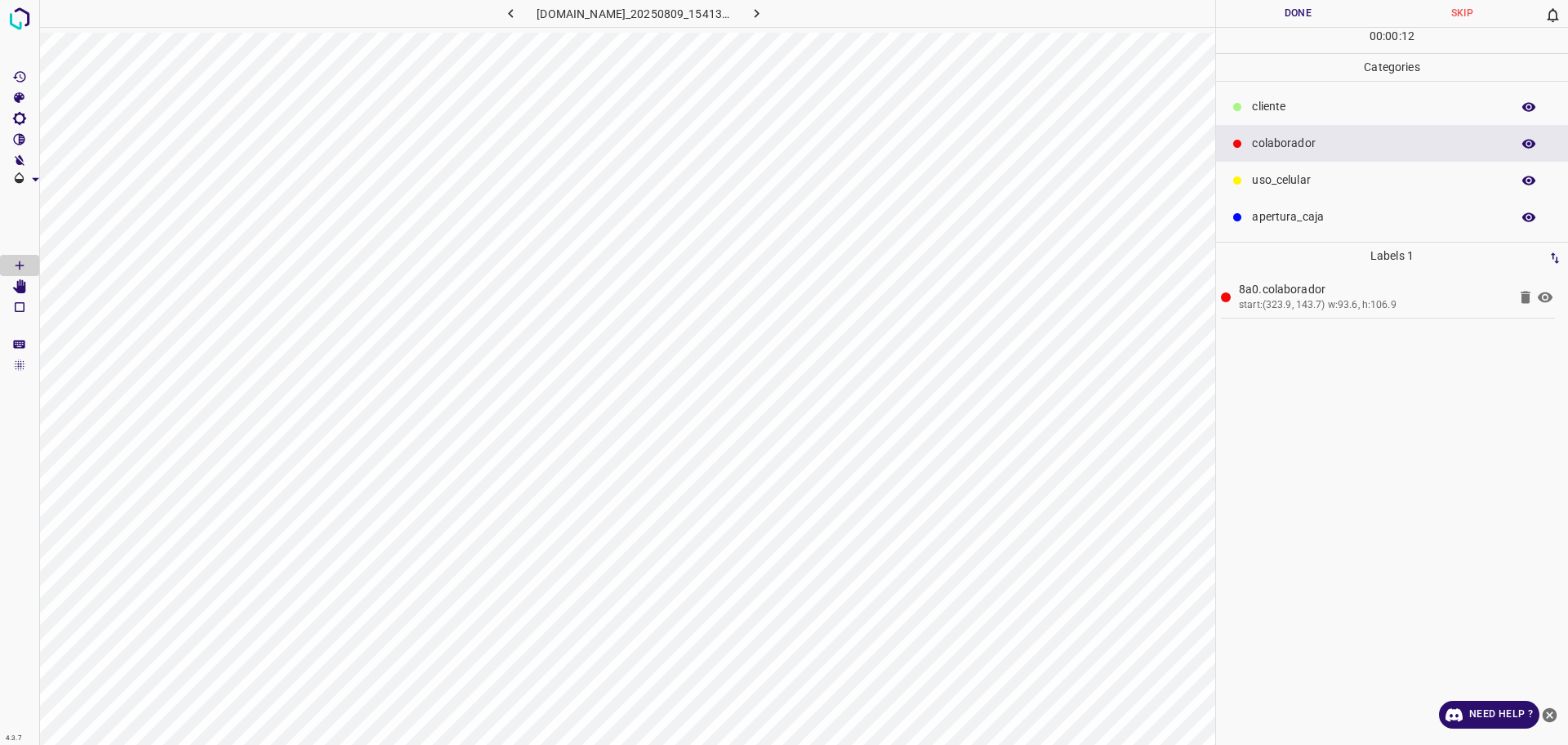
click at [1318, 97] on div "​​cliente" at bounding box center [1391, 106] width 352 height 37
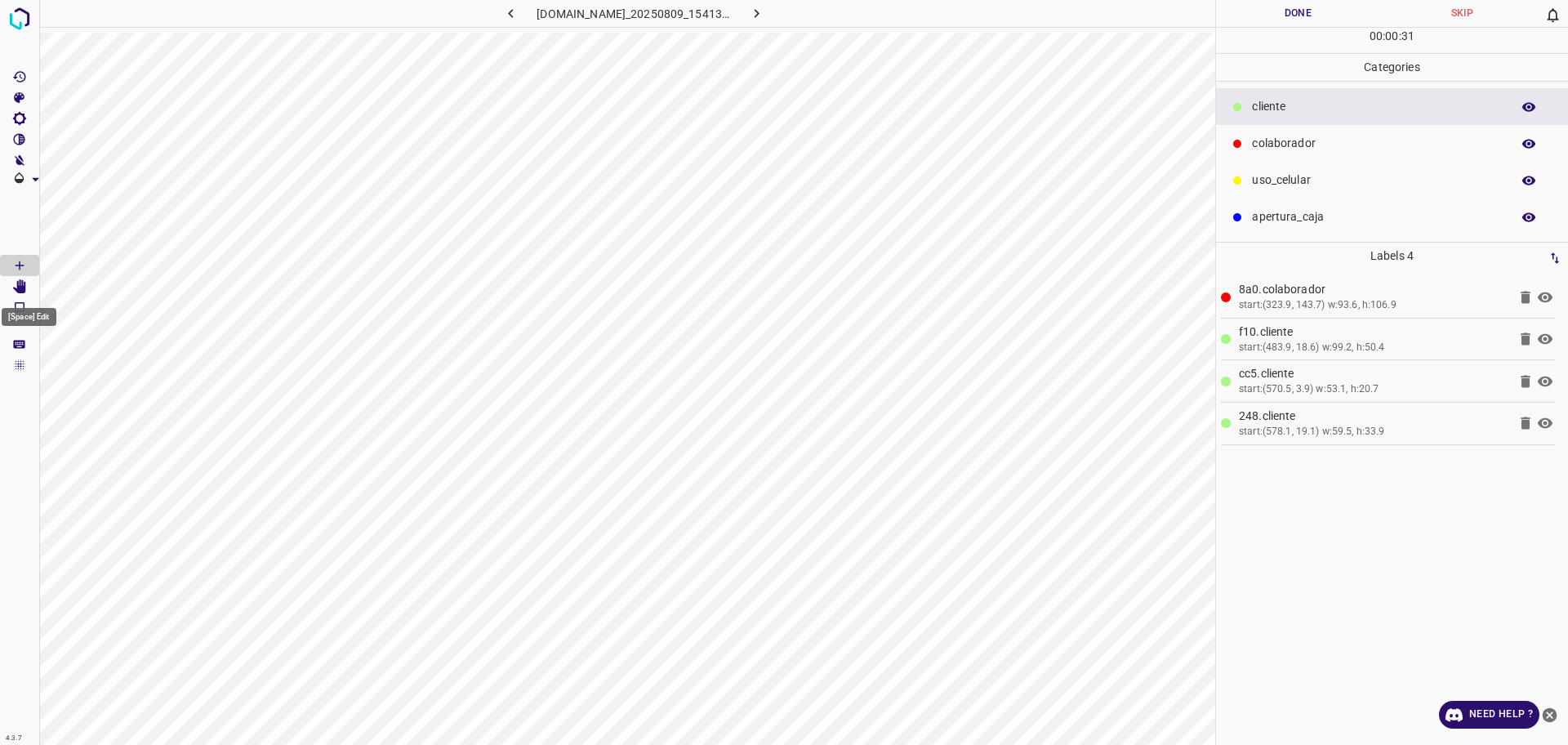
click at [19, 288] on icon "[Space] Edit" at bounding box center [19, 287] width 13 height 15
click at [1321, 14] on button "Done" at bounding box center [1297, 13] width 164 height 27
